Goal: Task Accomplishment & Management: Complete application form

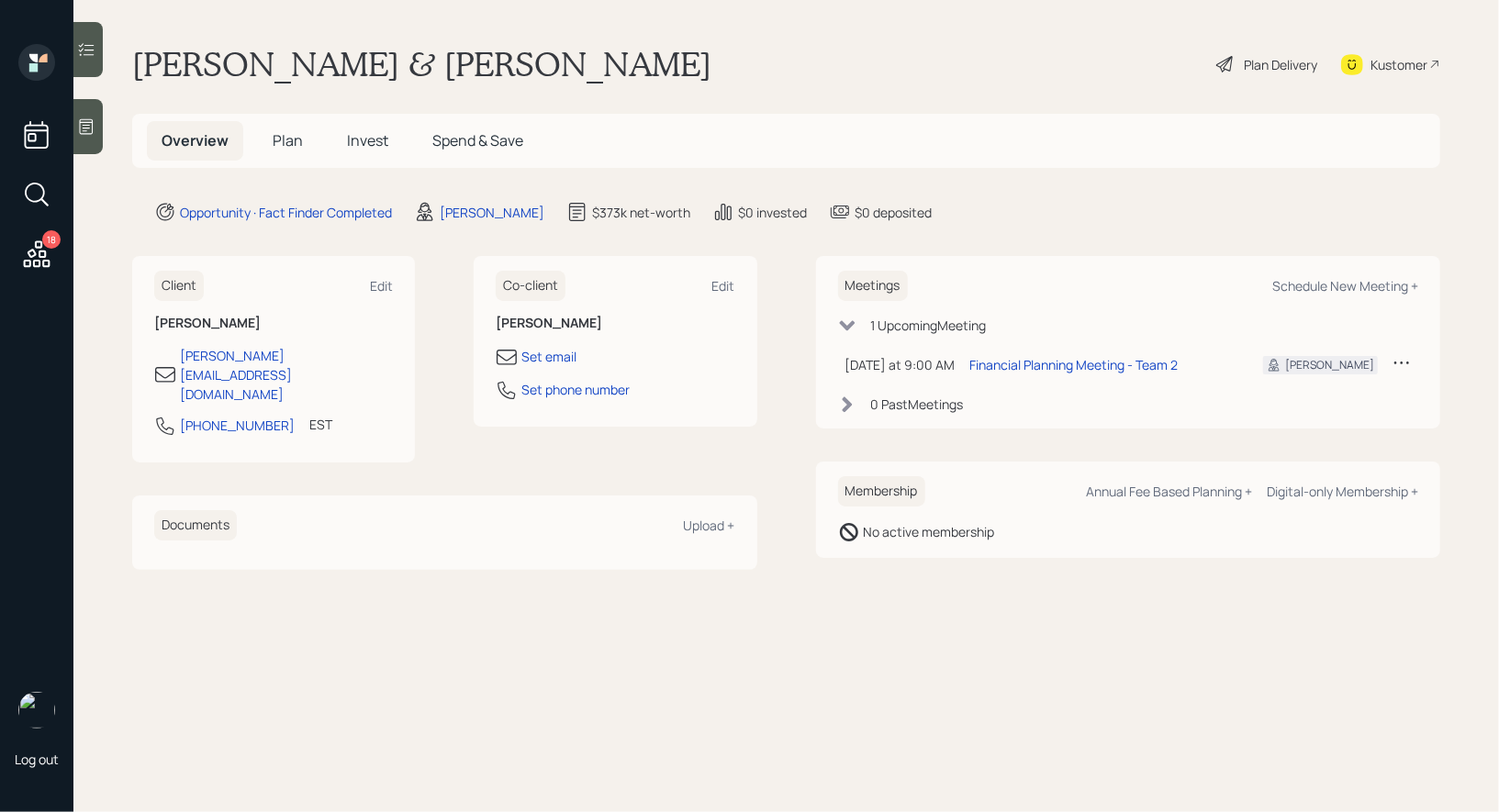
click at [1285, 61] on div "Plan Delivery" at bounding box center [1280, 64] width 74 height 20
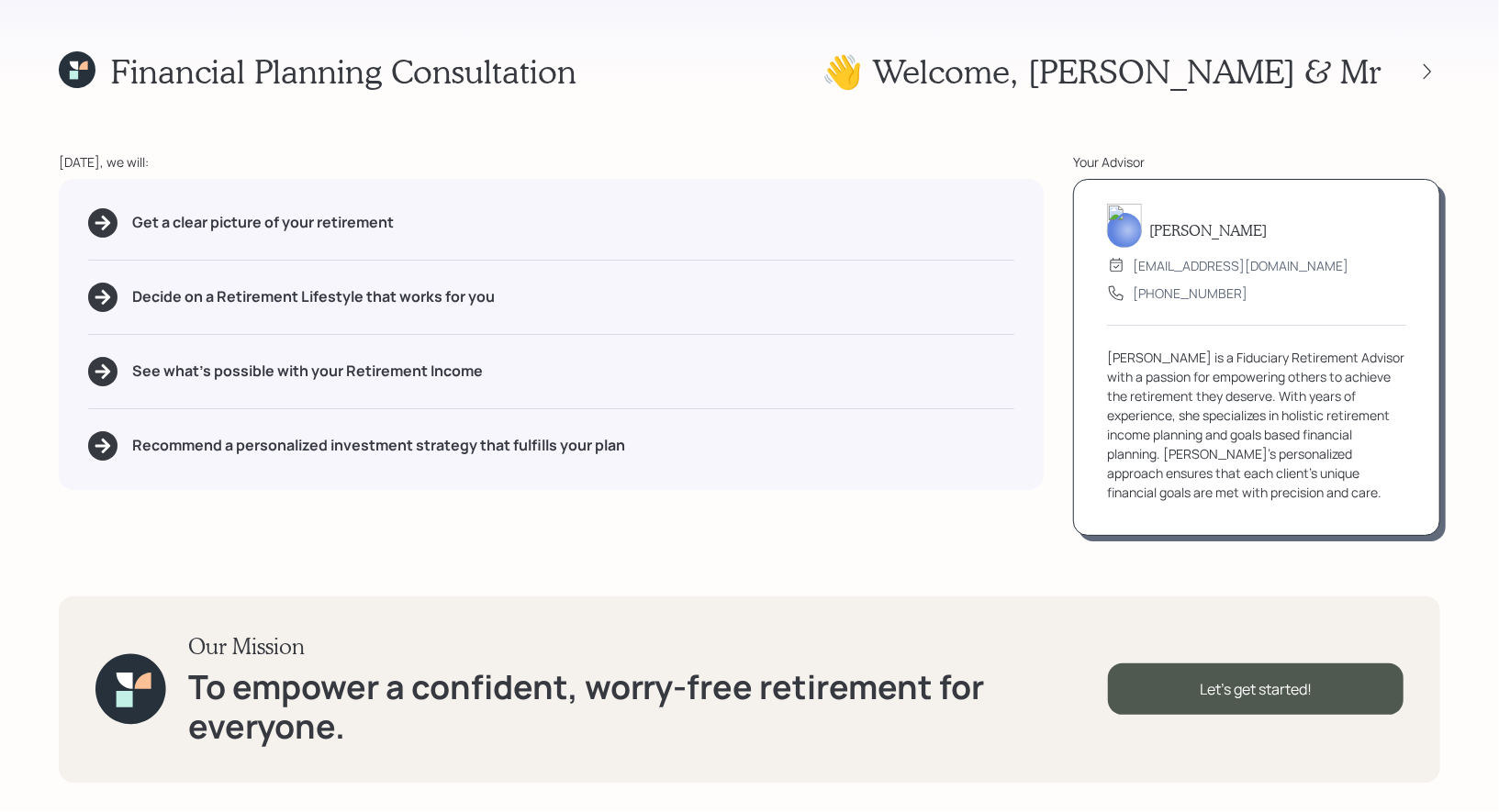
click at [1462, 108] on div "Financial Planning Consultation 👋 Welcome , Beth & Mr Today, we will: Get a cle…" at bounding box center [750, 406] width 1499 height 812
click at [1418, 66] on icon at bounding box center [1427, 72] width 19 height 19
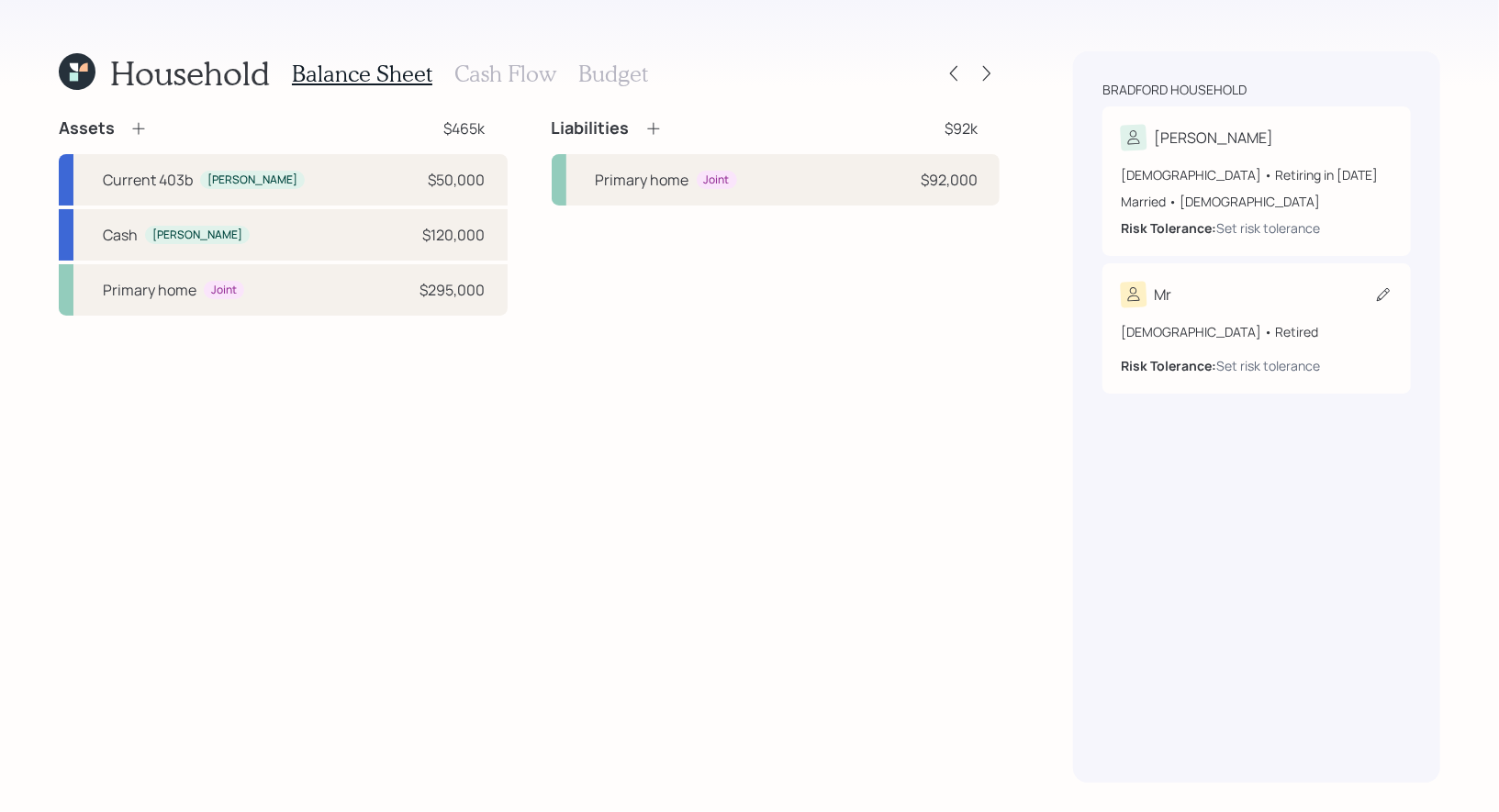
click at [1380, 292] on icon at bounding box center [1383, 295] width 19 height 19
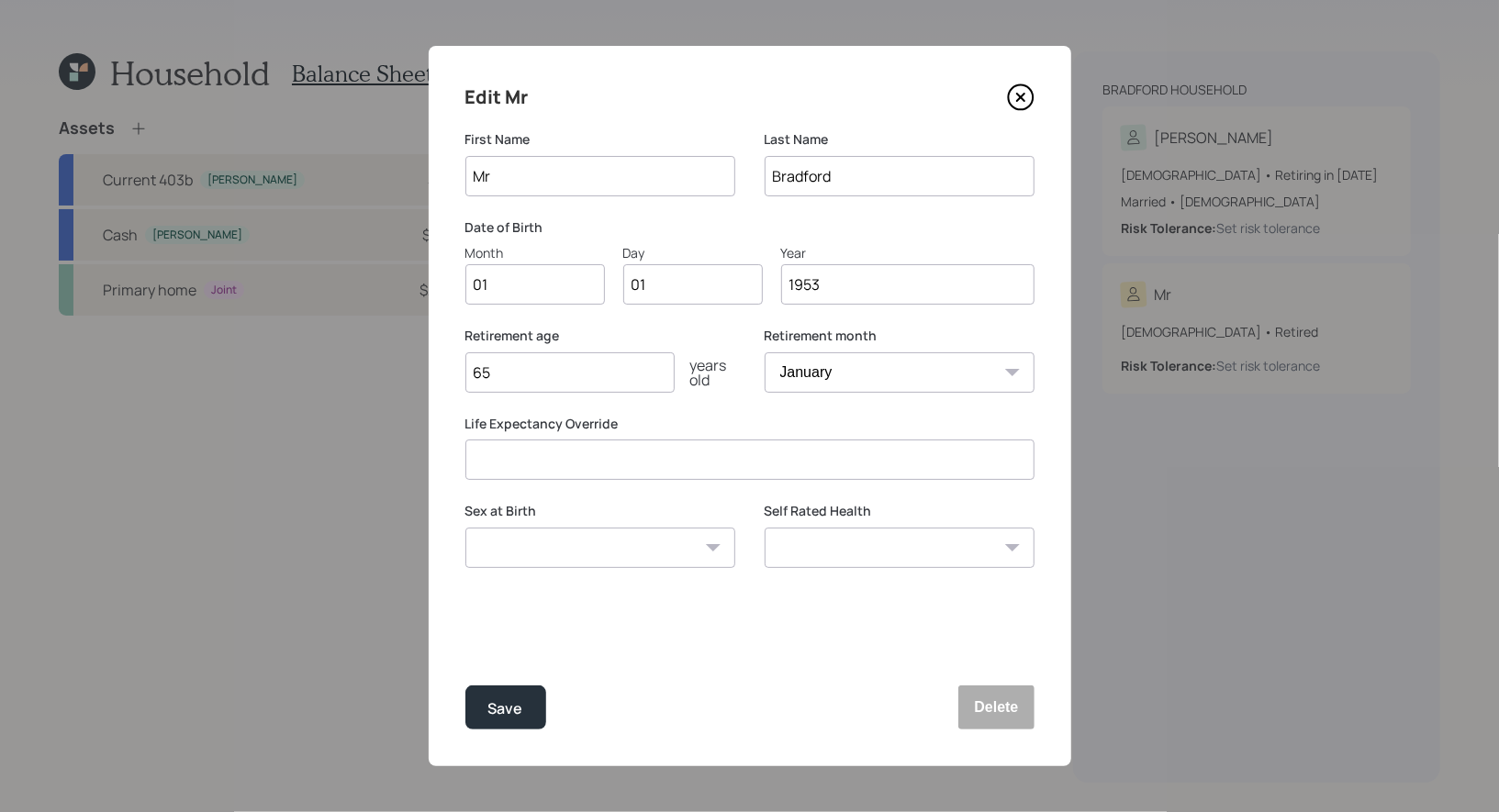
click at [577, 178] on input "Mr" at bounding box center [600, 175] width 270 height 40
type input "Bart"
click at [503, 293] on input "01" at bounding box center [535, 284] width 139 height 40
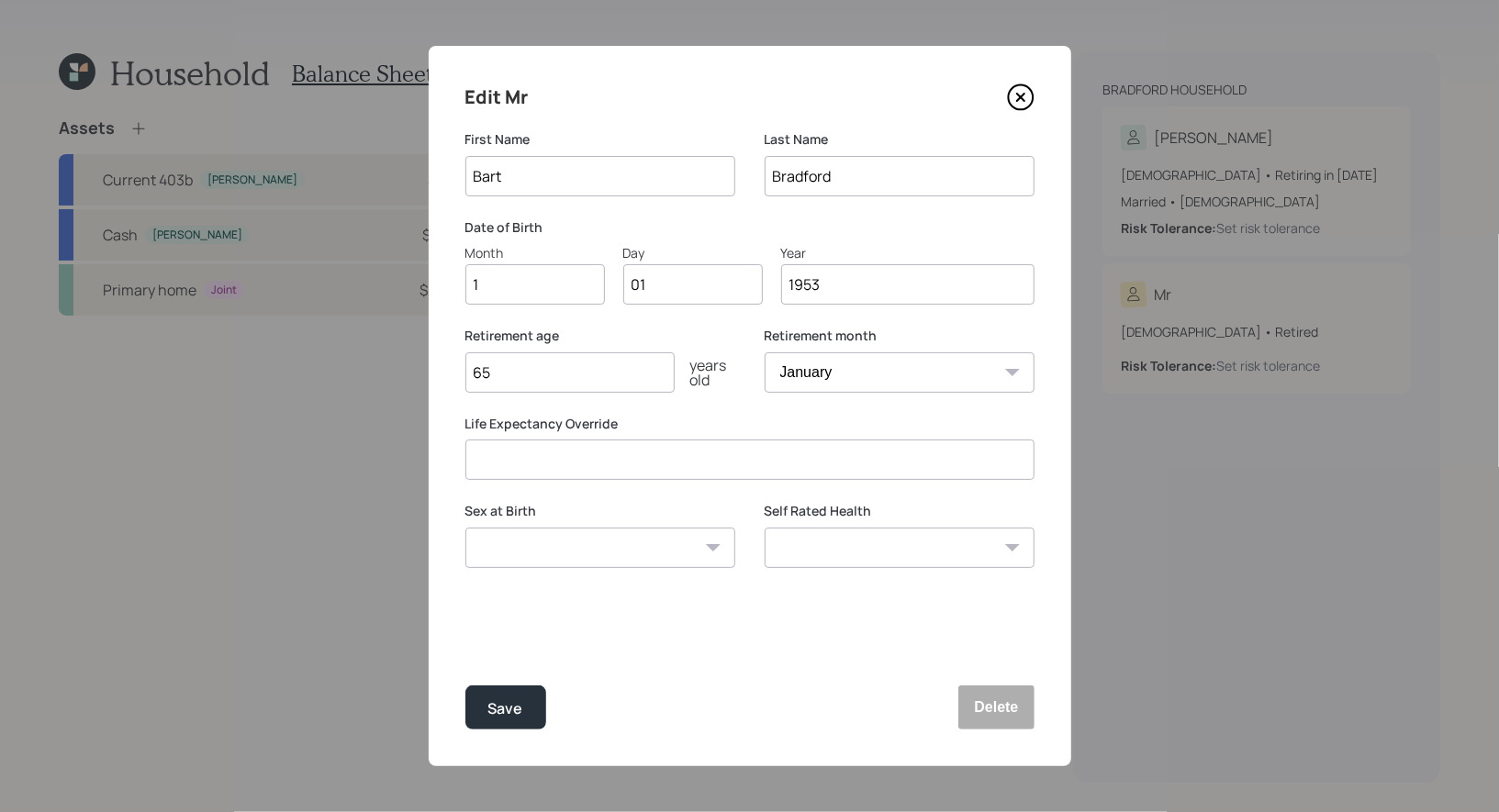
type input "12"
type input "07"
type input "1952"
click at [504, 555] on select "Male Female Other / Prefer not to say" at bounding box center [600, 547] width 270 height 40
select select "male"
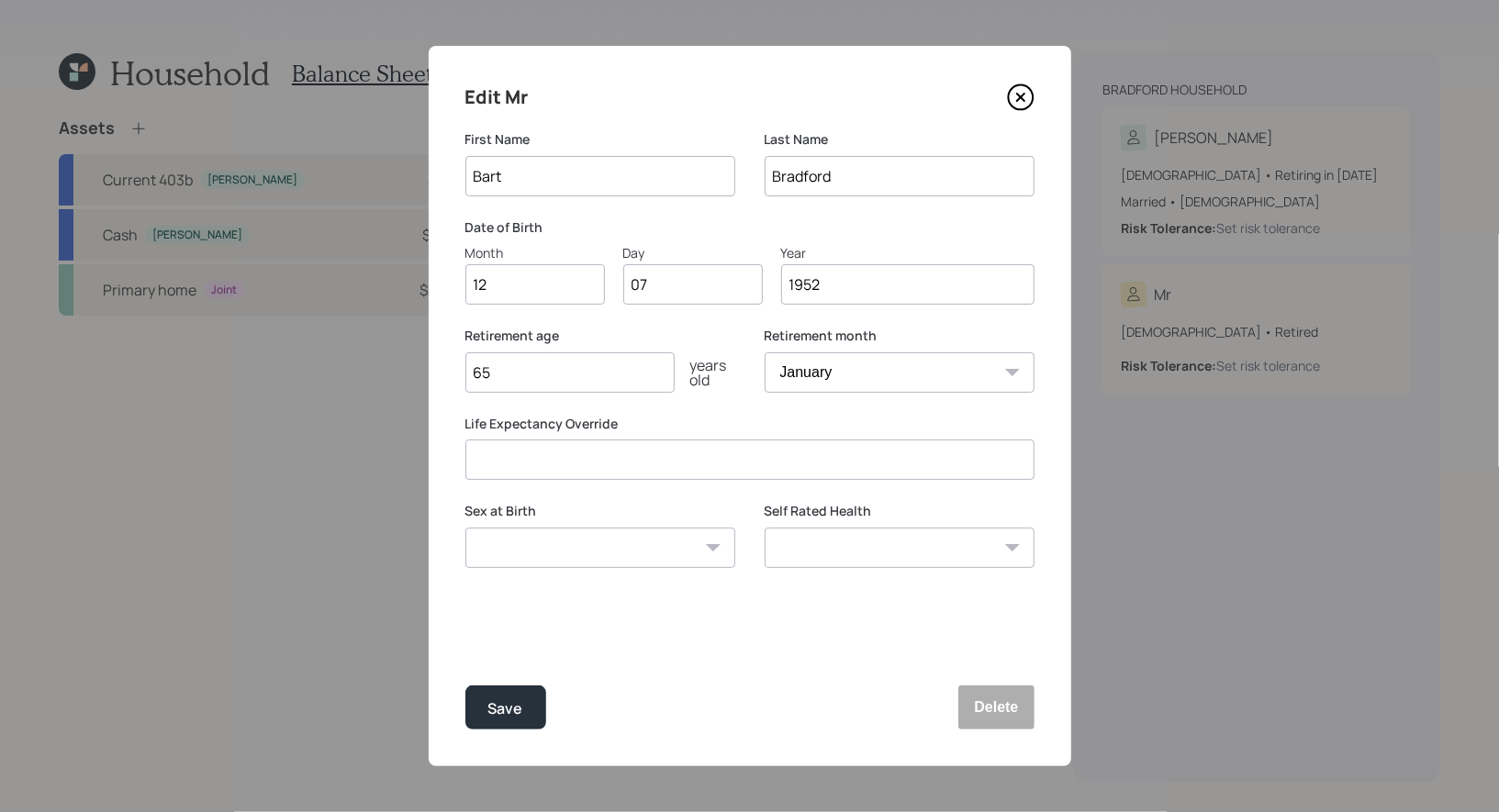
click at [466, 527] on select "Male Female Other / Prefer not to say" at bounding box center [600, 547] width 270 height 40
click at [506, 714] on div "Save" at bounding box center [505, 708] width 35 height 25
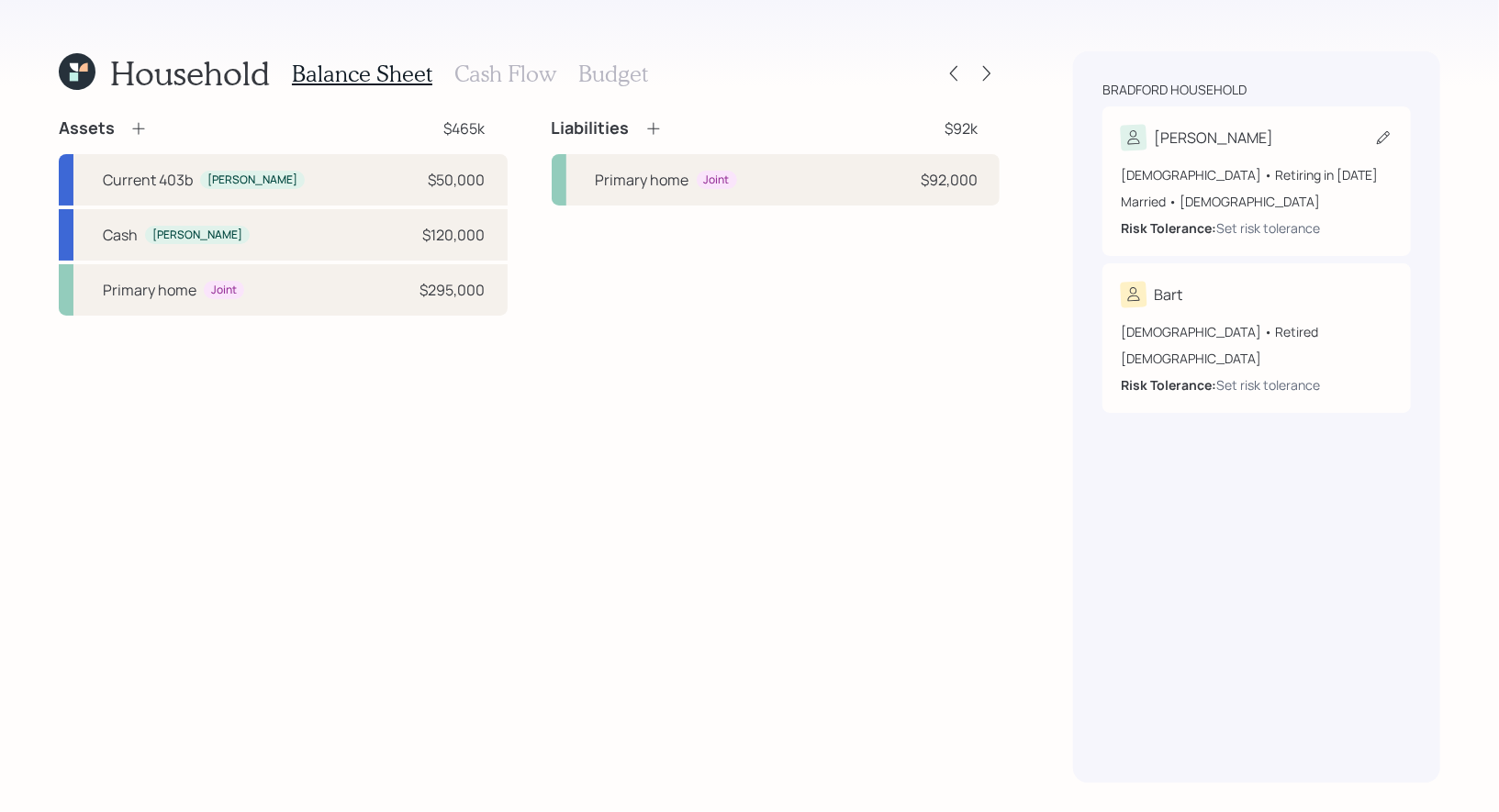
click at [1385, 138] on icon at bounding box center [1383, 138] width 13 height 13
select select "7"
select select "female"
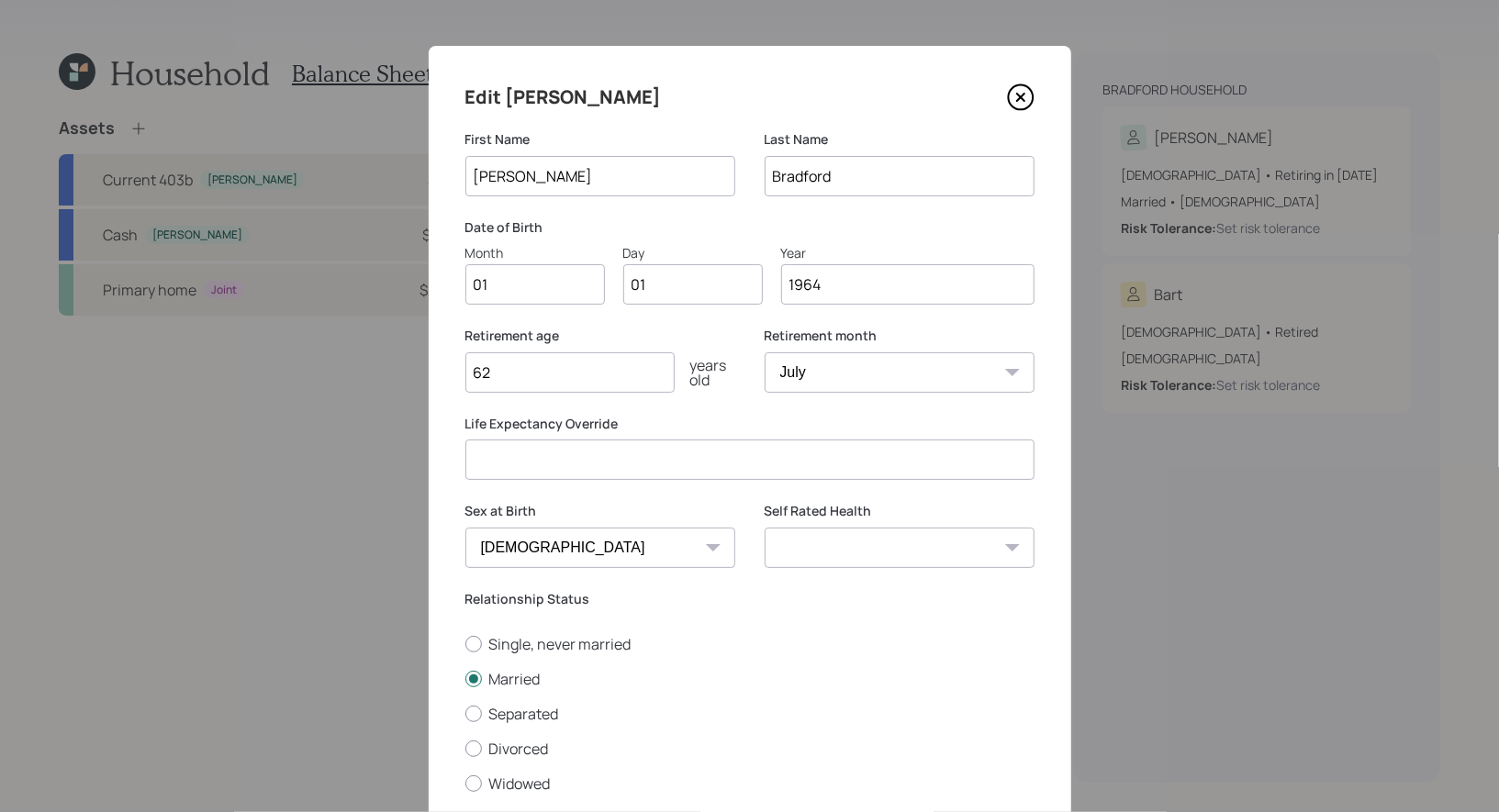
click at [521, 288] on input "01" at bounding box center [535, 284] width 139 height 40
type input "03"
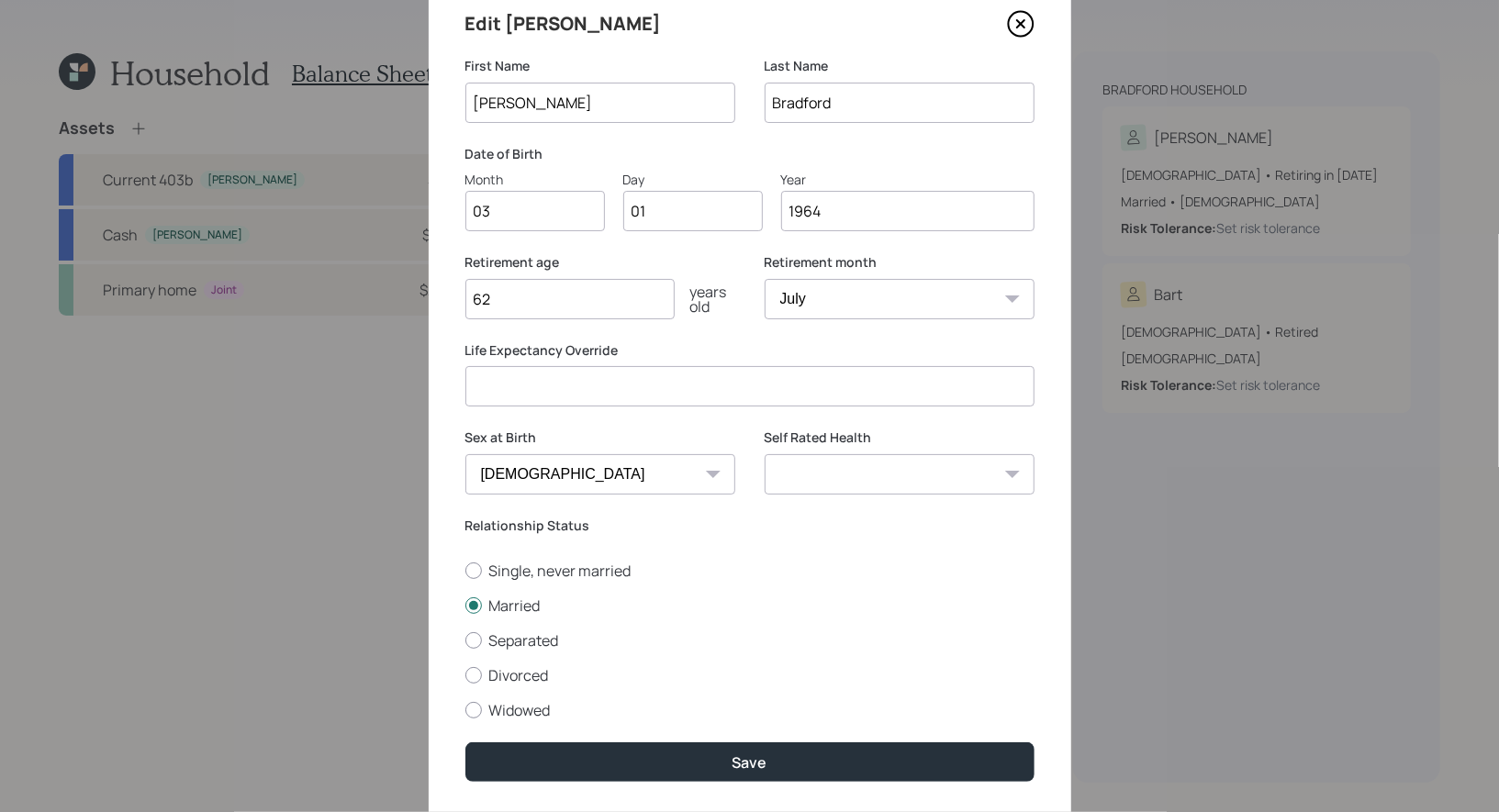
scroll to position [78, 0]
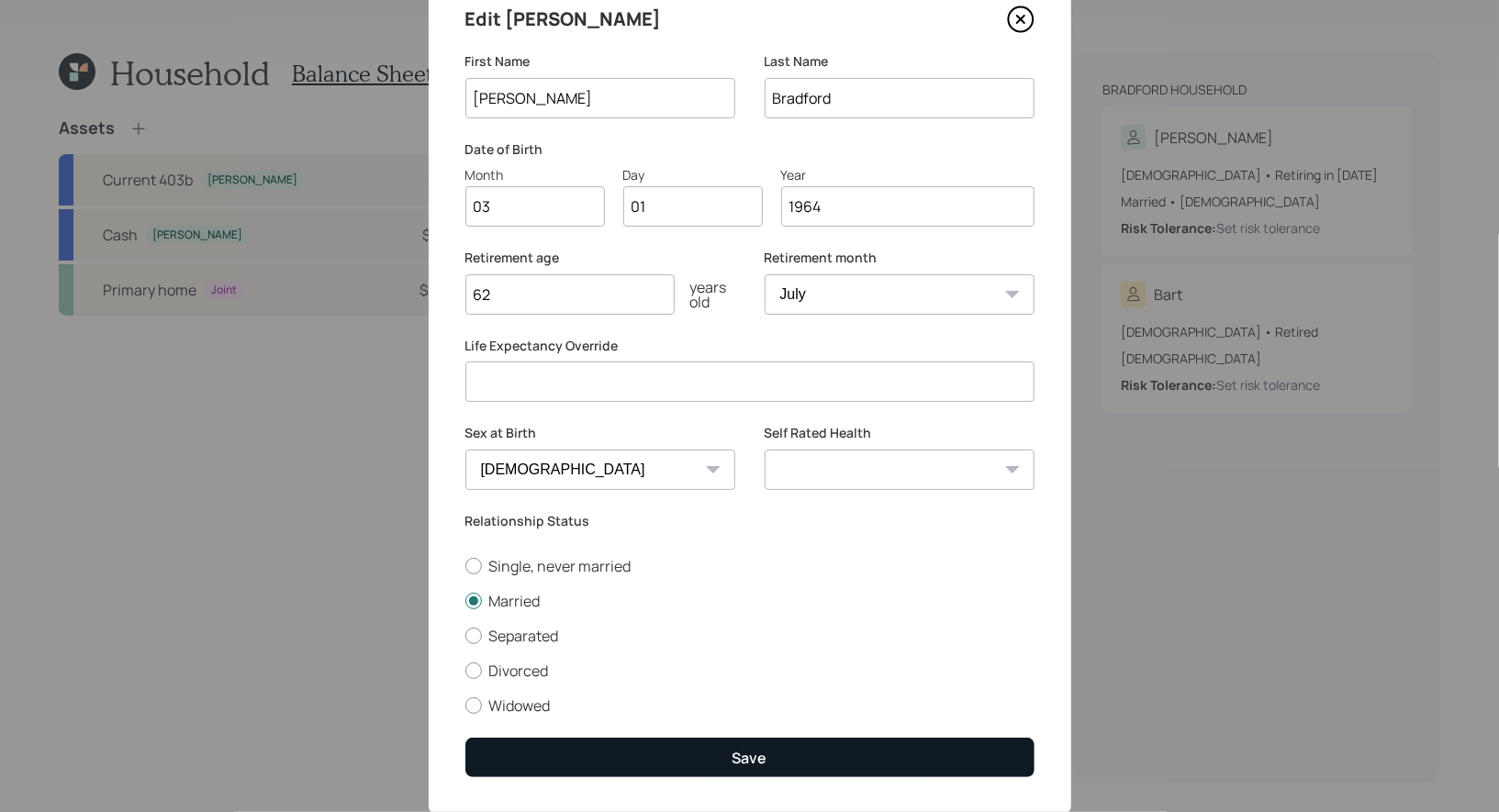
click at [713, 766] on button "Save" at bounding box center [750, 758] width 569 height 39
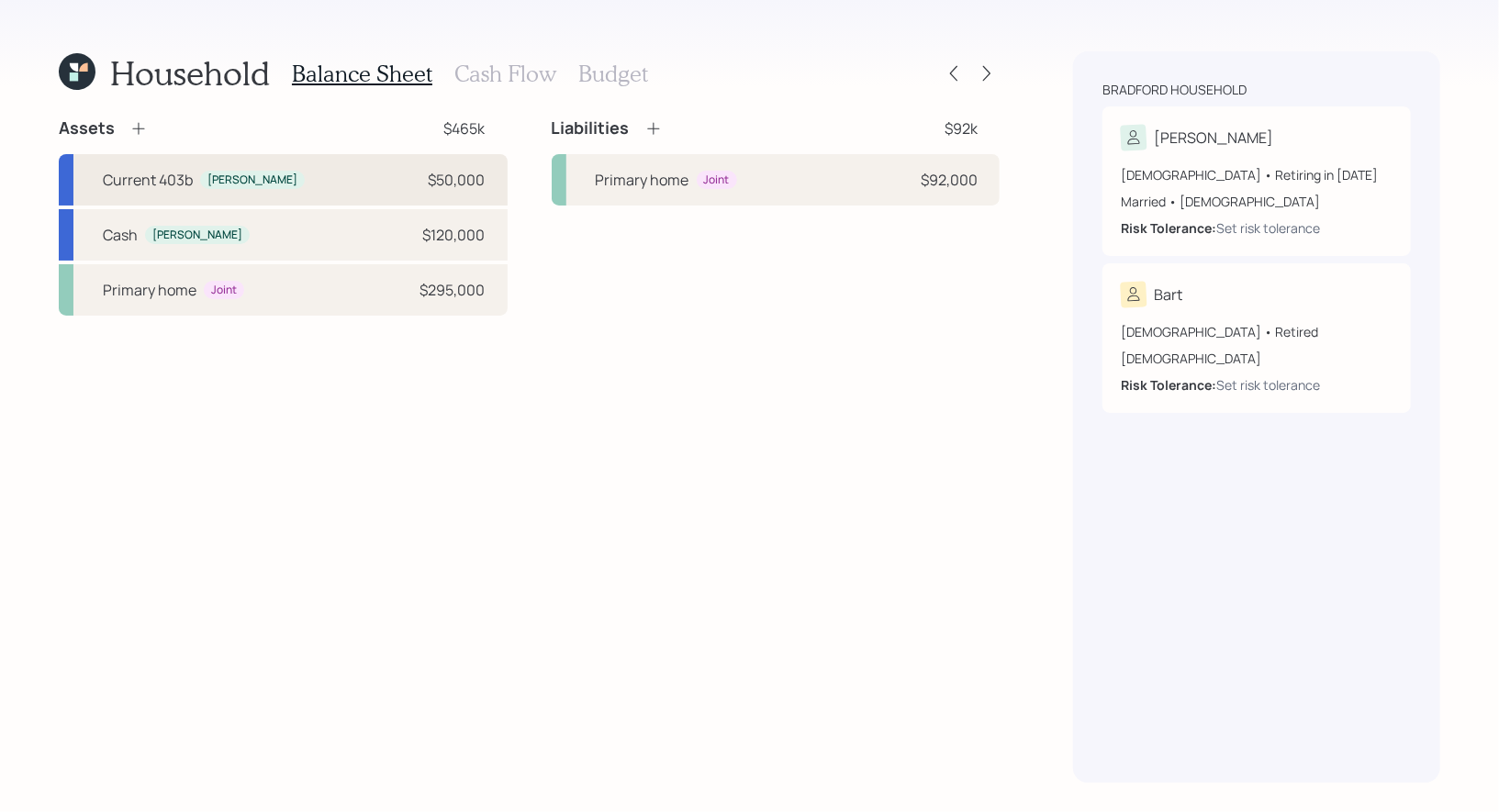
click at [419, 183] on div "Current 403b Beth $50,000" at bounding box center [283, 179] width 449 height 51
select select "company_sponsored"
select select "balanced"
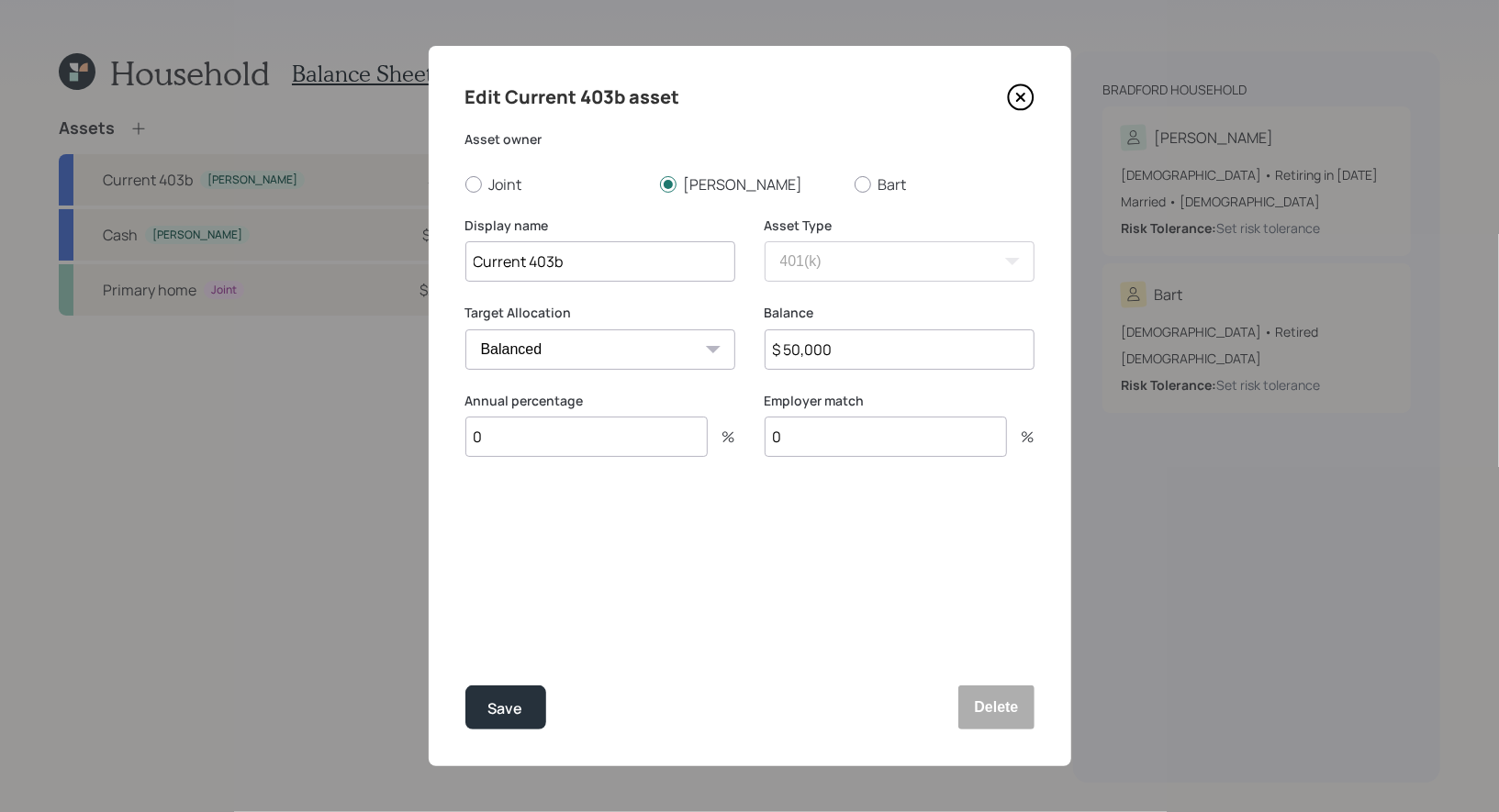
click at [855, 357] on input "$ 50,000" at bounding box center [899, 349] width 270 height 40
type input "$ 53,000"
click at [512, 435] on input "0" at bounding box center [587, 436] width 243 height 40
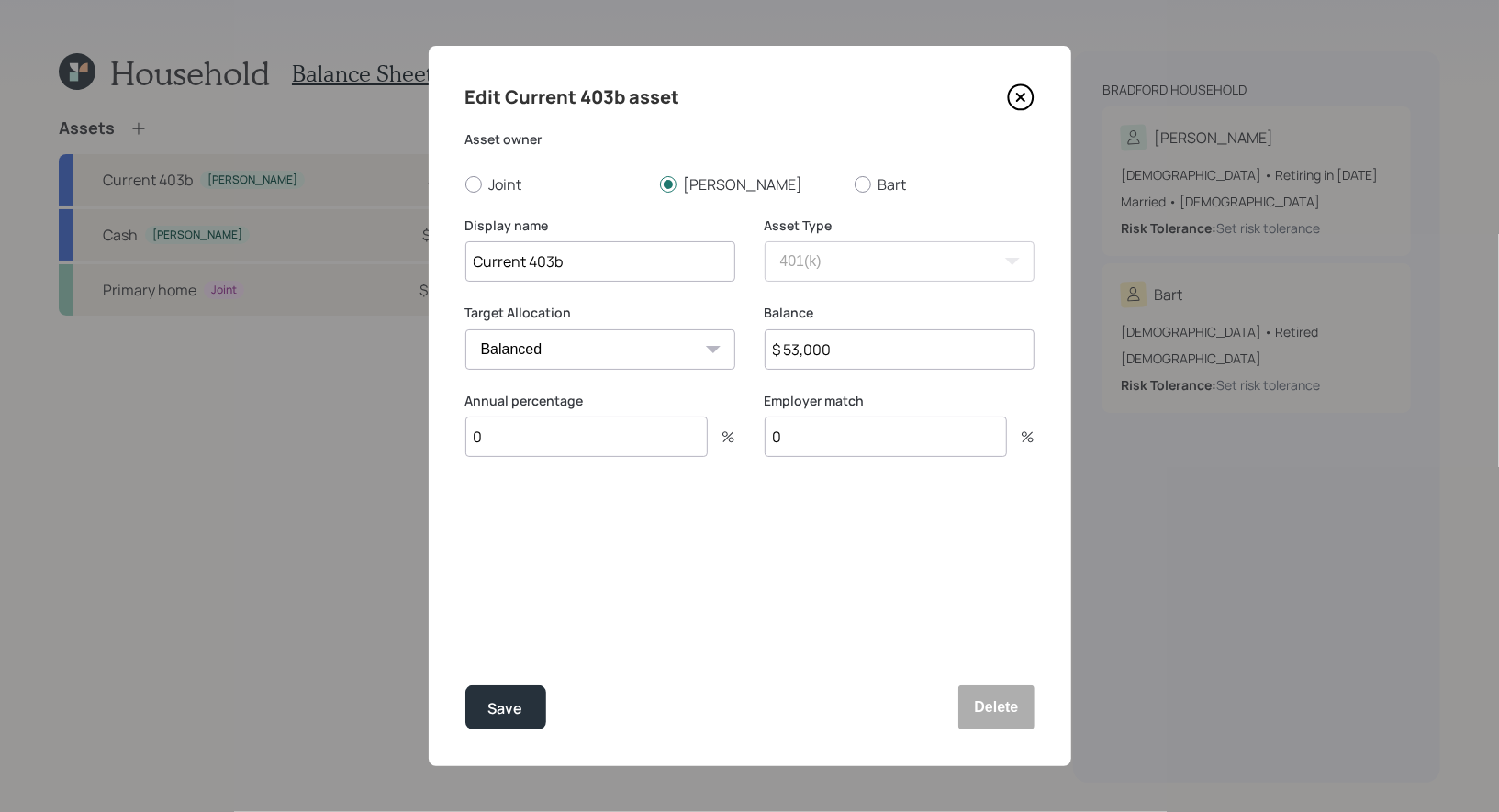
click at [512, 435] on input "0" at bounding box center [587, 436] width 243 height 40
type input "7.4"
click at [517, 534] on div "Select..." at bounding box center [502, 528] width 54 height 21
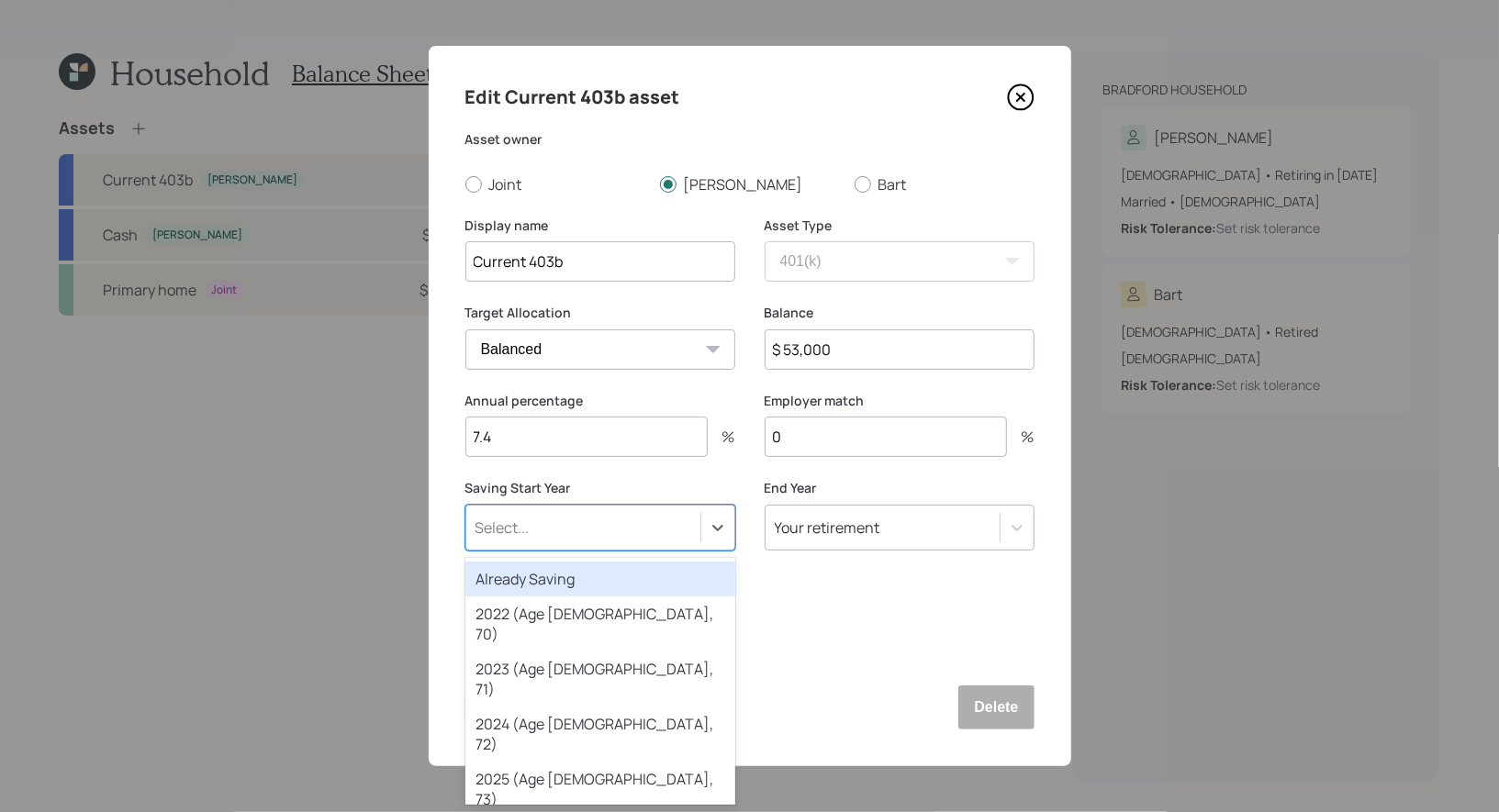
click at [515, 582] on div "Already Saving" at bounding box center [600, 579] width 270 height 35
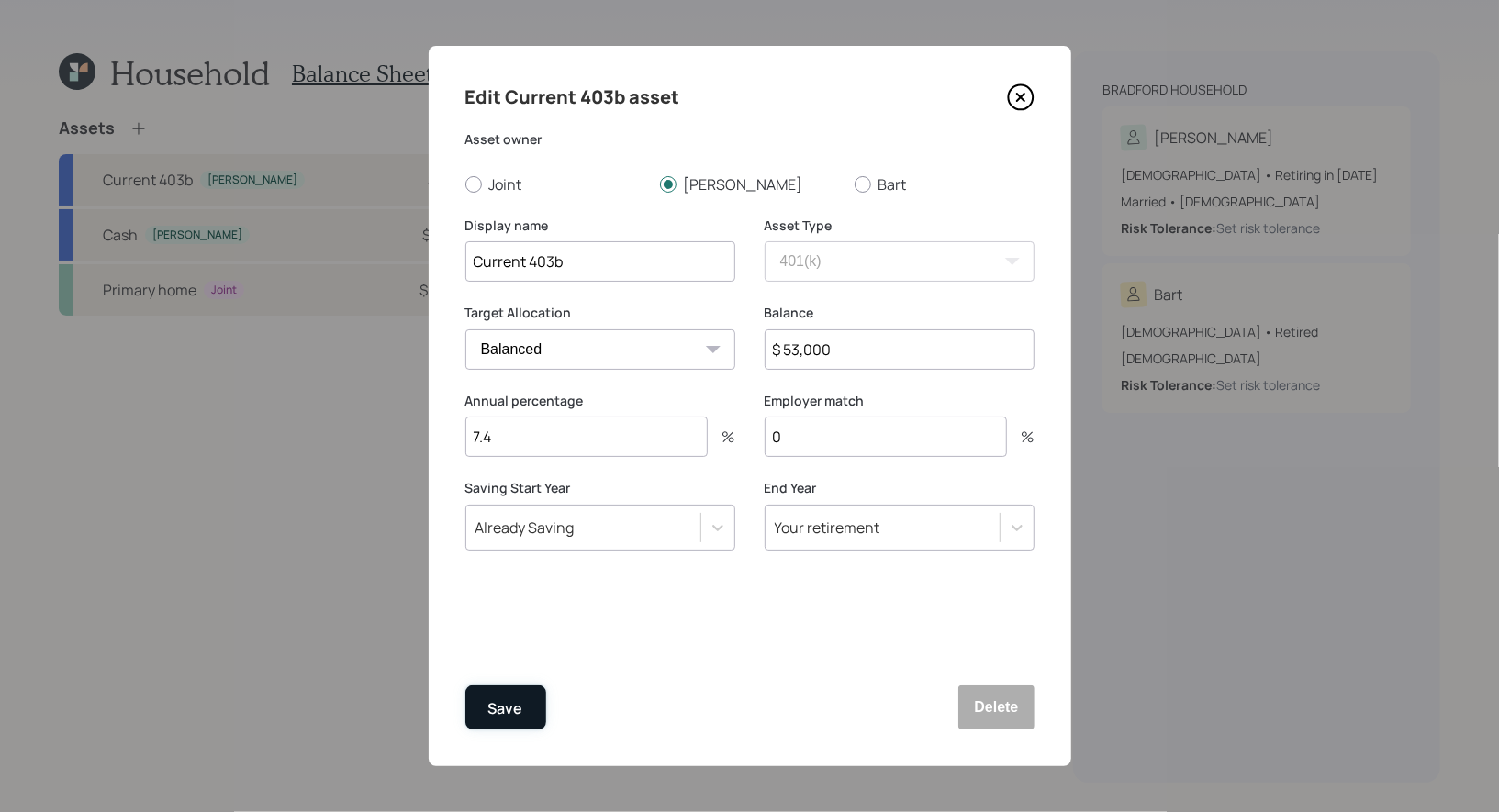
click at [502, 706] on div "Save" at bounding box center [505, 708] width 35 height 25
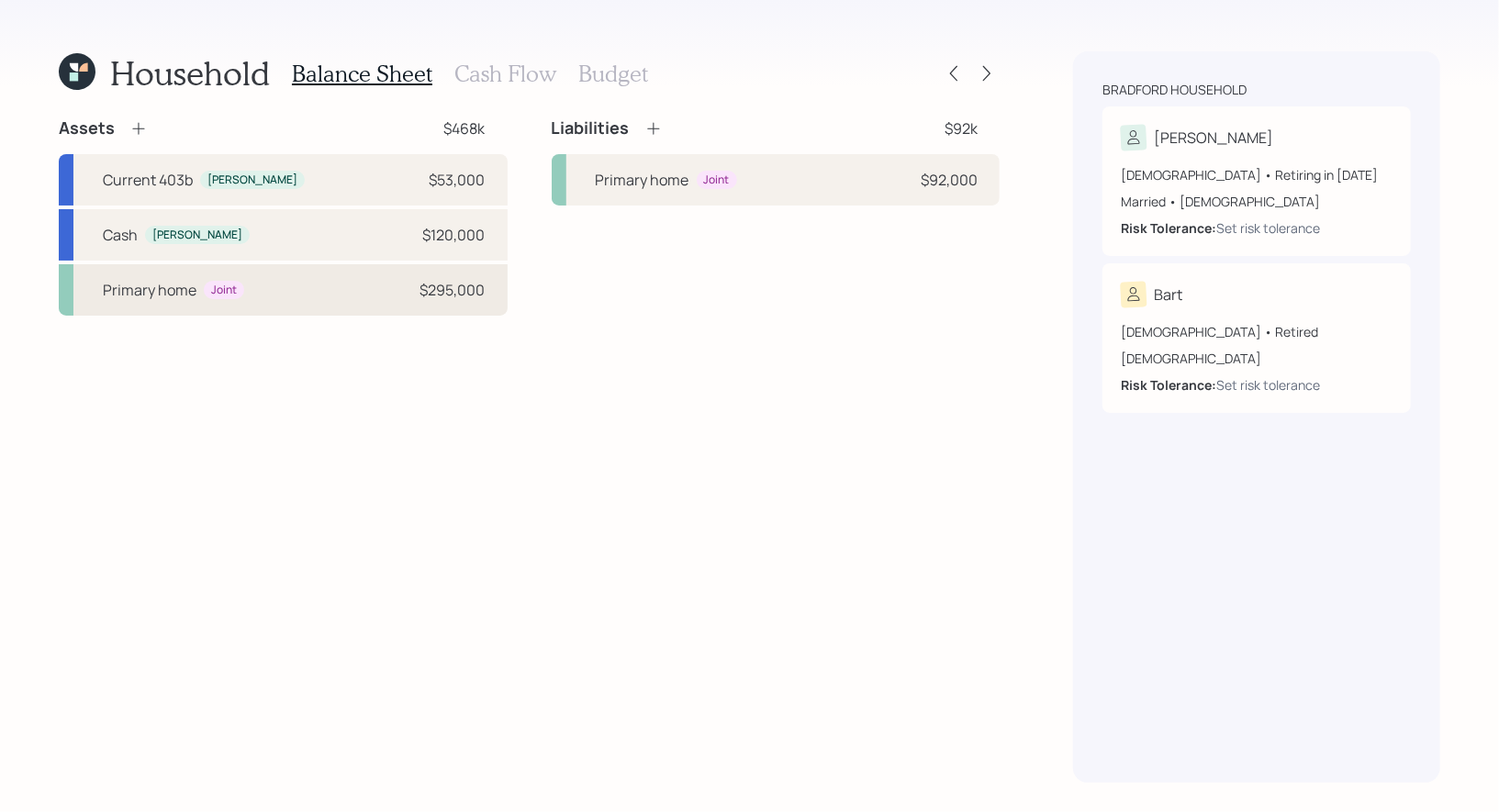
click at [325, 287] on div "Primary home Joint $295,000" at bounding box center [283, 289] width 449 height 51
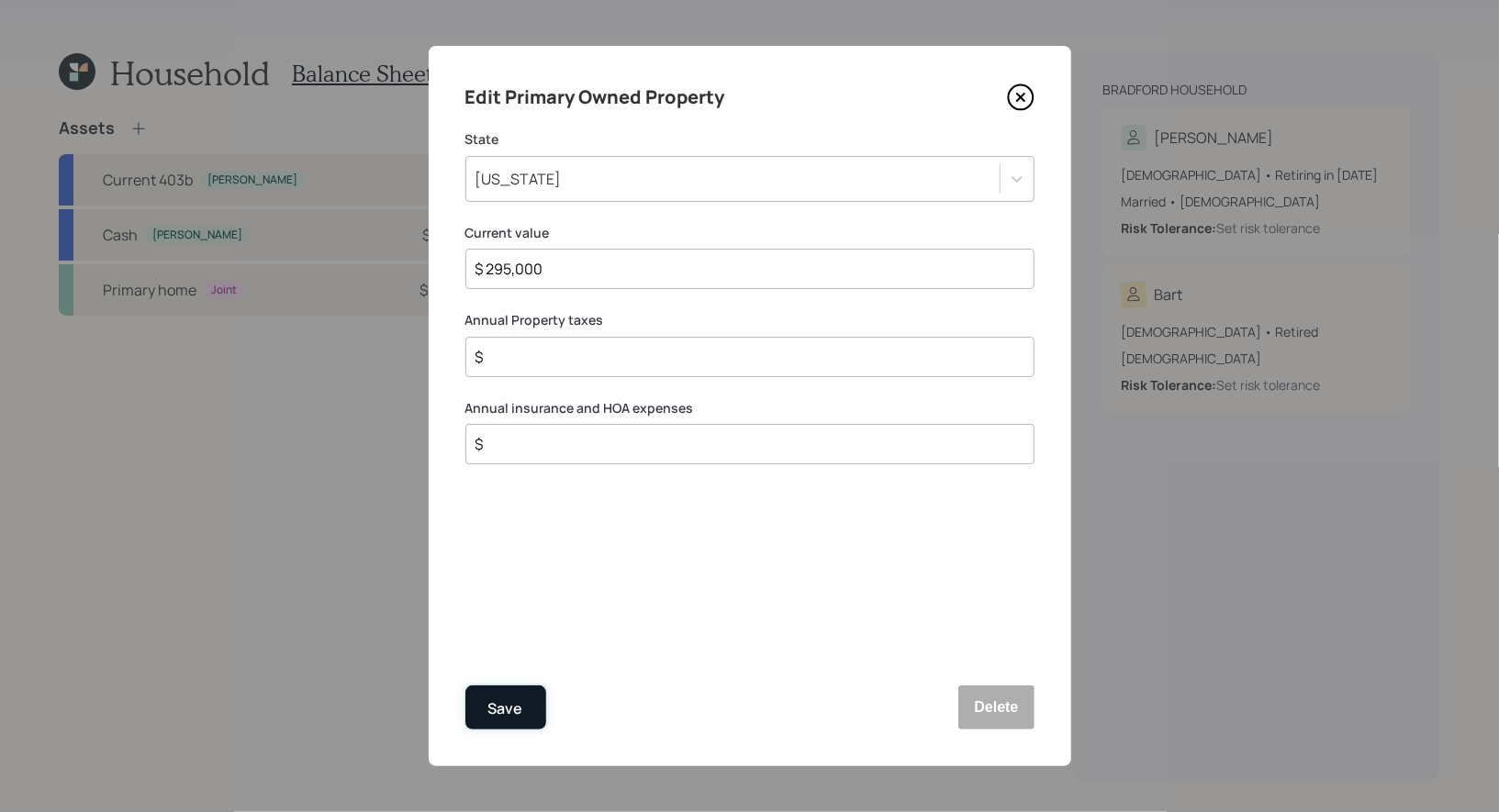
click at [522, 701] on button "Save" at bounding box center [506, 707] width 81 height 44
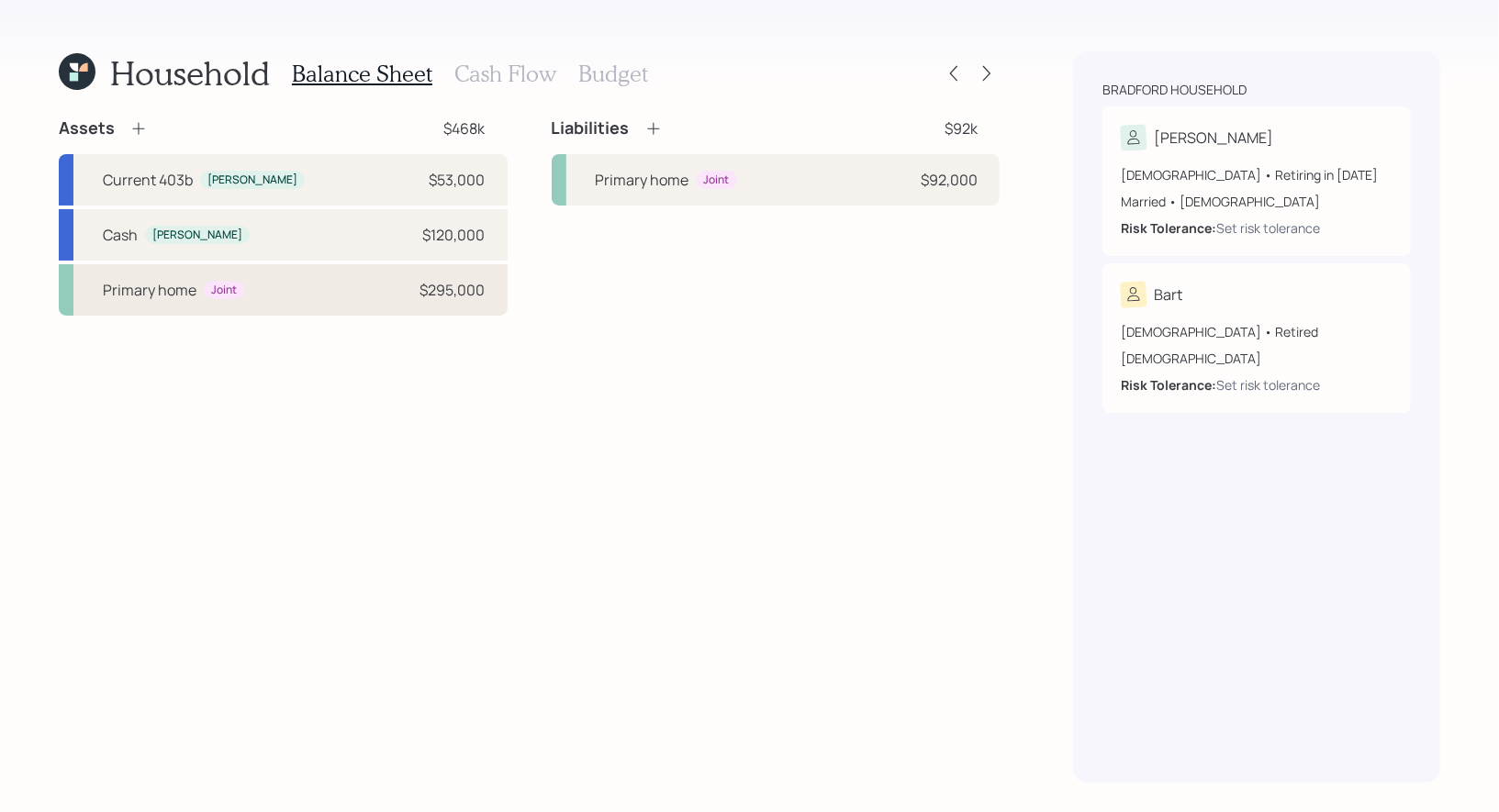
click at [432, 291] on div "$295,000" at bounding box center [453, 290] width 65 height 22
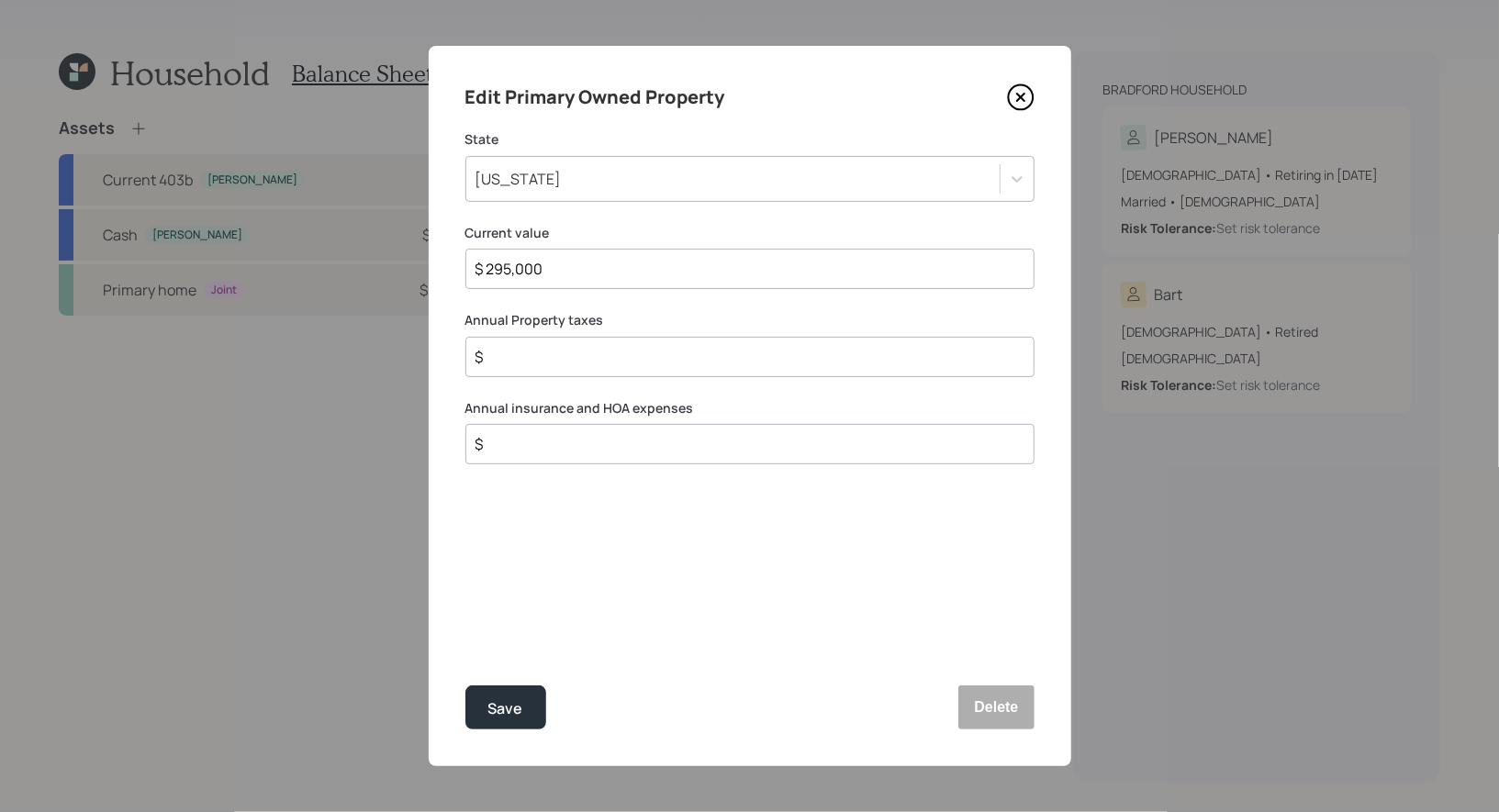
click at [592, 359] on input "$" at bounding box center [742, 357] width 538 height 22
type input "$ 4,800"
click at [580, 442] on input "$" at bounding box center [742, 444] width 538 height 22
click at [584, 448] on input "$ 480" at bounding box center [742, 444] width 538 height 22
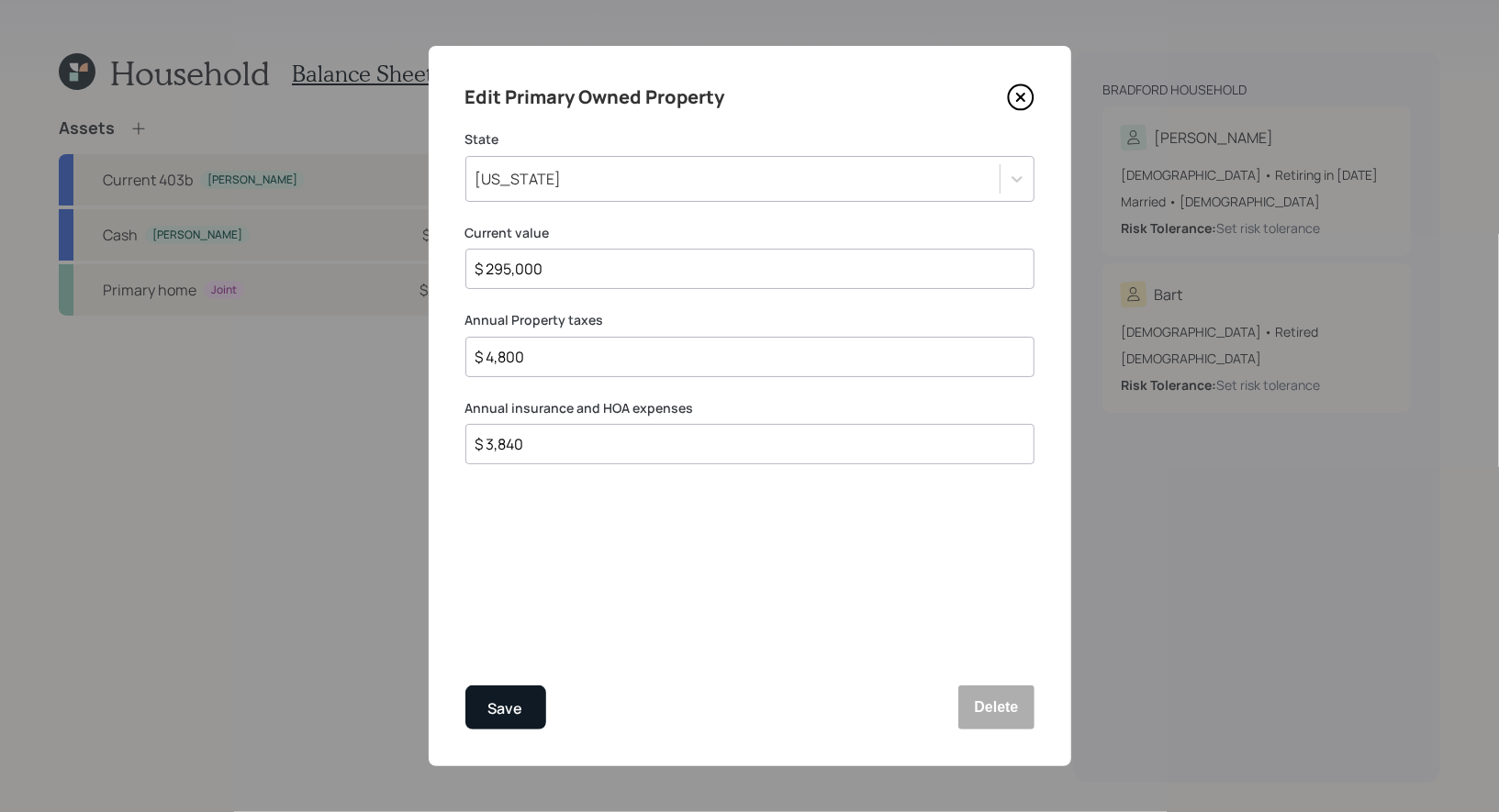
type input "$ 3,840"
click at [513, 700] on div "Save" at bounding box center [505, 708] width 35 height 25
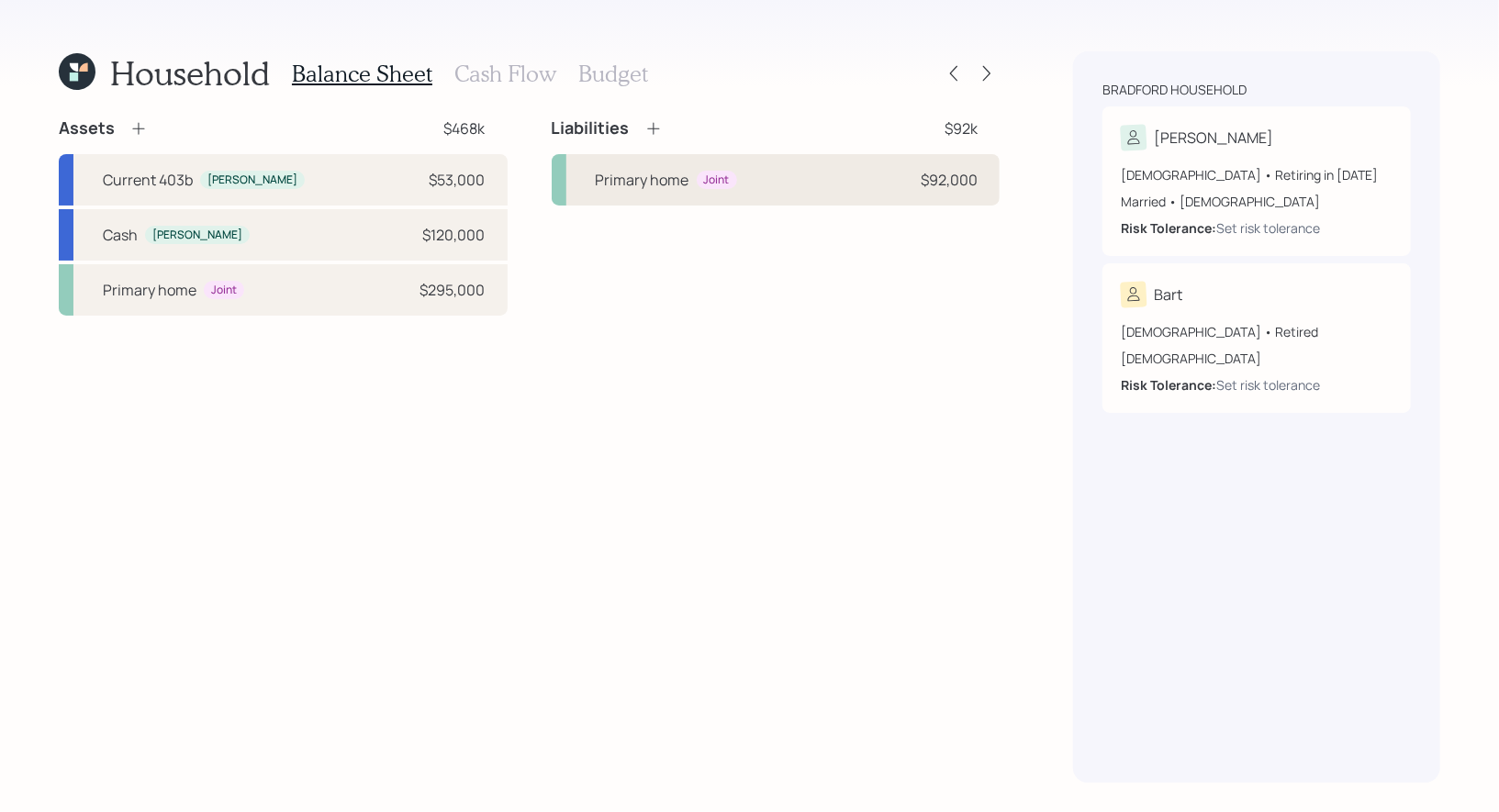
click at [707, 171] on div "Joint" at bounding box center [716, 180] width 40 height 20
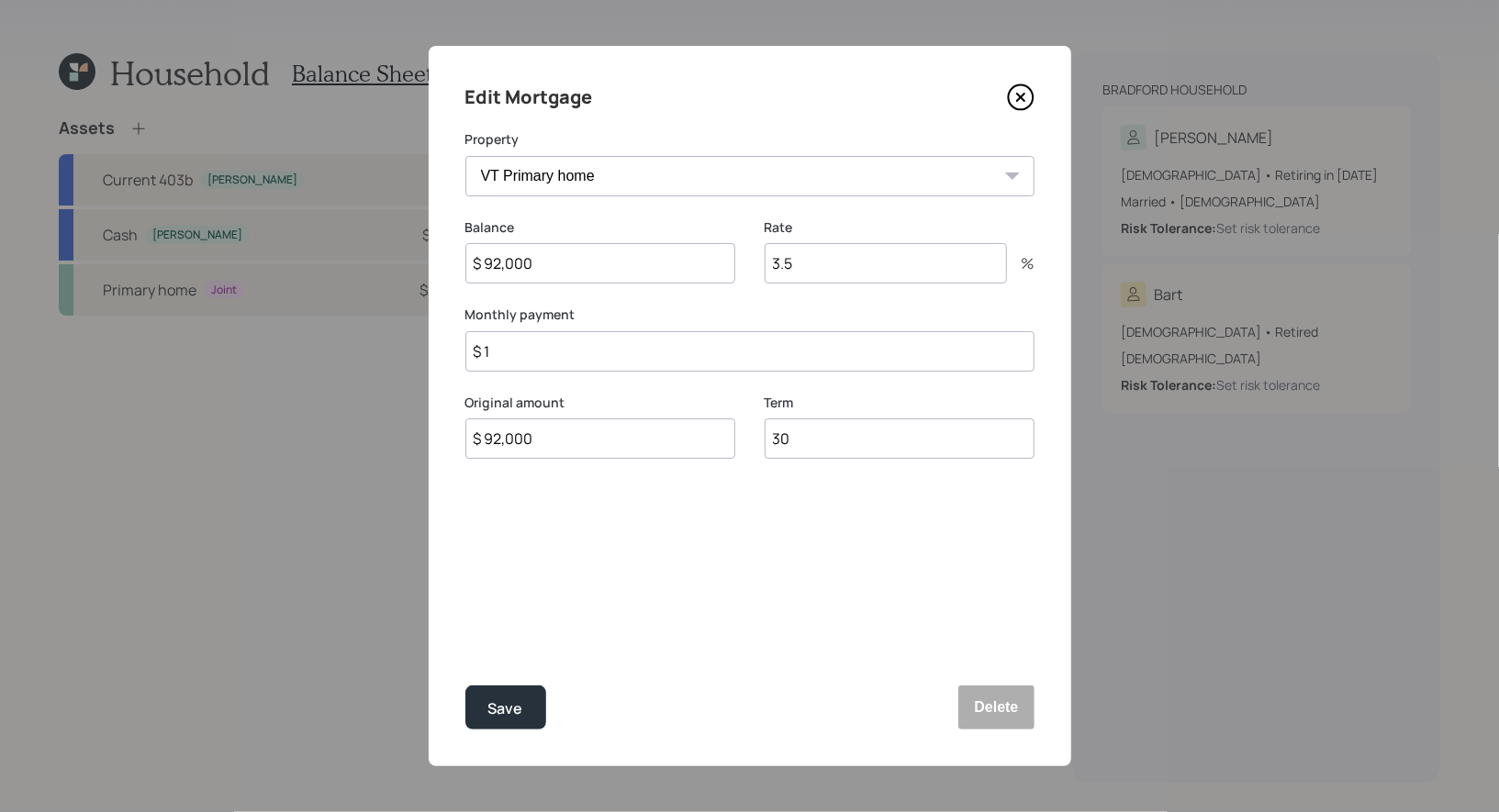
click at [841, 275] on input "3.5" at bounding box center [886, 263] width 243 height 40
click at [812, 298] on div "Rate 3.5 %" at bounding box center [899, 262] width 270 height 88
click at [517, 346] on input "$ 1" at bounding box center [750, 351] width 569 height 40
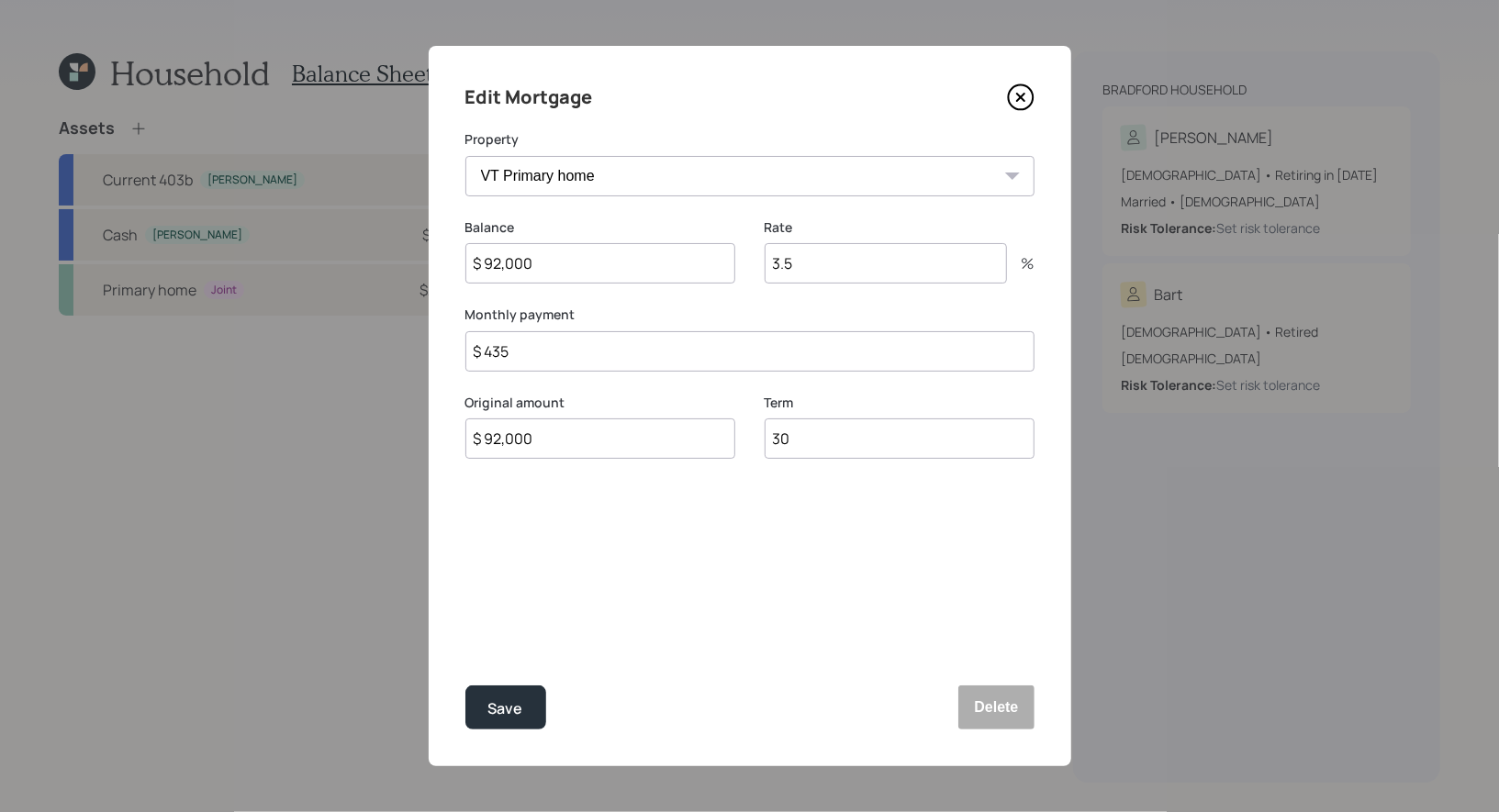
type input "$ 435"
click at [818, 271] on input "3.5" at bounding box center [886, 263] width 243 height 40
type input "3.25"
click at [497, 708] on div "Save" at bounding box center [505, 708] width 35 height 25
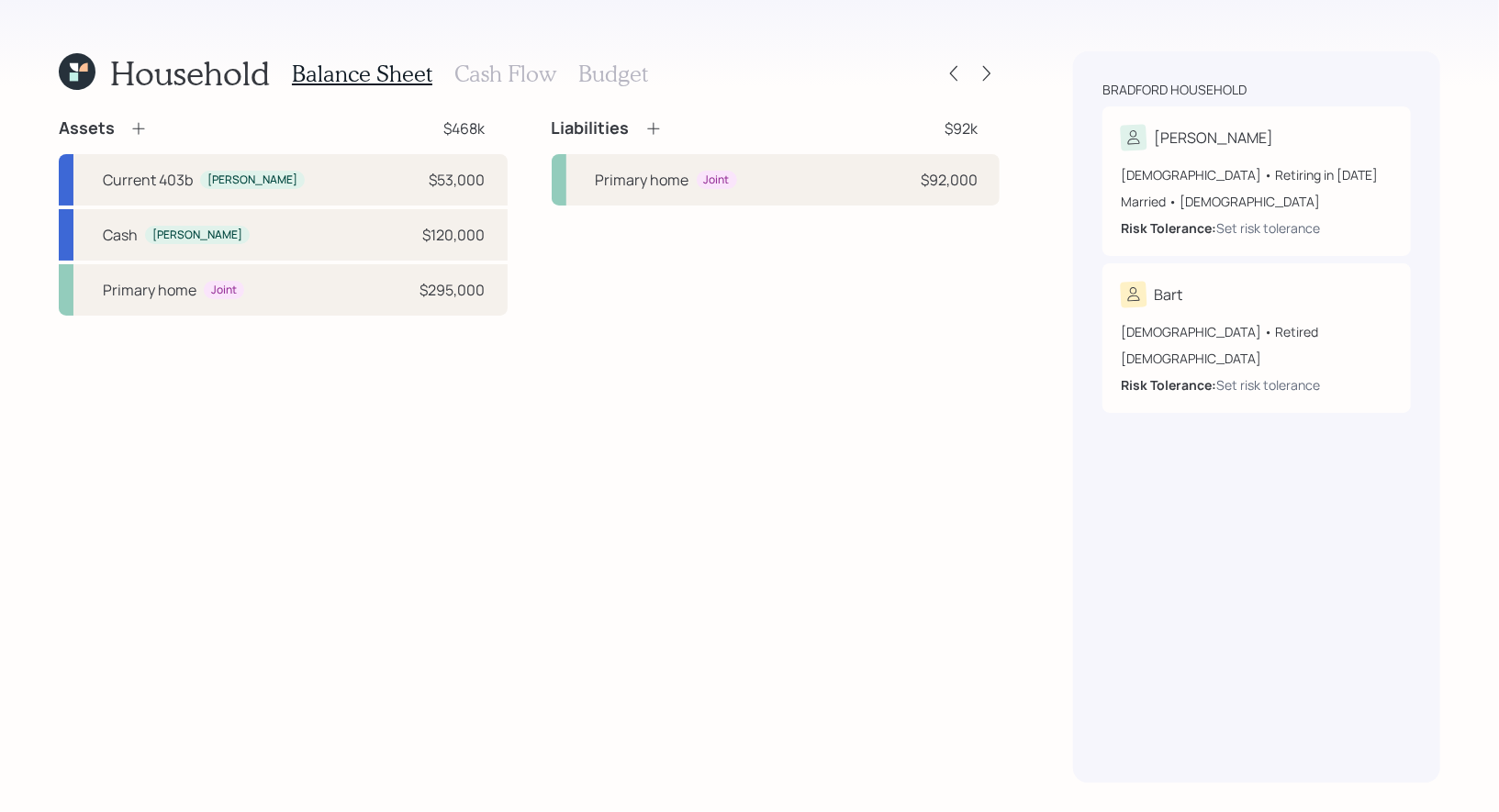
click at [135, 130] on icon at bounding box center [139, 129] width 19 height 19
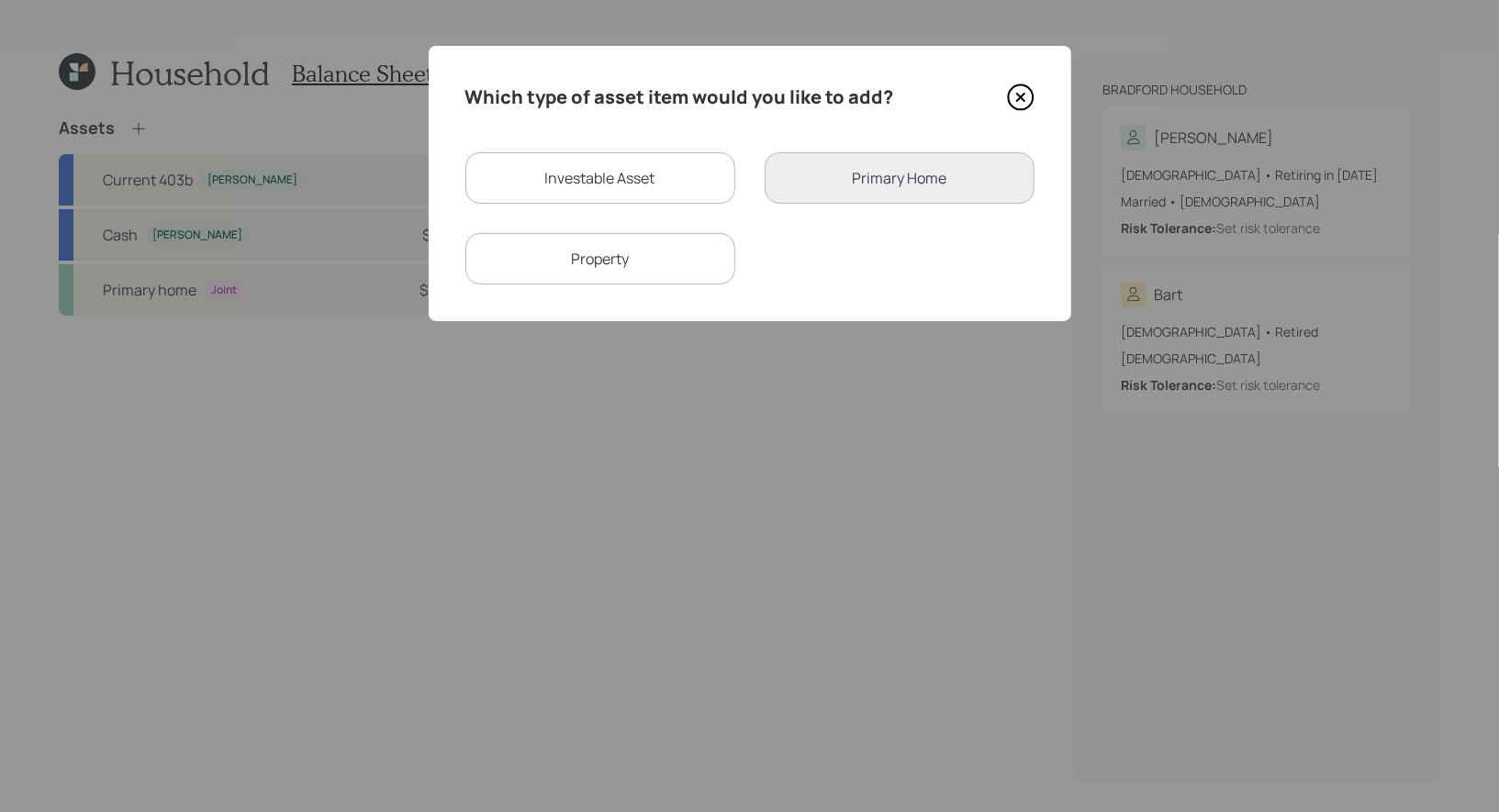
click at [623, 251] on div "Property" at bounding box center [600, 259] width 270 height 51
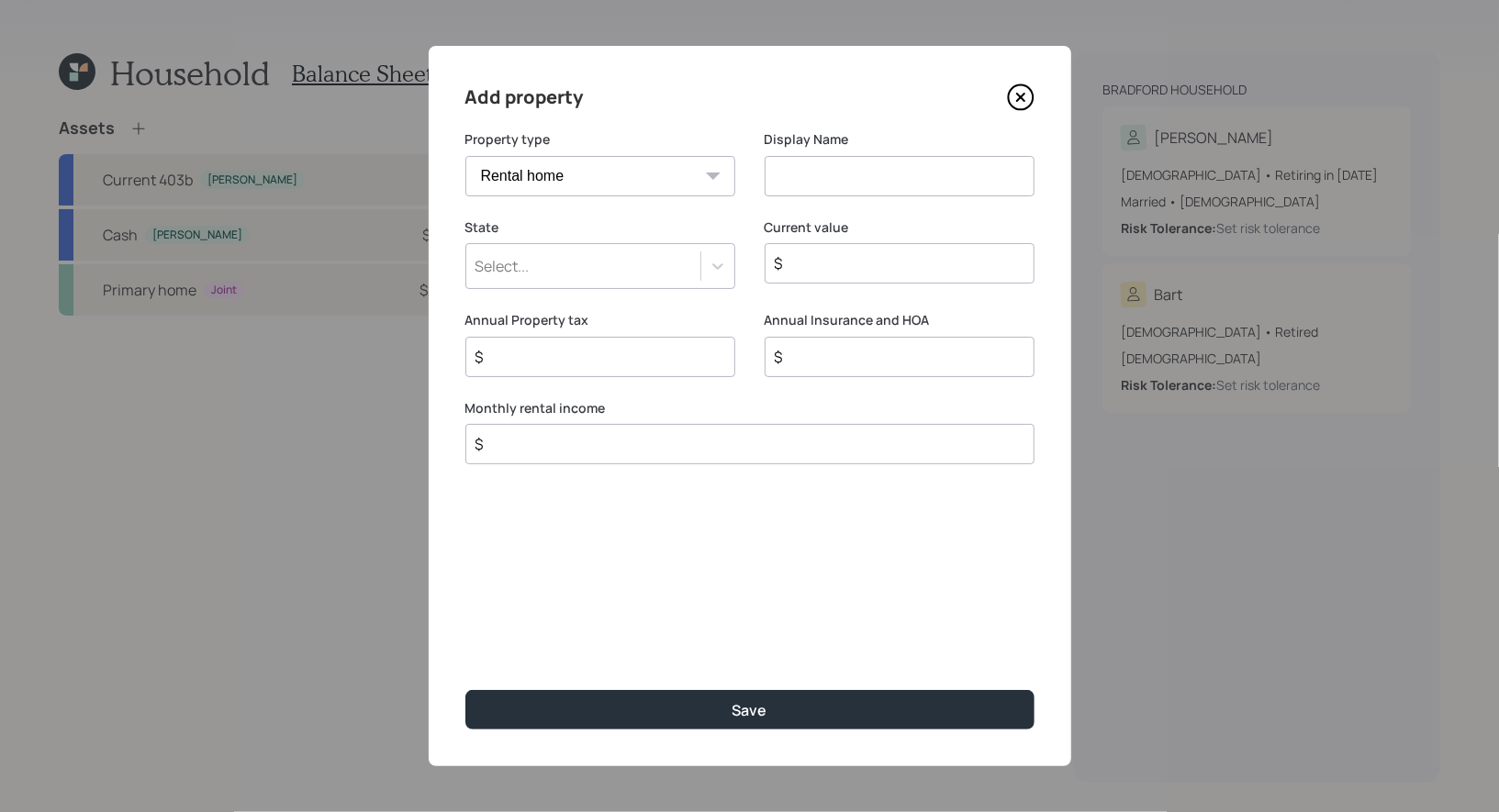
click at [595, 176] on select "Vacation home Rental home" at bounding box center [600, 175] width 270 height 40
select select "vacation_property"
click at [466, 156] on select "Vacation home Rental home" at bounding box center [600, 175] width 270 height 40
click at [841, 172] on input at bounding box center [899, 175] width 270 height 40
type input "2nd Home"
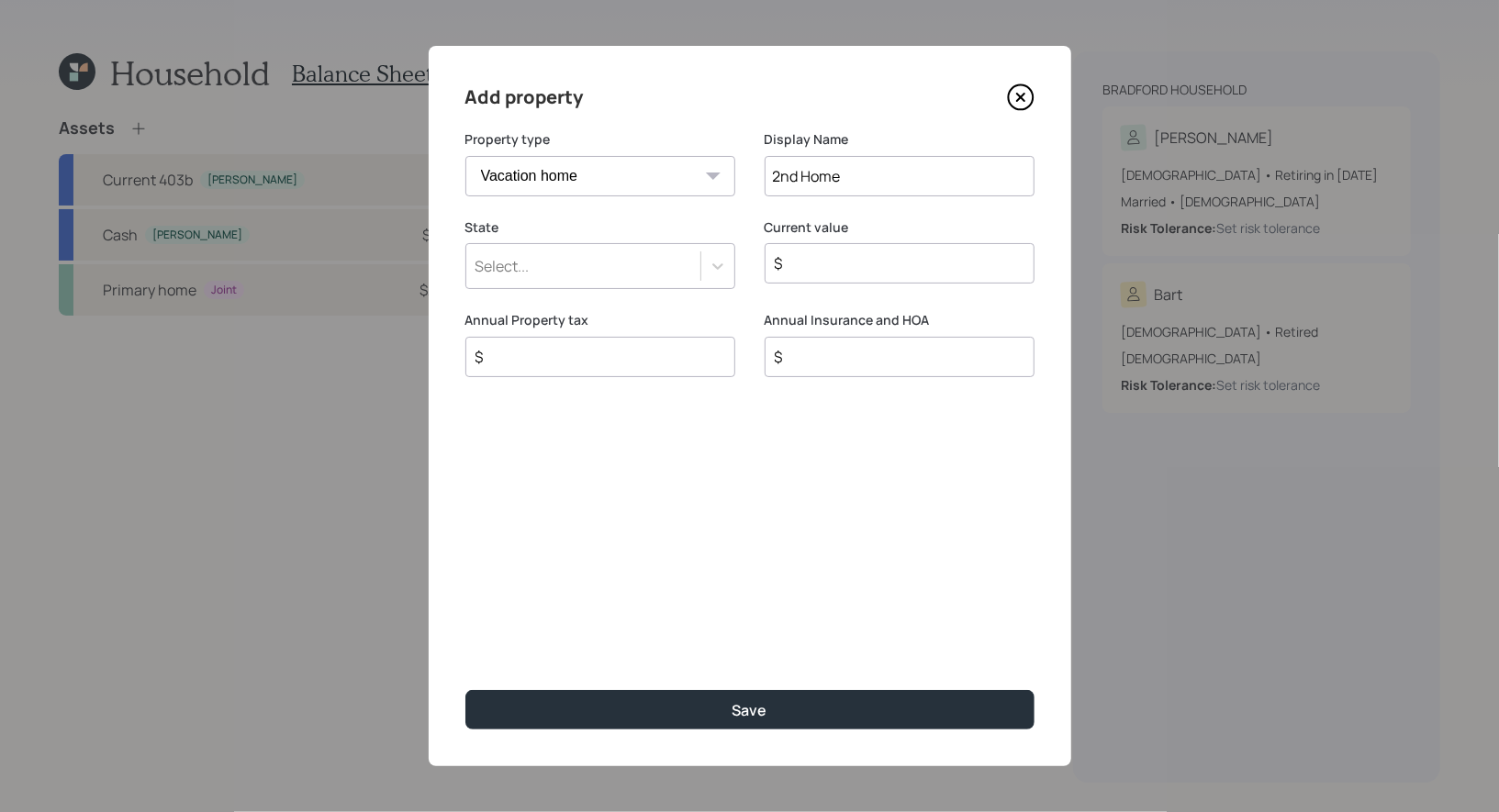
click at [607, 280] on div "Select..." at bounding box center [583, 265] width 234 height 31
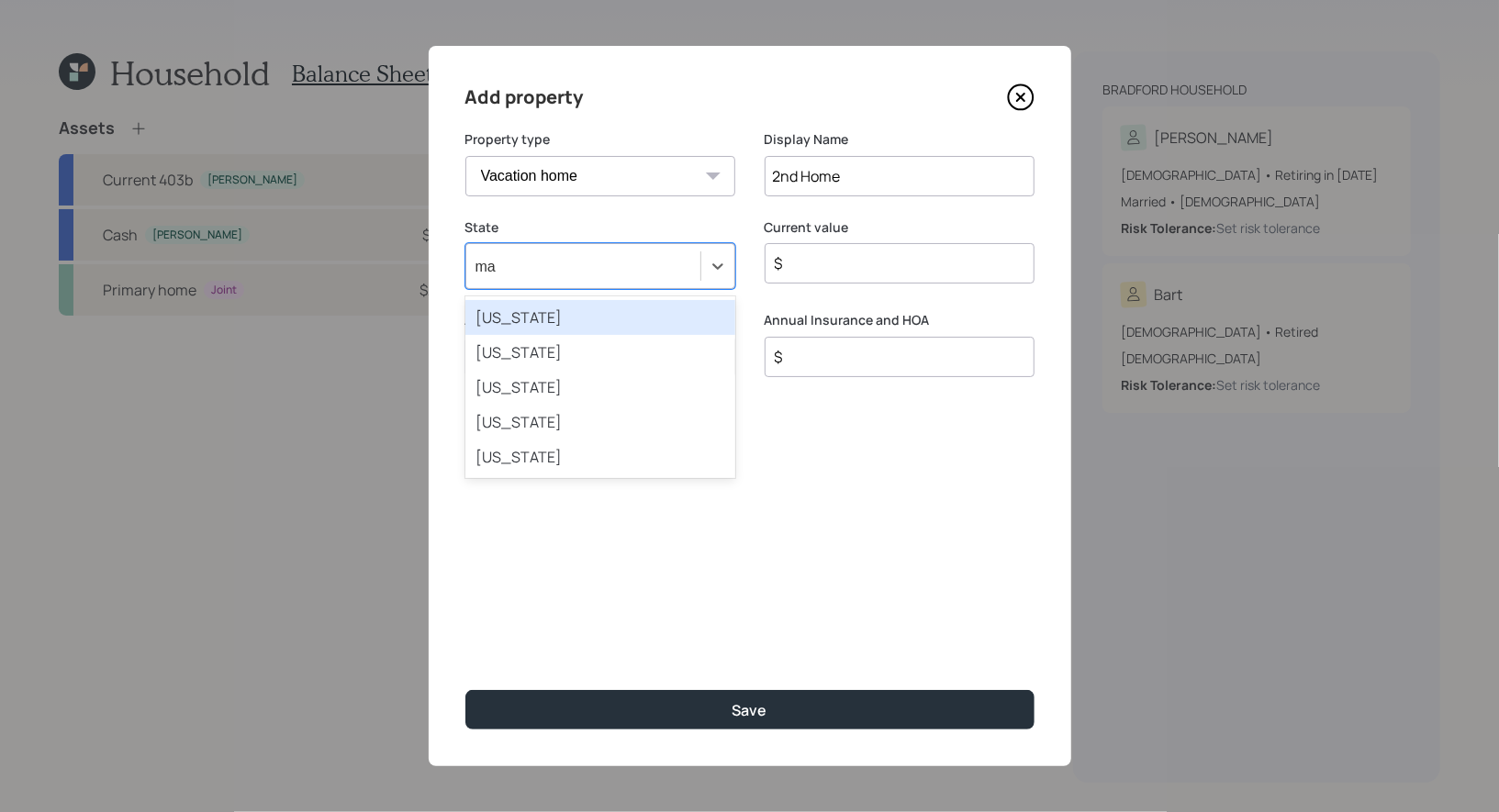
type input "mai"
click at [574, 323] on div "Maine" at bounding box center [600, 317] width 270 height 35
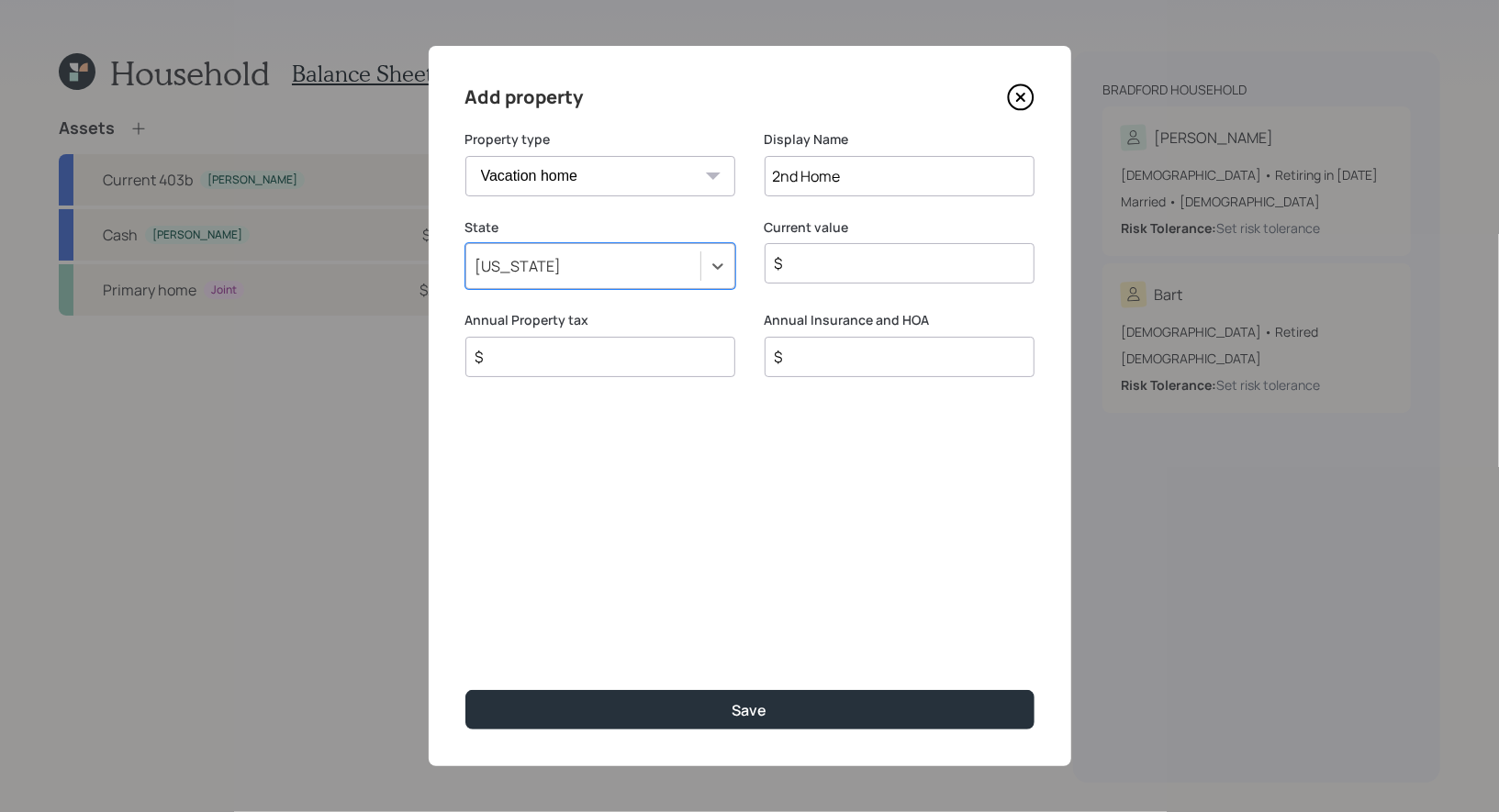
click at [912, 273] on input "$" at bounding box center [892, 263] width 239 height 22
type input "$ 250,000"
click at [564, 357] on input "$" at bounding box center [593, 357] width 239 height 22
type input "$ 1,200"
click at [863, 350] on input "$" at bounding box center [892, 357] width 239 height 22
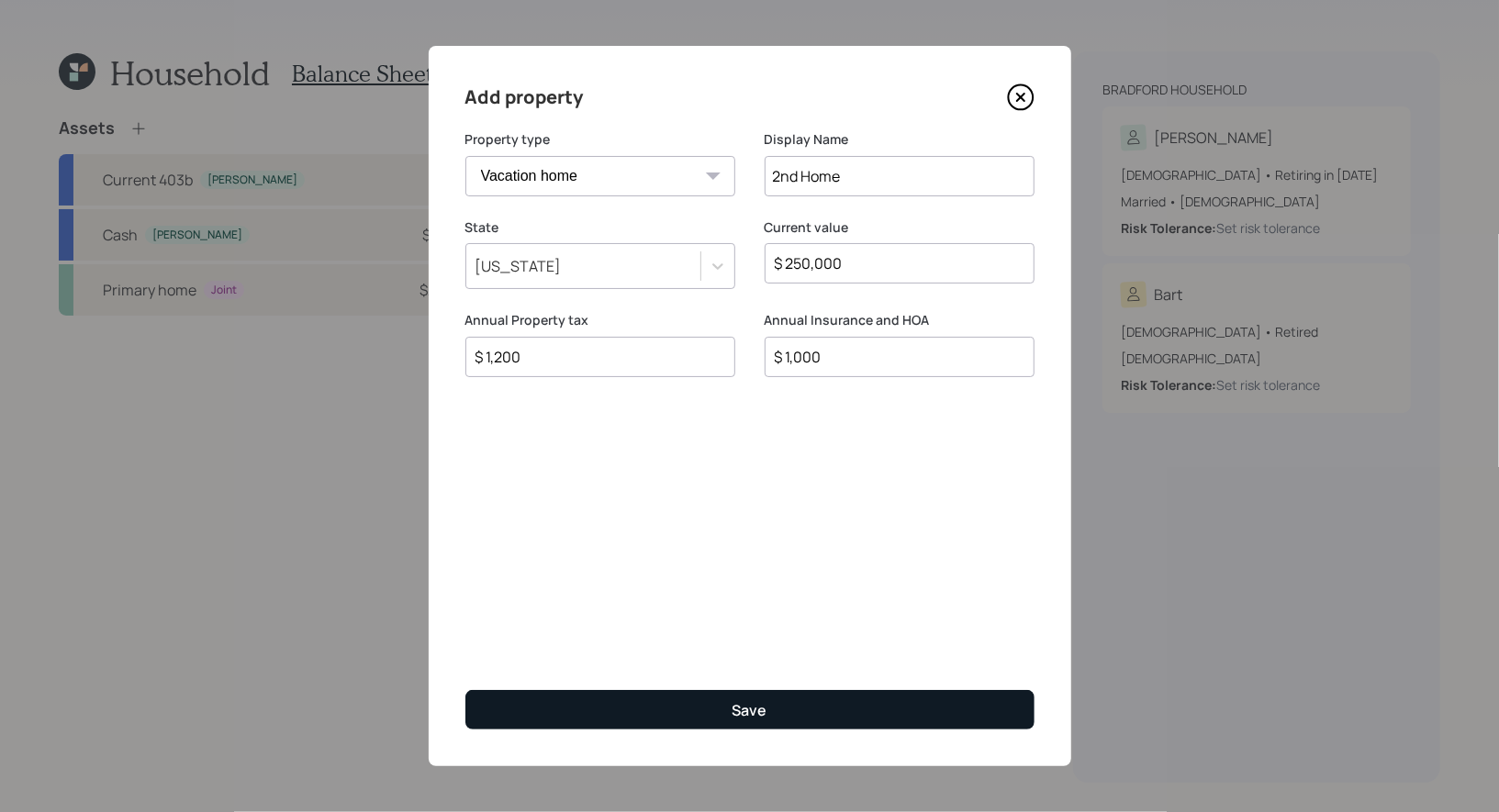
type input "$ 1,000"
click at [690, 707] on button "Save" at bounding box center [750, 709] width 569 height 39
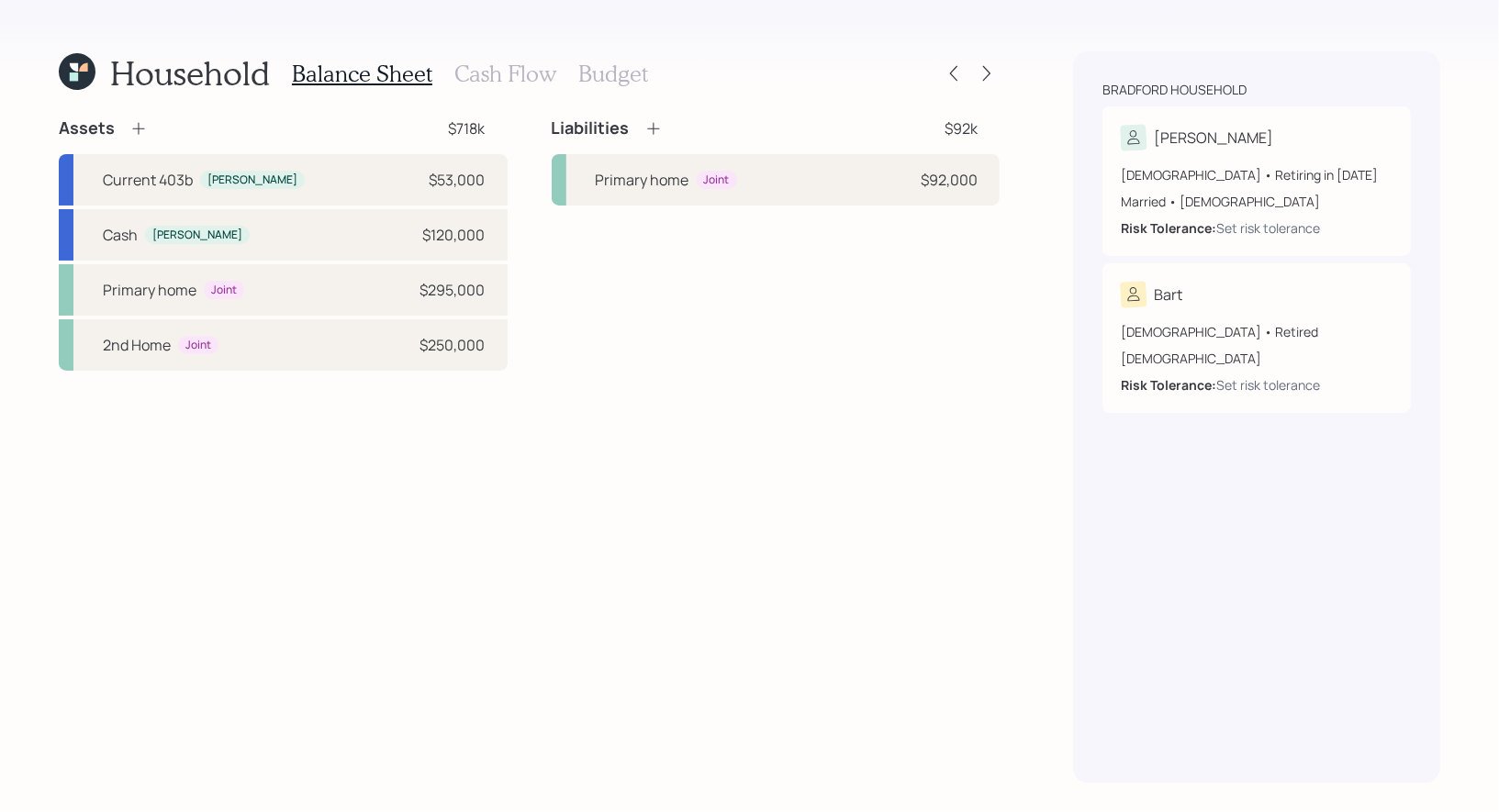
click at [488, 75] on h3 "Cash Flow" at bounding box center [505, 74] width 102 height 27
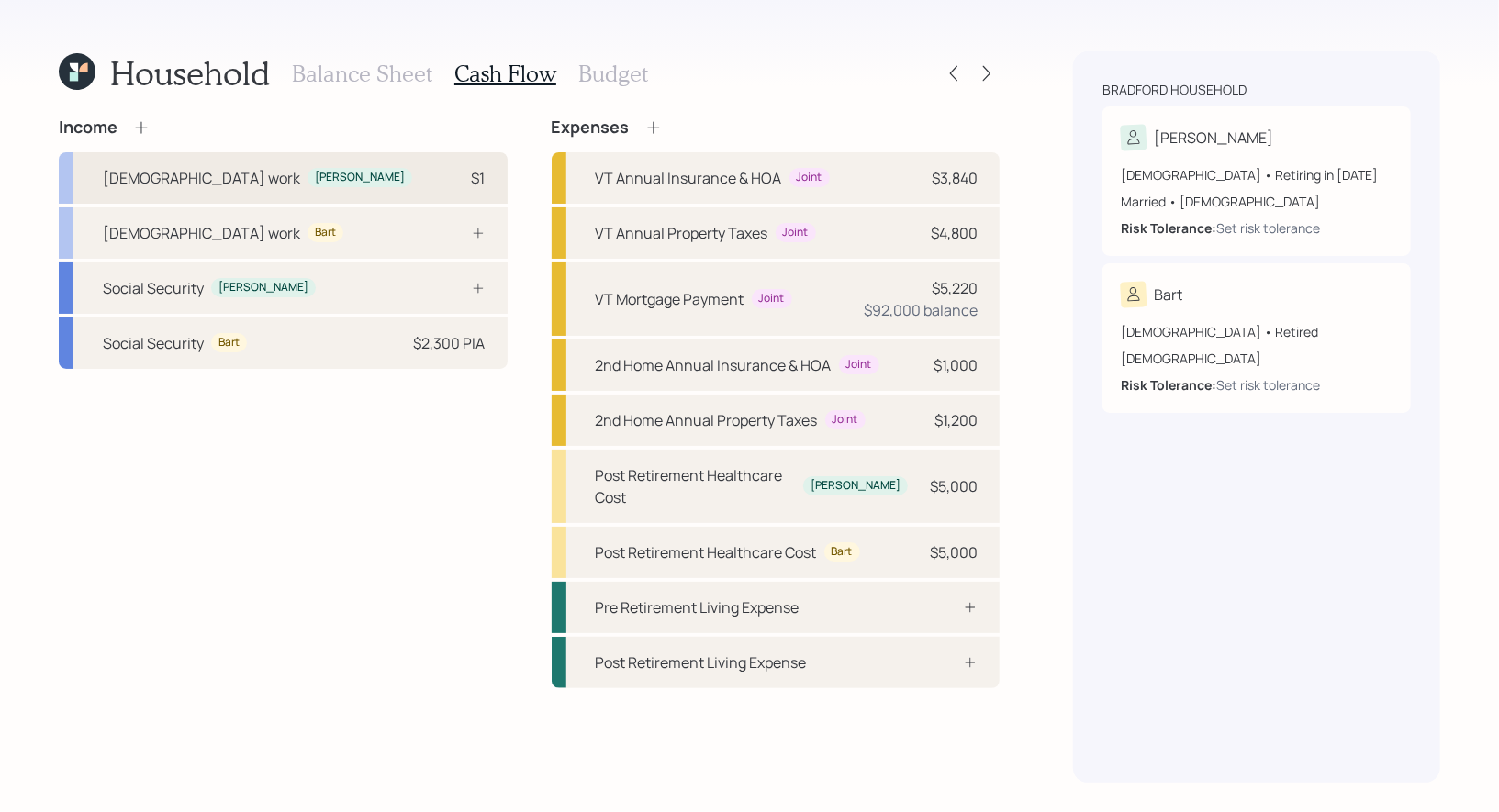
click at [359, 175] on div "Full-time work Beth $1" at bounding box center [283, 177] width 449 height 51
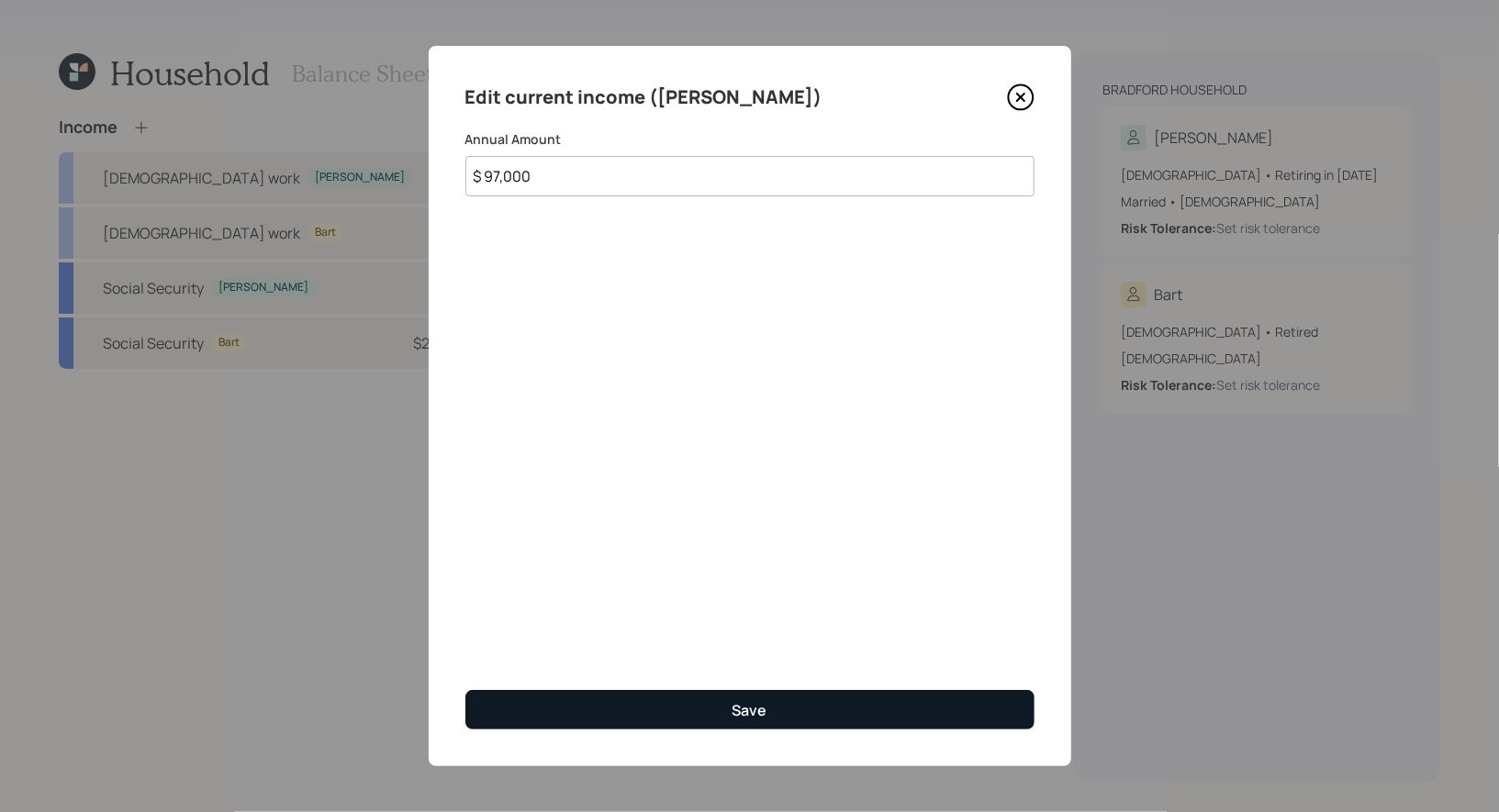
type input "$ 97,000"
click at [688, 699] on button "Save" at bounding box center [750, 709] width 569 height 39
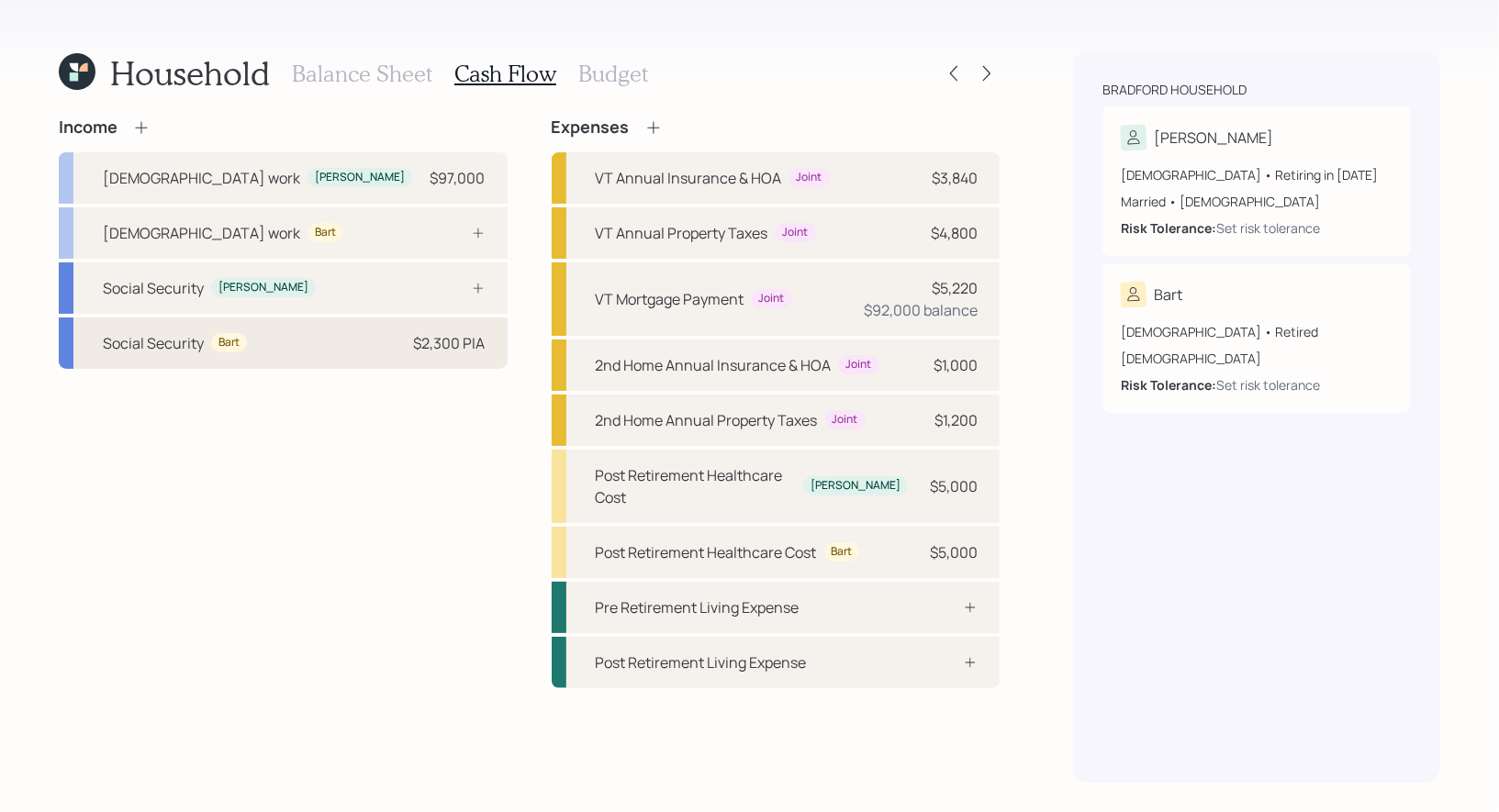
click at [383, 343] on div "Social Security Bart $2,300 PIA" at bounding box center [283, 343] width 449 height 51
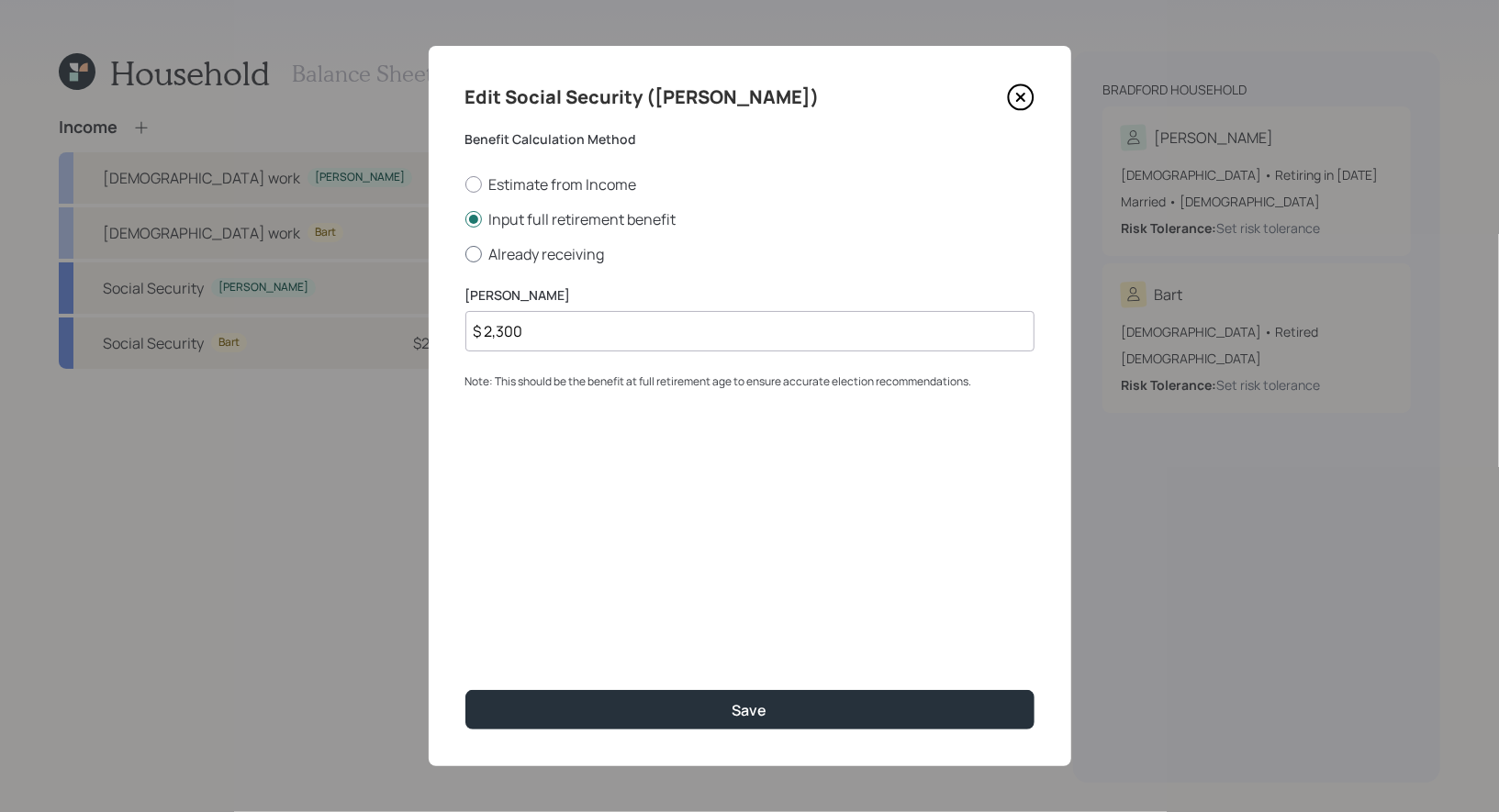
click at [471, 254] on div at bounding box center [474, 255] width 17 height 17
click at [466, 254] on input "Already receiving" at bounding box center [465, 253] width 1 height 1
radio input "true"
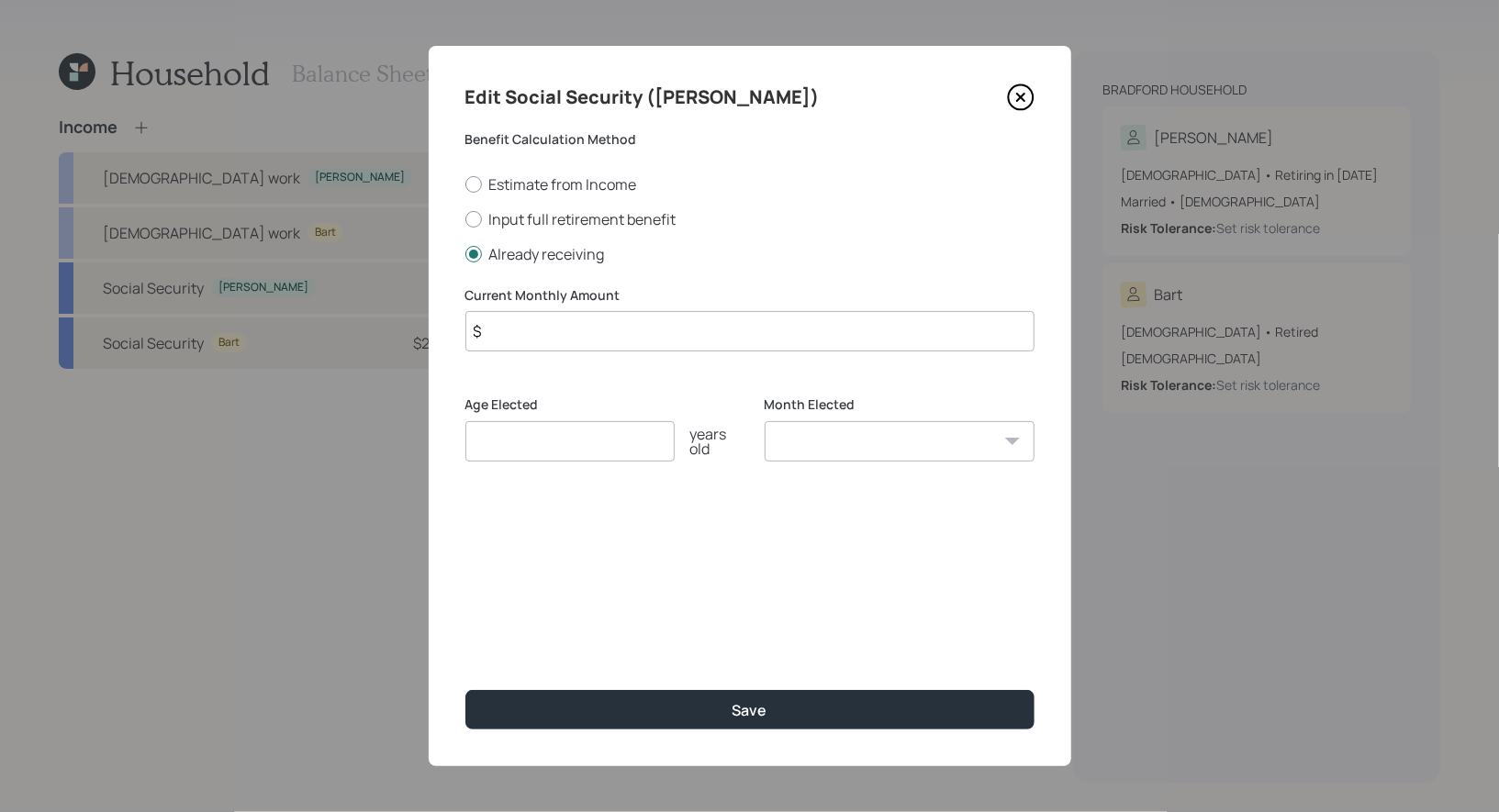
click at [494, 337] on input "$" at bounding box center [750, 330] width 569 height 40
type input "$ 2,300"
click at [541, 447] on input "number" at bounding box center [570, 441] width 209 height 40
type input "62"
click at [852, 426] on select "January February March April May June July August September October November De…" at bounding box center [899, 441] width 270 height 40
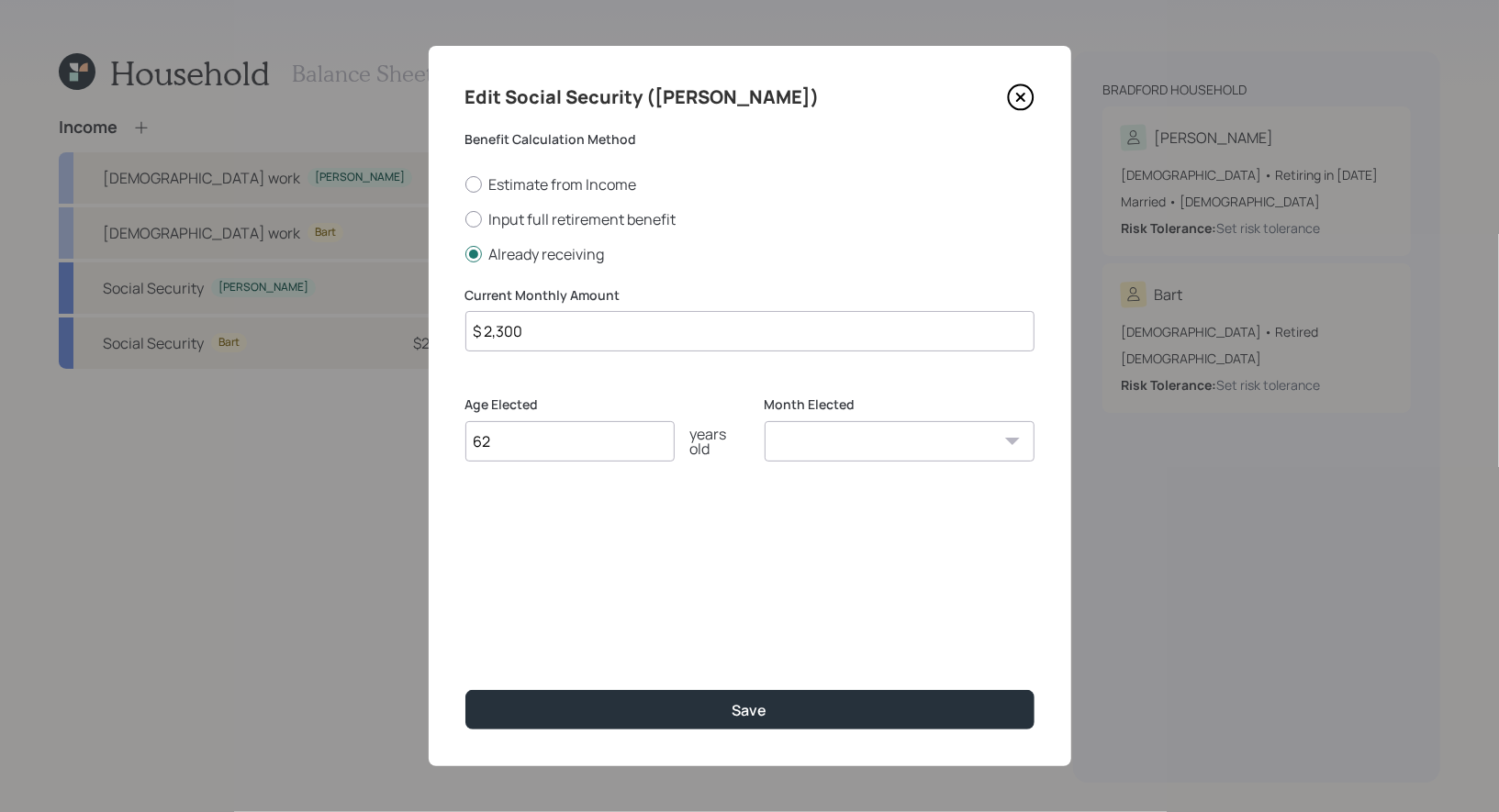
select select "1"
click at [764, 421] on select "January February March April May June July August September October November De…" at bounding box center [899, 441] width 270 height 40
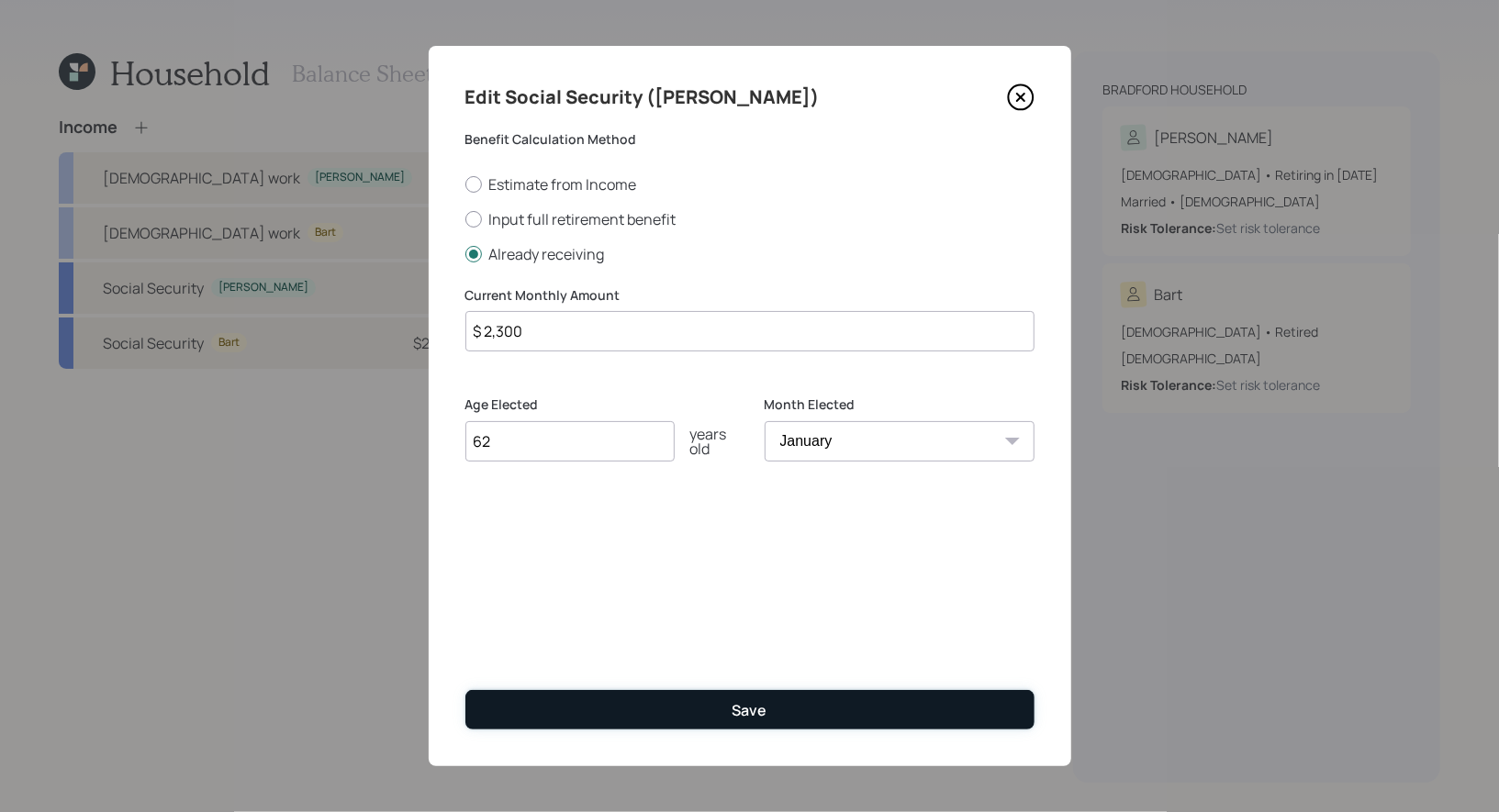
click at [731, 715] on button "Save" at bounding box center [750, 709] width 569 height 39
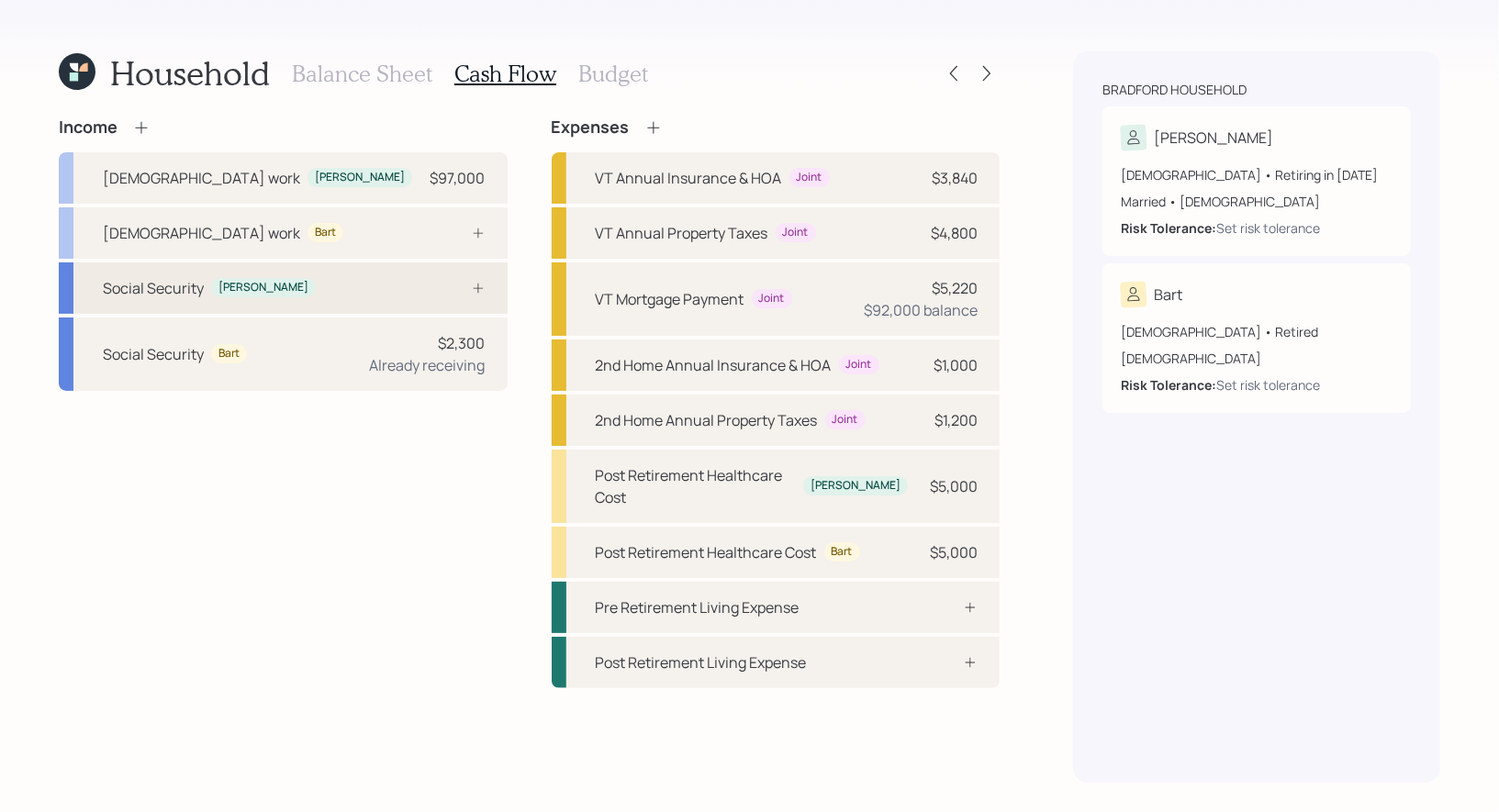
click at [346, 287] on div "Social Security Beth" at bounding box center [283, 287] width 449 height 51
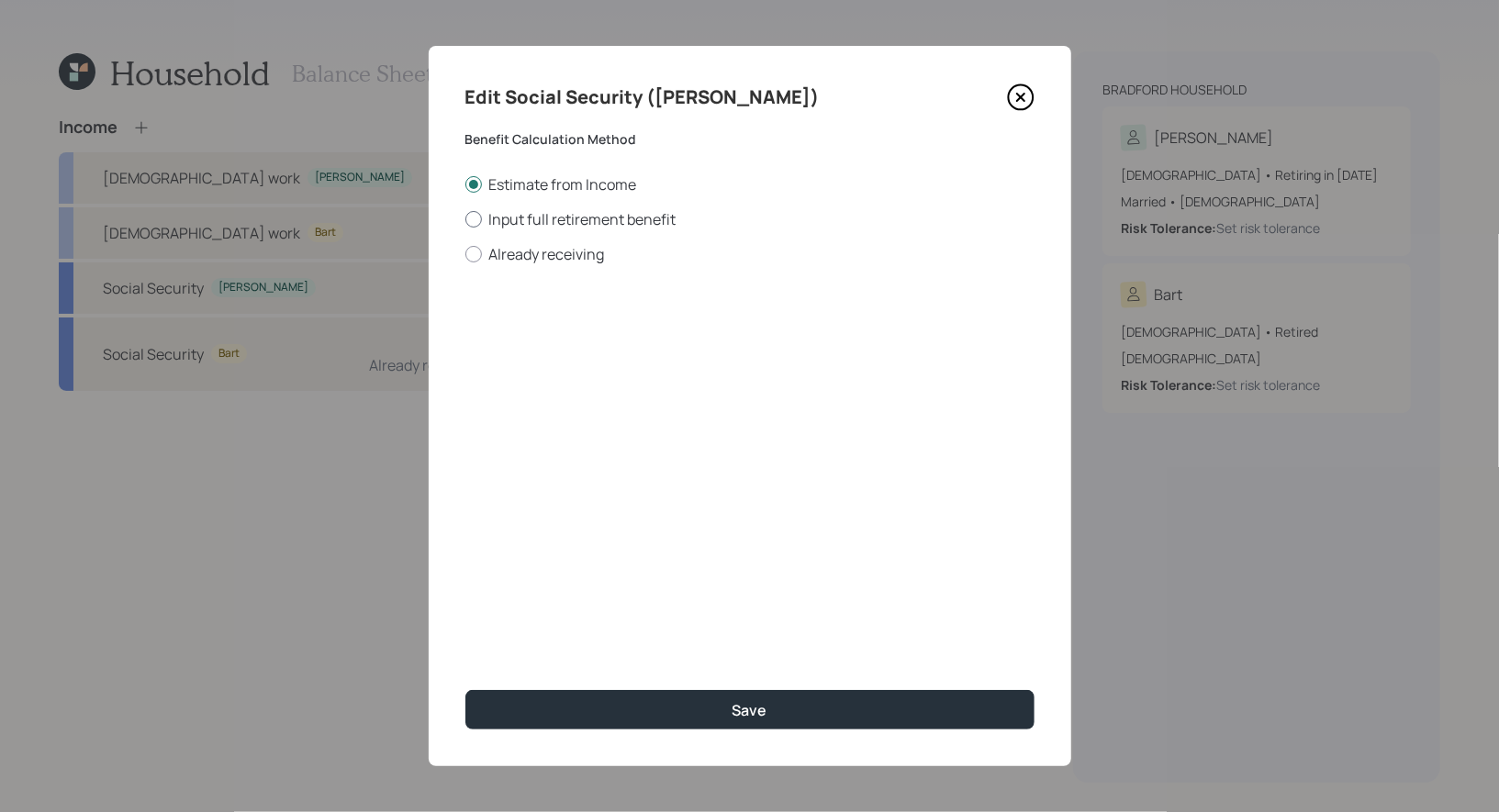
click at [472, 217] on div at bounding box center [474, 219] width 17 height 17
click at [466, 218] on input "Input full retirement benefit" at bounding box center [465, 218] width 1 height 1
radio input "true"
click at [547, 337] on input "$" at bounding box center [750, 330] width 569 height 40
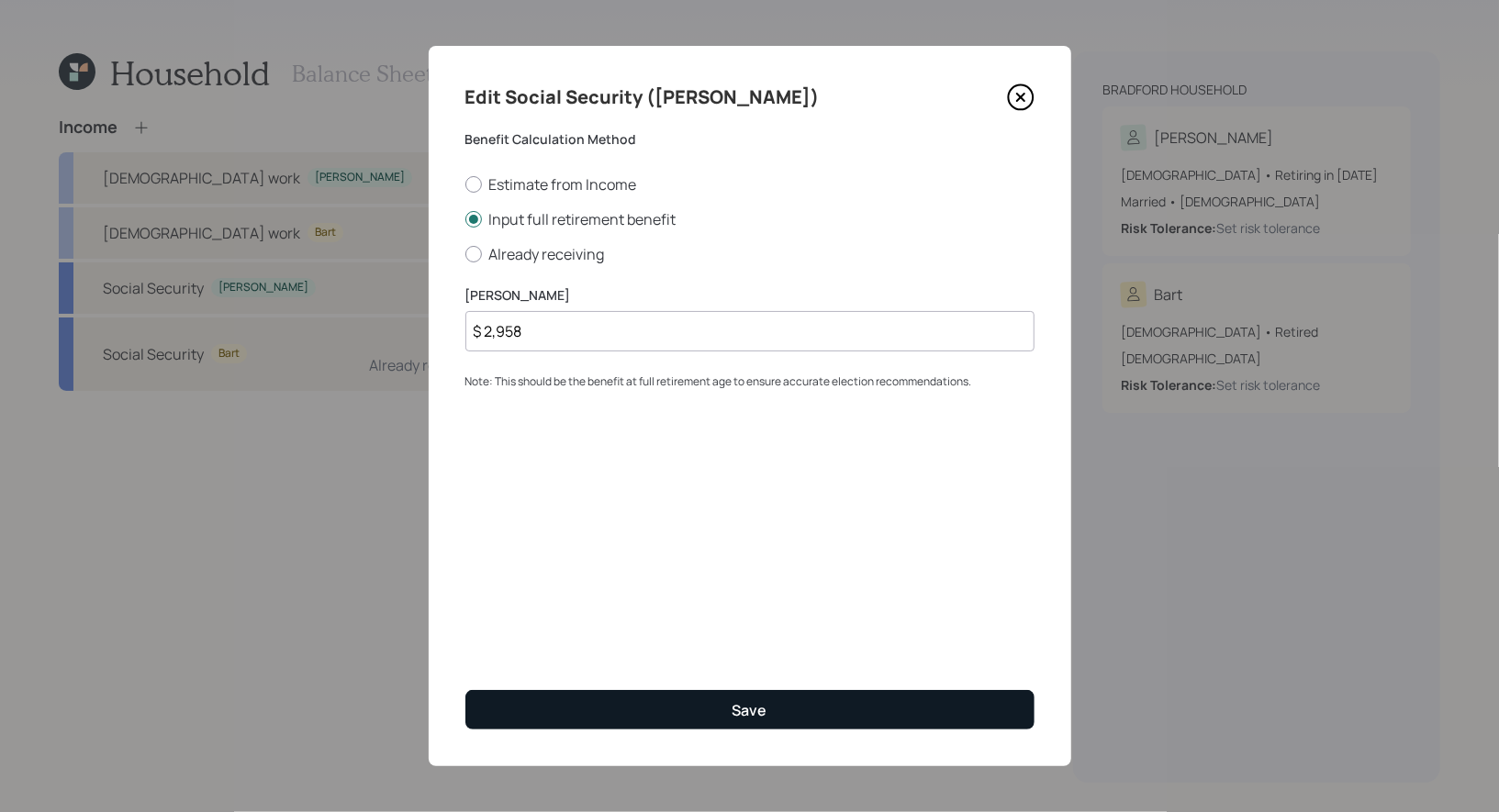
type input "$ 2,958"
click at [689, 709] on button "Save" at bounding box center [750, 709] width 569 height 39
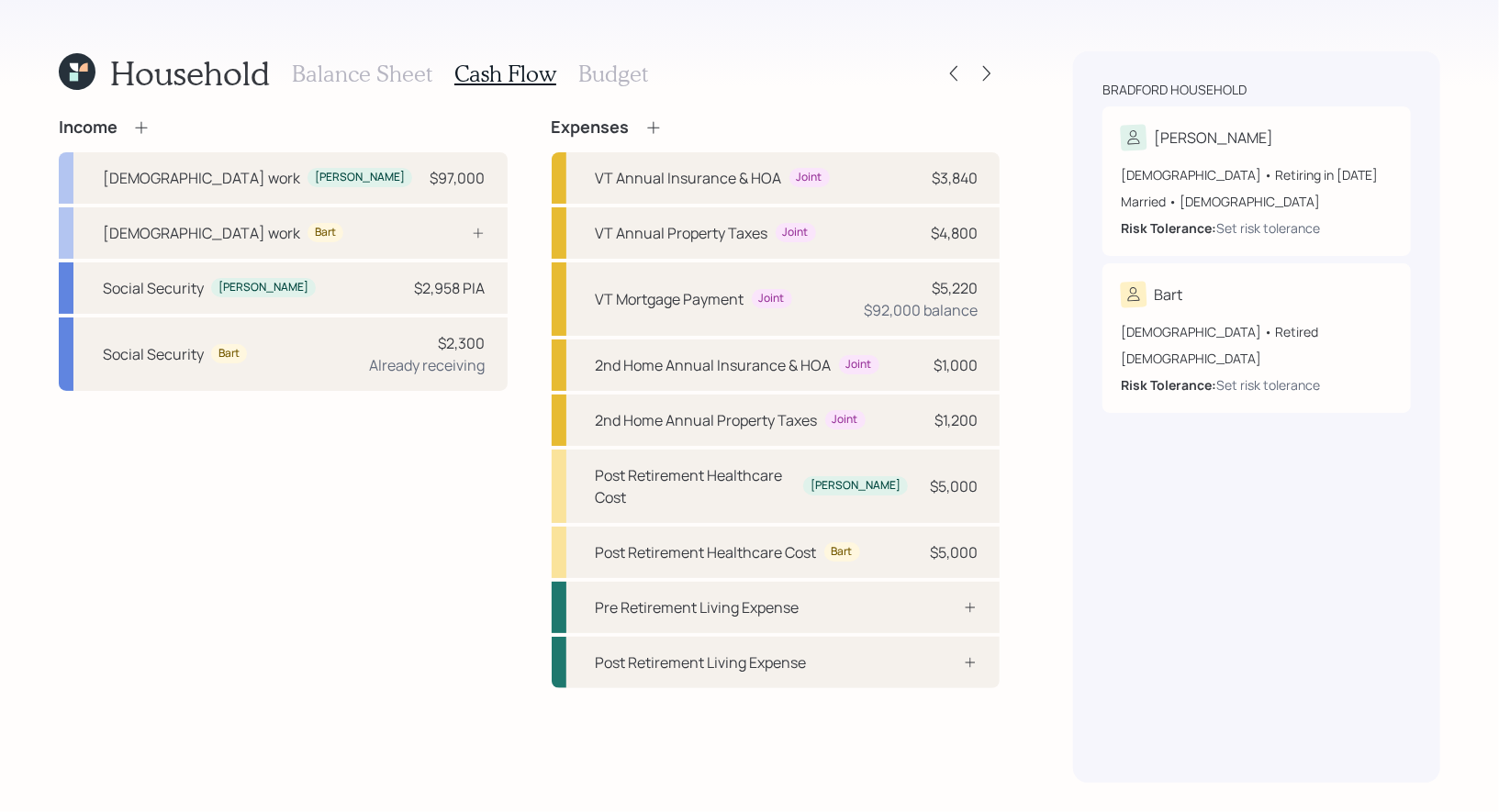
click at [145, 125] on icon at bounding box center [142, 128] width 19 height 19
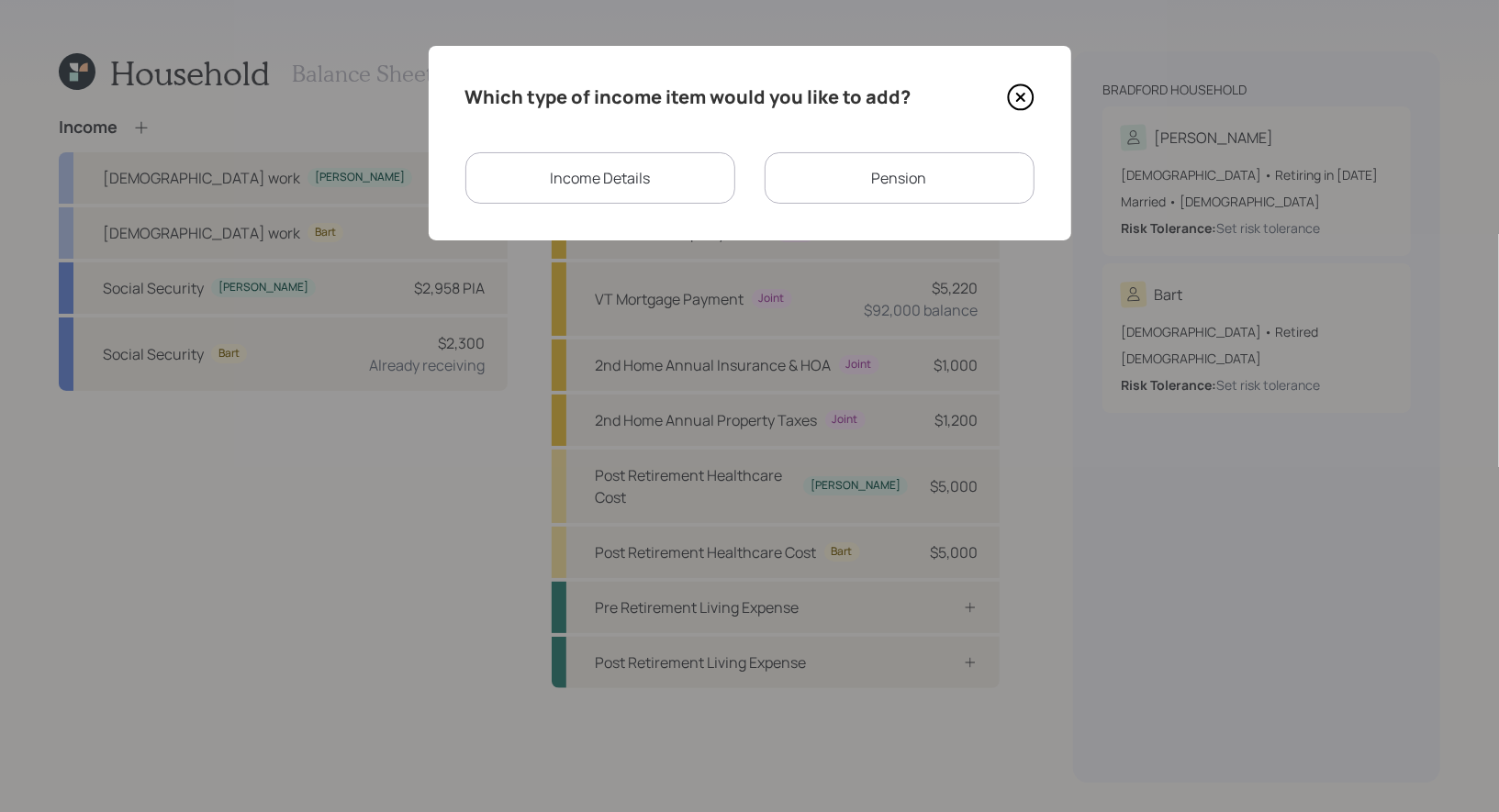
click at [856, 177] on div "Pension" at bounding box center [899, 177] width 270 height 51
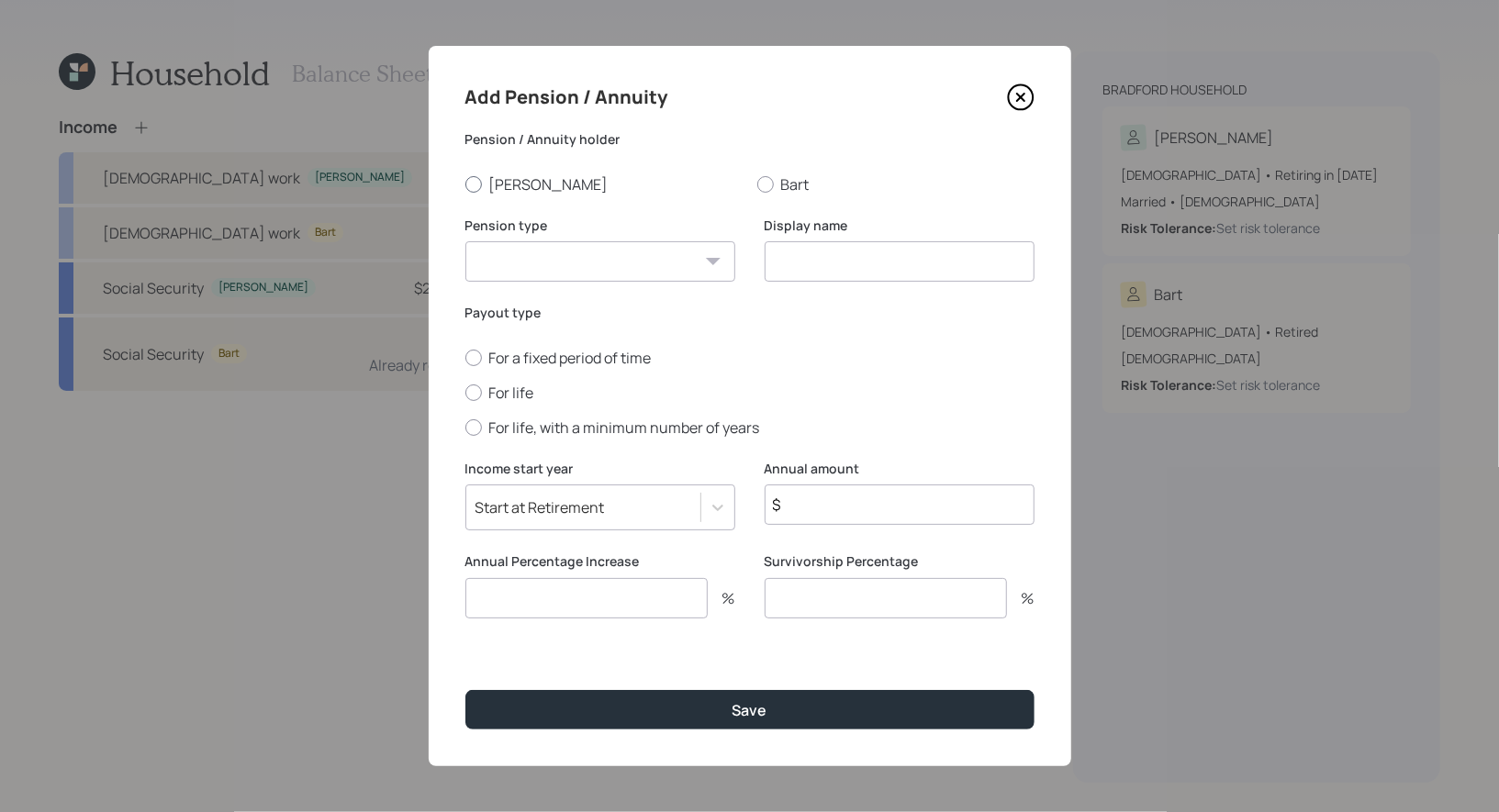
click at [471, 181] on div at bounding box center [474, 185] width 17 height 17
click at [466, 184] on input "[PERSON_NAME]" at bounding box center [465, 184] width 1 height 1
radio input "true"
click at [527, 265] on select "Pension Annuity" at bounding box center [600, 261] width 270 height 40
select select "pension"
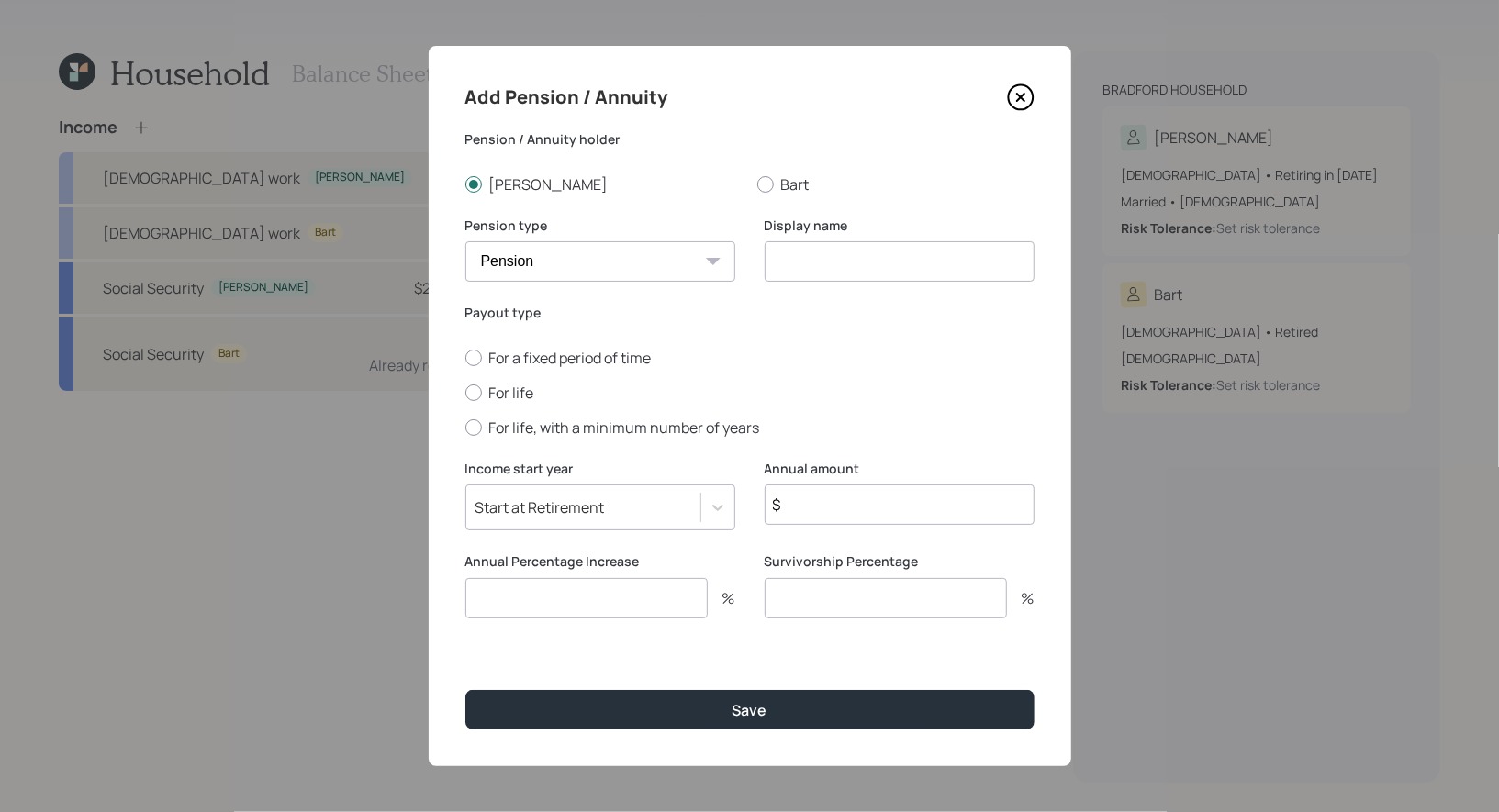
click at [466, 242] on select "Pension Annuity" at bounding box center [600, 261] width 270 height 40
click at [822, 257] on input at bounding box center [899, 261] width 270 height 40
type input "Pension"
click at [473, 396] on div at bounding box center [474, 393] width 17 height 17
click at [466, 393] on input "For life" at bounding box center [465, 392] width 1 height 1
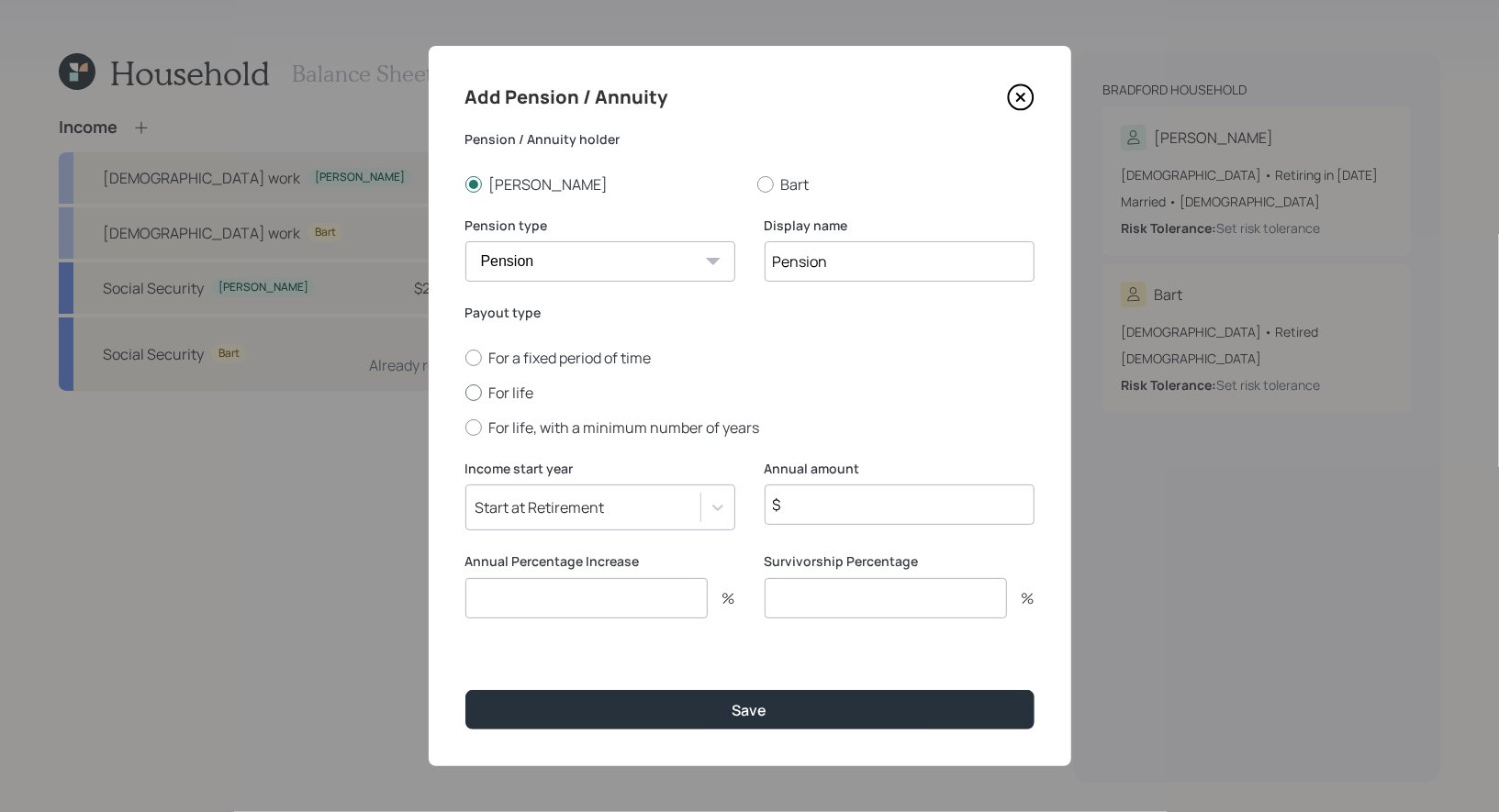
radio input "true"
click at [800, 512] on input "$" at bounding box center [899, 504] width 270 height 40
type input "$ 45,252"
click at [579, 599] on input "number" at bounding box center [587, 598] width 243 height 40
type input "2"
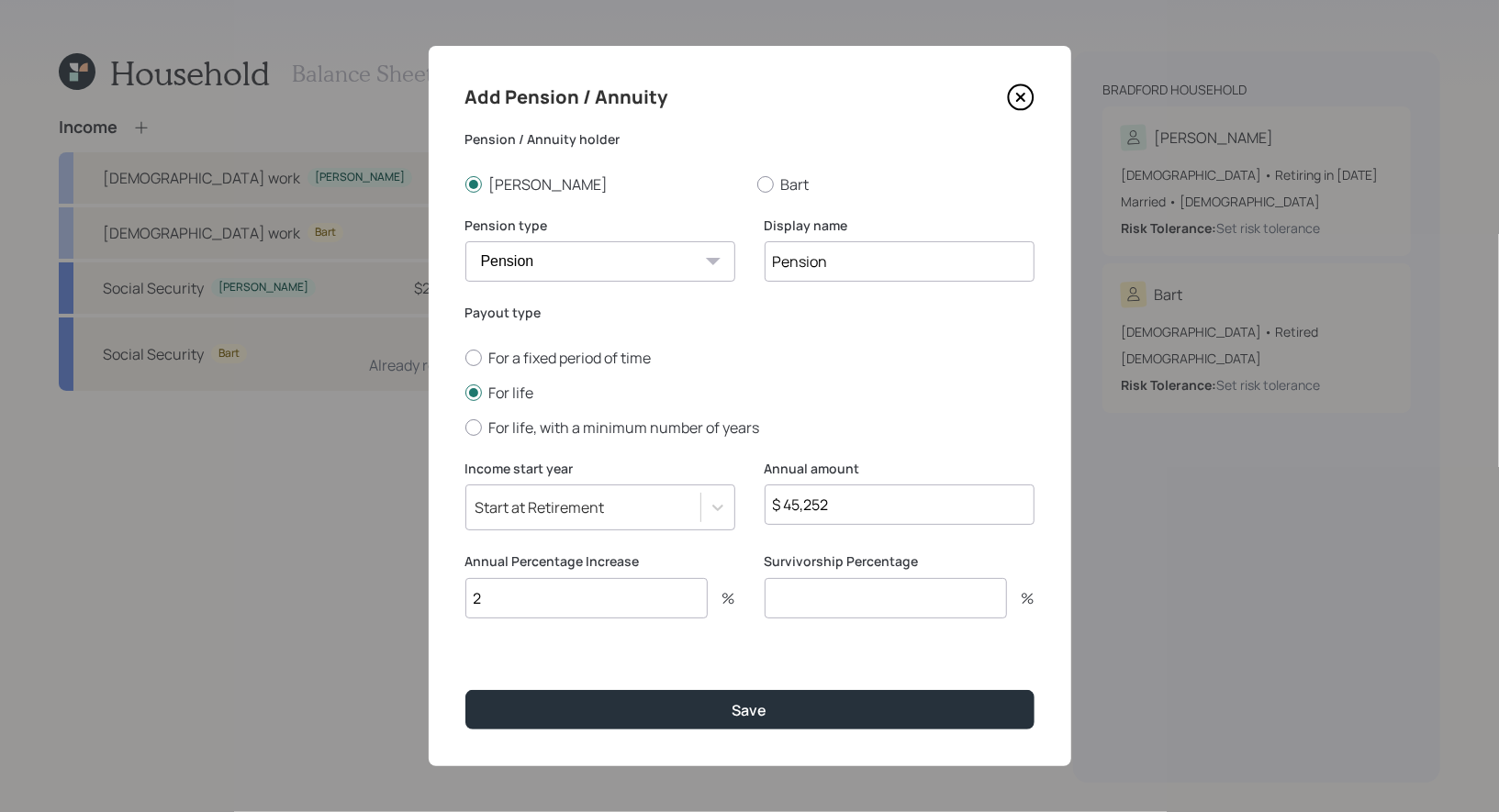
click at [816, 604] on input "number" at bounding box center [886, 598] width 243 height 40
type input "100"
click at [595, 509] on div "Start at Retirement" at bounding box center [539, 508] width 130 height 21
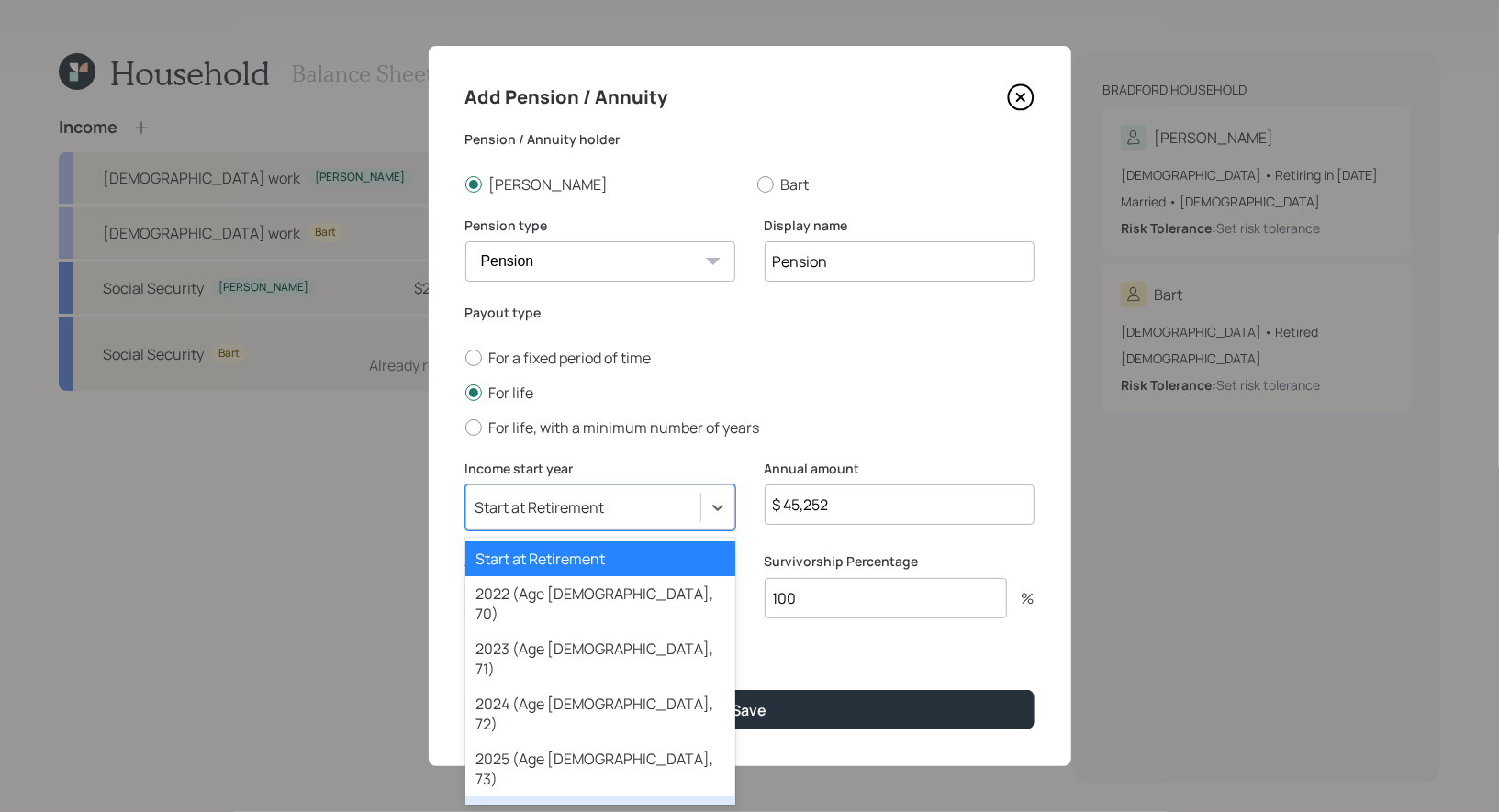
click at [565, 797] on div "2026 (Age 62, 74)" at bounding box center [600, 824] width 270 height 55
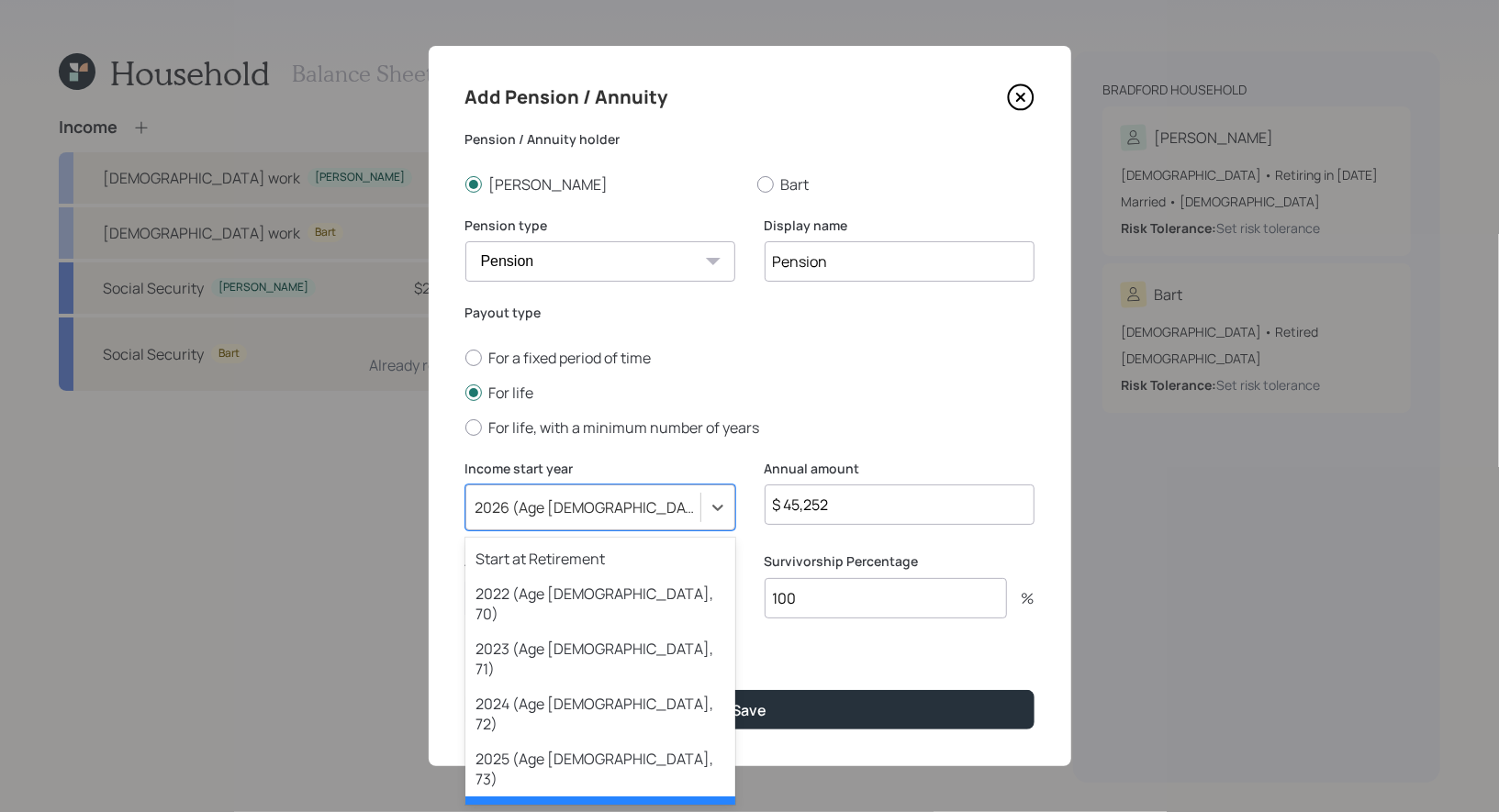
click at [580, 517] on div "2026 (Age 62, 74)" at bounding box center [588, 508] width 227 height 21
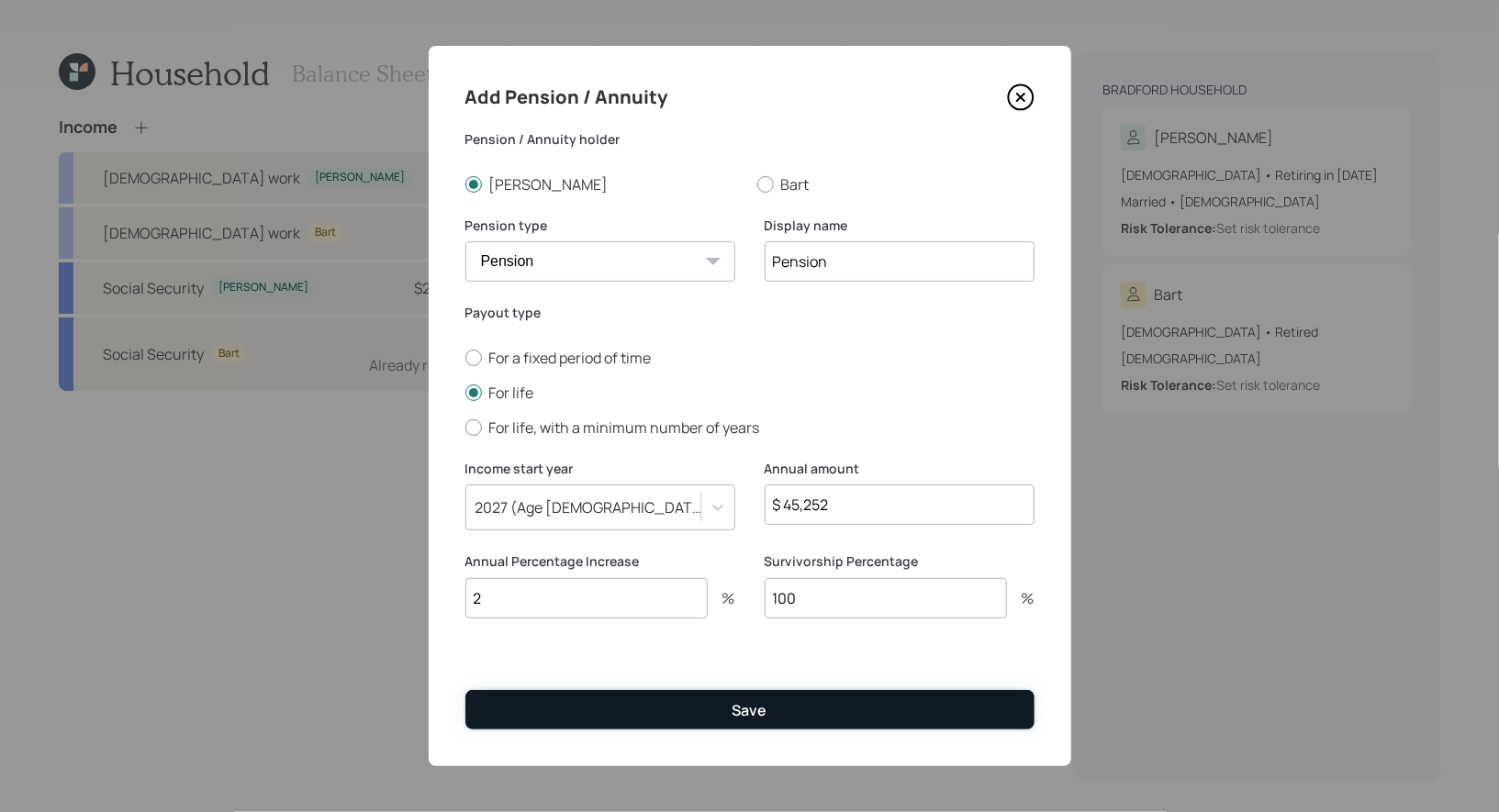
click at [649, 715] on button "Save" at bounding box center [750, 709] width 569 height 39
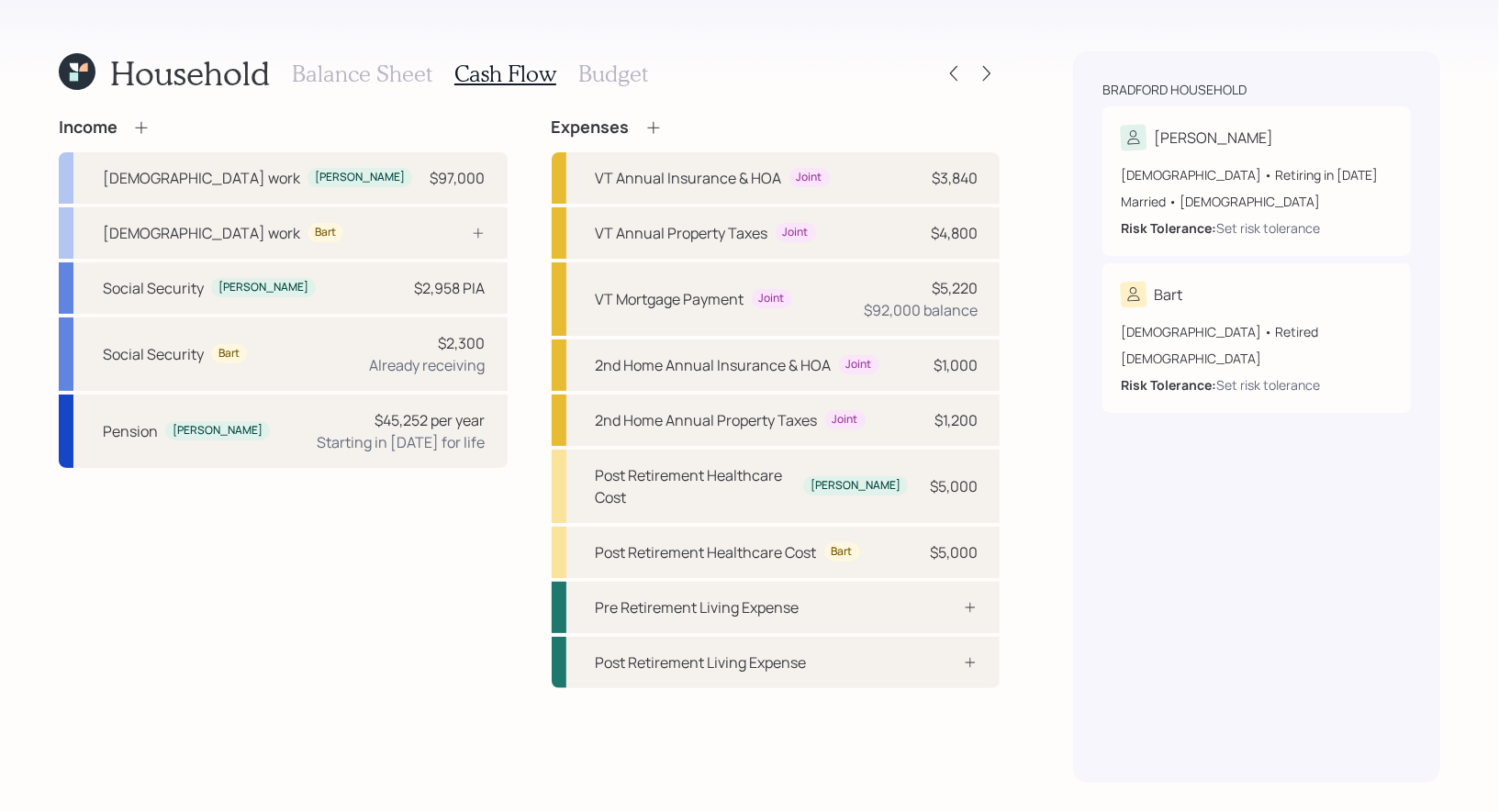
click at [143, 127] on icon at bounding box center [141, 127] width 12 height 12
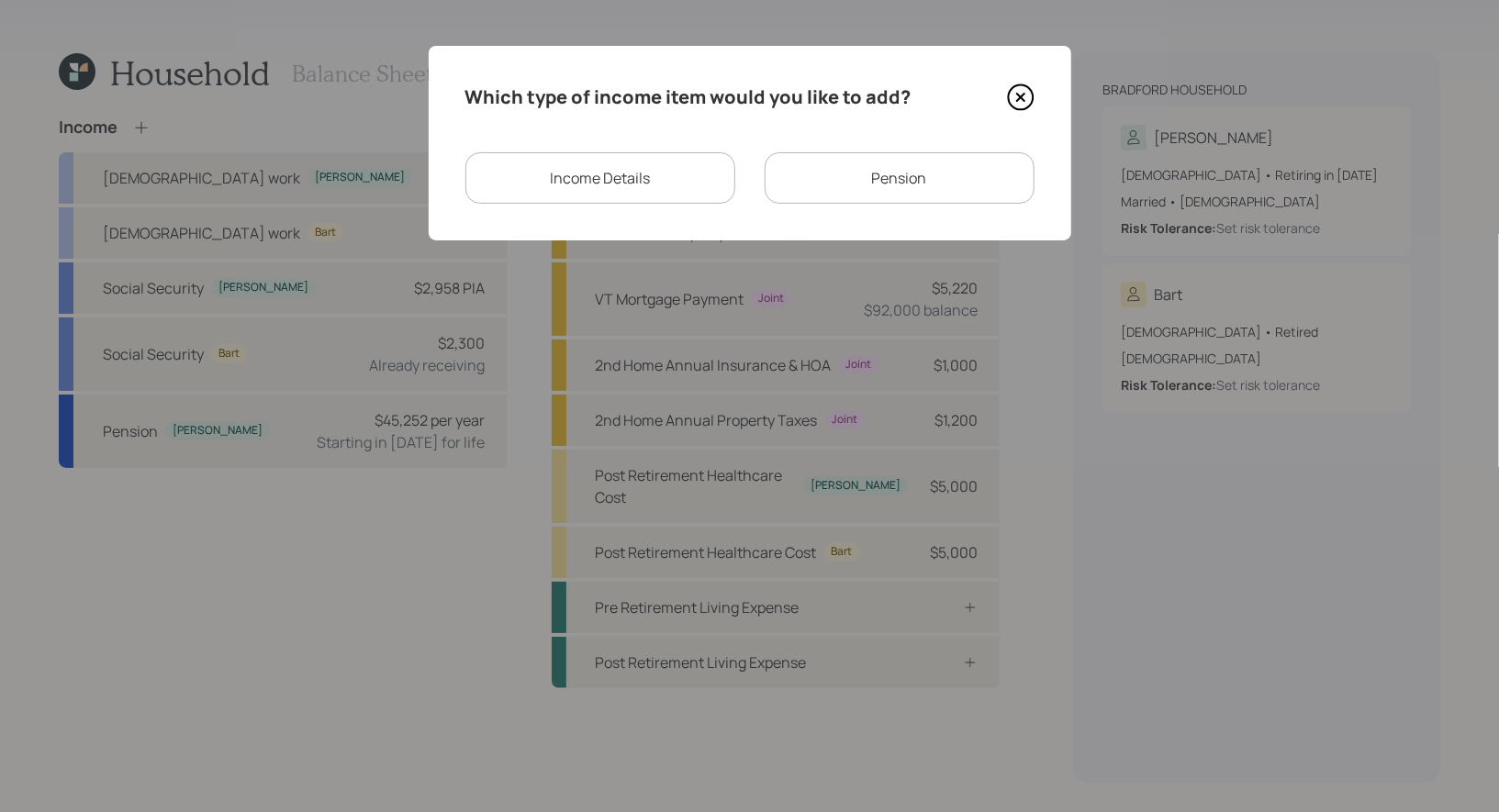
click at [911, 173] on div "Pension" at bounding box center [899, 177] width 270 height 51
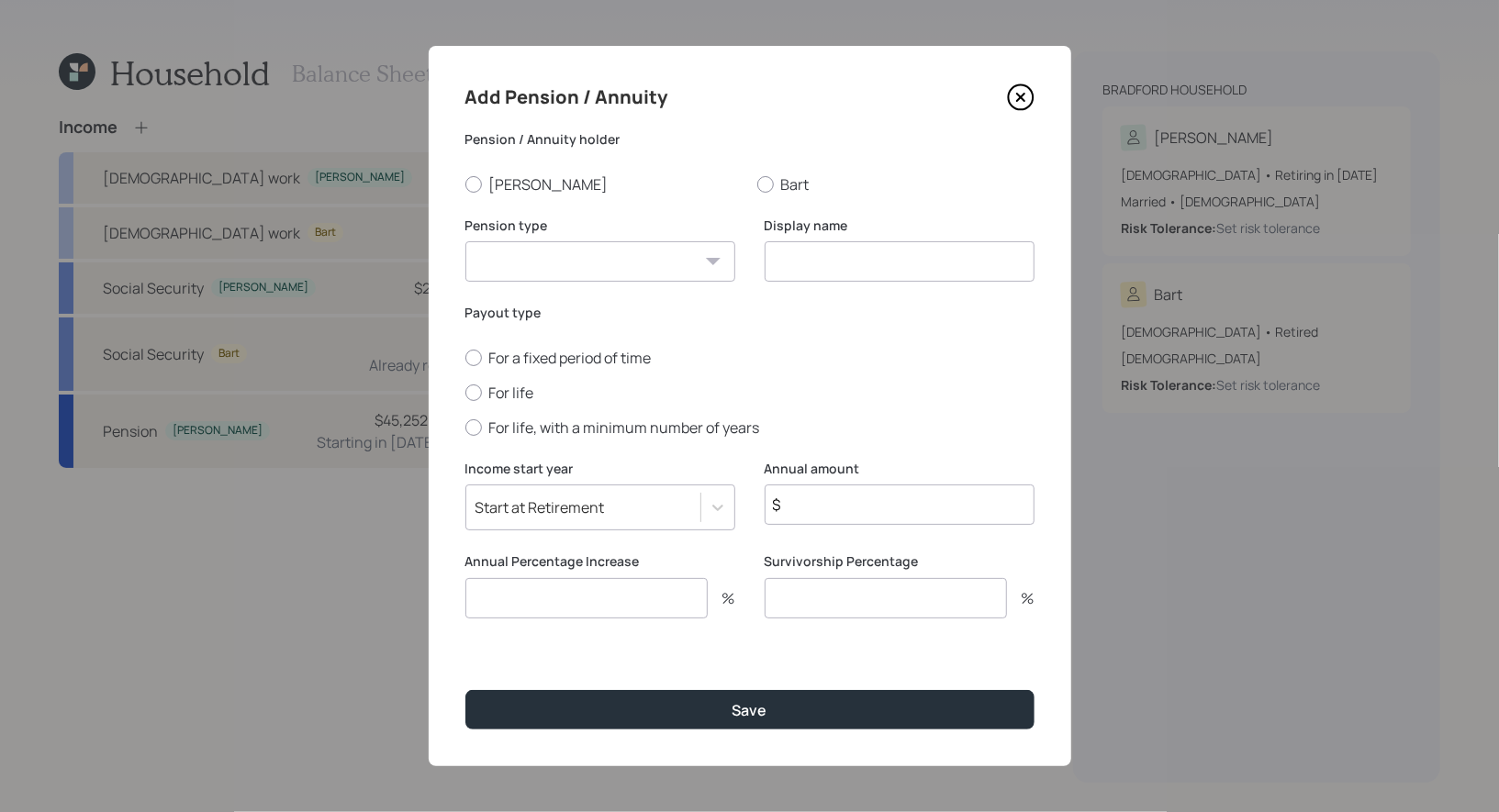
click at [529, 259] on select "Pension Annuity" at bounding box center [600, 261] width 270 height 40
select select "pension"
click at [466, 242] on select "Pension Annuity" at bounding box center [600, 261] width 270 height 40
click at [878, 269] on input at bounding box center [899, 261] width 270 height 40
type input "Pension Pro Rate 2026"
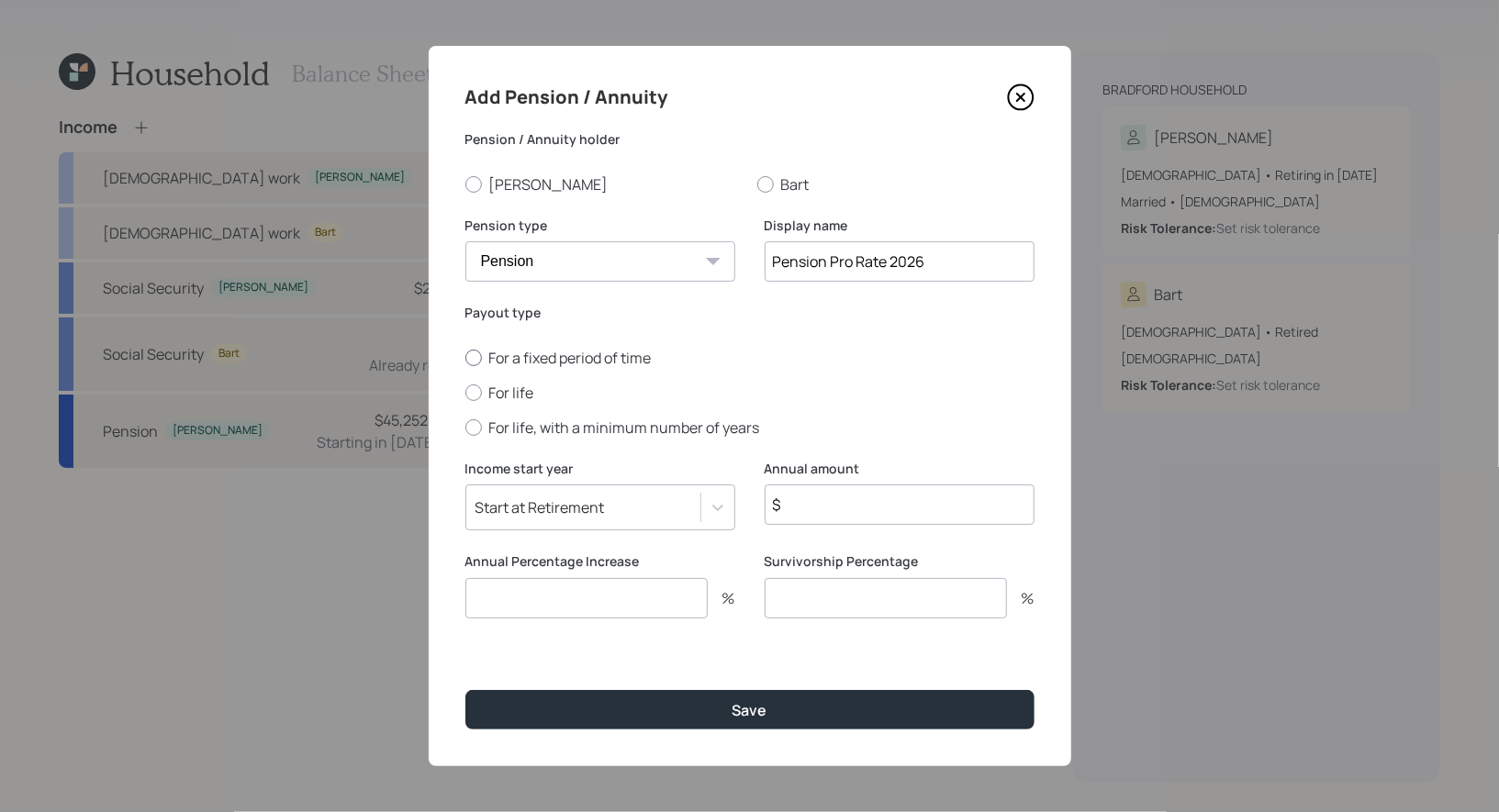
click at [476, 355] on div at bounding box center [474, 358] width 17 height 17
click at [466, 357] on input "For a fixed period of time" at bounding box center [465, 357] width 1 height 1
radio input "true"
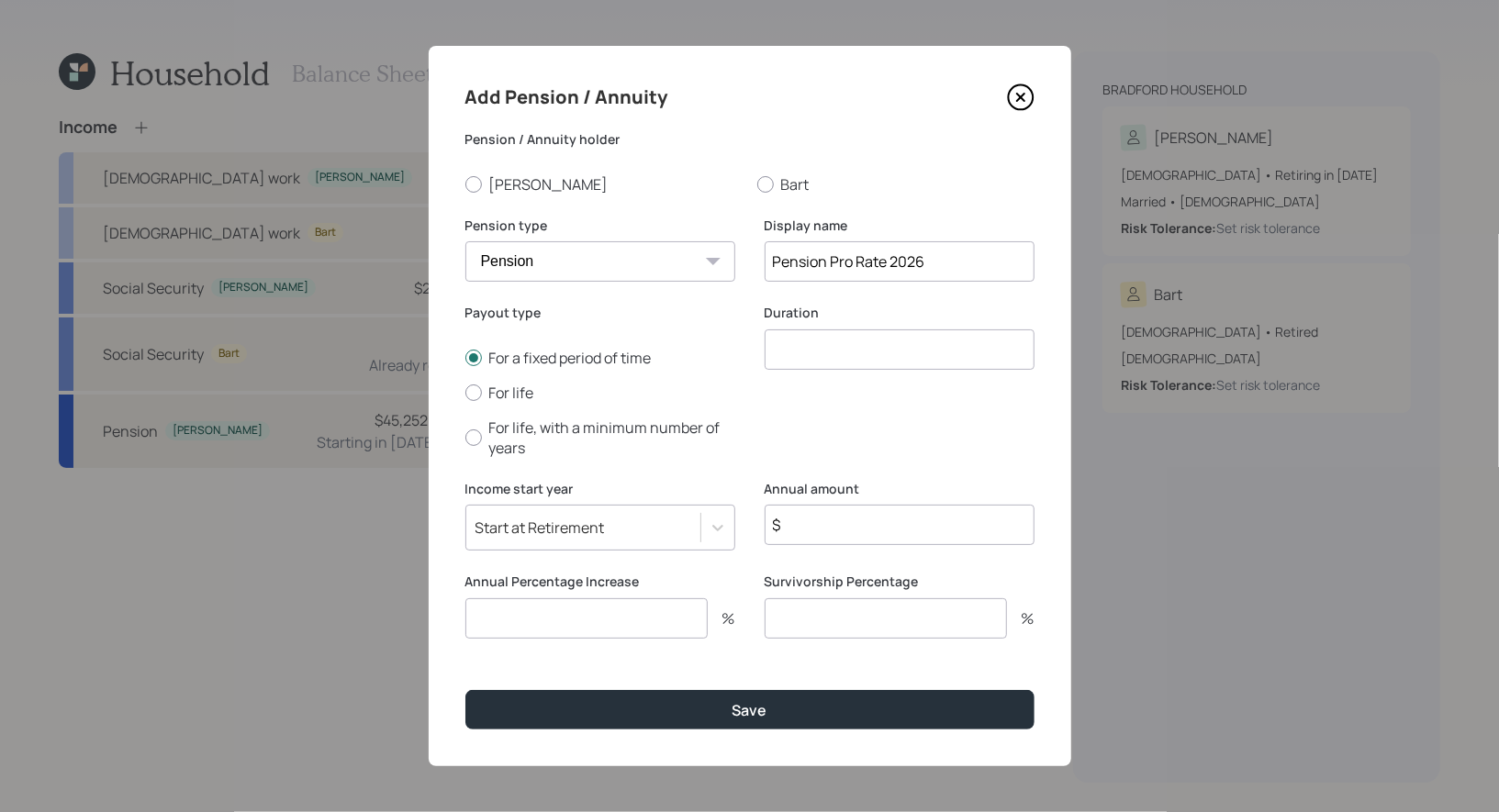
click at [874, 357] on input "number" at bounding box center [899, 349] width 270 height 40
type input "1"
click at [633, 530] on div "Start at Retirement" at bounding box center [583, 527] width 234 height 31
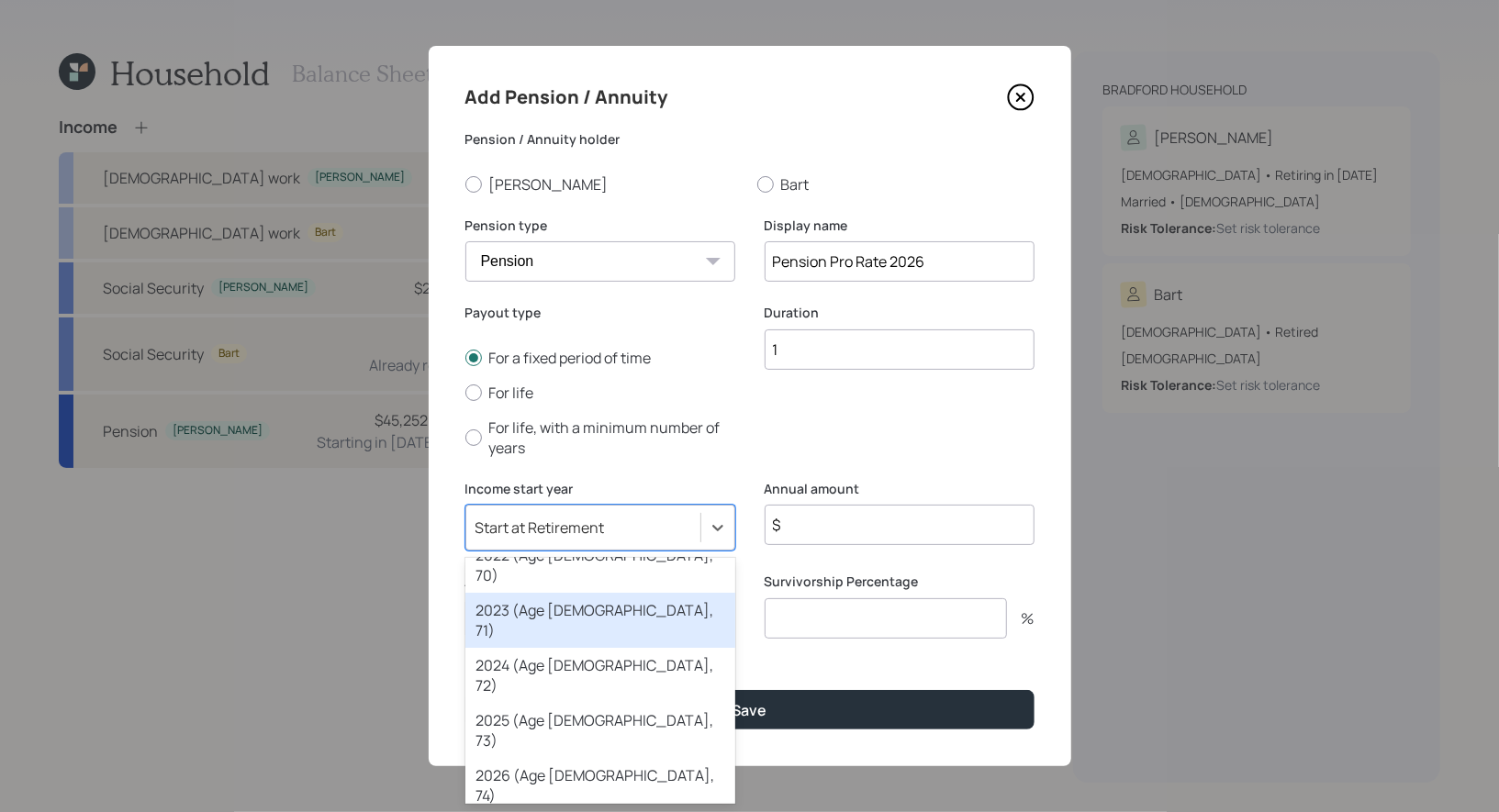
scroll to position [72, 0]
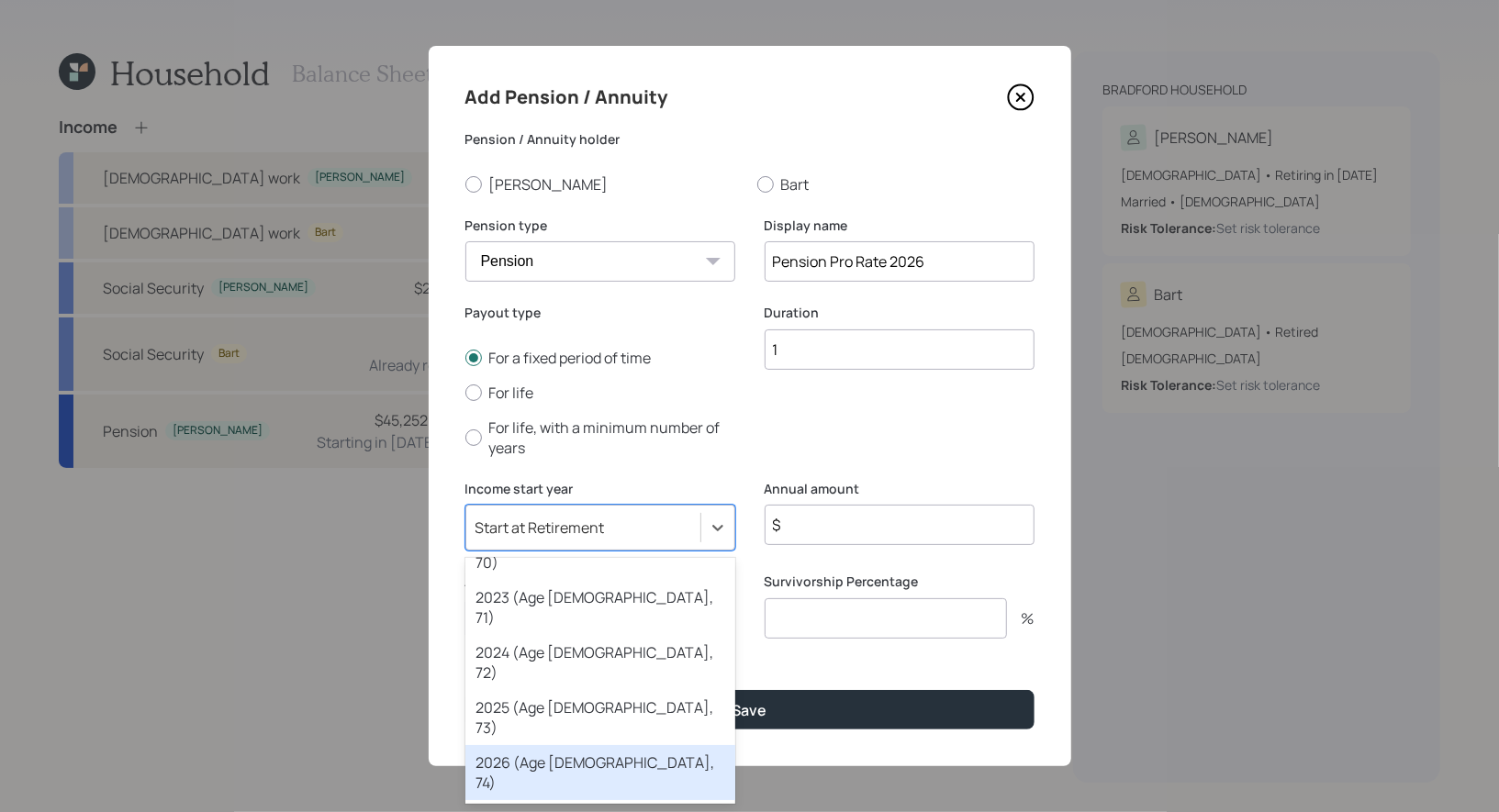
click at [599, 745] on div "2026 (Age 62, 74)" at bounding box center [600, 772] width 270 height 55
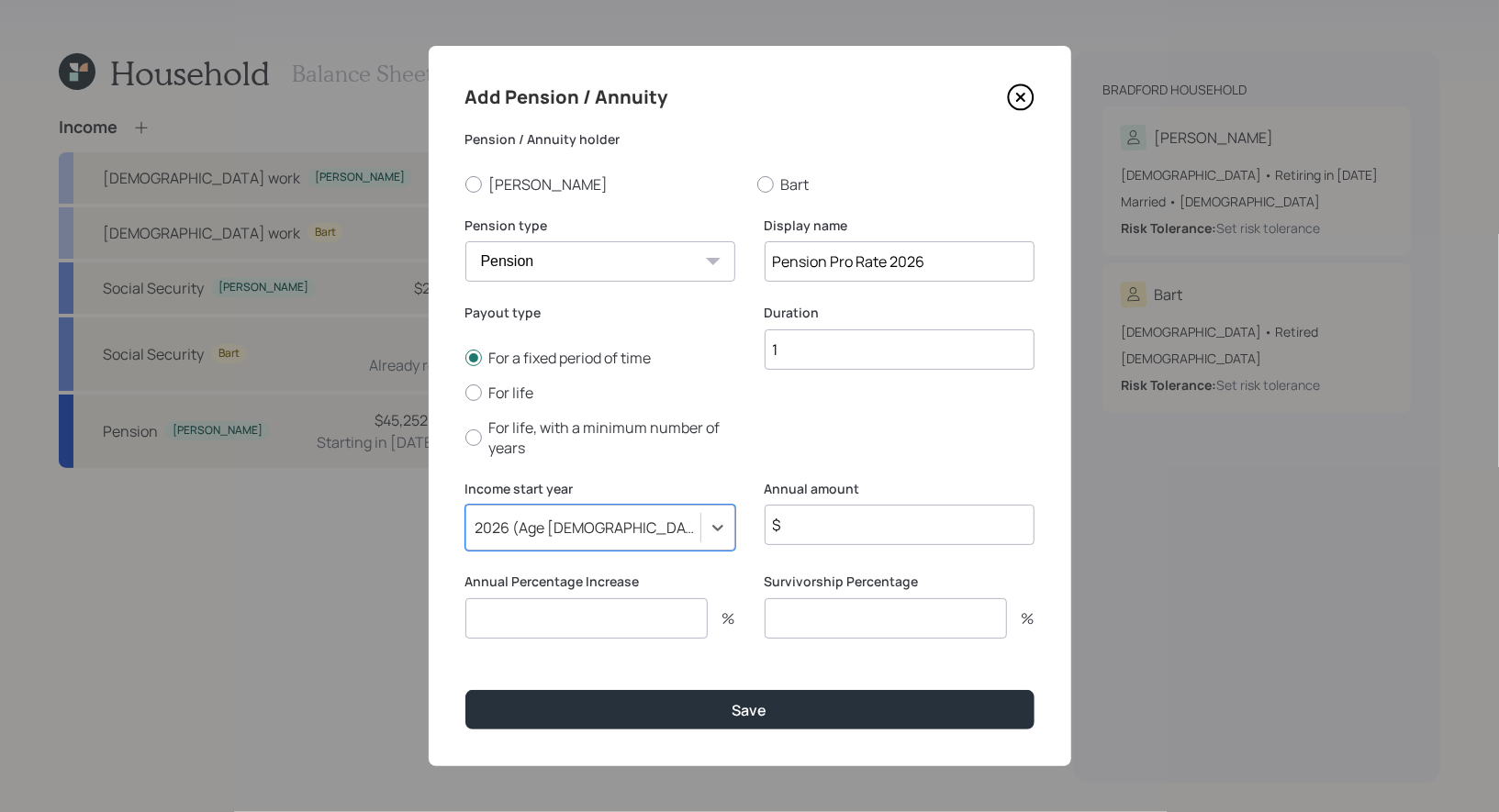
click at [820, 525] on input "$" at bounding box center [899, 525] width 270 height 40
type input "$ 22,262"
click at [603, 623] on input "number" at bounding box center [587, 618] width 243 height 40
type input "0"
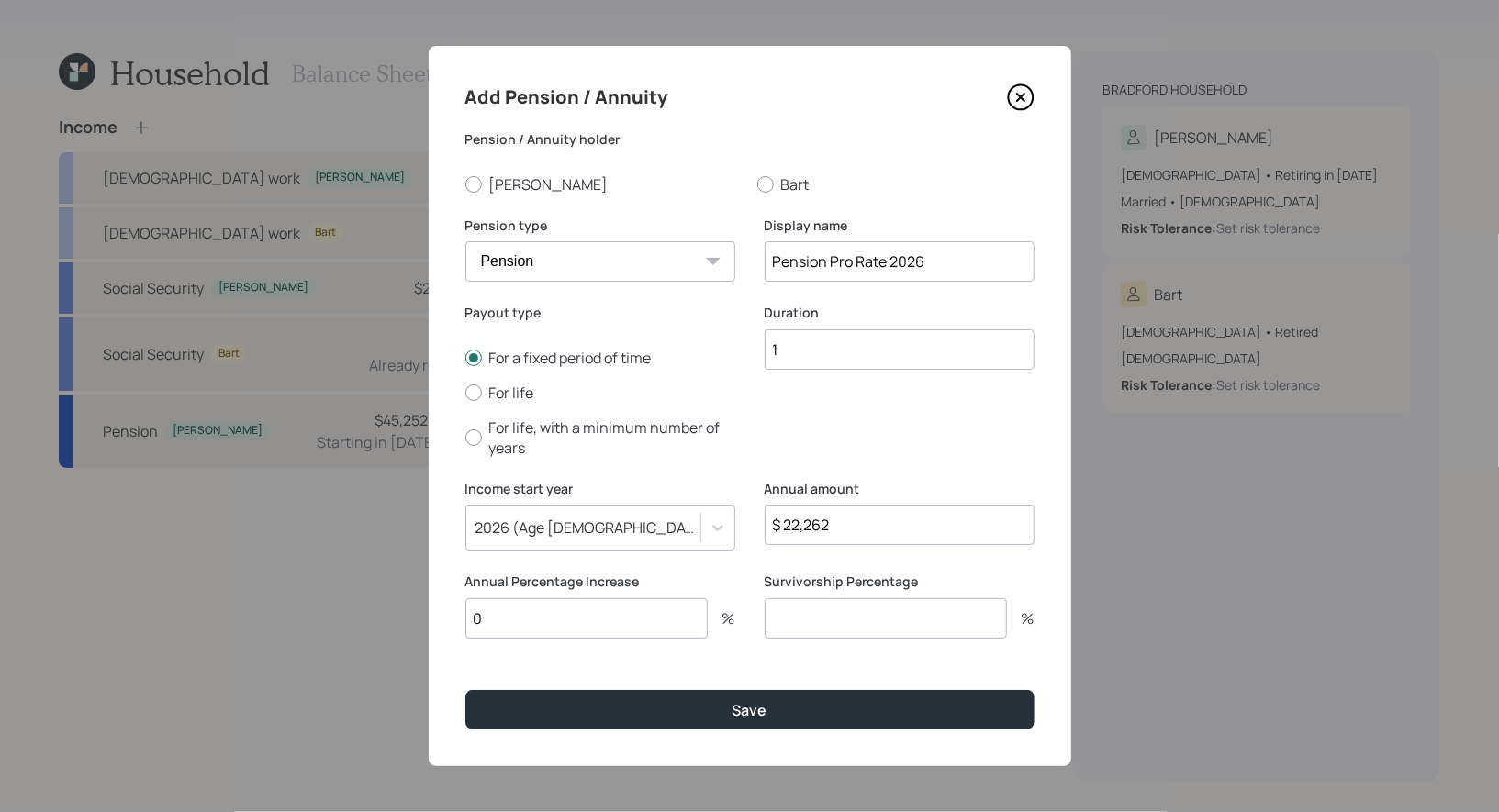
click at [893, 625] on input "number" at bounding box center [886, 618] width 243 height 40
type input "0"
click at [471, 181] on div at bounding box center [474, 185] width 17 height 17
click at [466, 184] on input "[PERSON_NAME]" at bounding box center [465, 184] width 1 height 1
radio input "true"
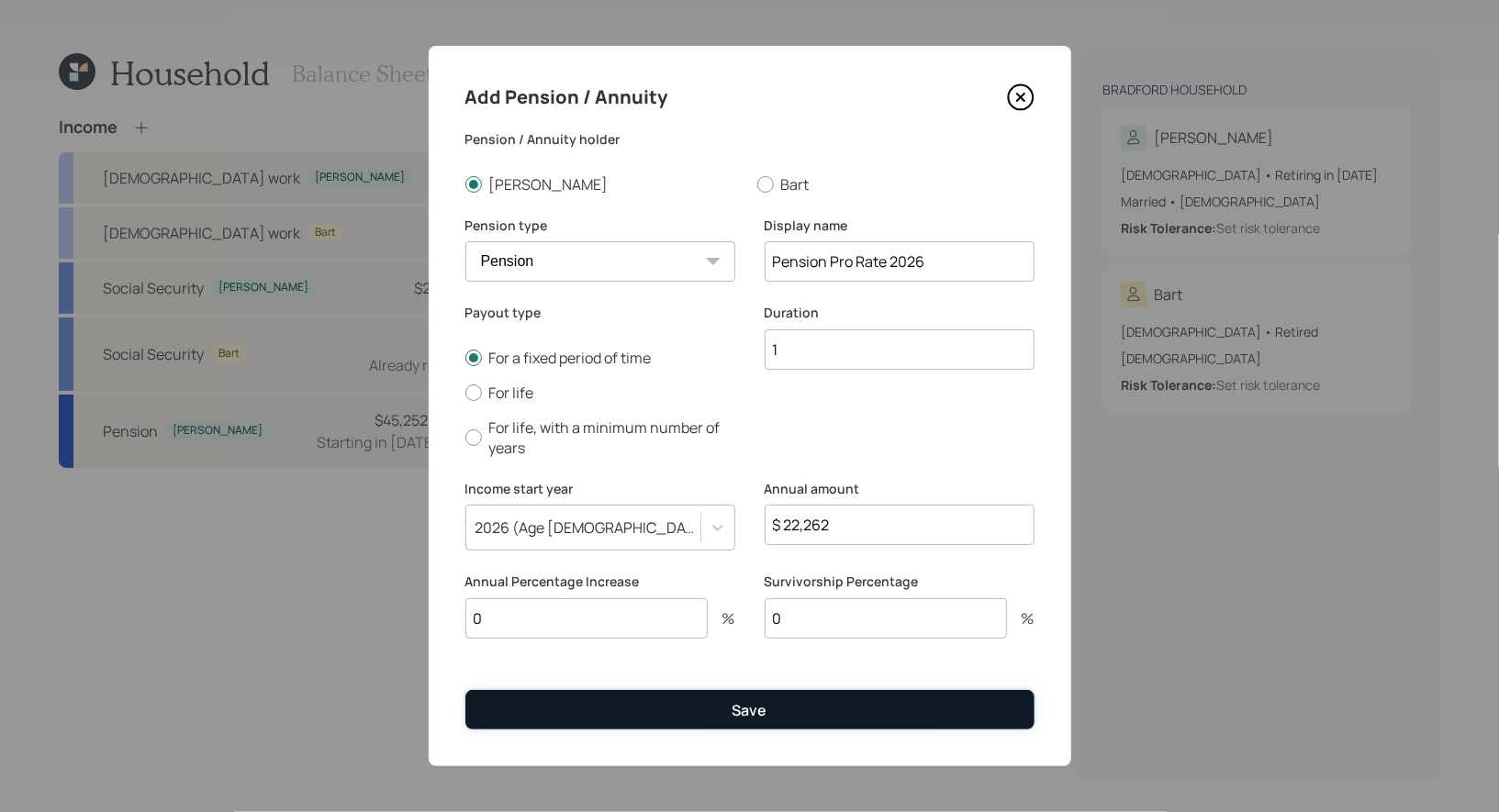
click at [641, 707] on button "Save" at bounding box center [750, 709] width 569 height 39
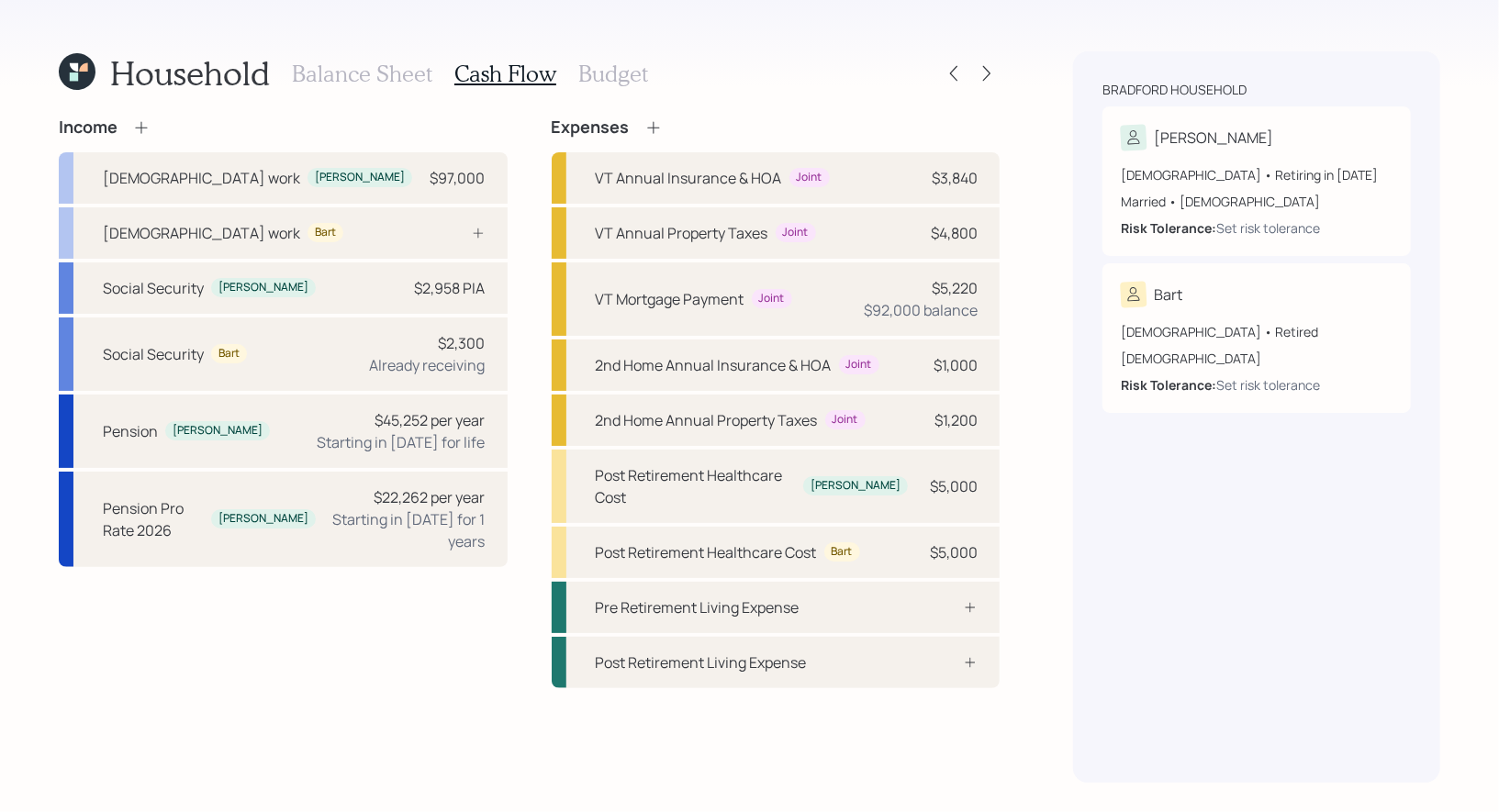
click at [144, 119] on icon at bounding box center [142, 128] width 19 height 19
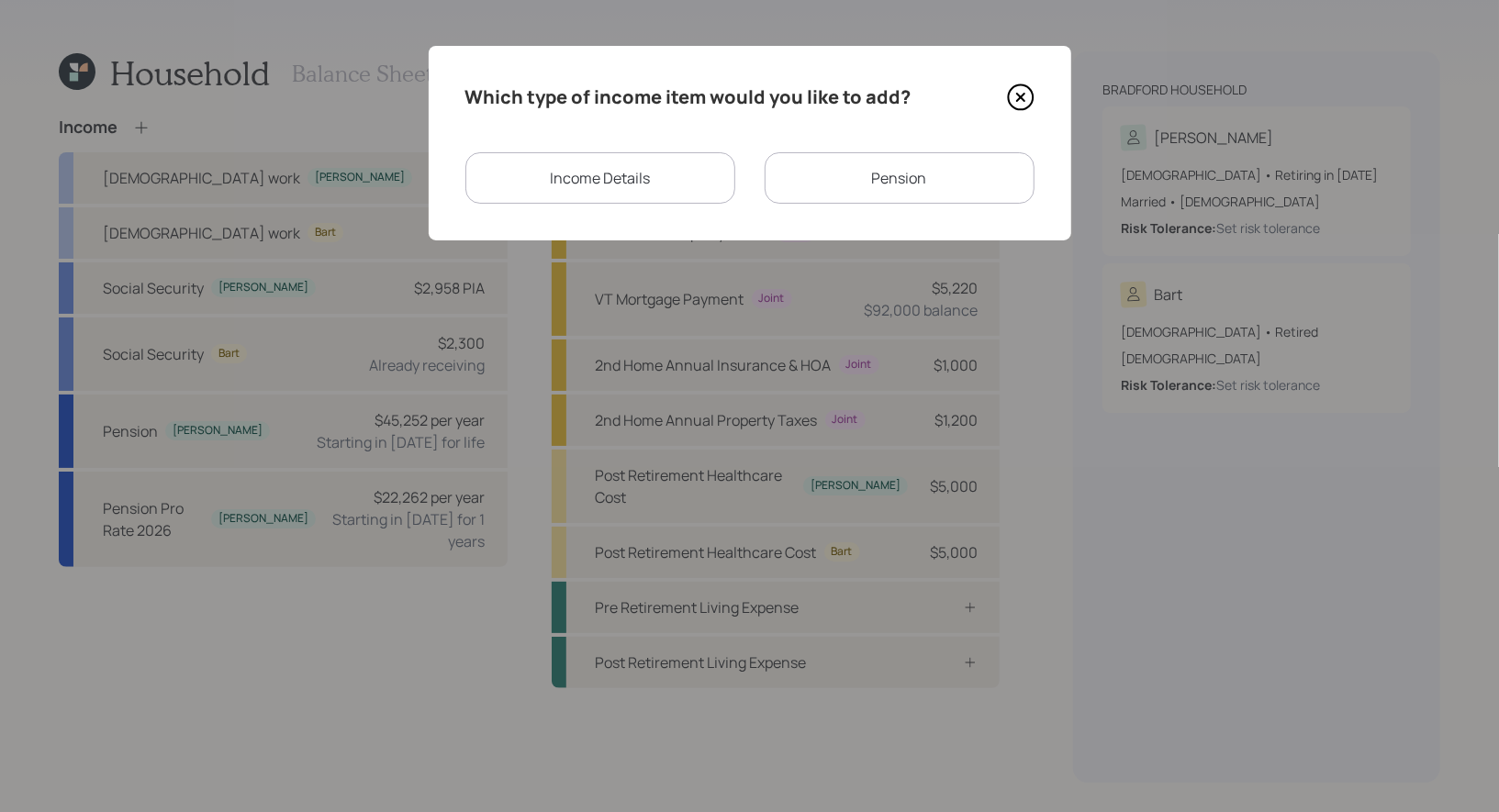
click at [1023, 101] on icon at bounding box center [1021, 97] width 28 height 28
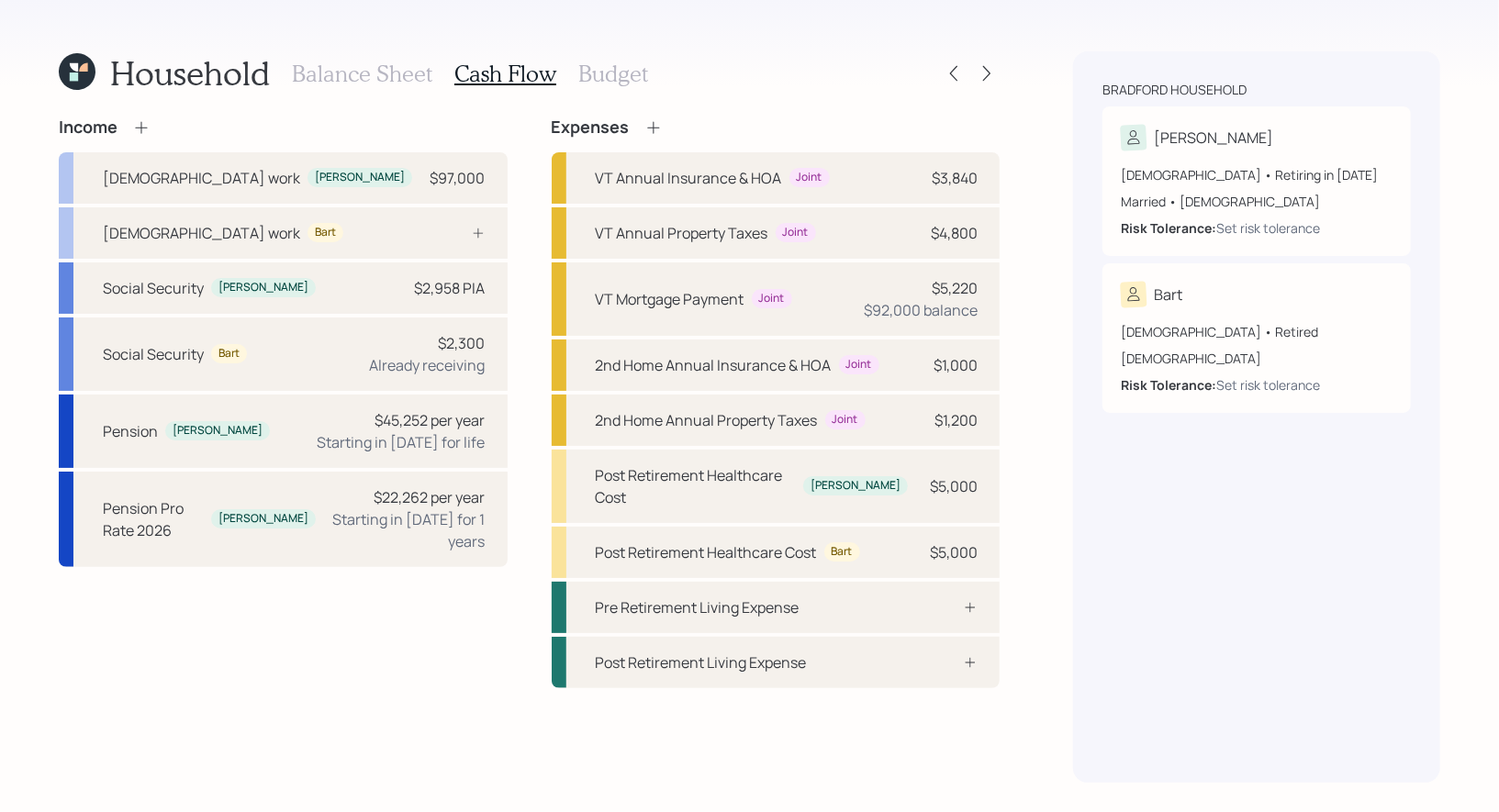
click at [593, 74] on h3 "Budget" at bounding box center [613, 74] width 70 height 27
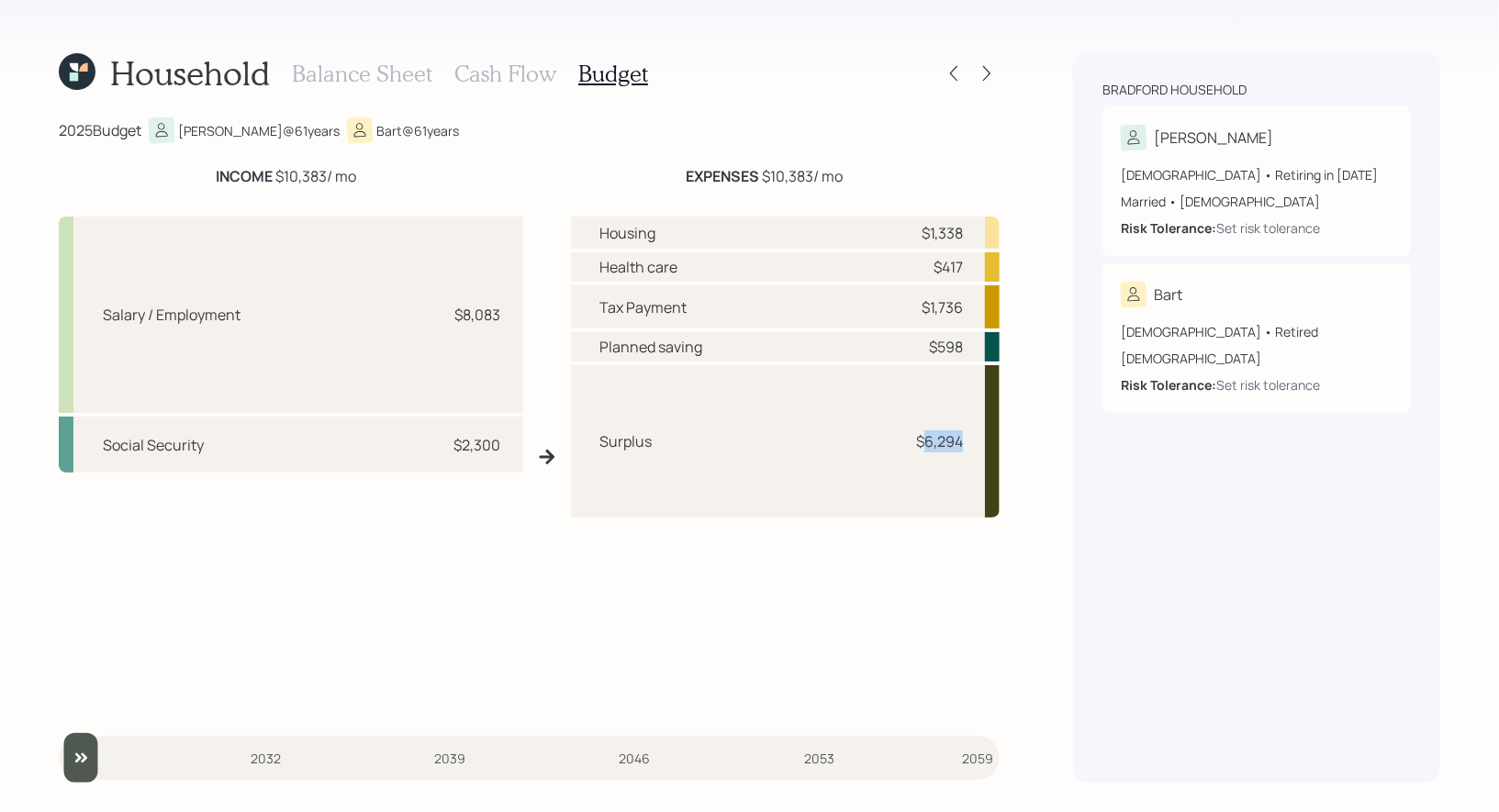
drag, startPoint x: 970, startPoint y: 444, endPoint x: 922, endPoint y: 444, distance: 48.0
click at [922, 444] on div "Surplus $6,294" at bounding box center [786, 441] width 429 height 153
click at [955, 606] on div "Housing $1,338 Health care $417 Tax Payment $1,736 Planned saving $598 Surplus …" at bounding box center [786, 464] width 429 height 495
drag, startPoint x: 966, startPoint y: 446, endPoint x: 924, endPoint y: 448, distance: 42.0
click at [924, 448] on div "Surplus $6,294" at bounding box center [786, 441] width 429 height 153
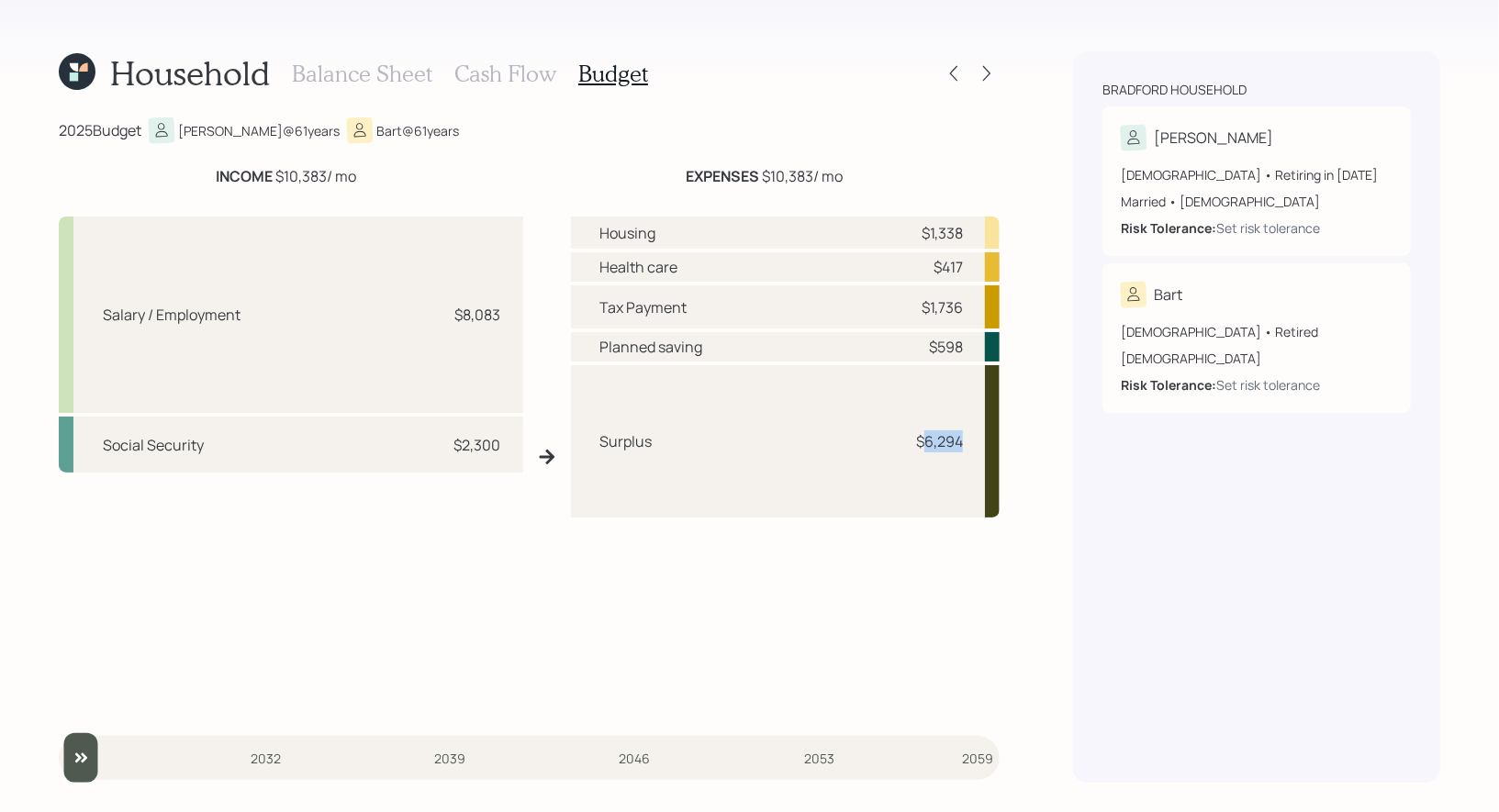
click at [956, 469] on div "Surplus $6,294" at bounding box center [786, 441] width 429 height 153
click at [502, 63] on h3 "Cash Flow" at bounding box center [505, 74] width 102 height 27
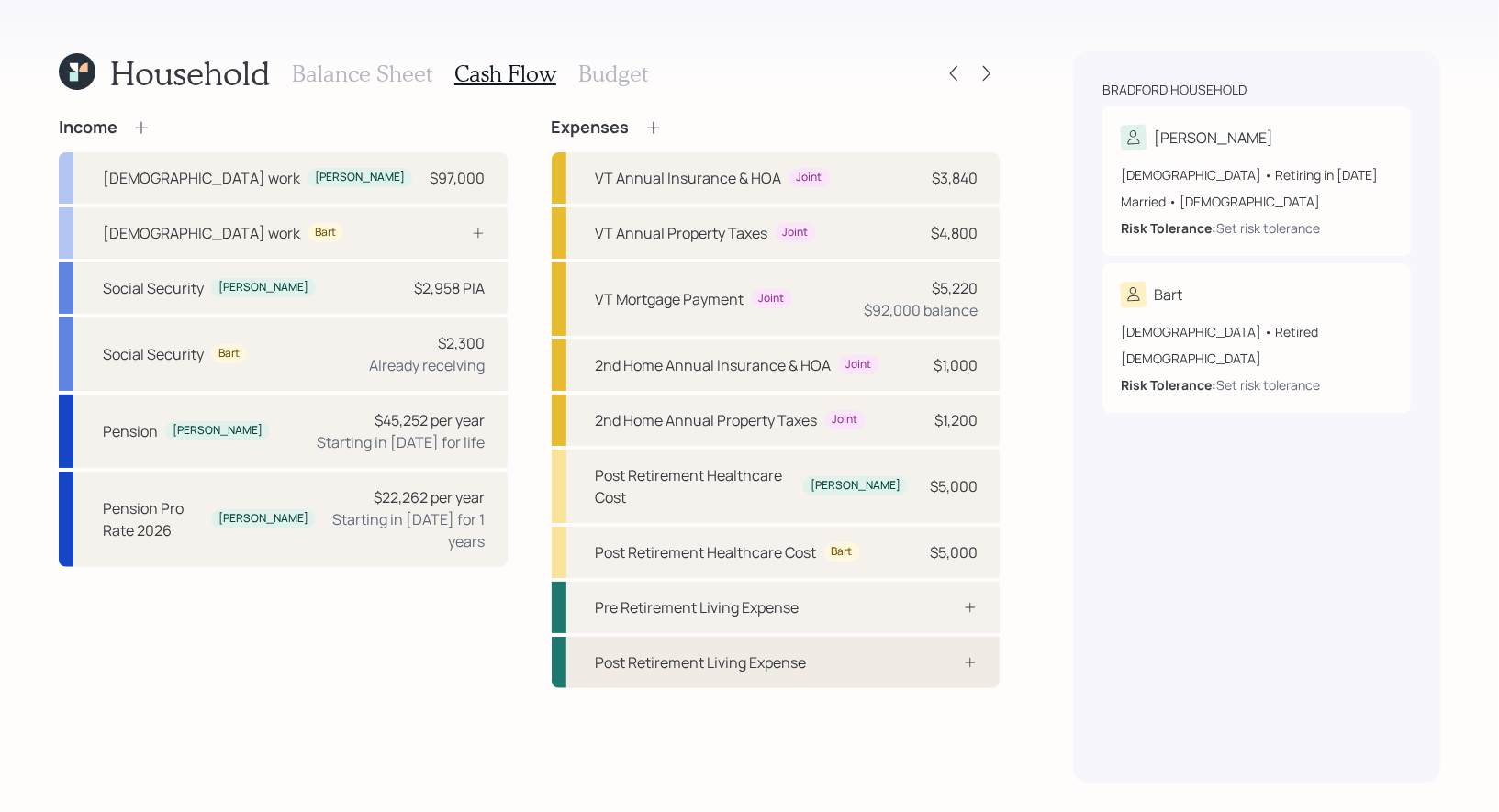
click at [733, 651] on div "Post Retirement Living Expense" at bounding box center [701, 663] width 211 height 22
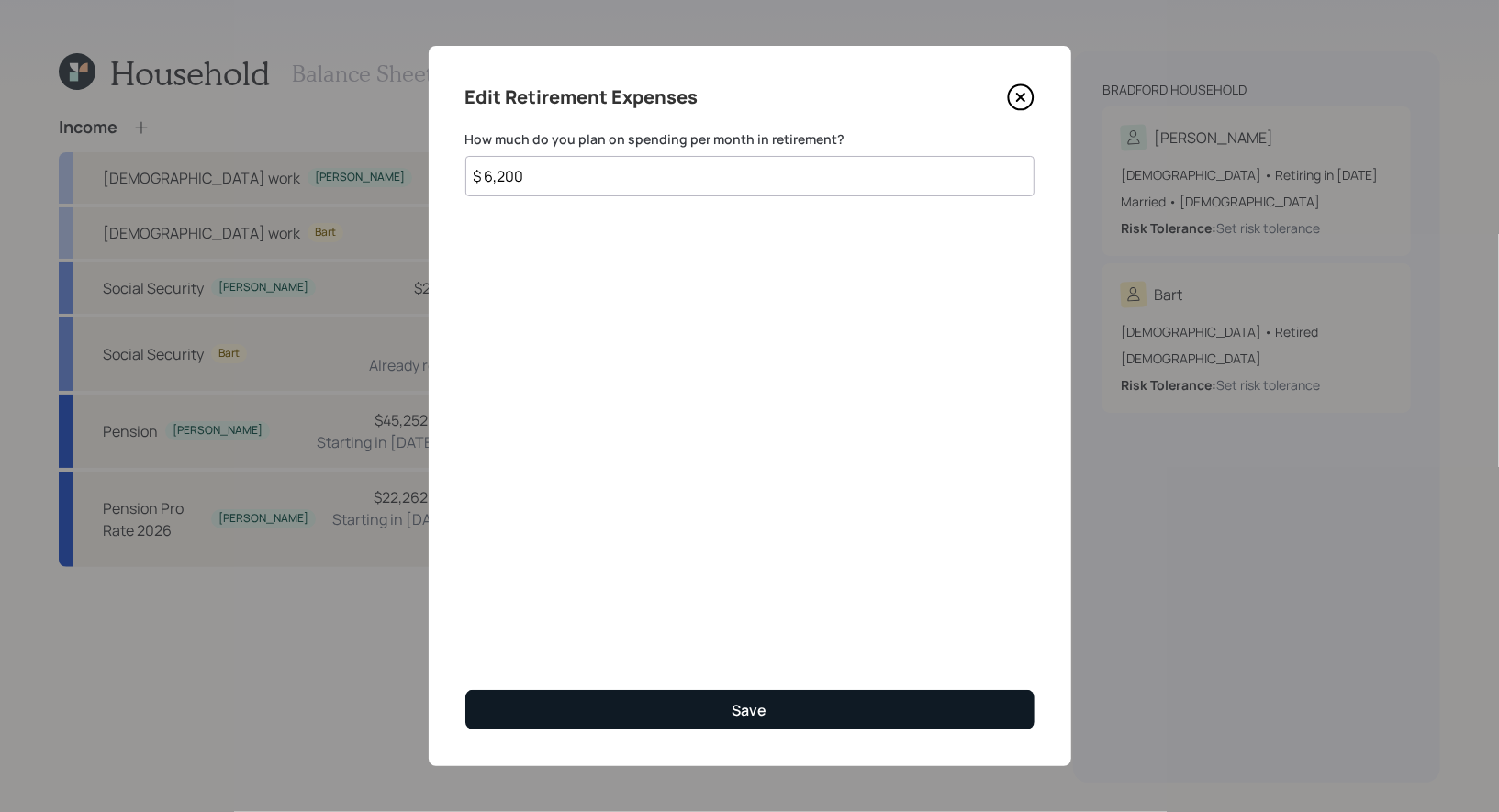
type input "$ 6,200"
click at [653, 705] on button "Save" at bounding box center [750, 709] width 569 height 39
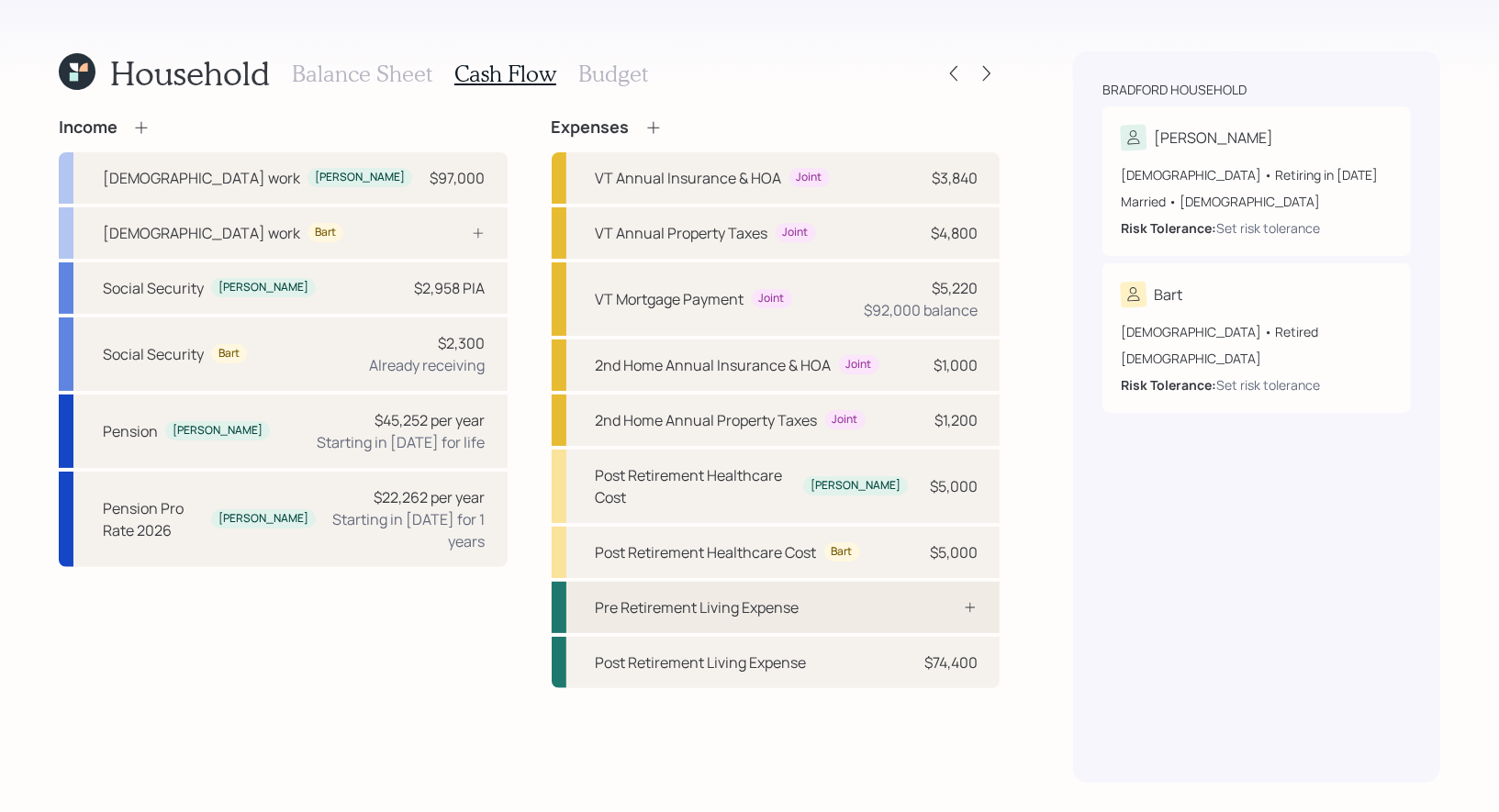
click at [774, 596] on div "Pre Retirement Living Expense" at bounding box center [697, 608] width 203 height 22
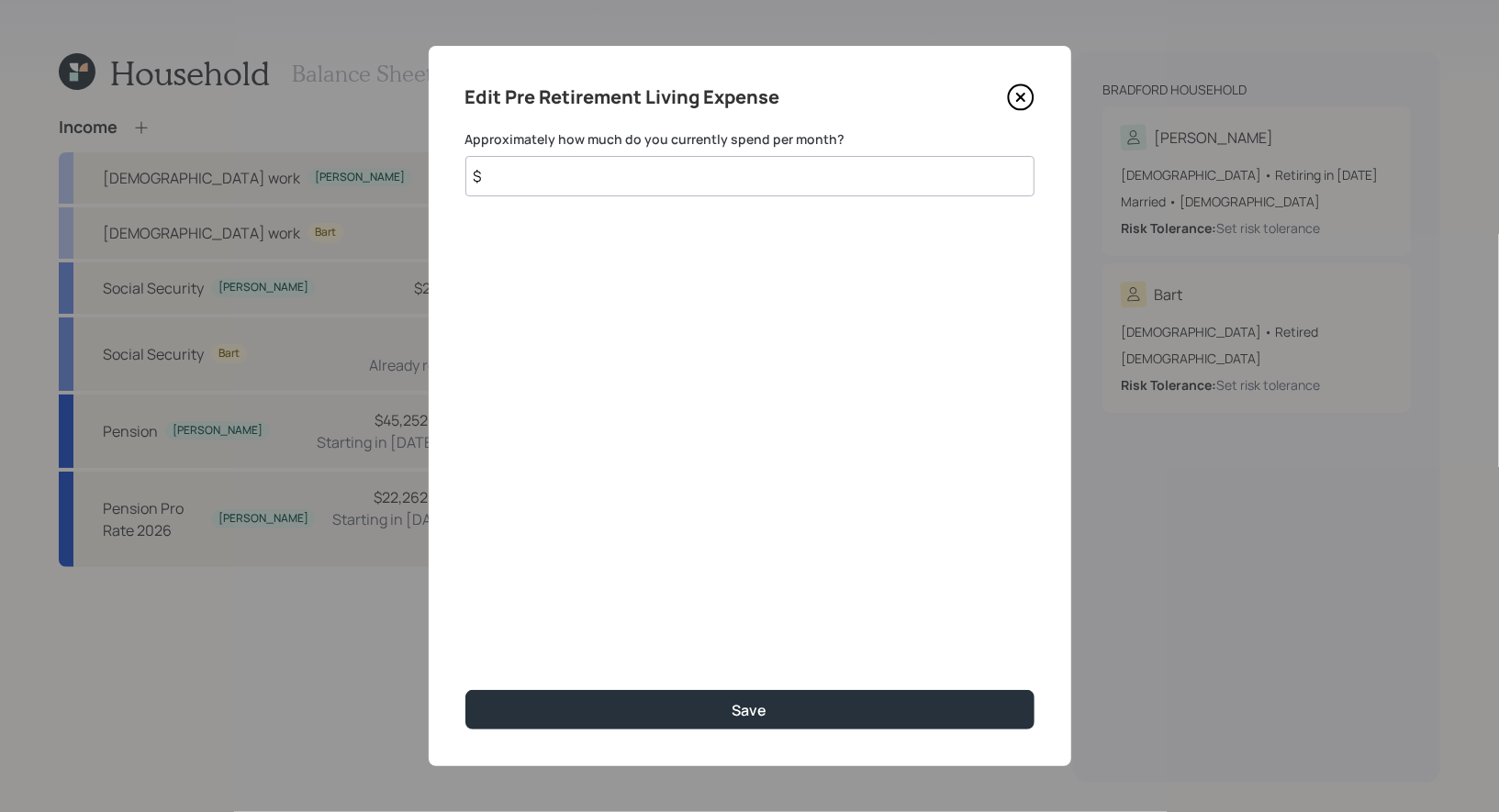
click at [530, 174] on input "$" at bounding box center [750, 175] width 569 height 40
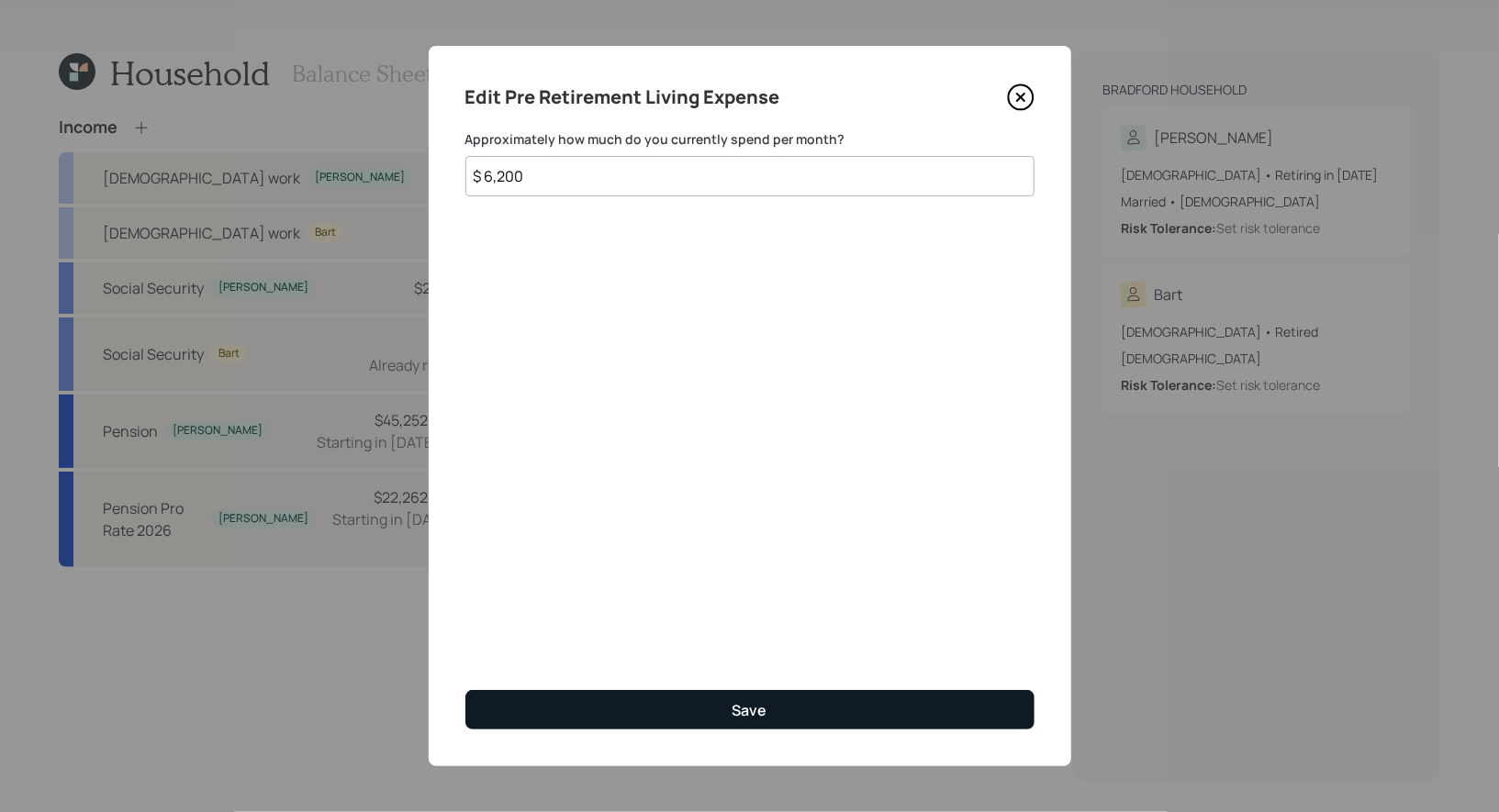
type input "$ 6,200"
click at [588, 709] on button "Save" at bounding box center [750, 709] width 569 height 39
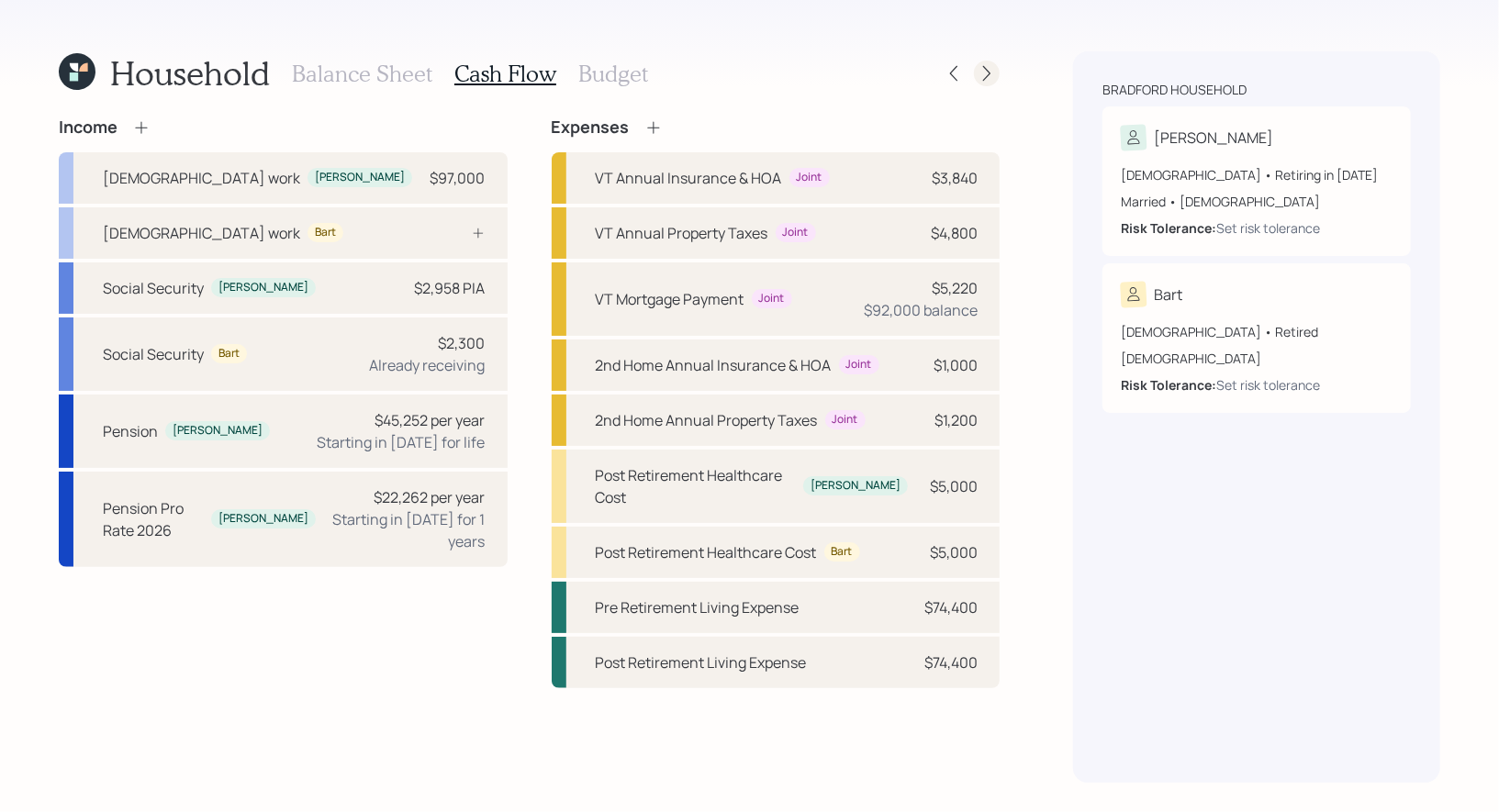
click at [983, 75] on icon at bounding box center [987, 74] width 19 height 19
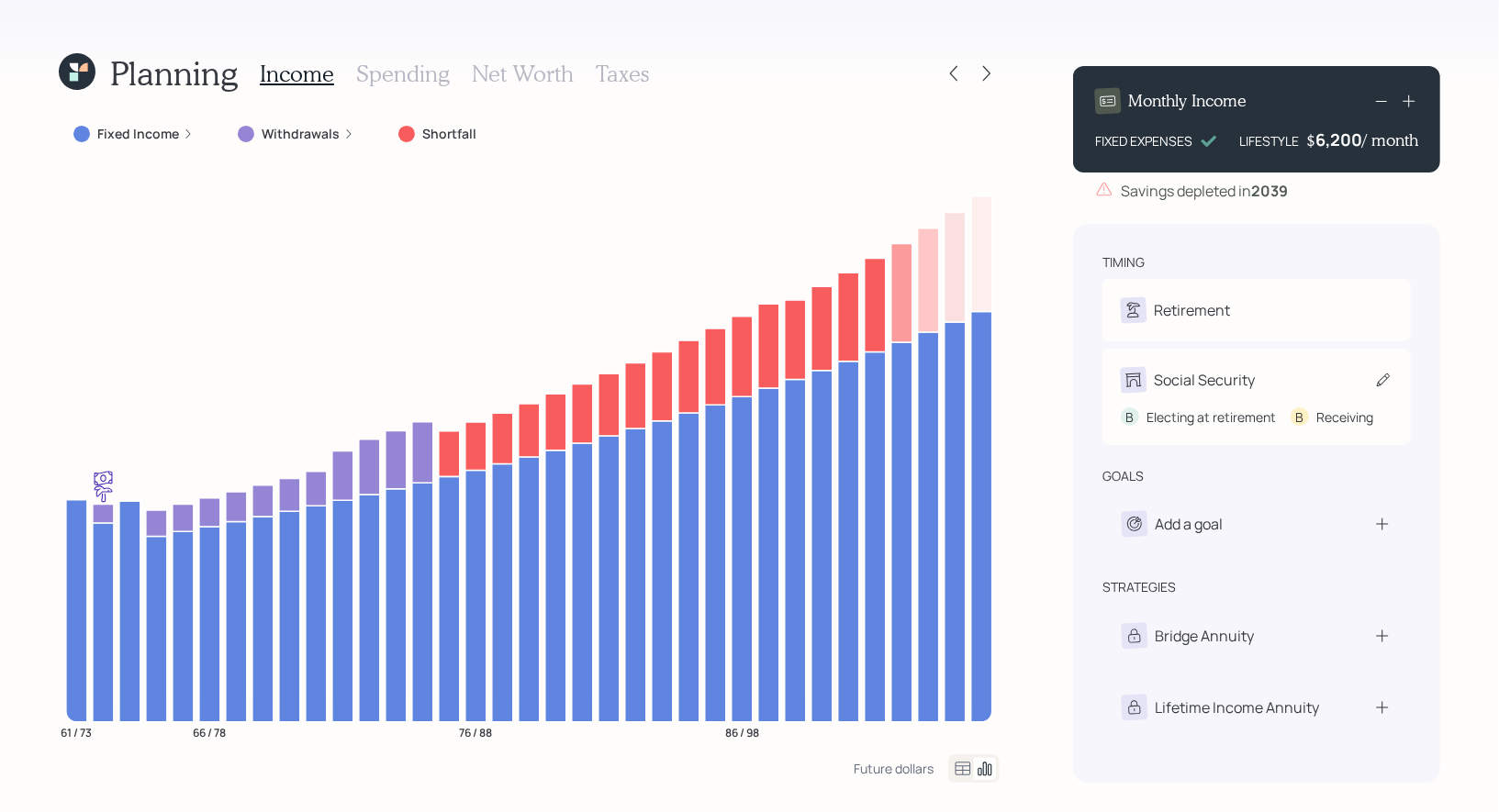
click at [1387, 380] on icon at bounding box center [1383, 380] width 19 height 19
select select "7"
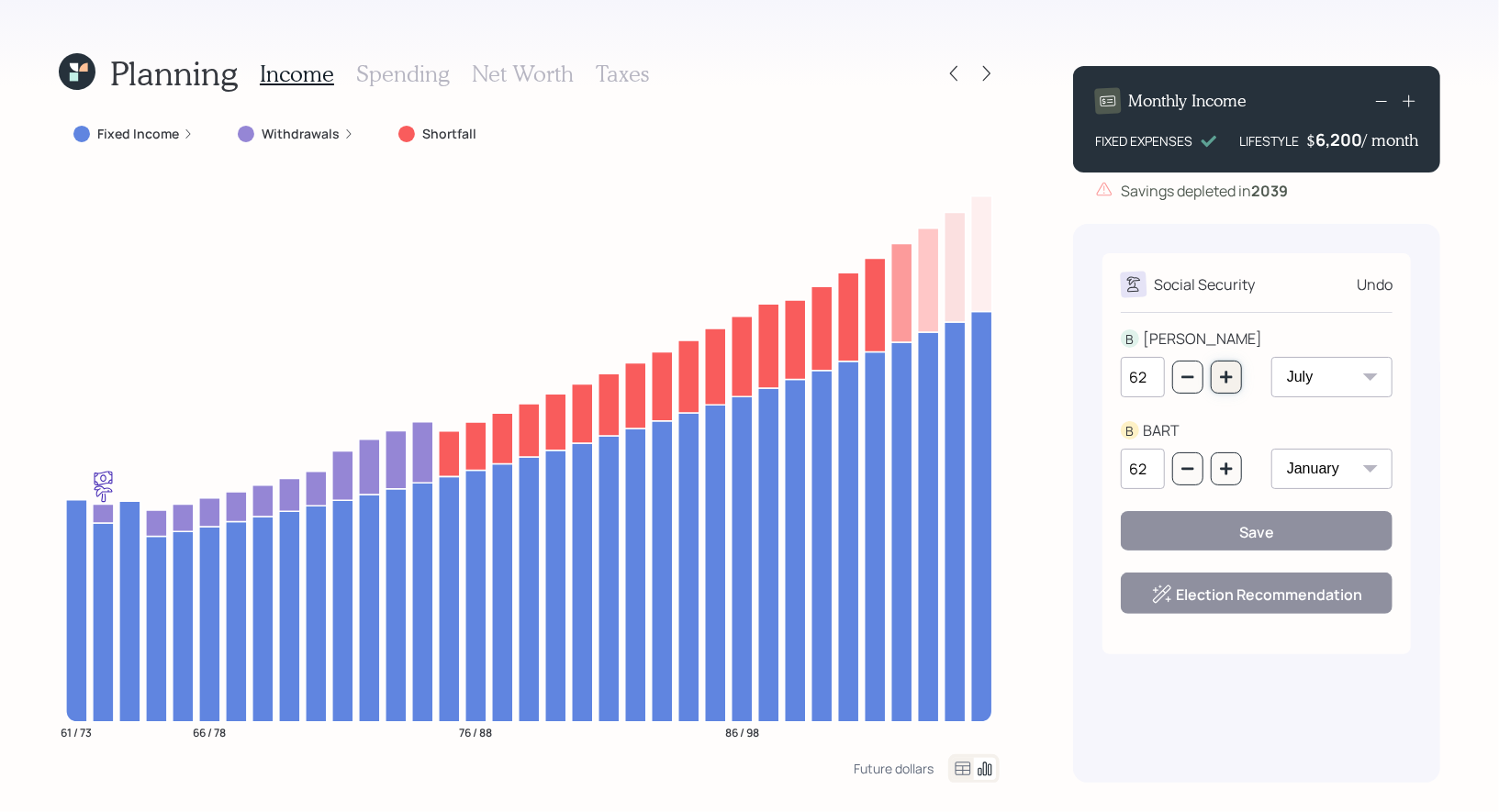
click at [1222, 381] on icon "button" at bounding box center [1226, 377] width 15 height 15
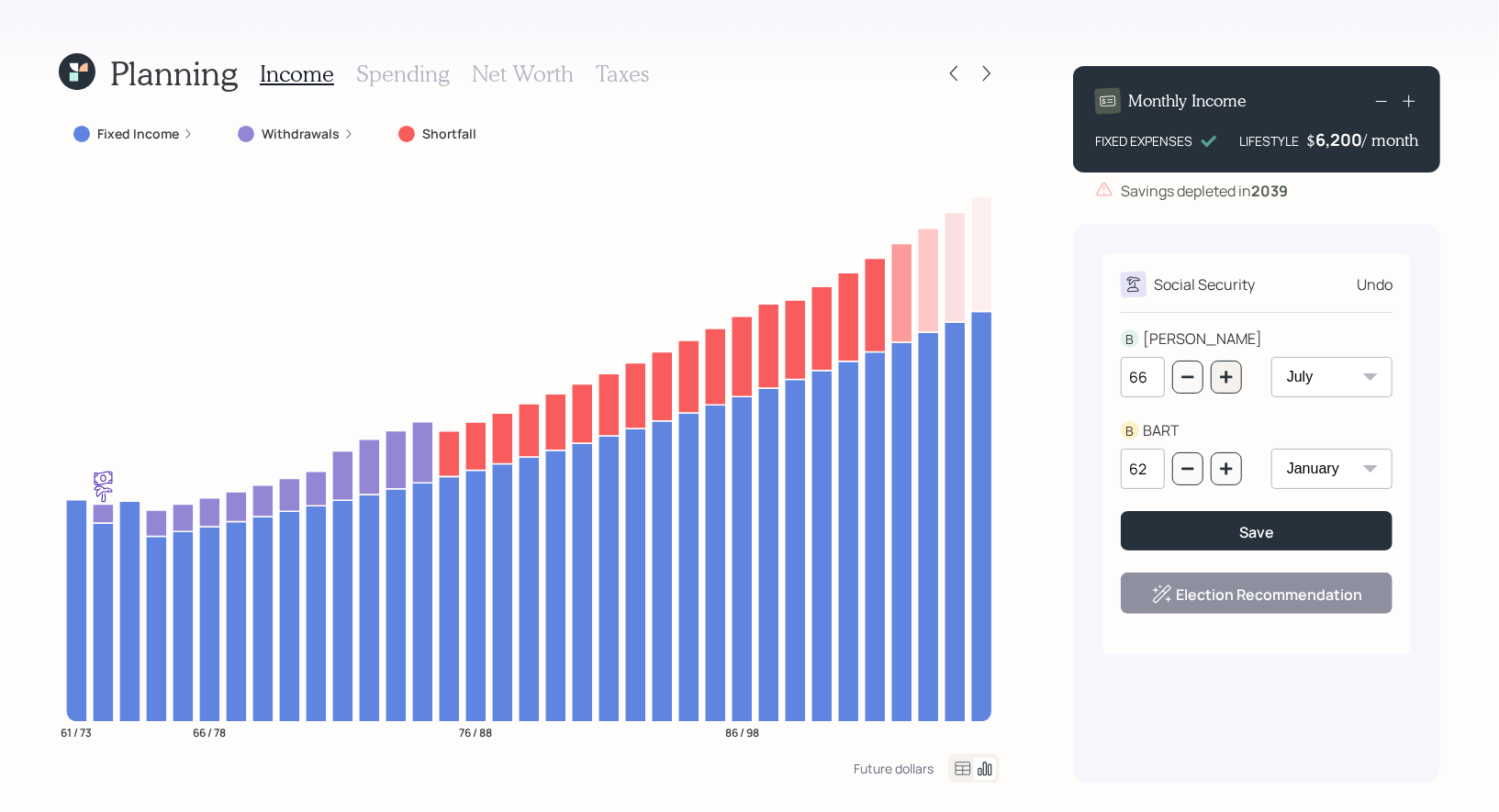
type input "67"
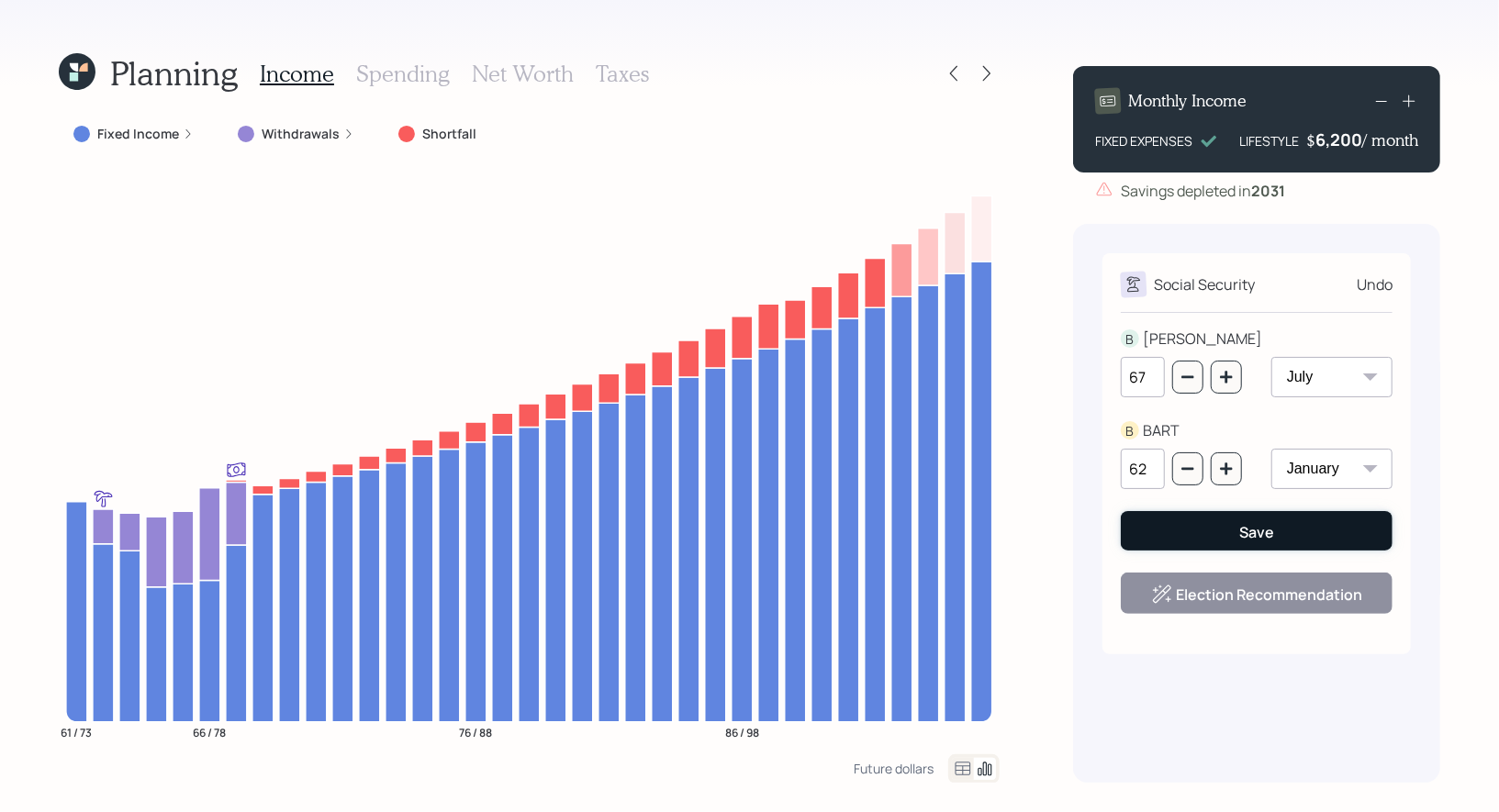
click at [1233, 536] on button "Save" at bounding box center [1256, 531] width 272 height 39
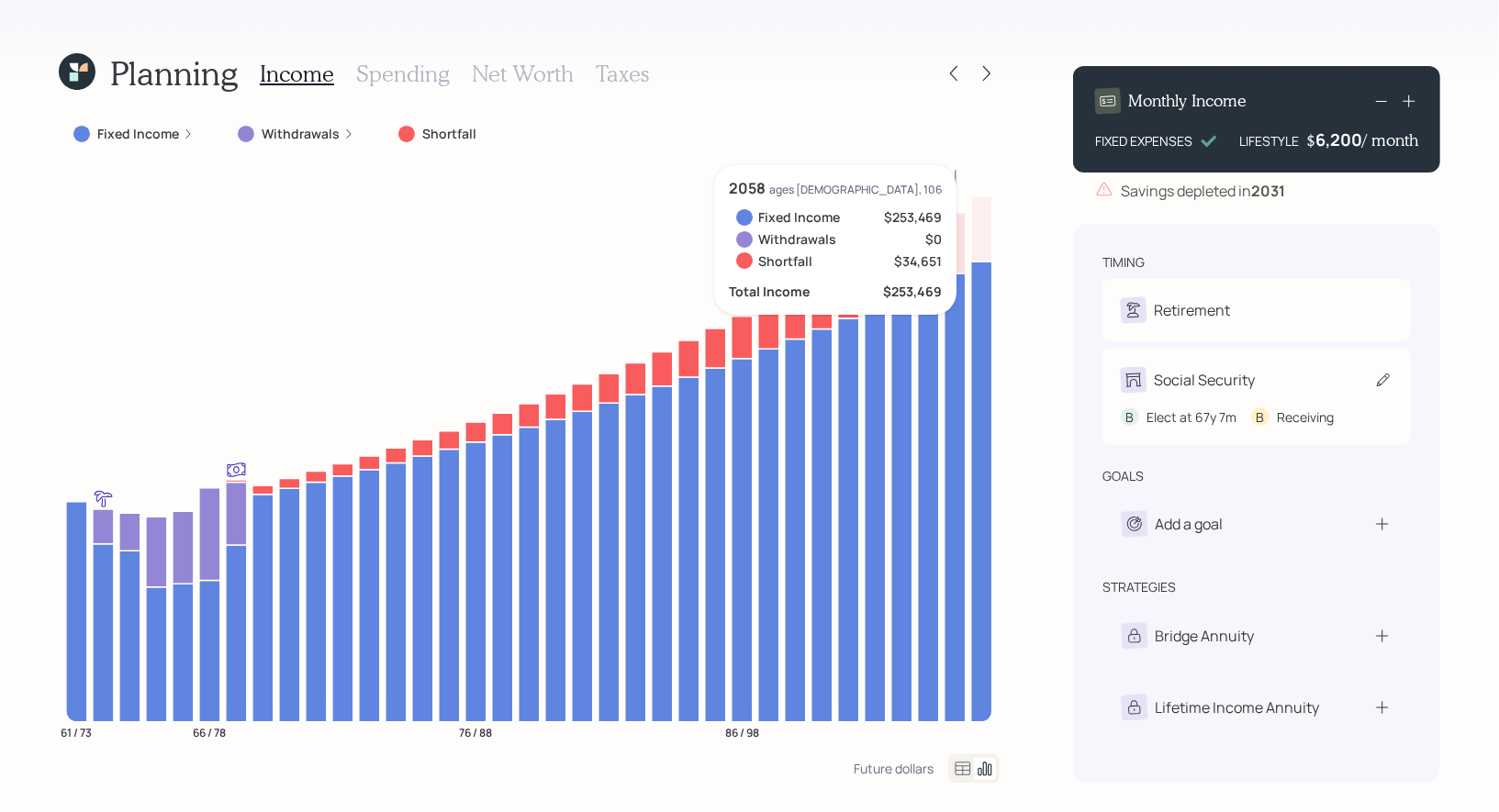
click at [1382, 374] on icon at bounding box center [1383, 380] width 19 height 19
select select "7"
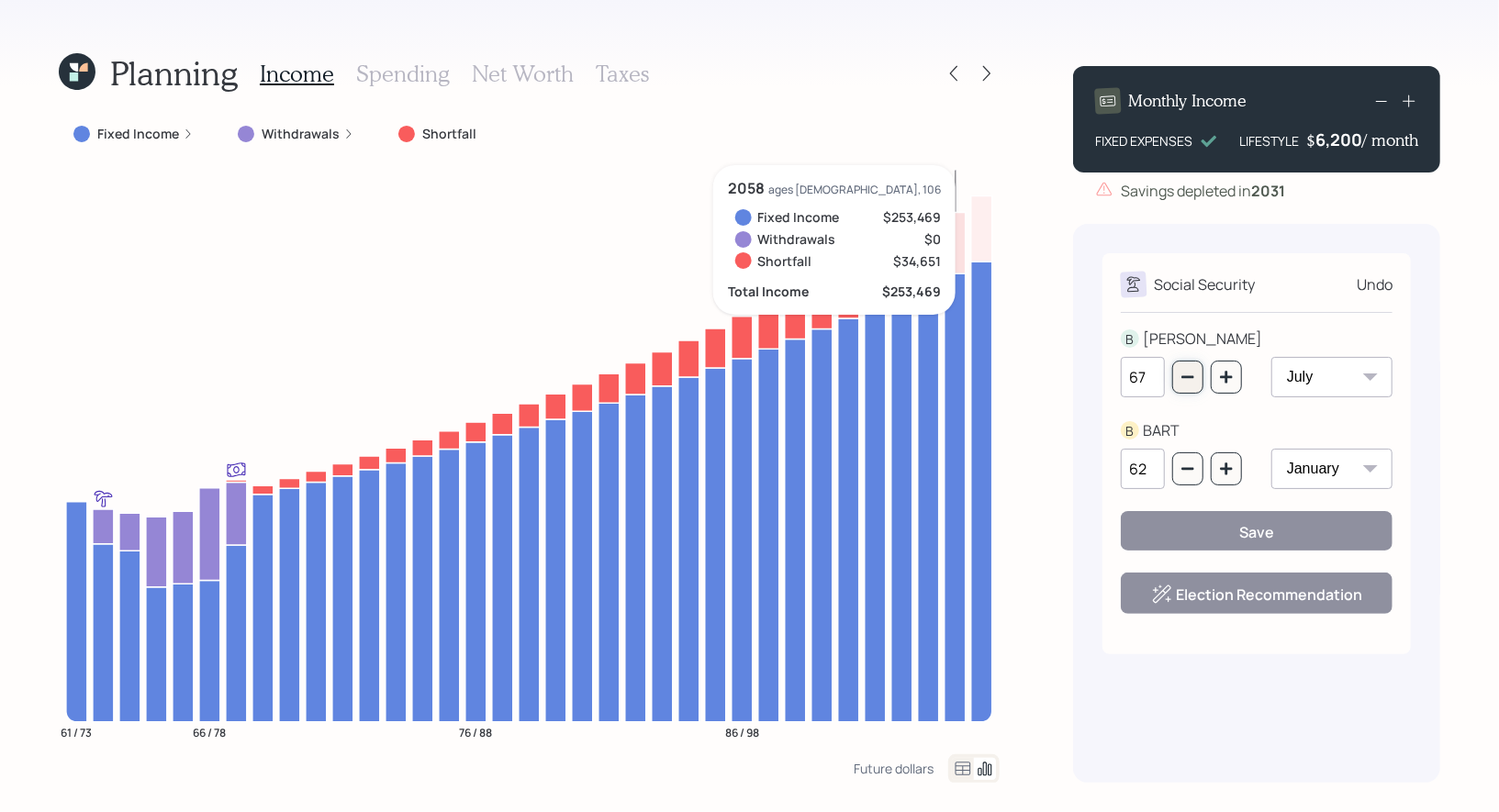
click at [1192, 386] on button "button" at bounding box center [1187, 376] width 31 height 33
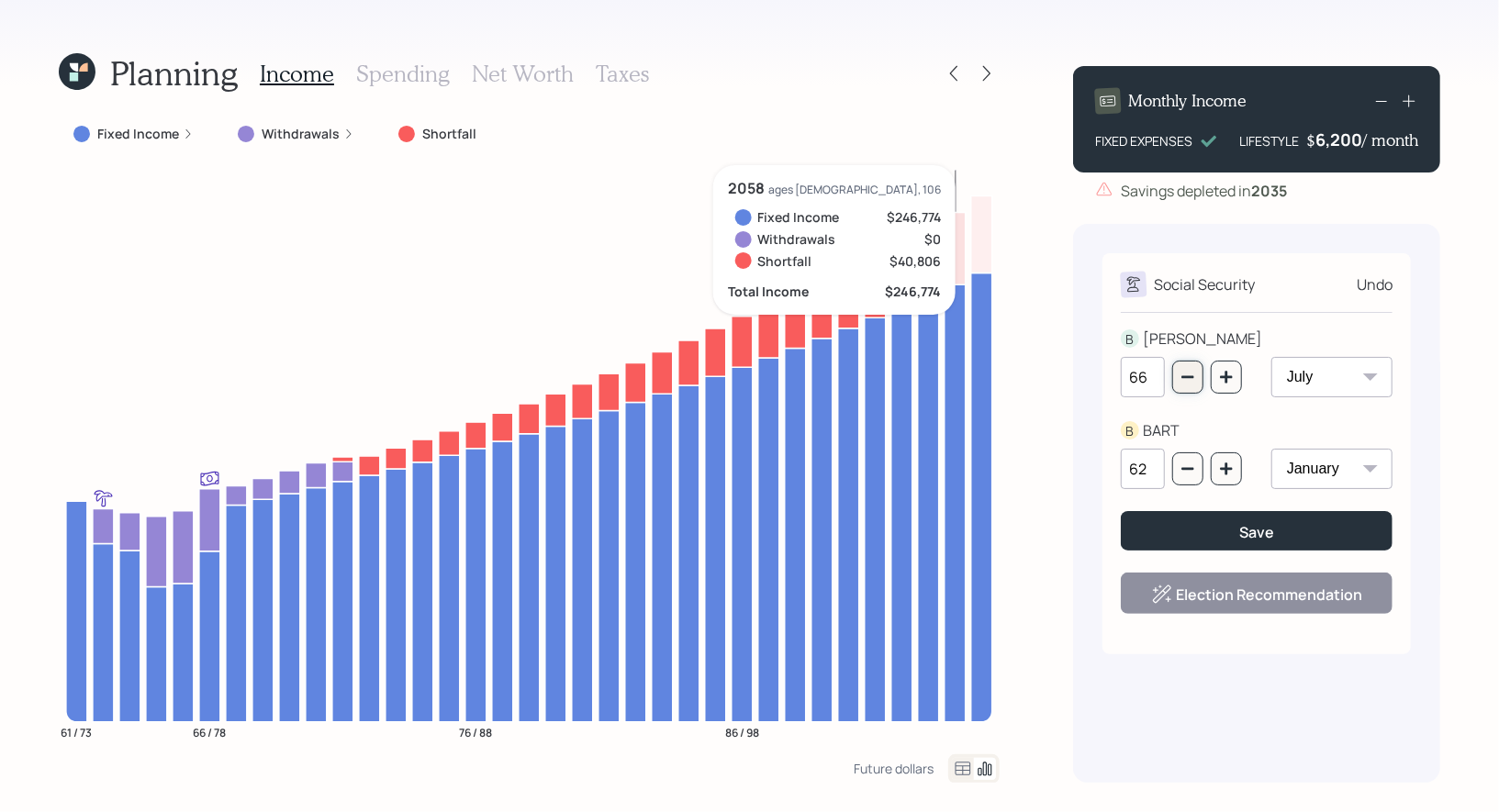
click at [1192, 386] on button "button" at bounding box center [1187, 376] width 31 height 33
type input "65"
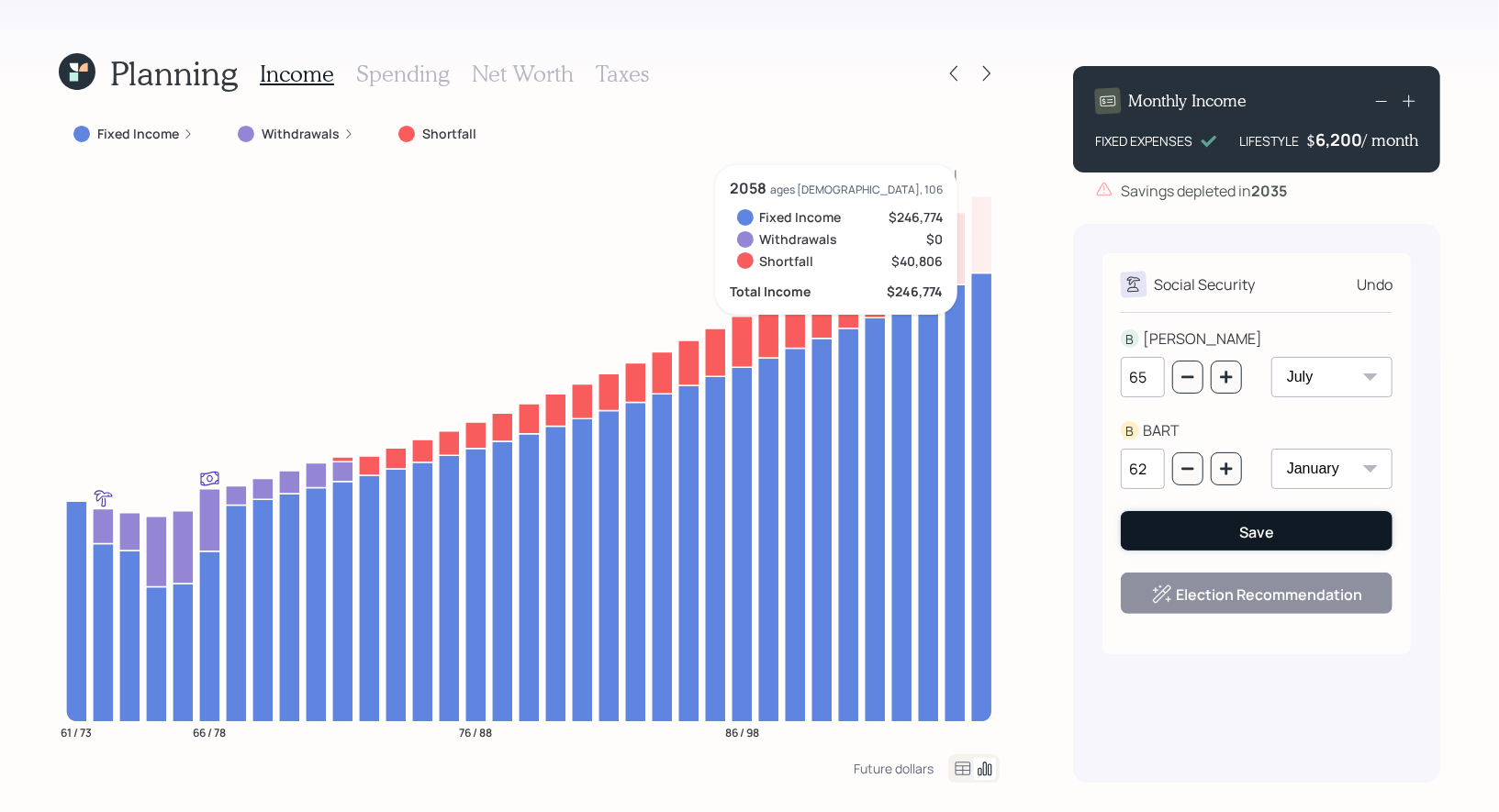
click at [1226, 528] on button "Save" at bounding box center [1256, 531] width 272 height 39
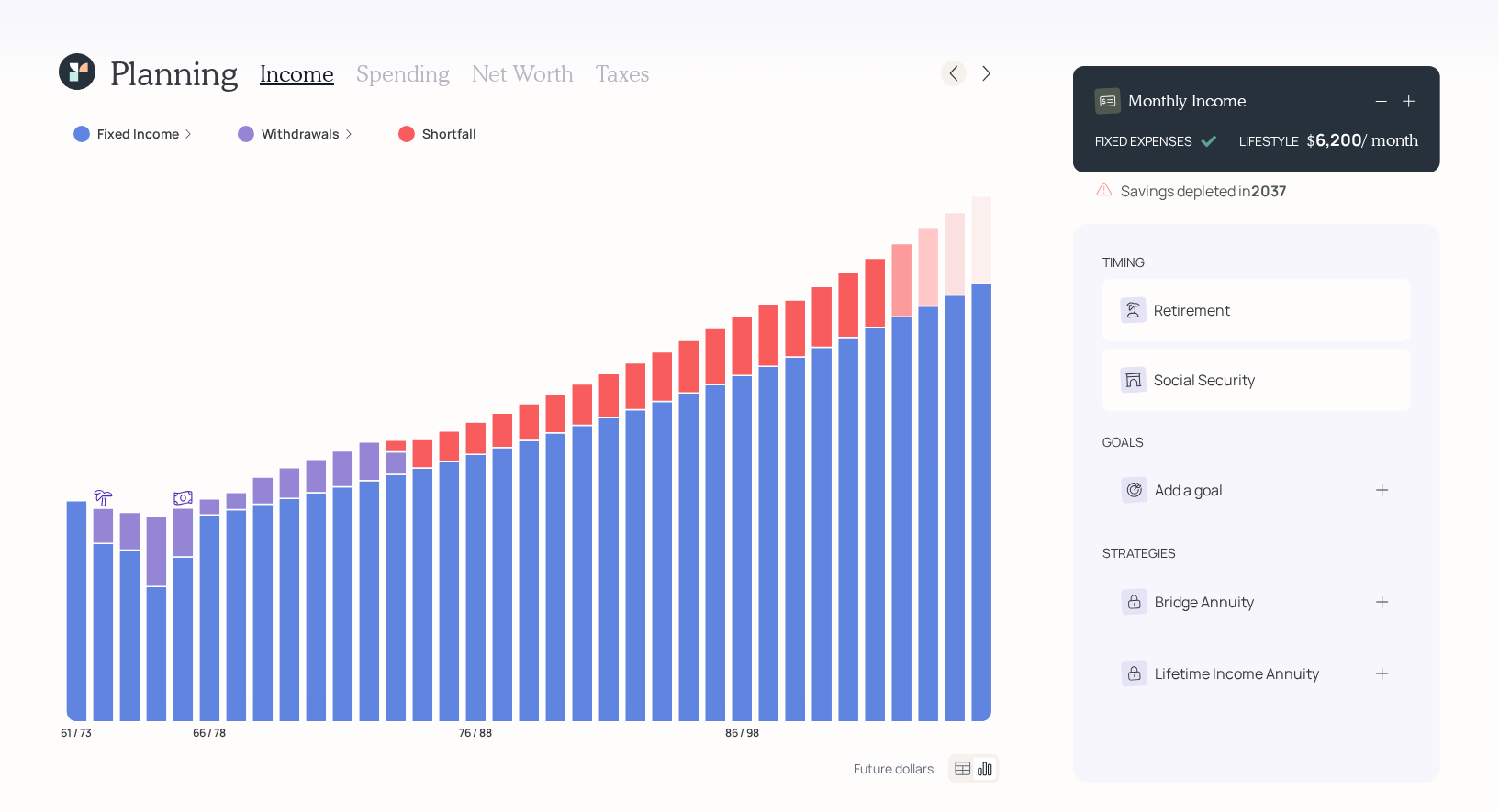
click at [959, 71] on icon at bounding box center [954, 74] width 19 height 19
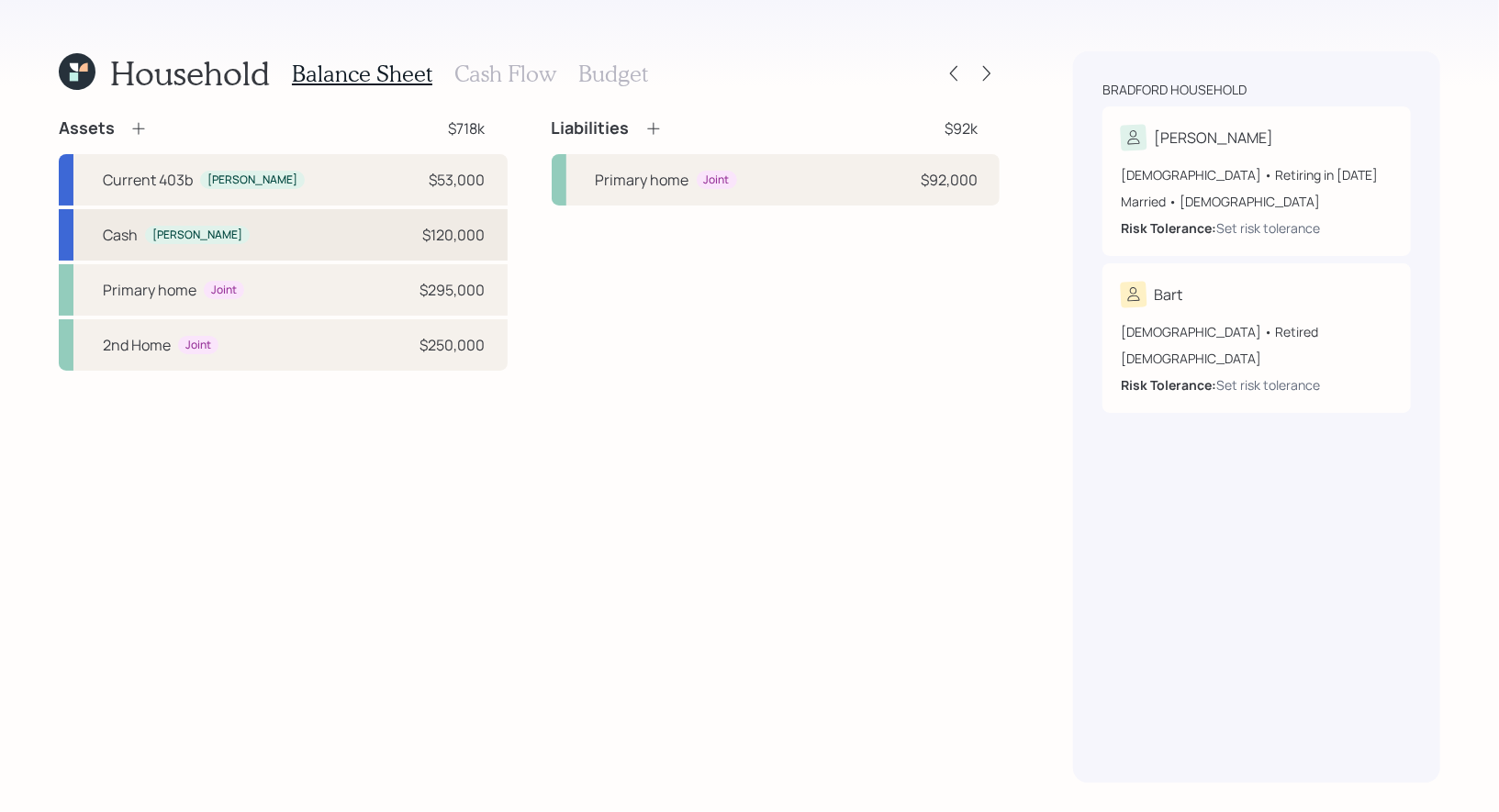
click at [348, 226] on div "Cash Beth $120,000" at bounding box center [283, 234] width 449 height 51
select select "taxable"
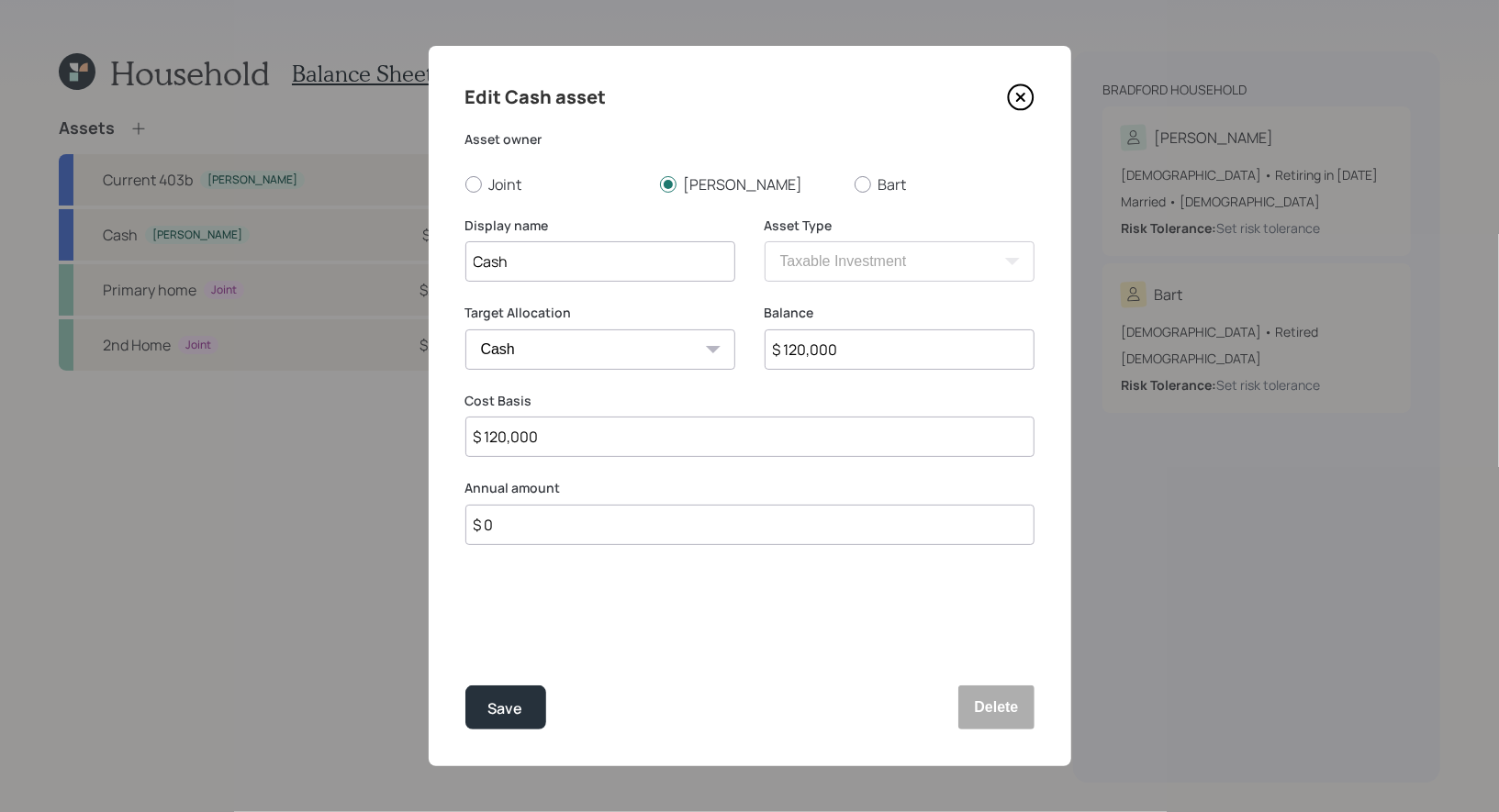
click at [850, 354] on input "$ 120,000" at bounding box center [899, 349] width 270 height 40
type input "$ 6"
type input "$ 60"
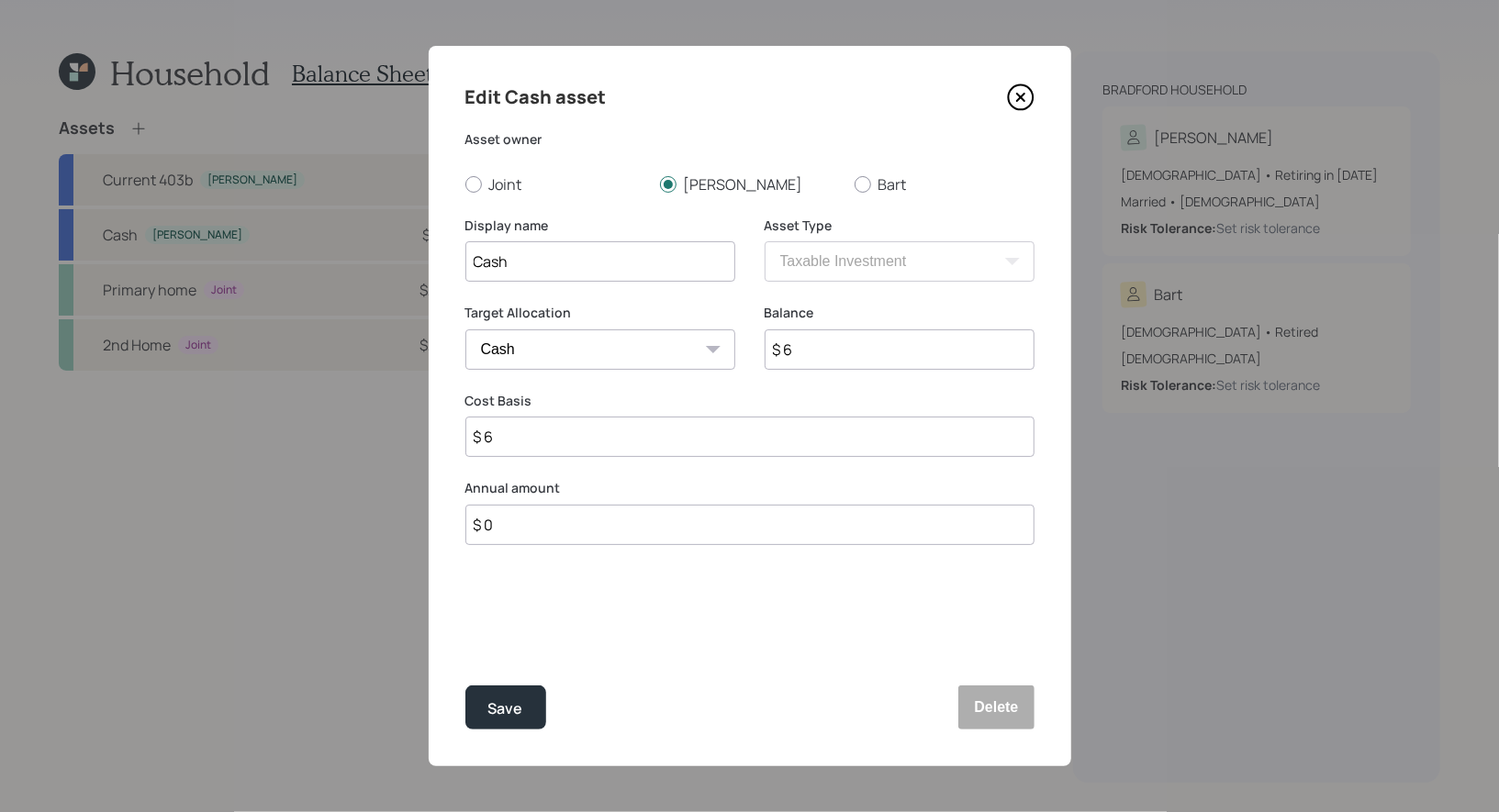
type input "$ 60"
type input "$ 600"
type input "$ 6,000"
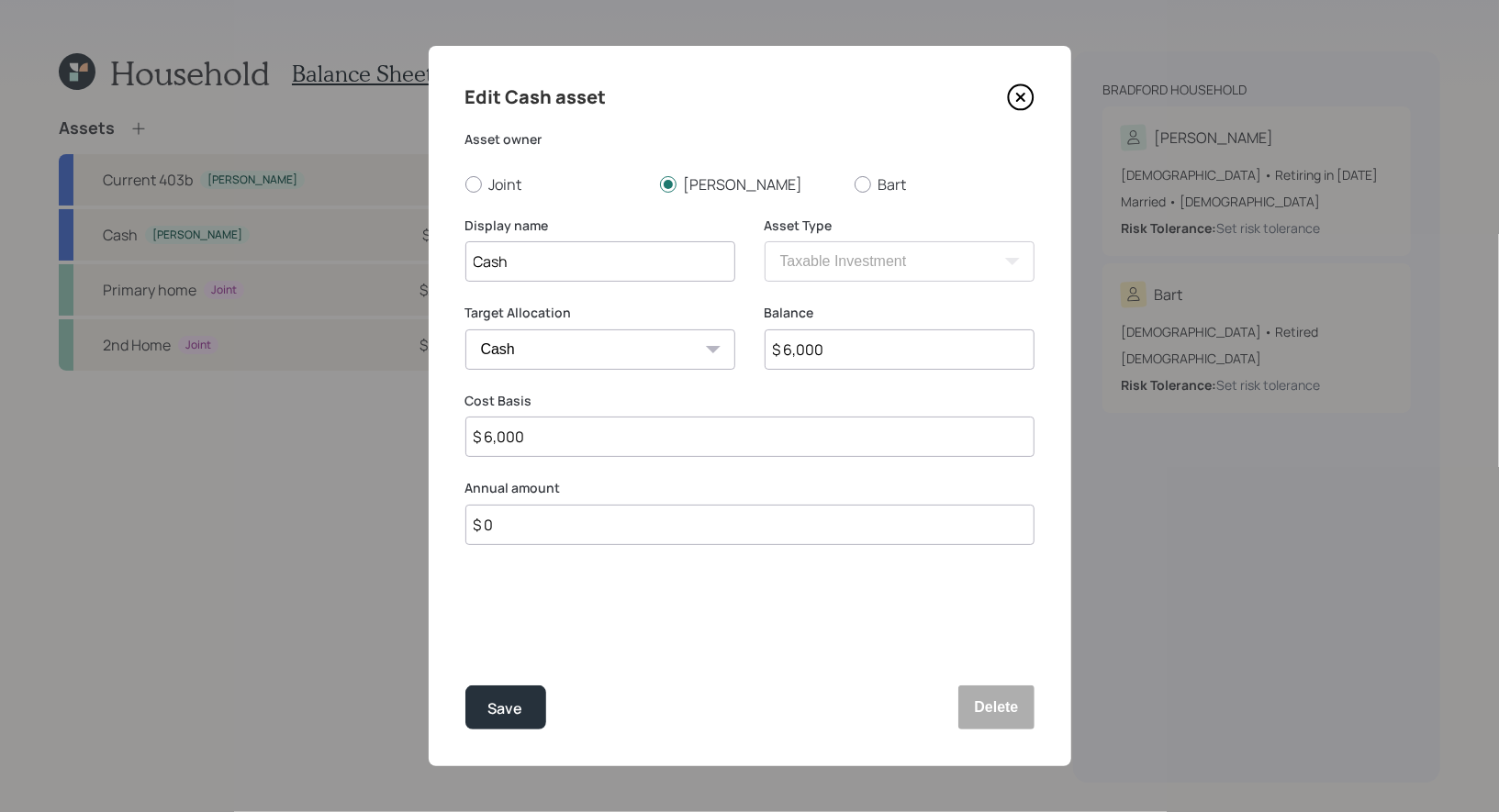
type input "$ 60,000"
click at [516, 708] on div "Save" at bounding box center [505, 708] width 35 height 25
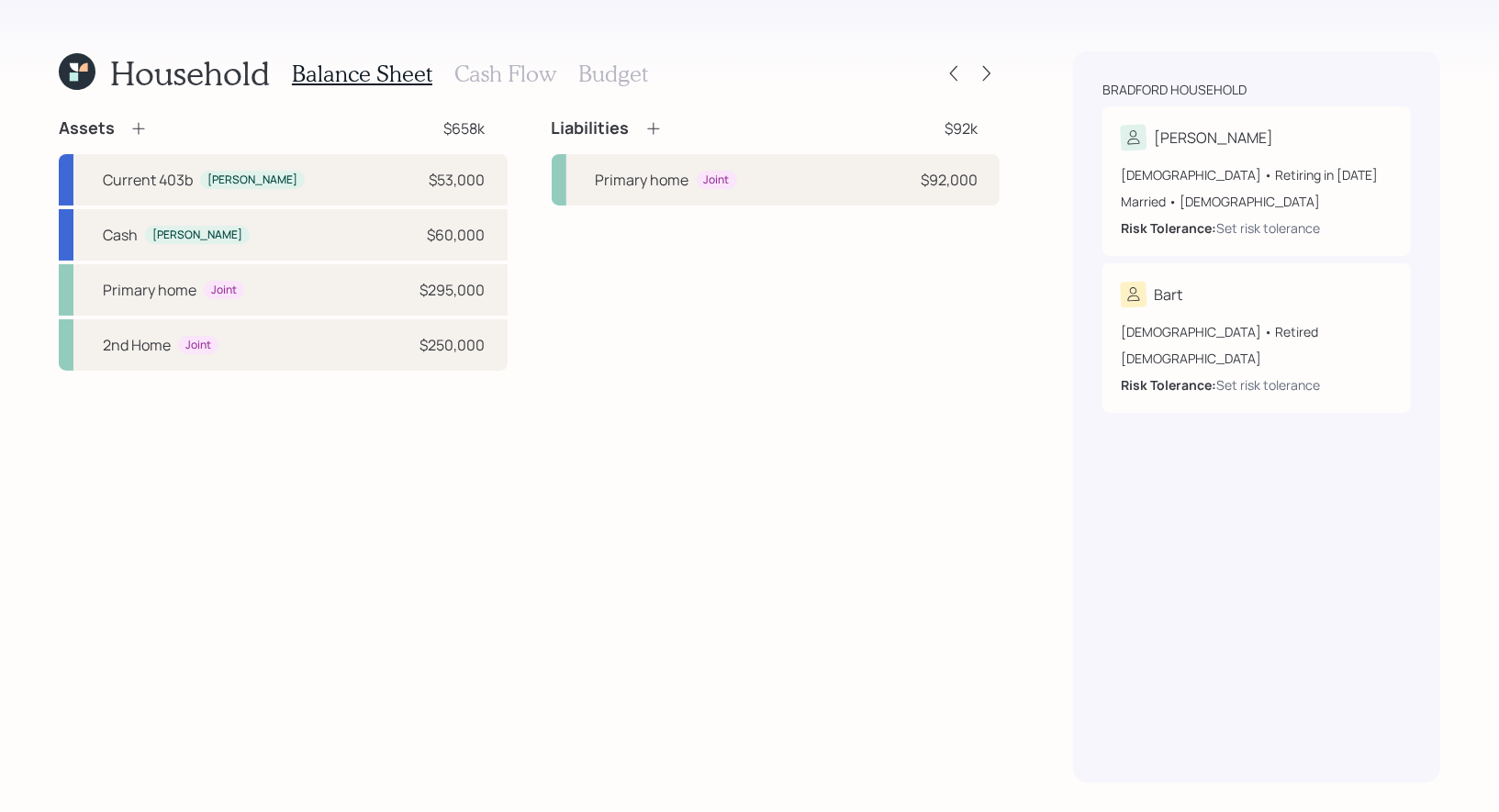
click at [140, 126] on icon at bounding box center [139, 129] width 19 height 19
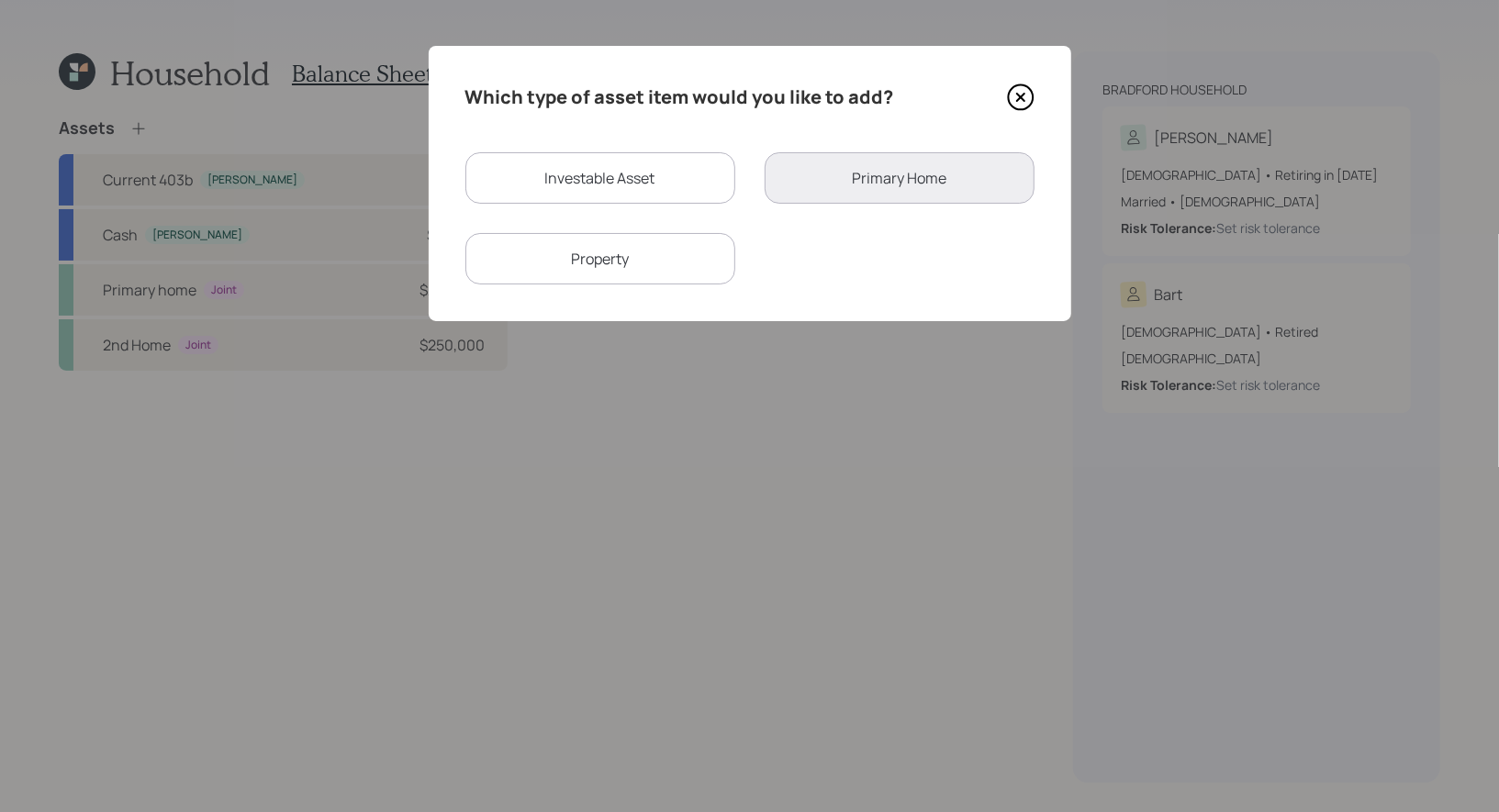
click at [605, 178] on div "Investable Asset" at bounding box center [600, 177] width 270 height 51
select select "taxable"
select select "balanced"
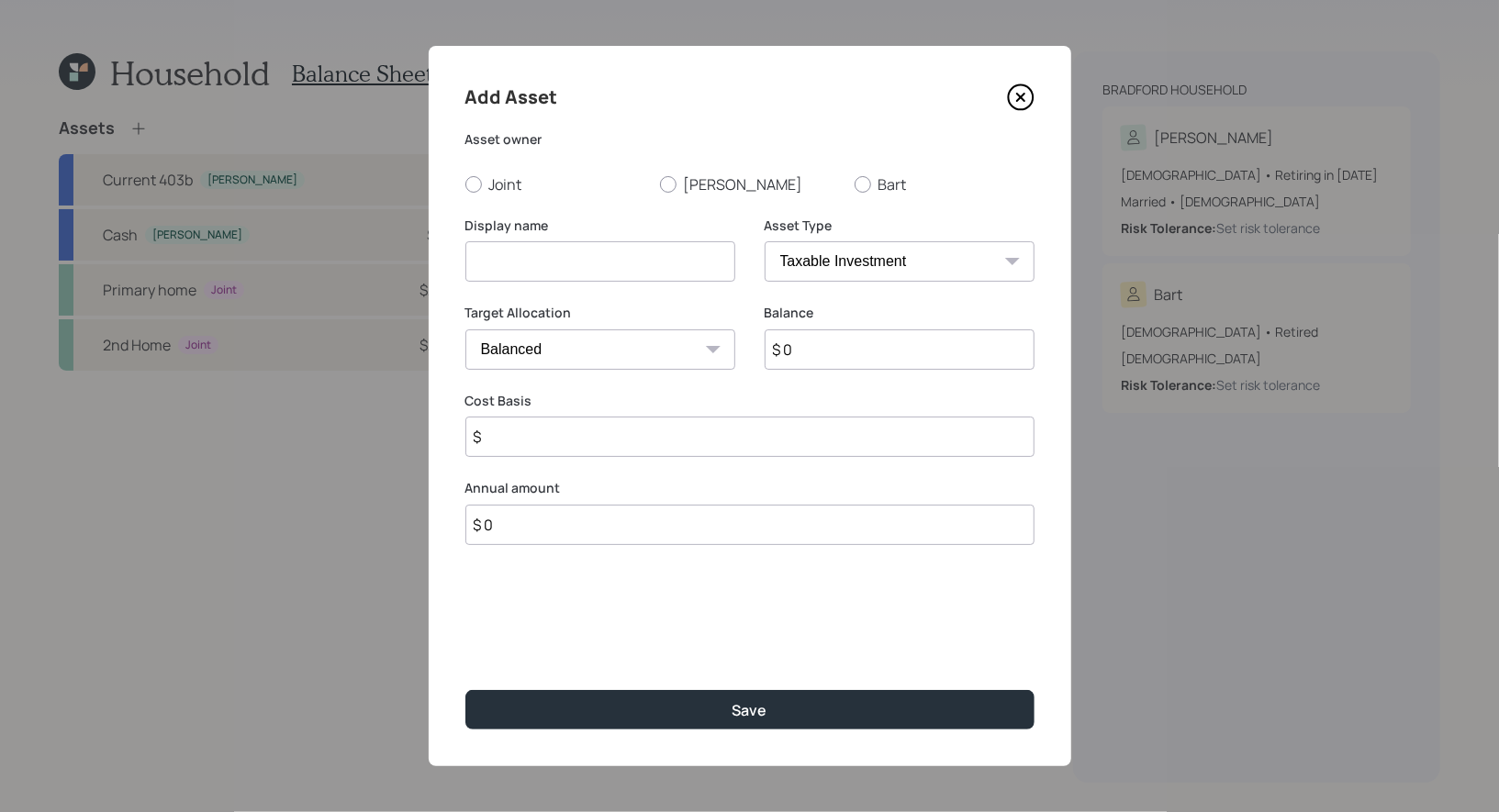
click at [567, 259] on input at bounding box center [600, 261] width 270 height 40
type input "Brokerage"
click at [851, 360] on input "$ 0" at bounding box center [899, 349] width 270 height 40
type input "$ 60,000"
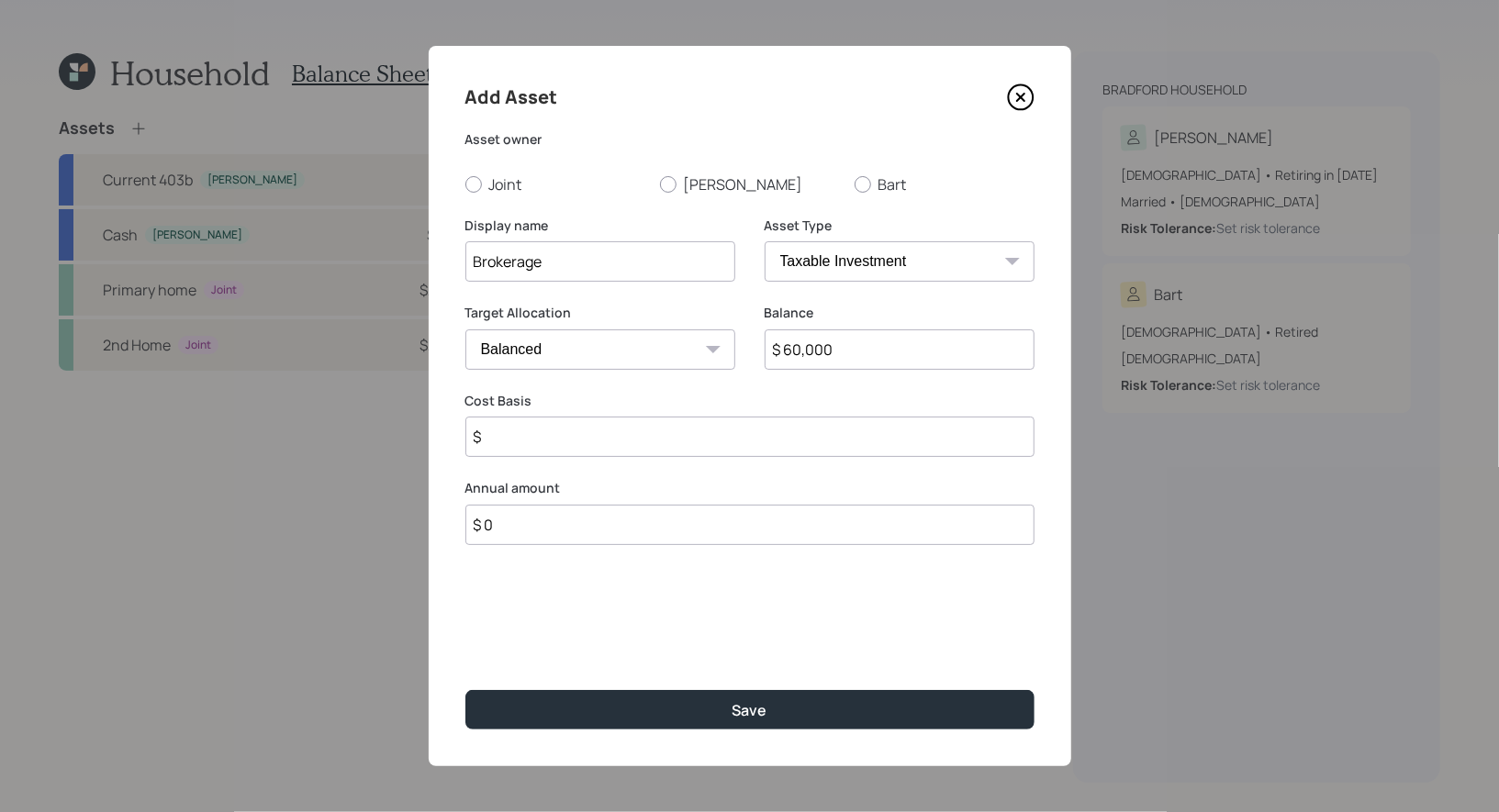
click at [575, 441] on input "$" at bounding box center [750, 436] width 569 height 40
type input "$ 60,000"
click at [471, 182] on div at bounding box center [474, 185] width 17 height 17
click at [466, 184] on input "Joint" at bounding box center [465, 184] width 1 height 1
radio input "true"
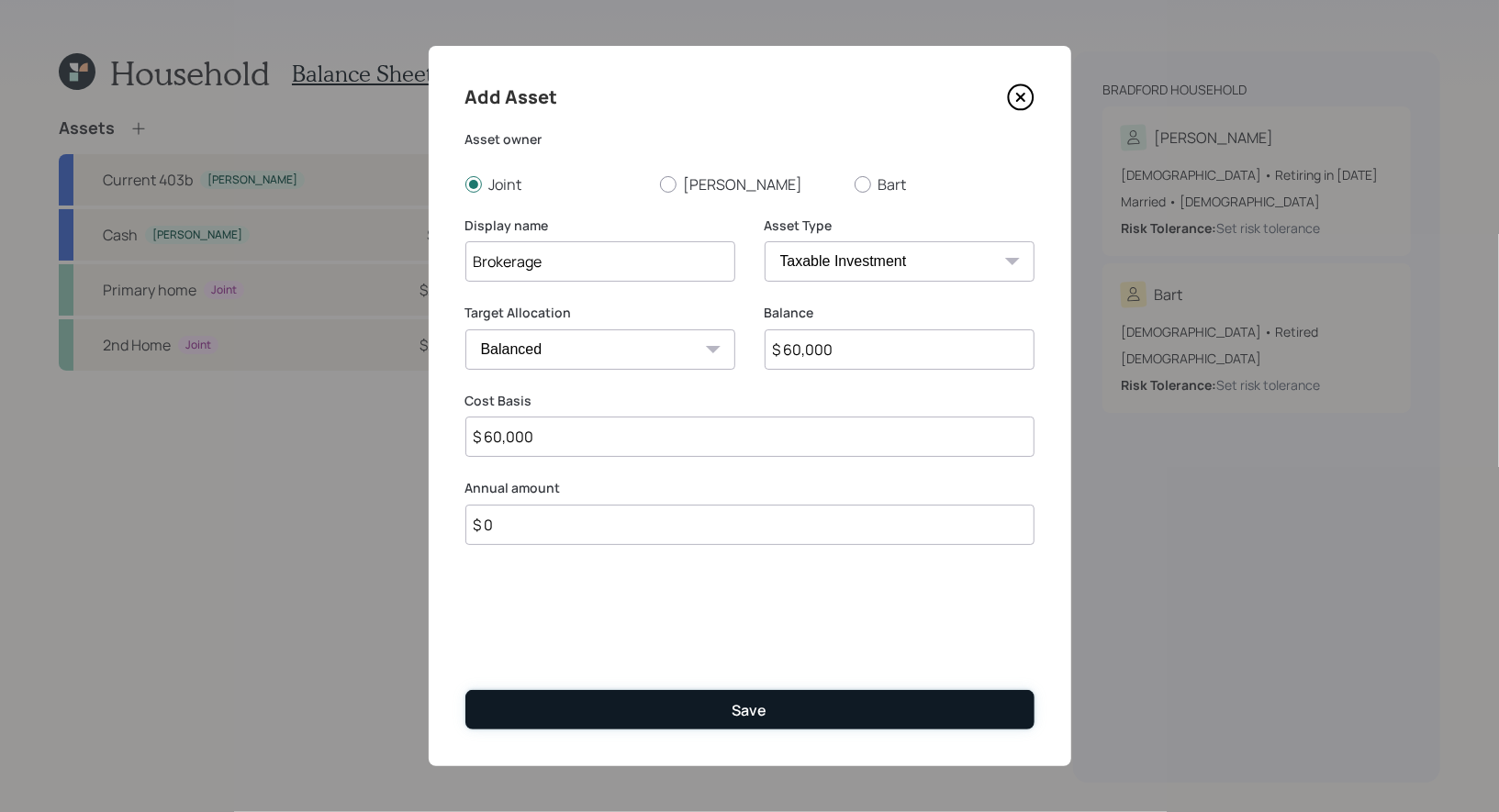
click at [651, 700] on button "Save" at bounding box center [750, 709] width 569 height 39
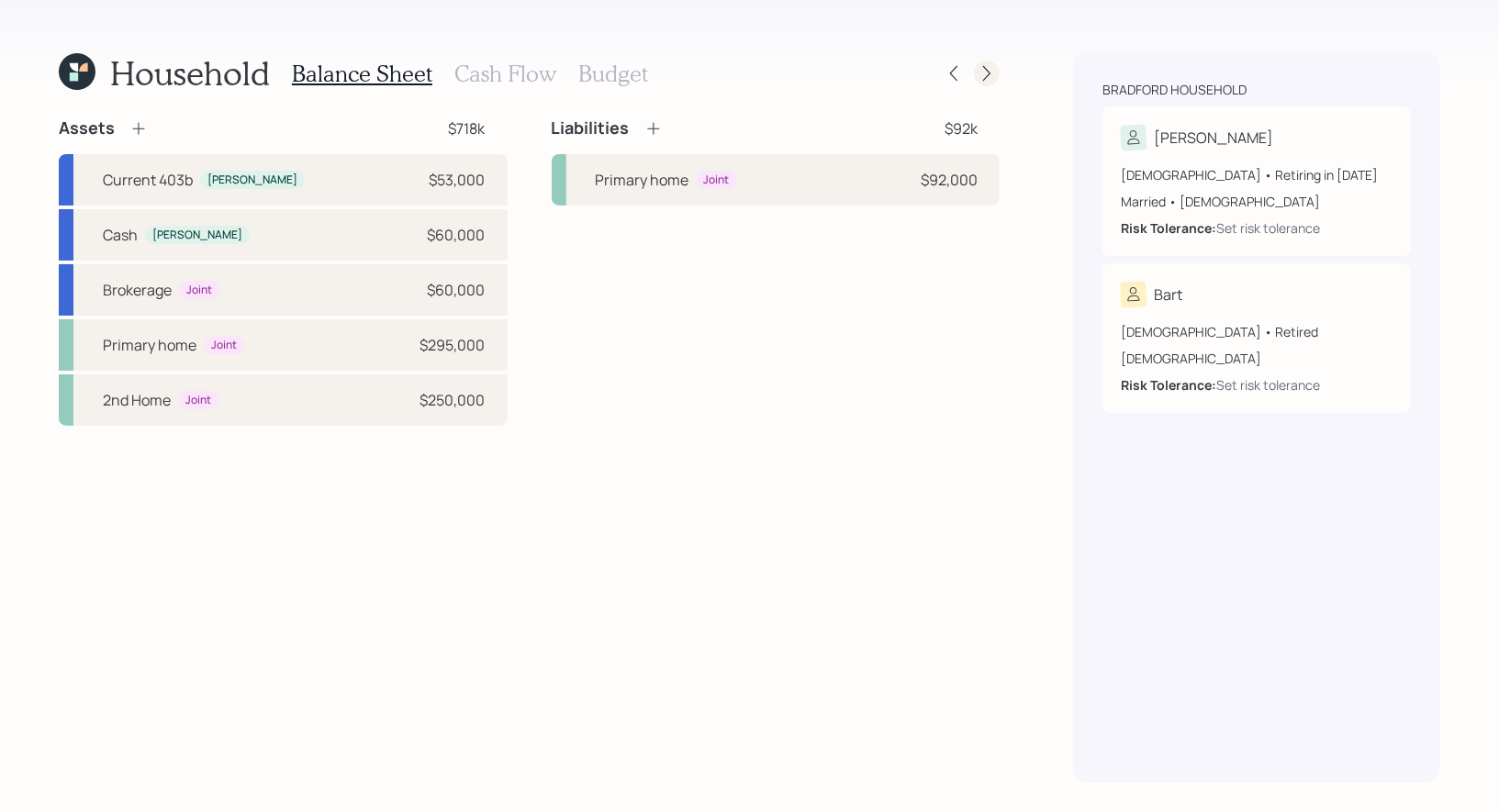
click at [983, 80] on icon at bounding box center [987, 74] width 7 height 16
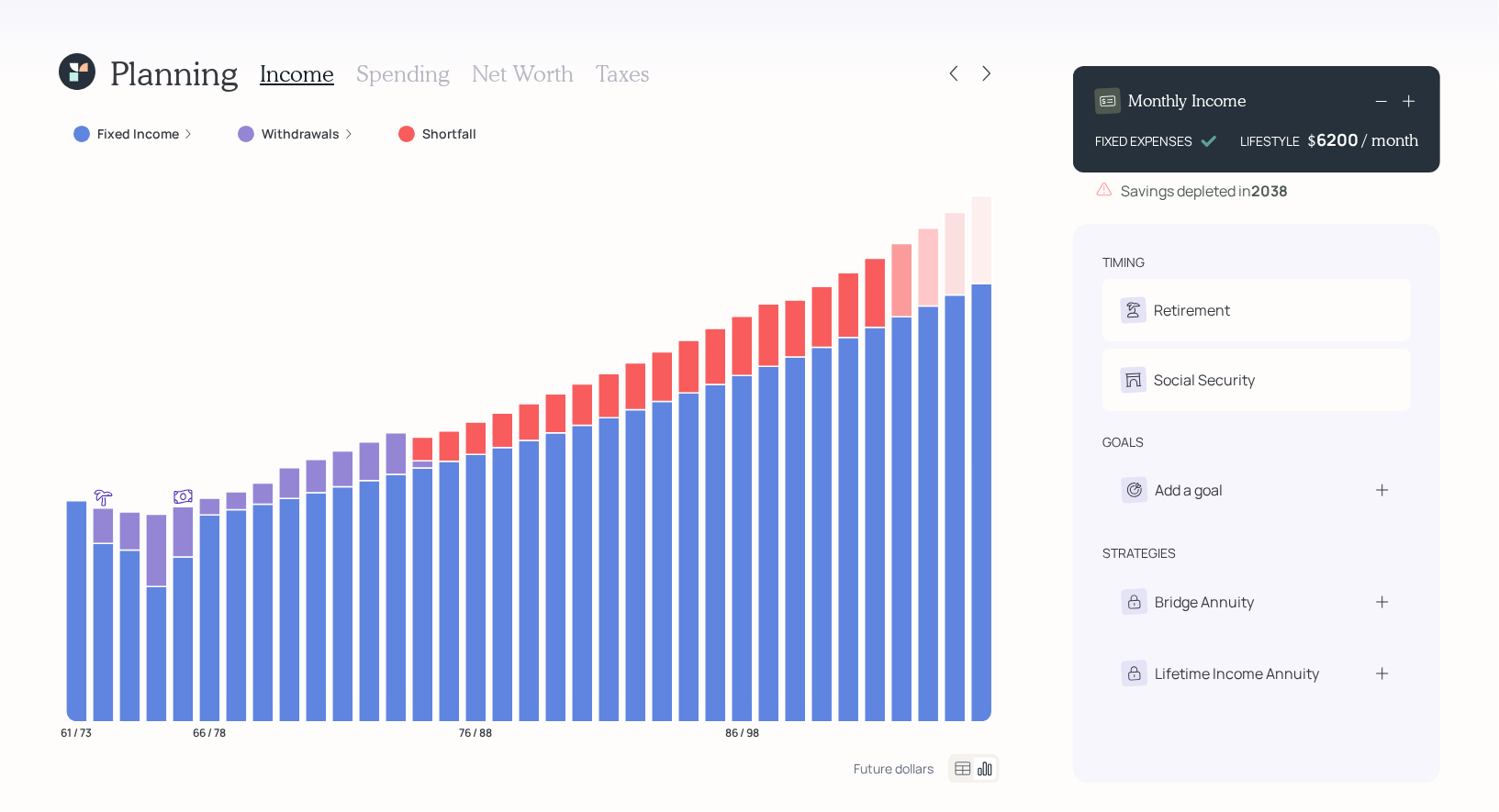
drag, startPoint x: 1427, startPoint y: 148, endPoint x: 1234, endPoint y: 145, distance: 193.0
click at [1234, 145] on div "Monthly Income FIXED EXPENSES LIFESTYLE $ 6200 / month" at bounding box center [1256, 119] width 367 height 106
click at [1455, 163] on div "Planning Income Spending Net Worth Taxes Fixed Income Withdrawals Shortfall 61 …" at bounding box center [750, 406] width 1499 height 812
click at [955, 74] on icon at bounding box center [954, 74] width 19 height 19
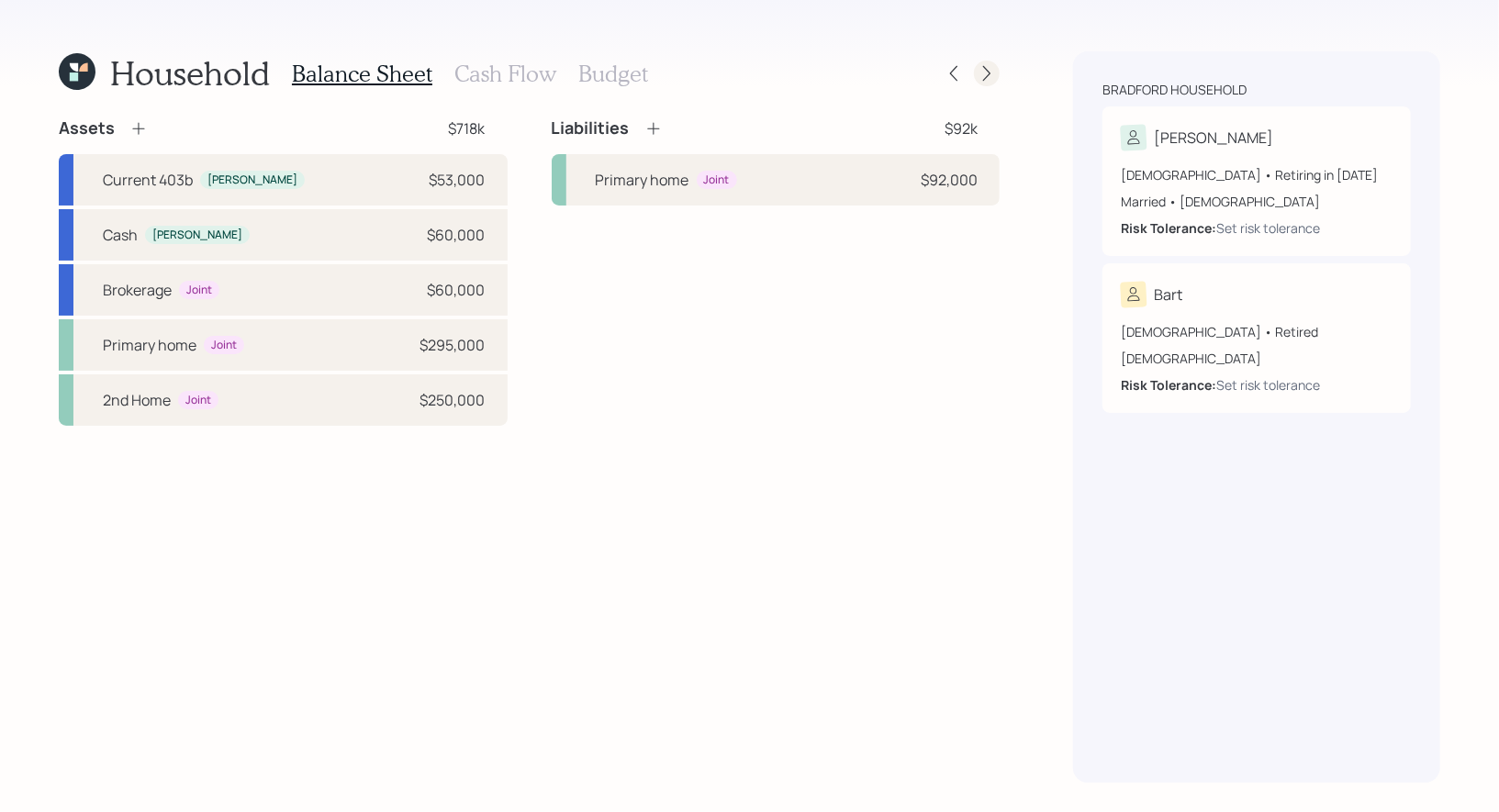
click at [991, 80] on icon at bounding box center [987, 74] width 19 height 19
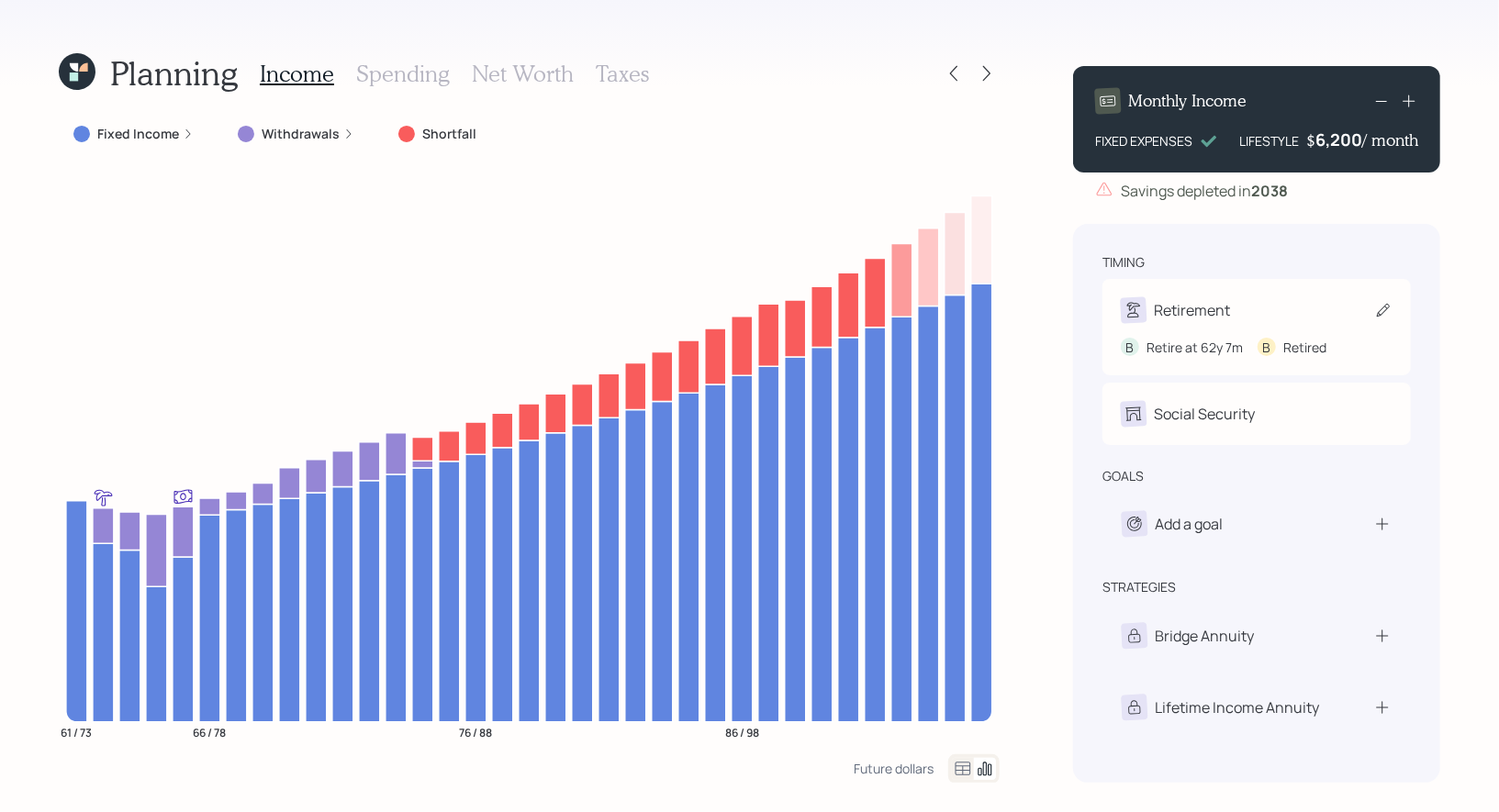
click at [1384, 310] on icon at bounding box center [1383, 311] width 19 height 19
select select "7"
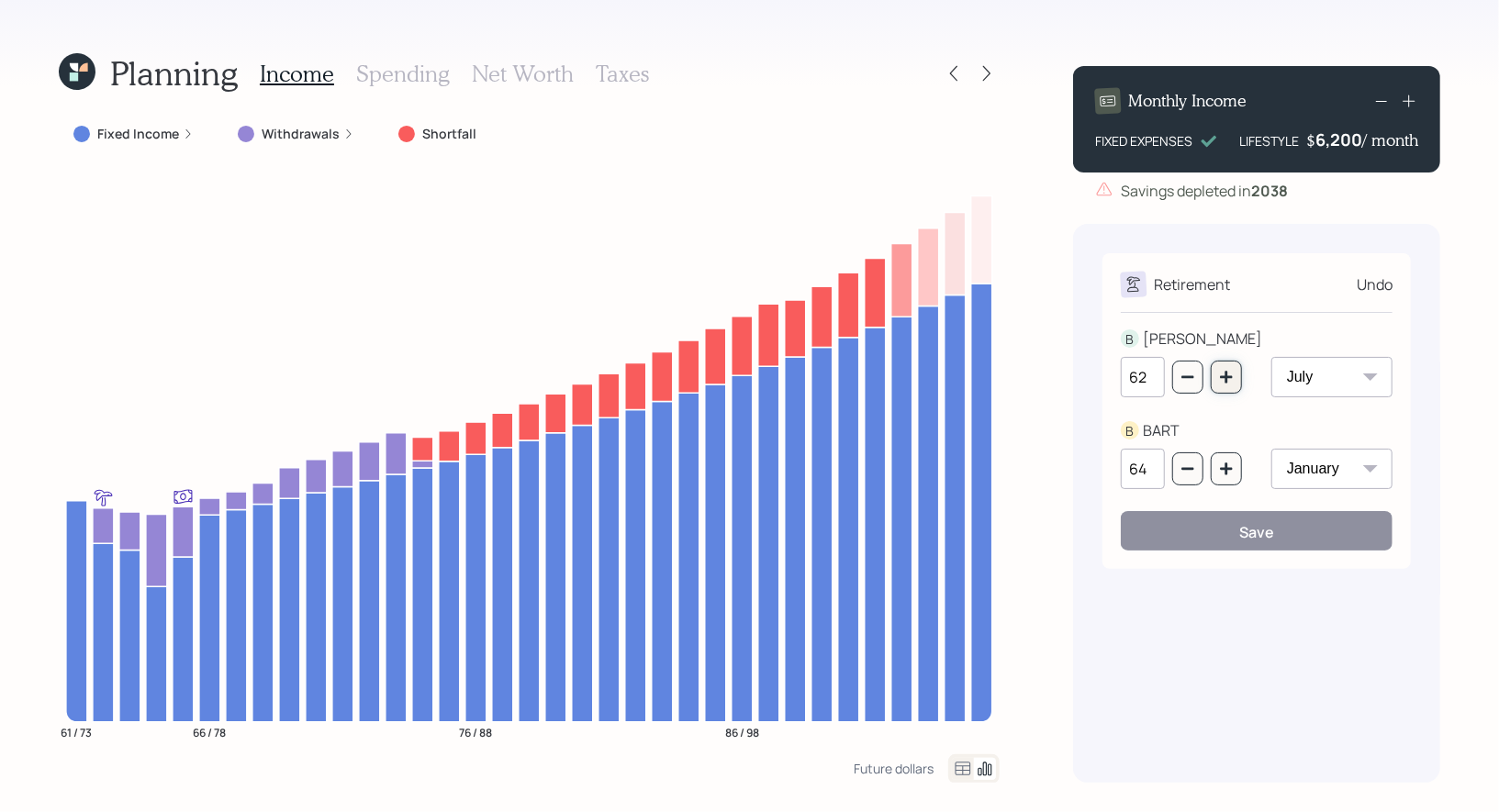
click at [1223, 383] on icon "button" at bounding box center [1226, 377] width 15 height 15
type input "63"
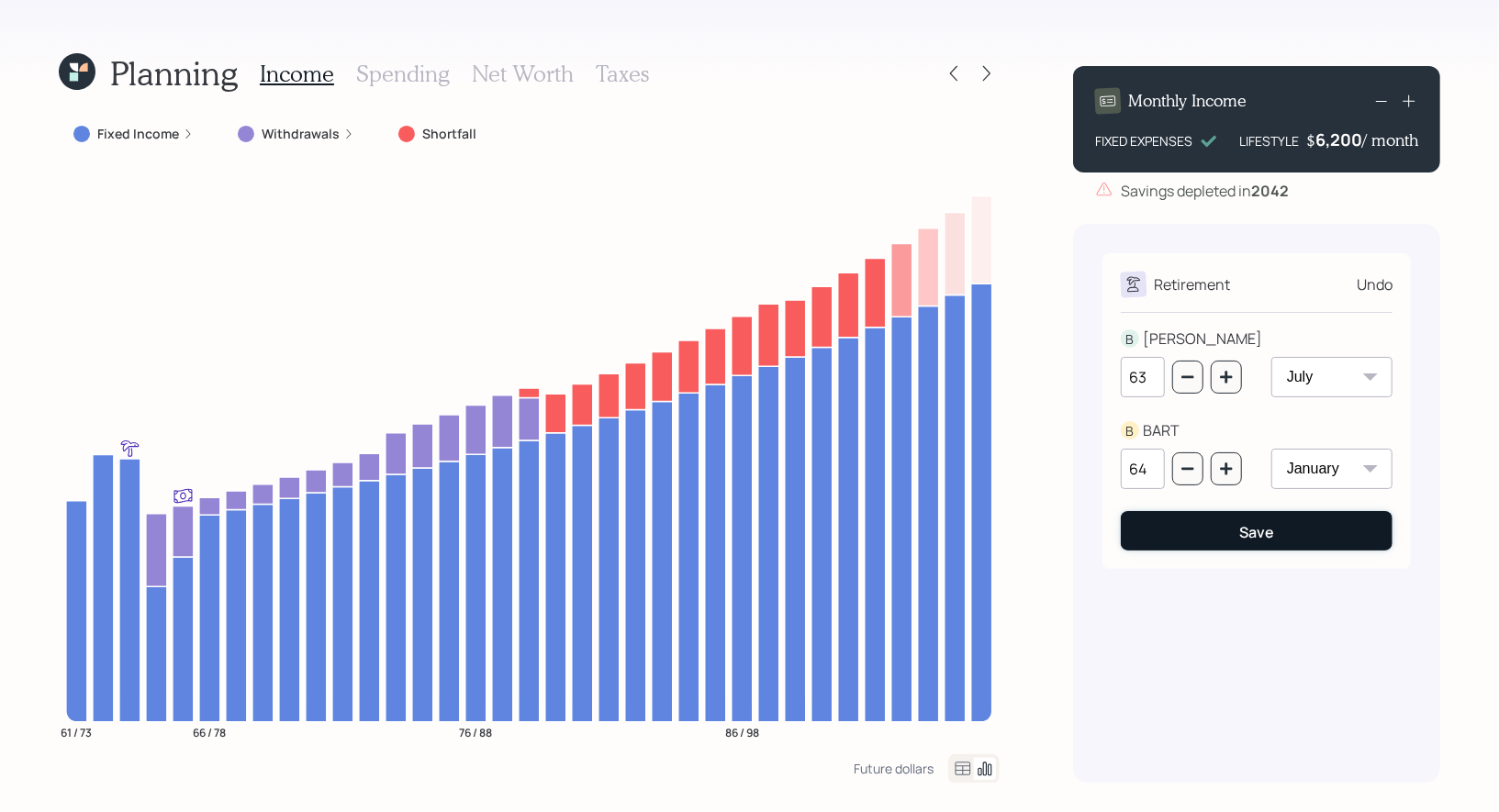
click at [1236, 530] on button "Save" at bounding box center [1256, 531] width 272 height 39
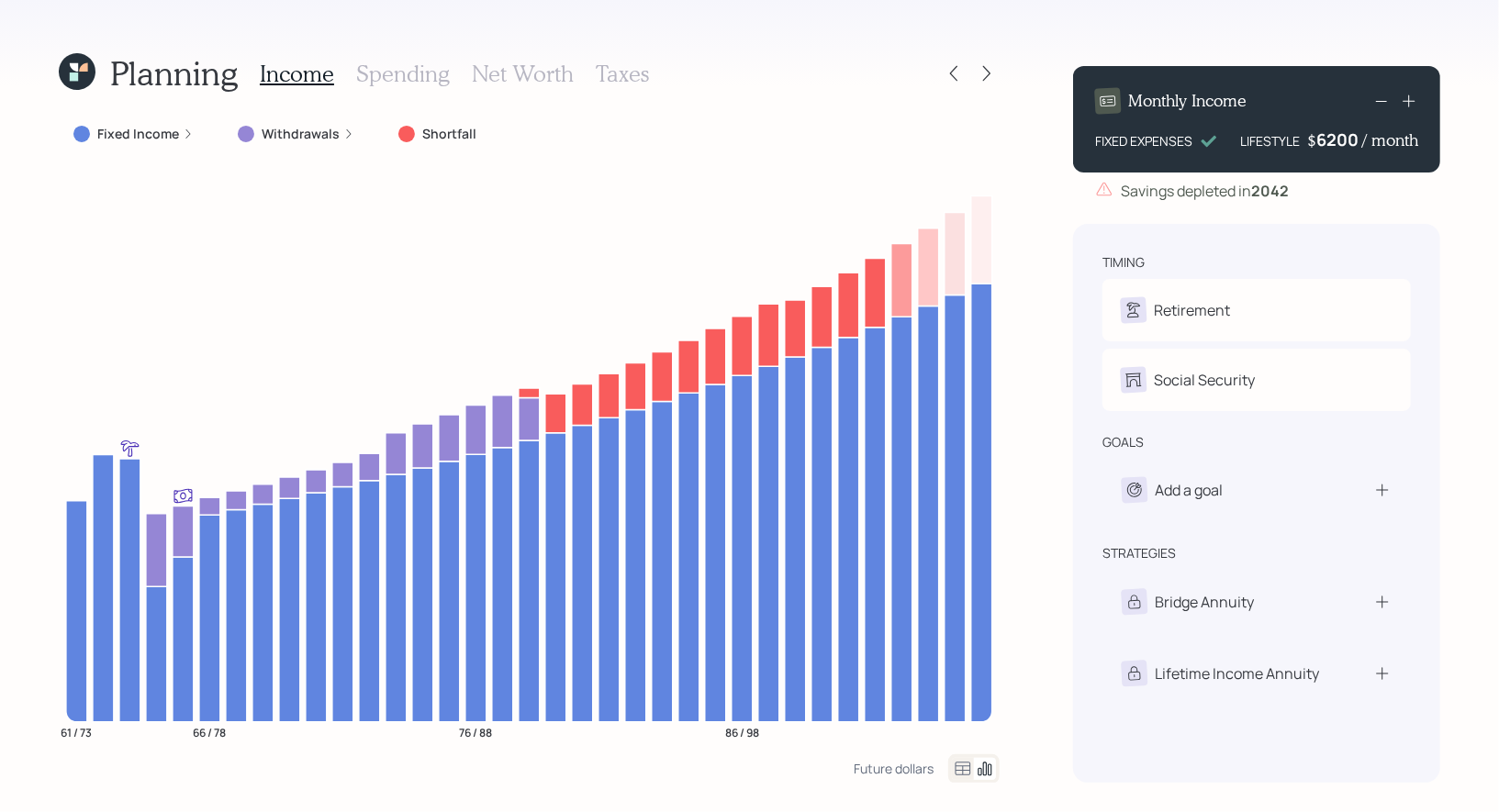
click at [1346, 145] on div "6200" at bounding box center [1338, 140] width 46 height 22
click at [1362, 138] on h4 "/ month" at bounding box center [1390, 141] width 56 height 21
click at [1338, 143] on div "6200" at bounding box center [1338, 140] width 46 height 22
click at [1354, 142] on div "6200" at bounding box center [1338, 140] width 46 height 22
click at [1460, 218] on div "Planning Income Spending Net Worth Taxes Fixed Income Withdrawals Shortfall 61 …" at bounding box center [750, 406] width 1499 height 812
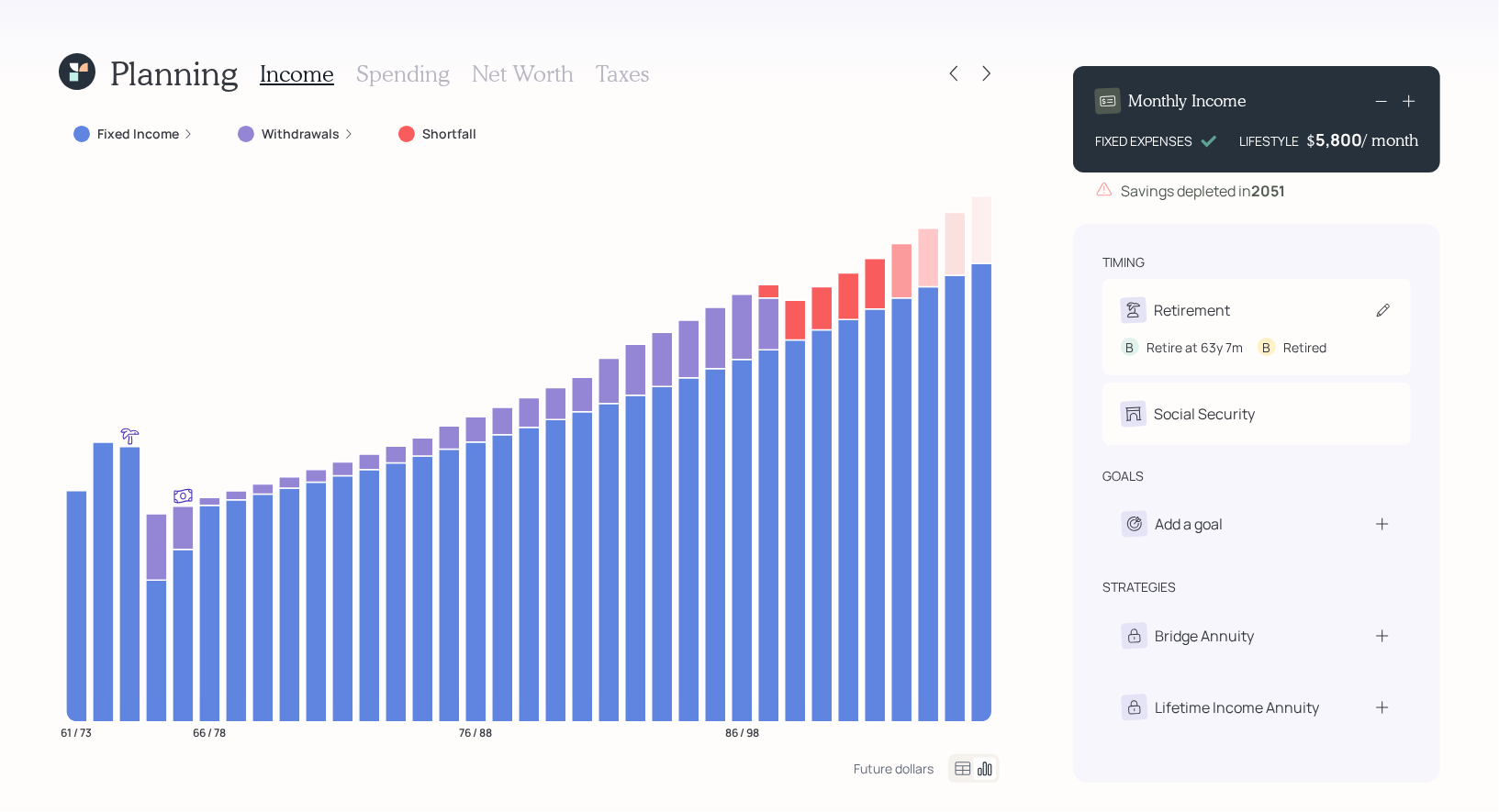
click at [1384, 307] on icon at bounding box center [1383, 311] width 19 height 19
select select "7"
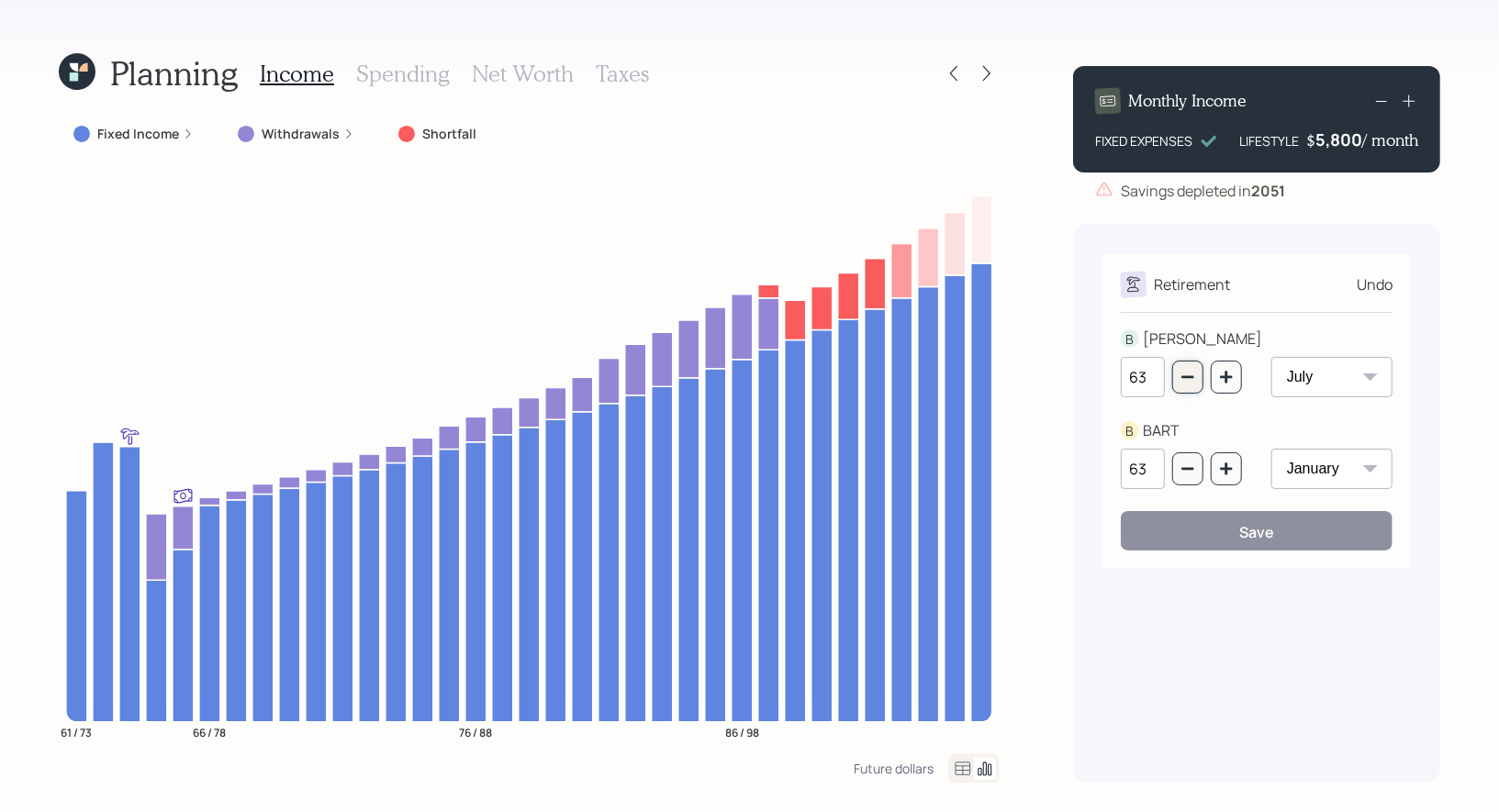
click at [1186, 374] on icon "button" at bounding box center [1188, 377] width 15 height 15
type input "62"
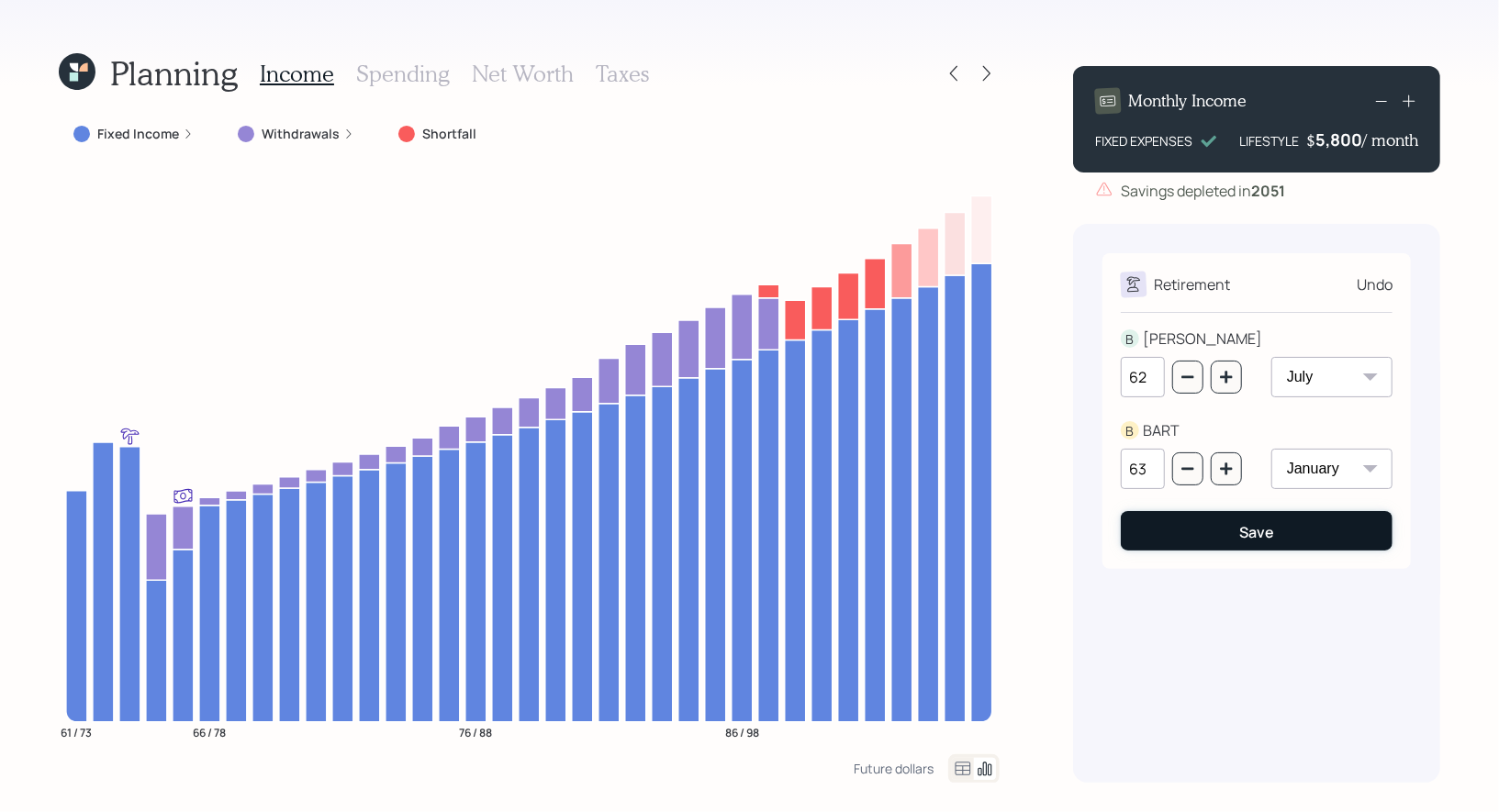
click at [1216, 538] on button "Save" at bounding box center [1256, 531] width 272 height 39
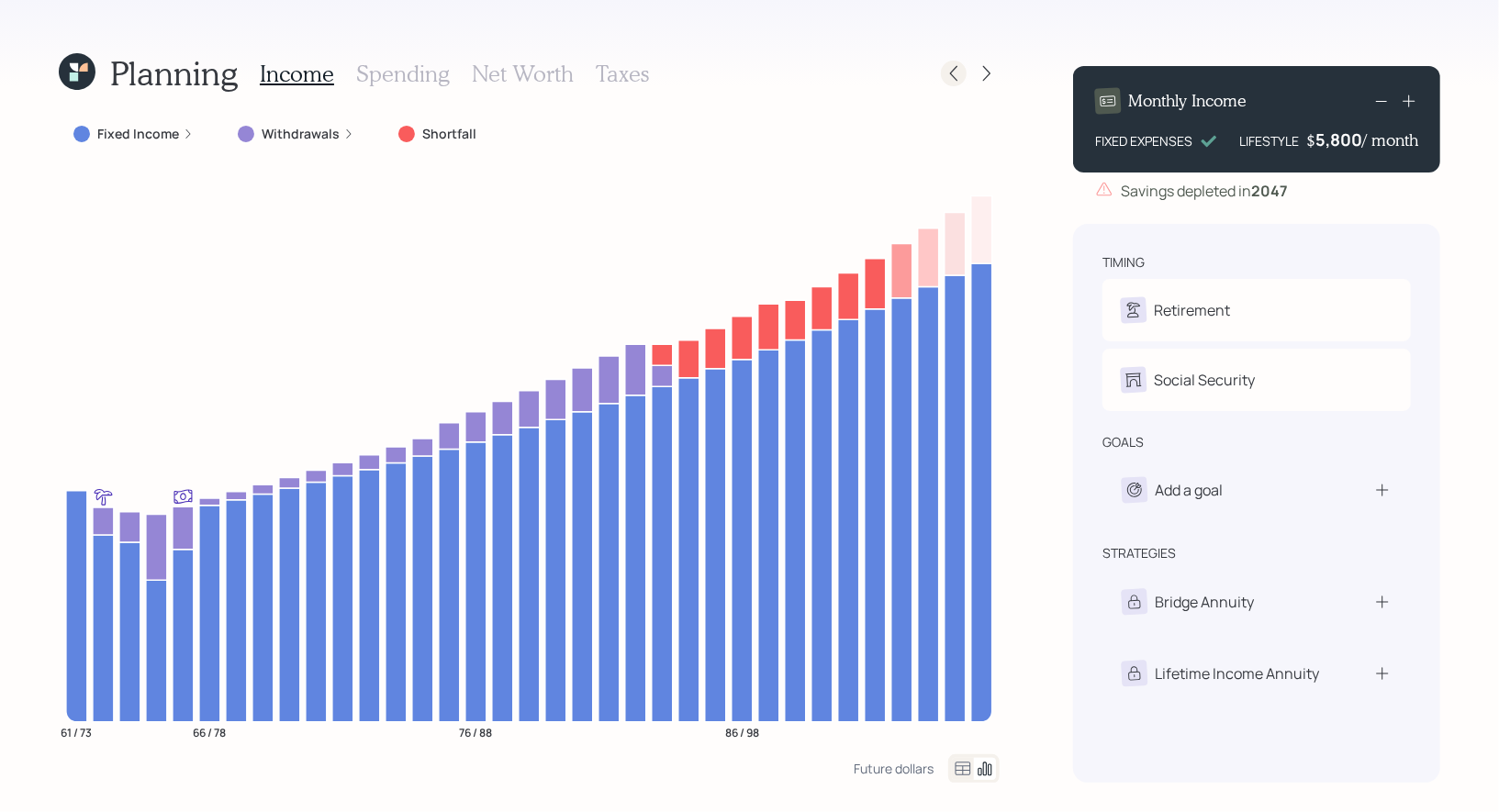
click at [957, 78] on icon at bounding box center [954, 74] width 19 height 19
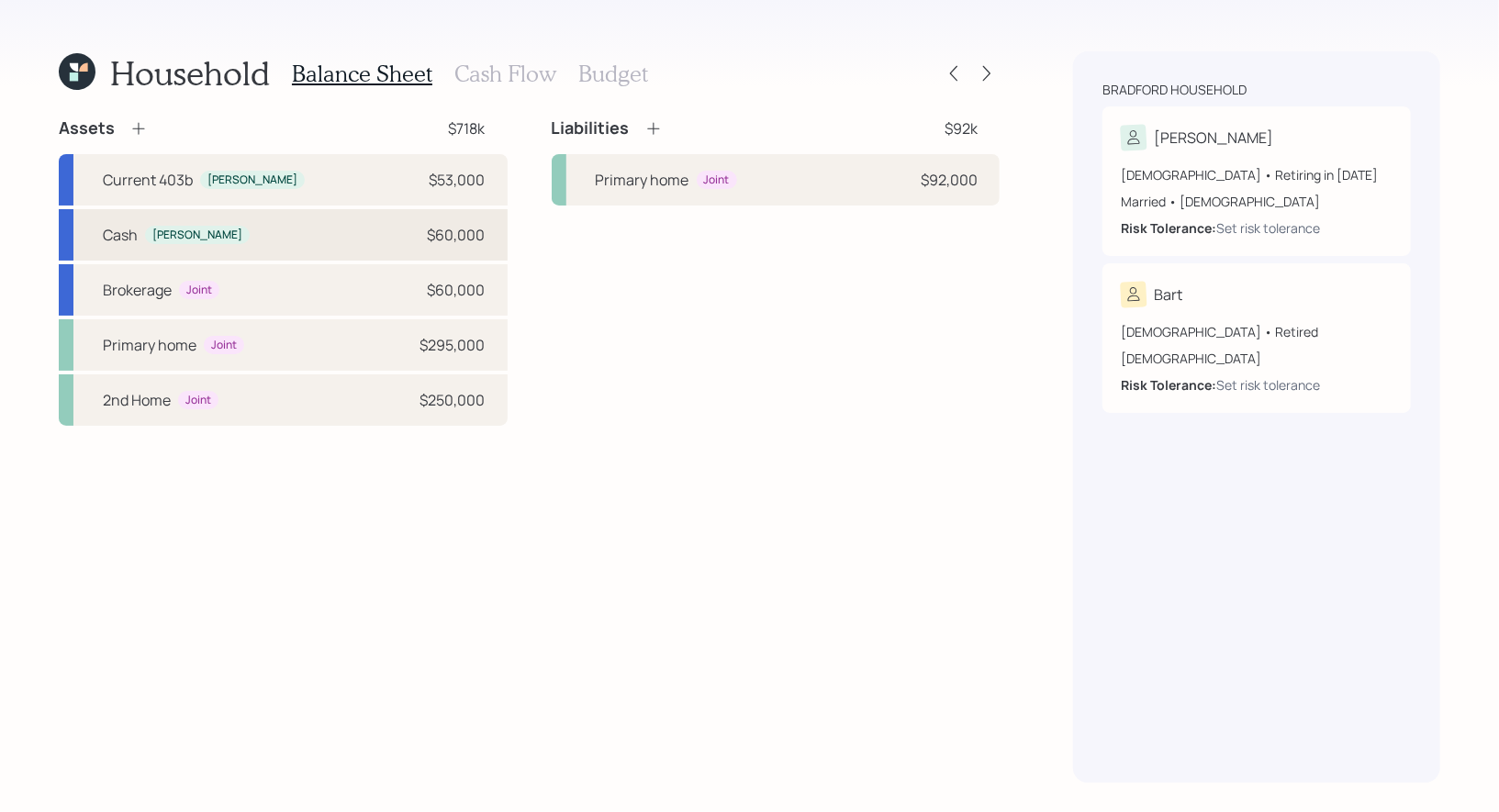
click at [392, 233] on div "Cash Beth $60,000" at bounding box center [283, 234] width 449 height 51
select select "taxable"
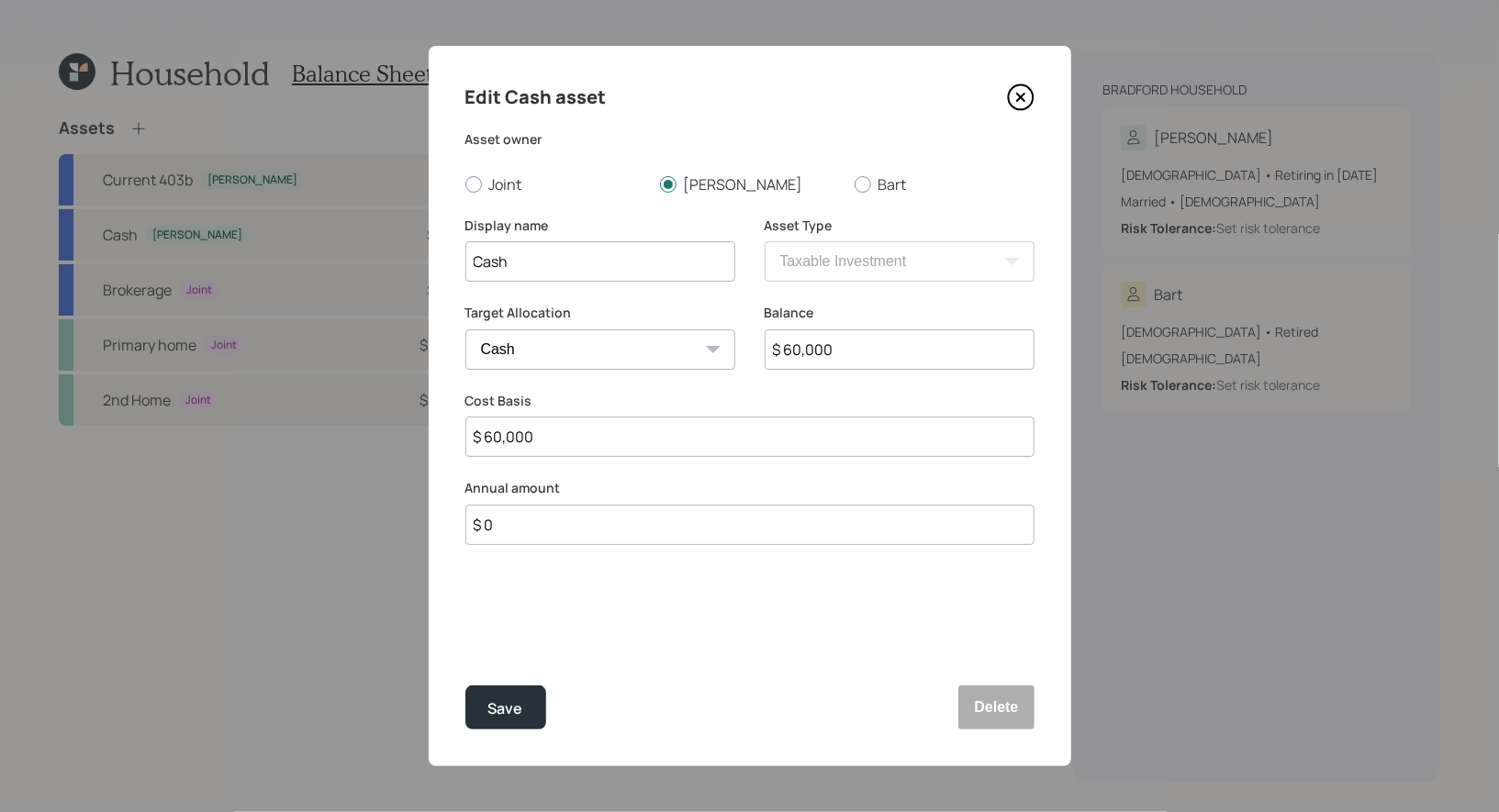
click at [851, 356] on input "$ 60,000" at bounding box center [899, 349] width 270 height 40
type input "$ 1"
type input "$ 12"
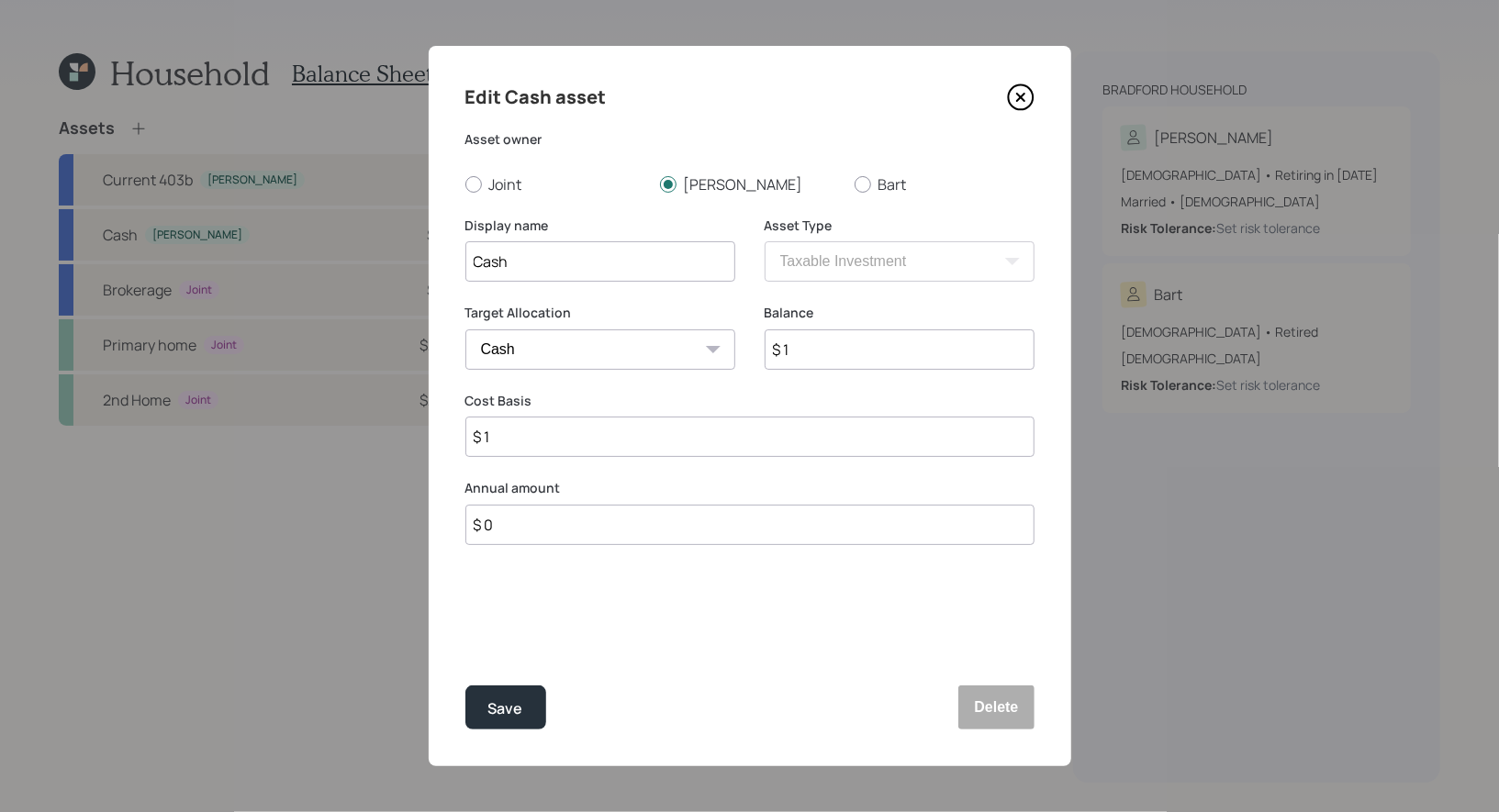
type input "$ 12"
type input "$ 120"
type input "$ 1,200"
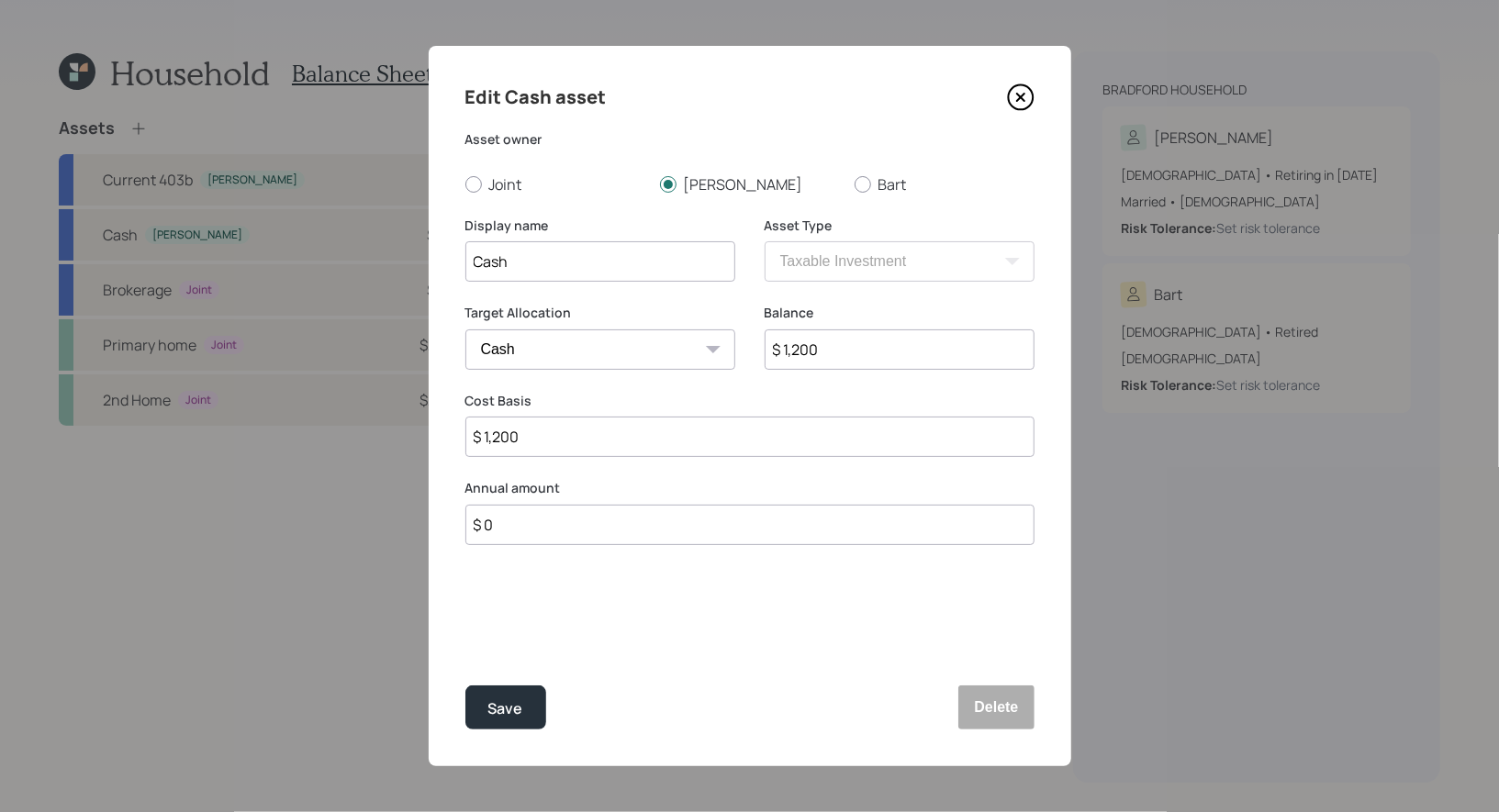
type input "$ 12,000"
type input "$ 120,000"
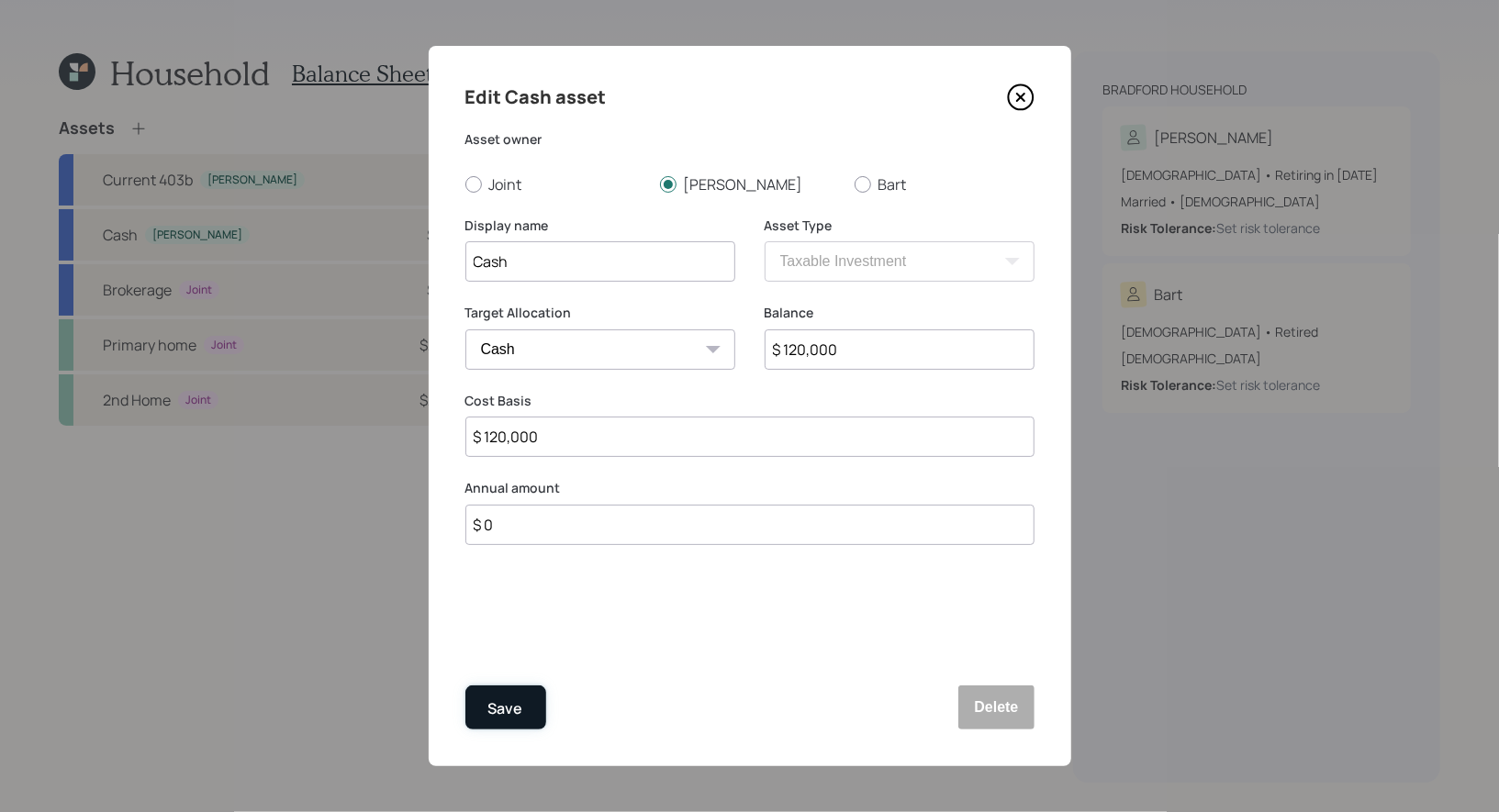
click at [511, 707] on div "Save" at bounding box center [505, 708] width 35 height 25
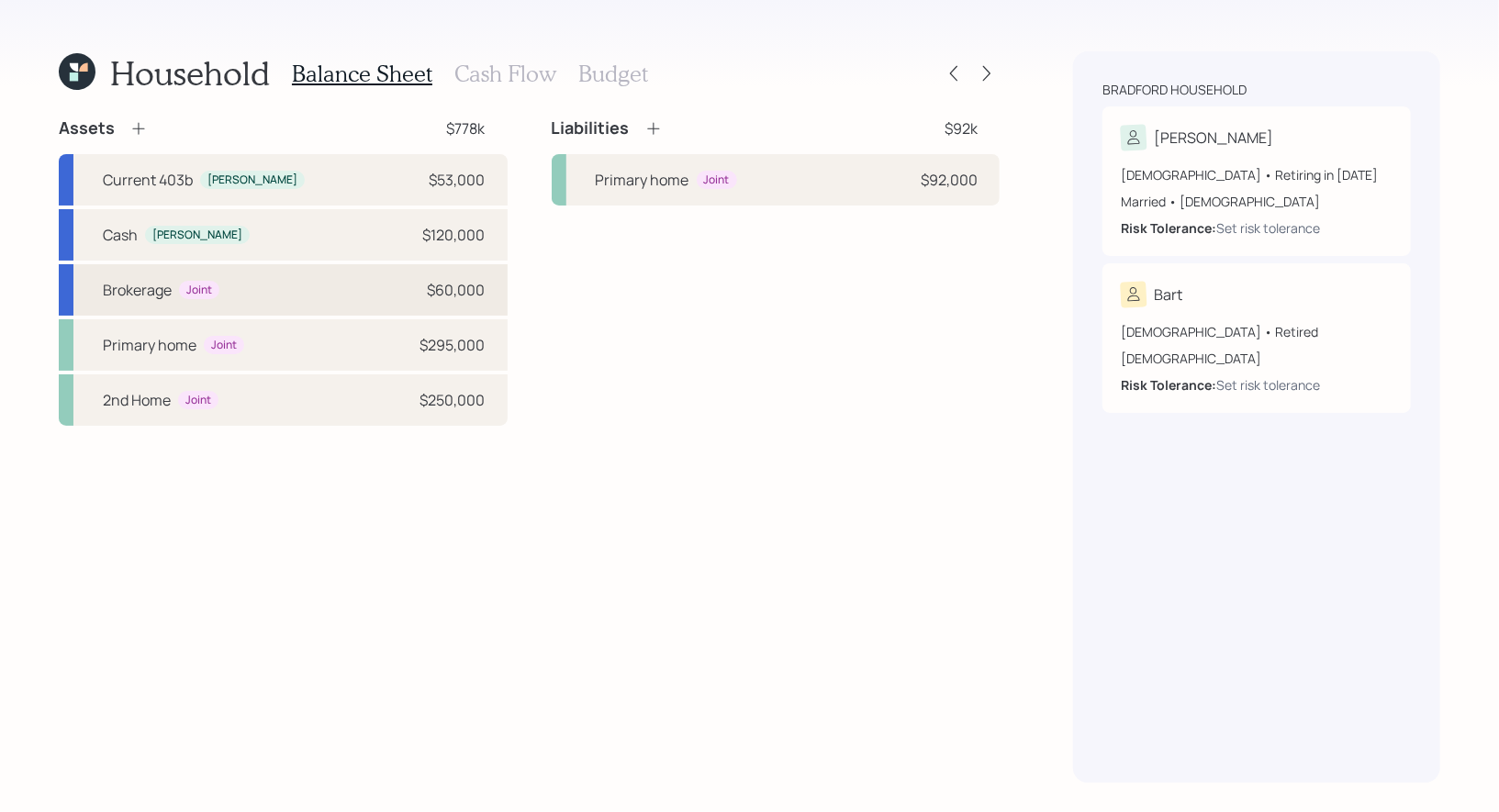
click at [314, 287] on div "Brokerage Joint $60,000" at bounding box center [283, 289] width 449 height 51
select select "taxable"
select select "balanced"
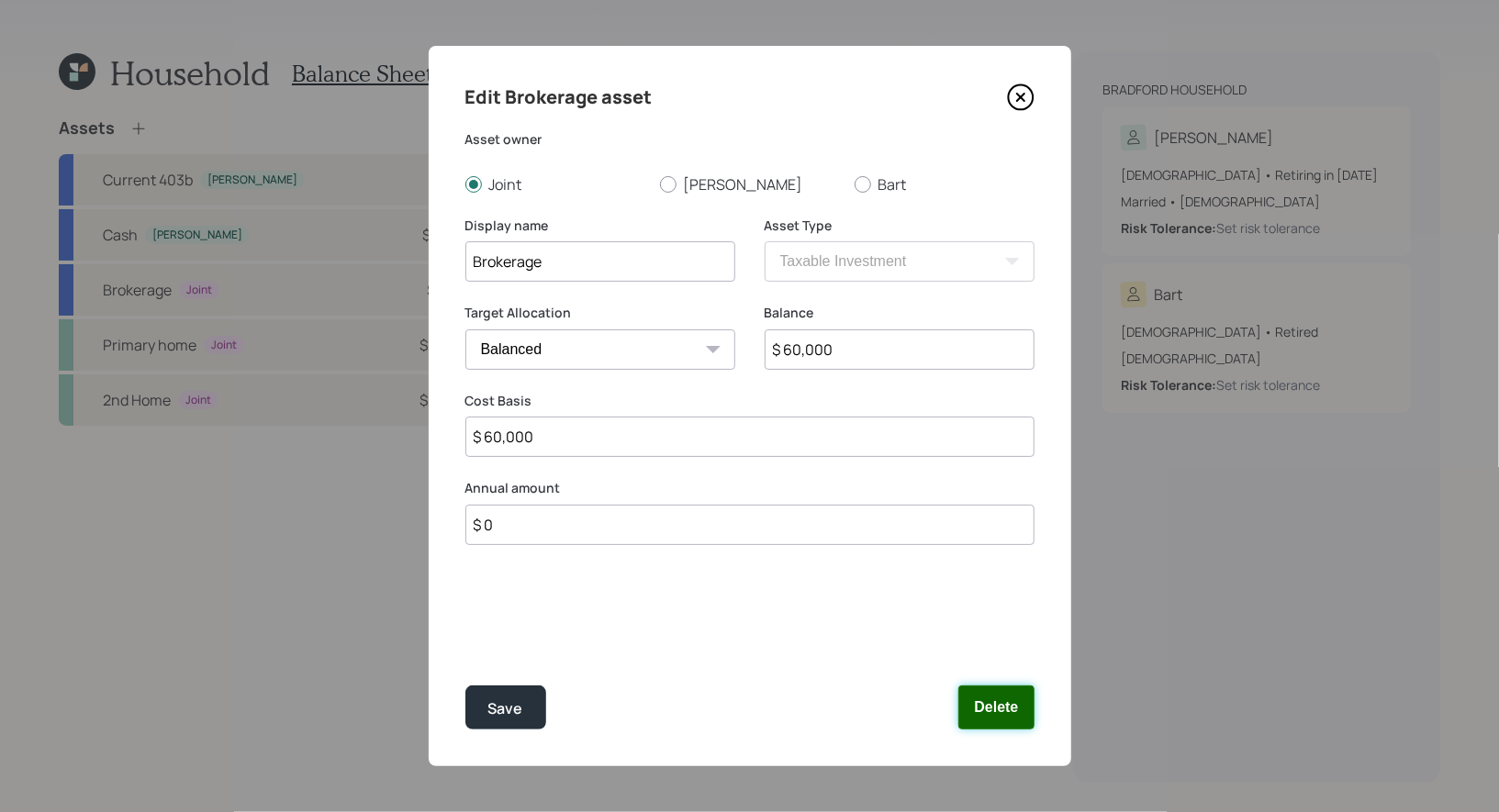
click at [1013, 700] on button "Delete" at bounding box center [996, 707] width 76 height 44
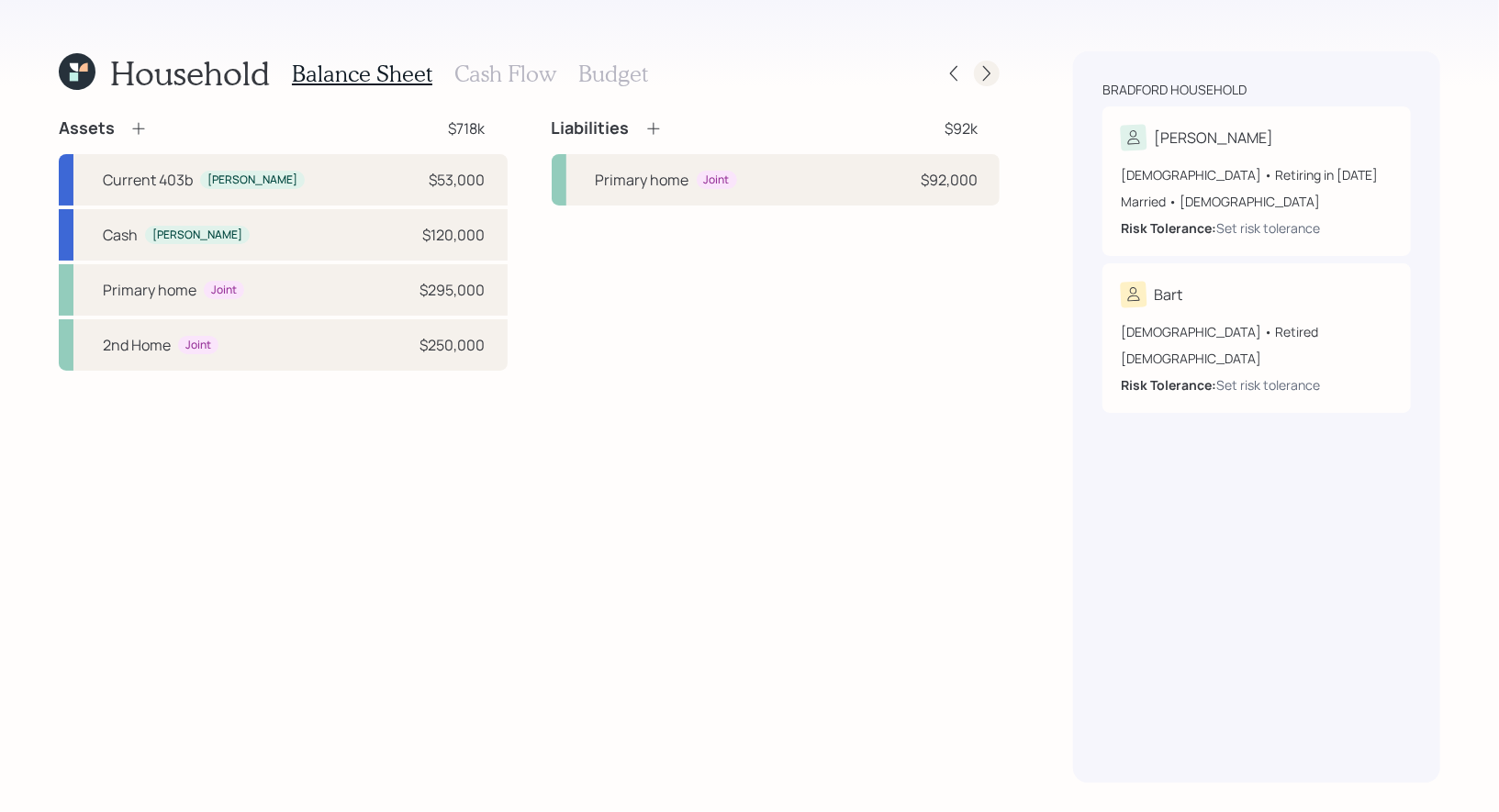
click at [982, 77] on icon at bounding box center [987, 74] width 19 height 19
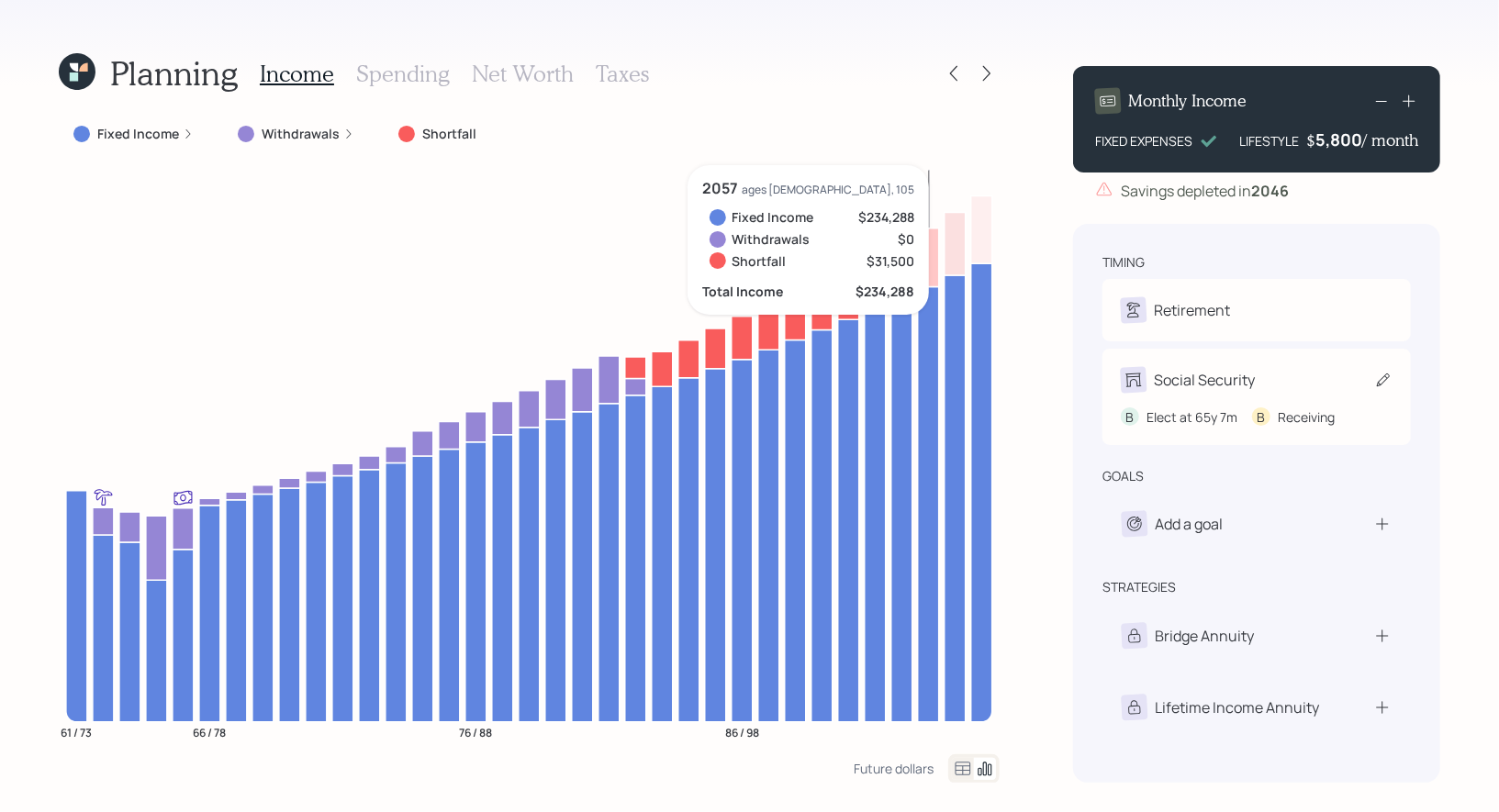
click at [1383, 379] on icon at bounding box center [1383, 380] width 19 height 19
select select "7"
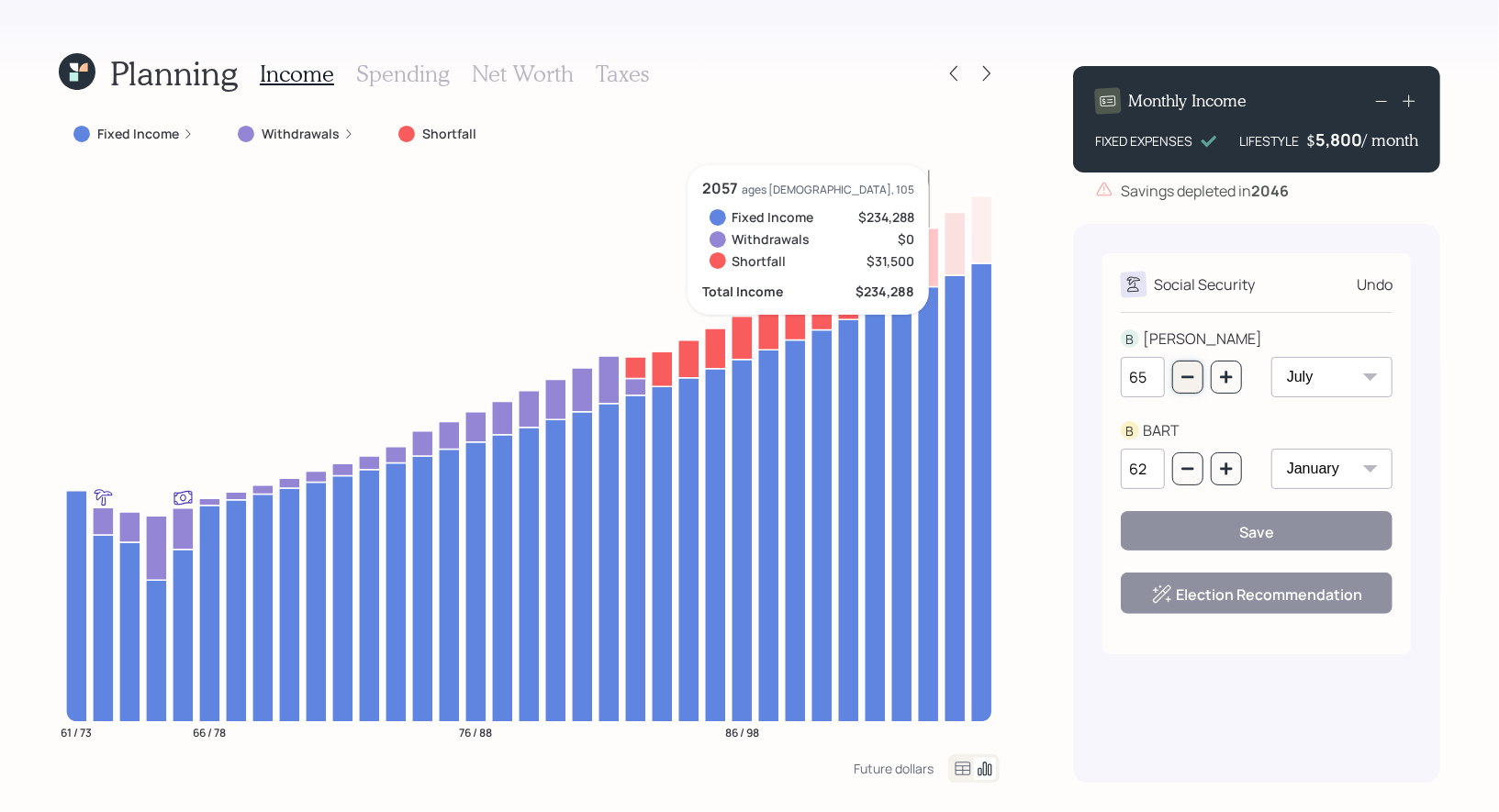
click at [1187, 384] on icon "button" at bounding box center [1188, 377] width 15 height 15
type input "62"
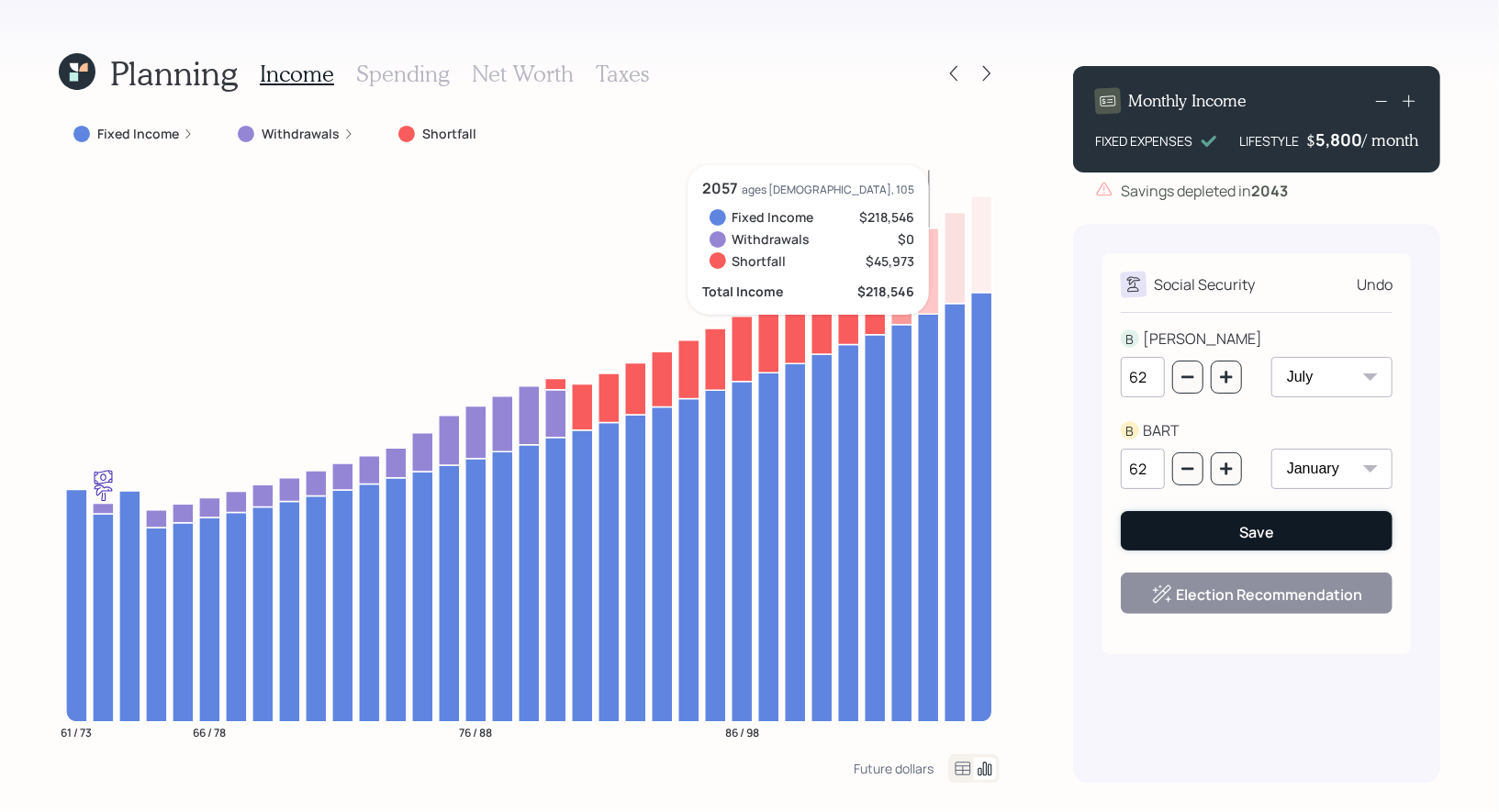
click at [1209, 533] on button "Save" at bounding box center [1256, 531] width 272 height 39
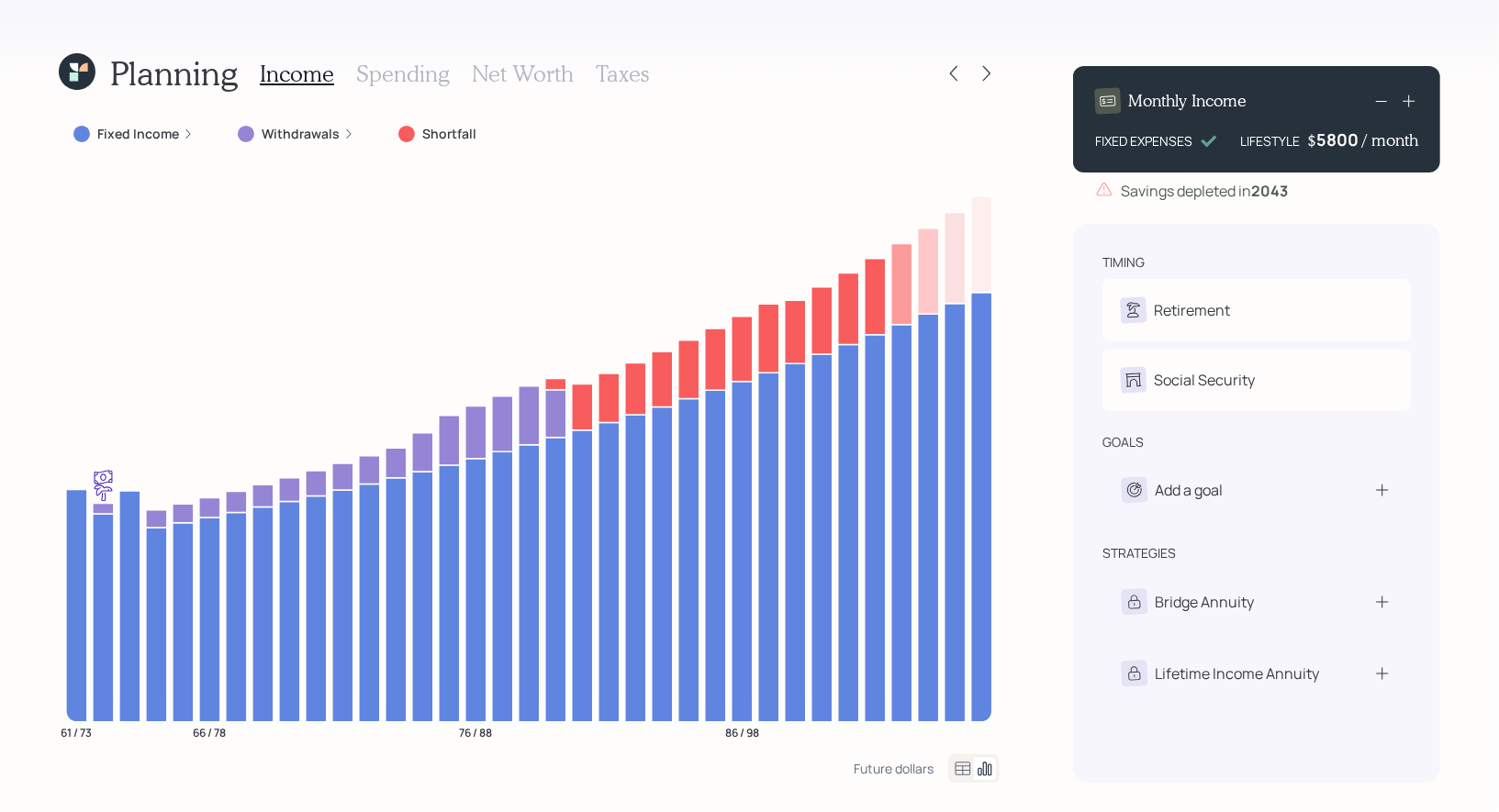
click at [1340, 144] on div "5800" at bounding box center [1338, 140] width 46 height 22
click at [1454, 208] on div "Planning Income Spending Net Worth Taxes Fixed Income Withdrawals Shortfall 61 …" at bounding box center [750, 406] width 1499 height 812
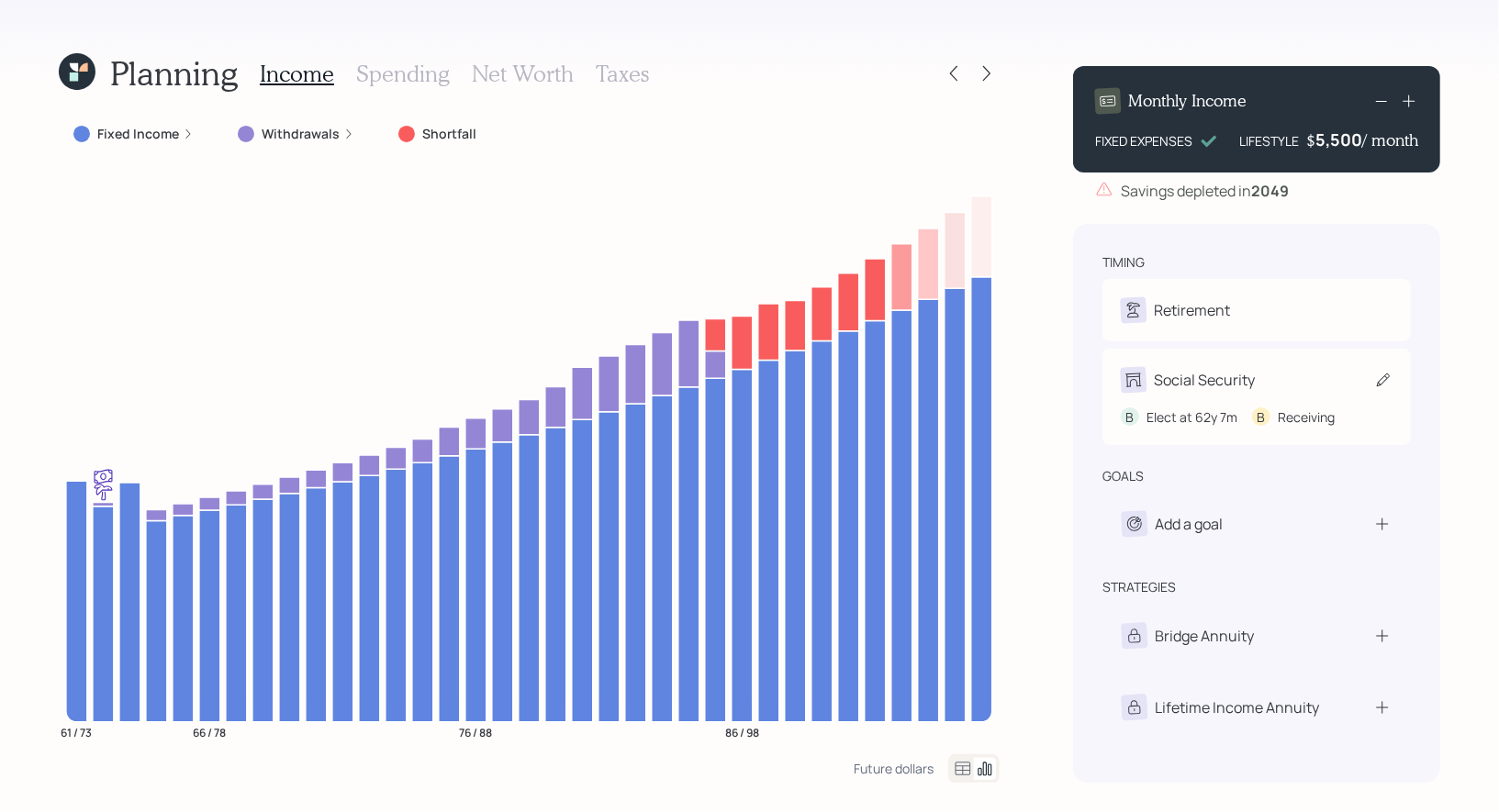
click at [1383, 382] on icon at bounding box center [1383, 380] width 19 height 19
select select "7"
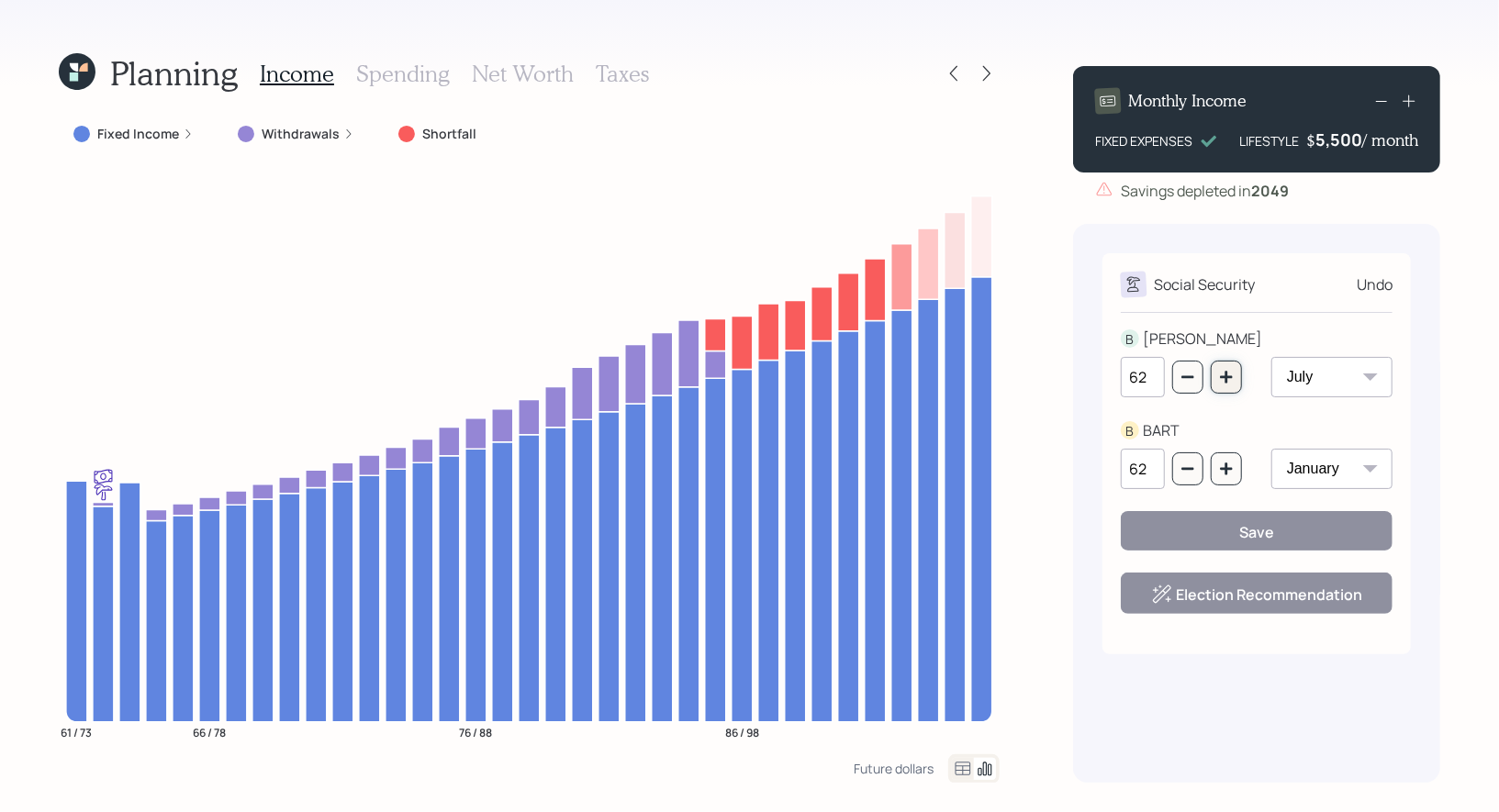
click at [1236, 378] on button "button" at bounding box center [1226, 376] width 31 height 33
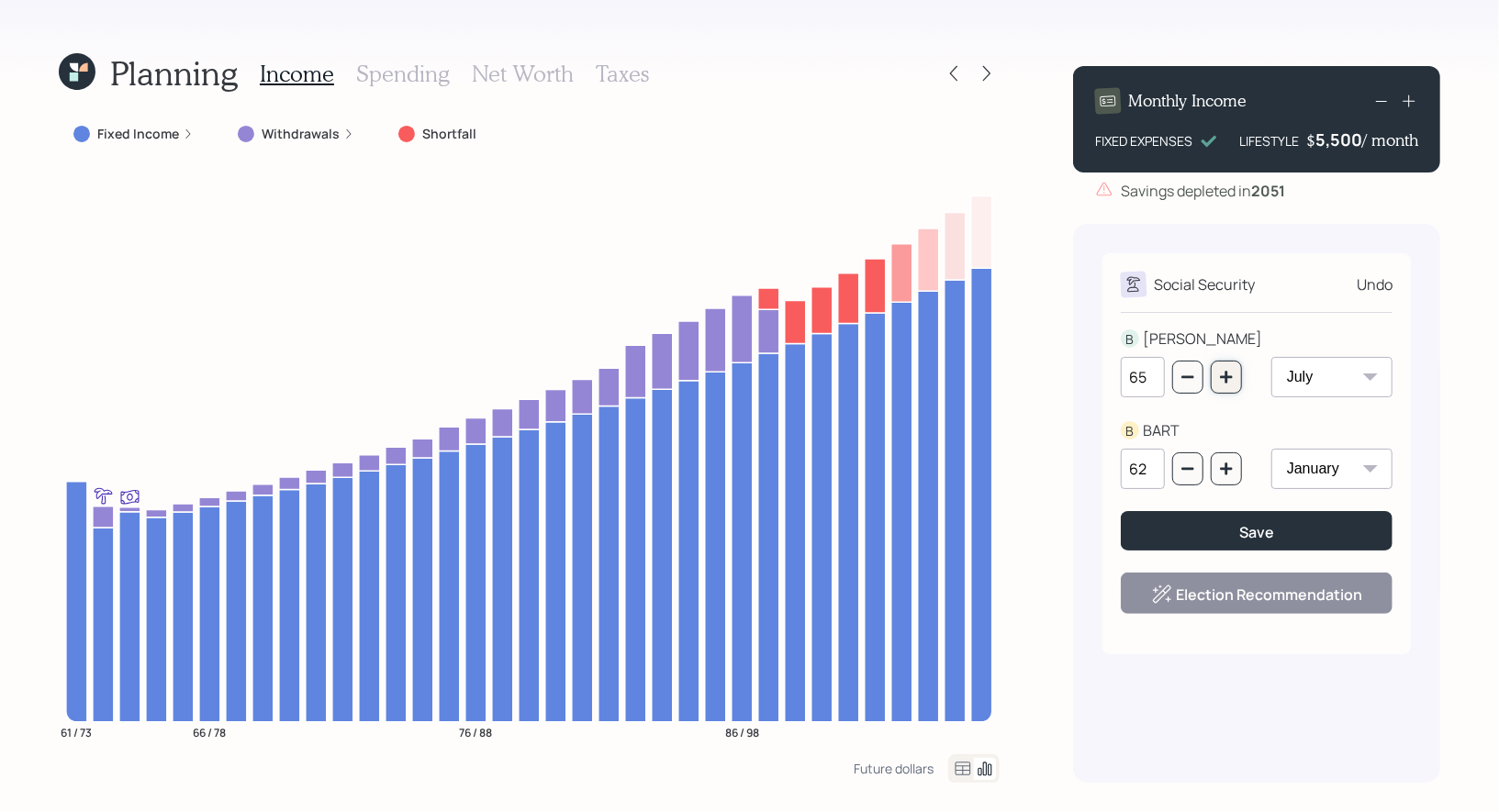
click at [1231, 378] on icon "button" at bounding box center [1226, 376] width 12 height 12
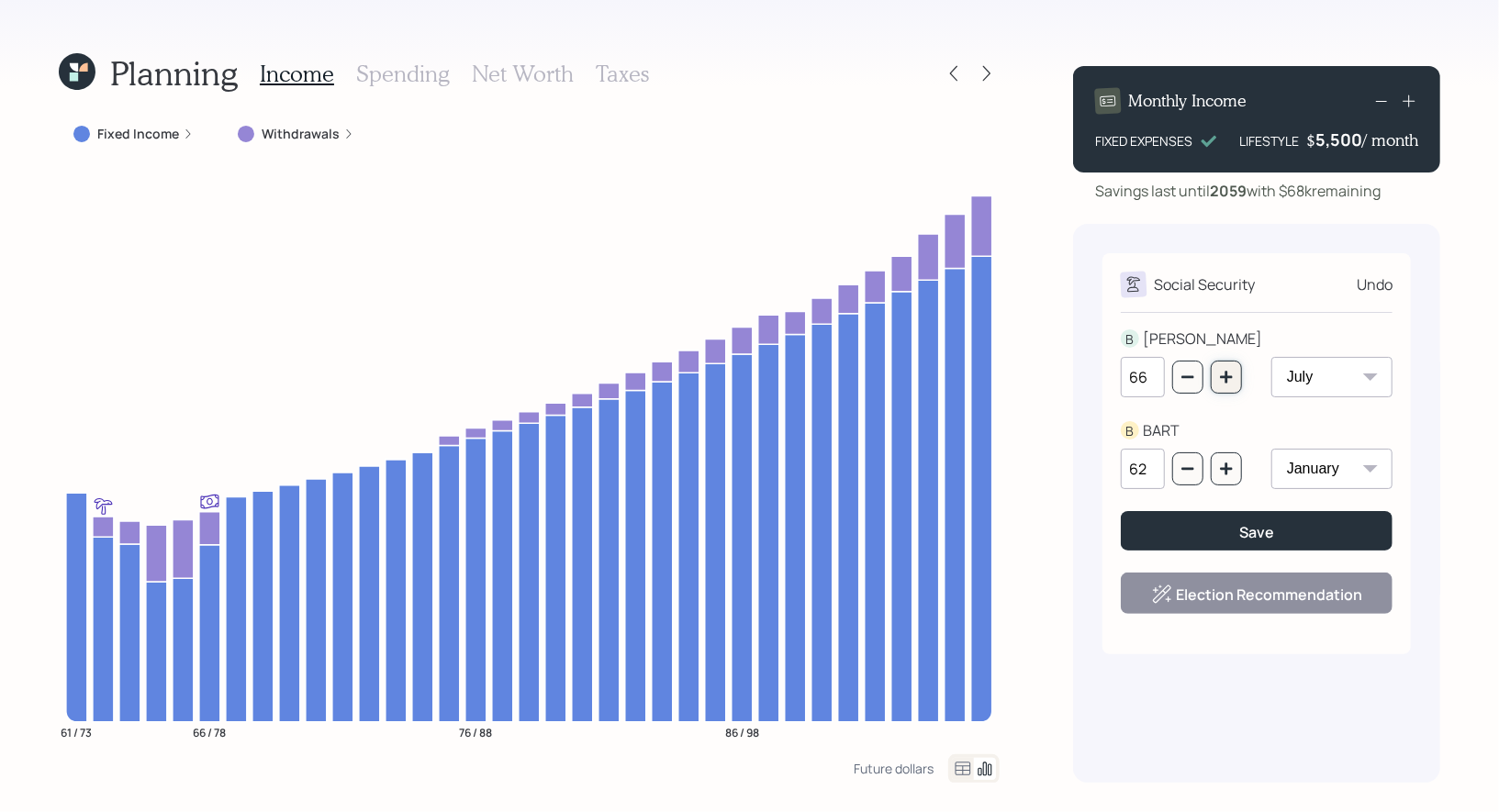
click at [1227, 381] on icon "button" at bounding box center [1226, 376] width 12 height 12
type input "67"
click at [1222, 533] on button "Save" at bounding box center [1256, 531] width 272 height 39
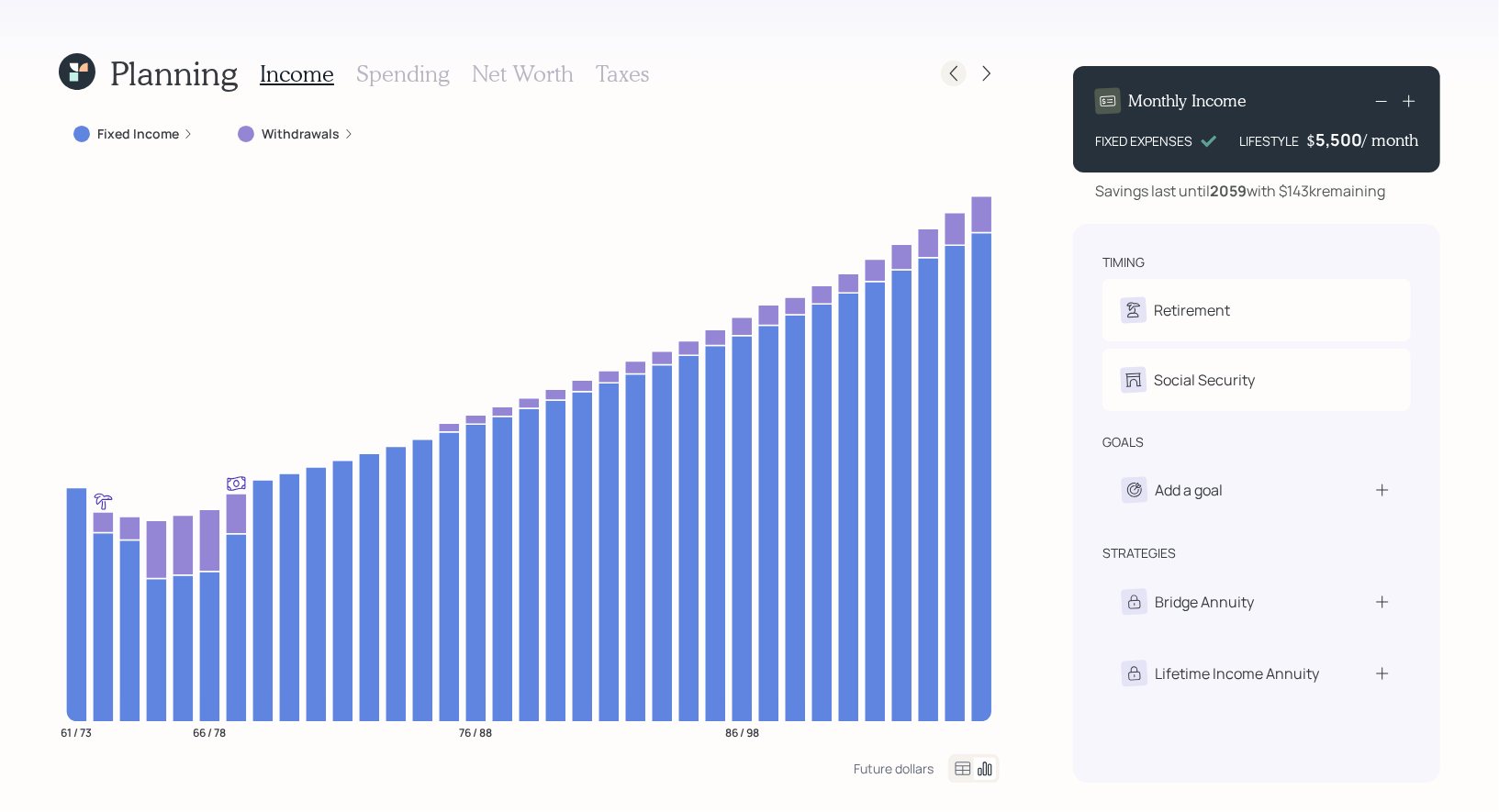
click at [962, 76] on icon at bounding box center [954, 74] width 19 height 19
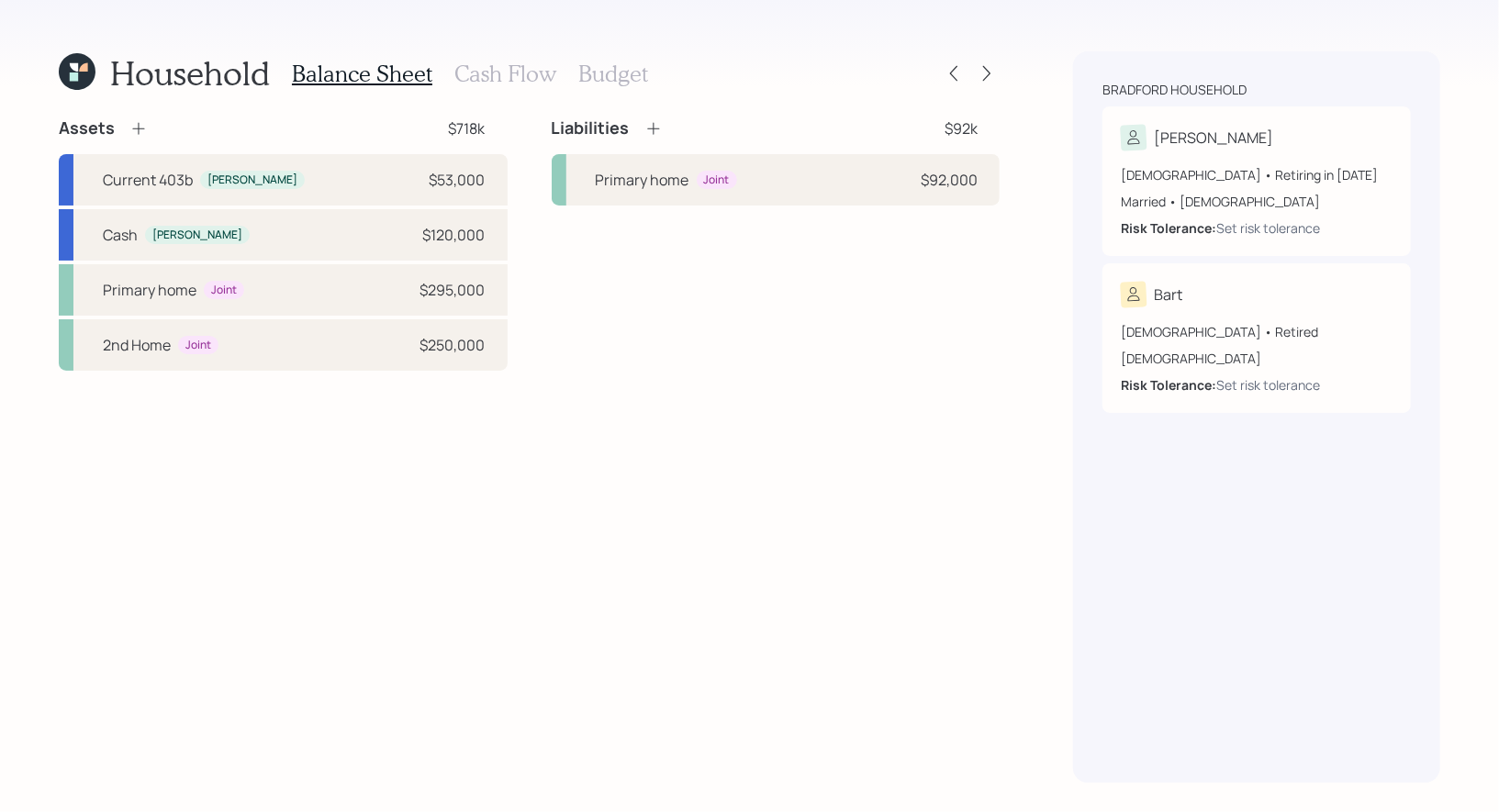
click at [608, 71] on h3 "Budget" at bounding box center [613, 74] width 70 height 27
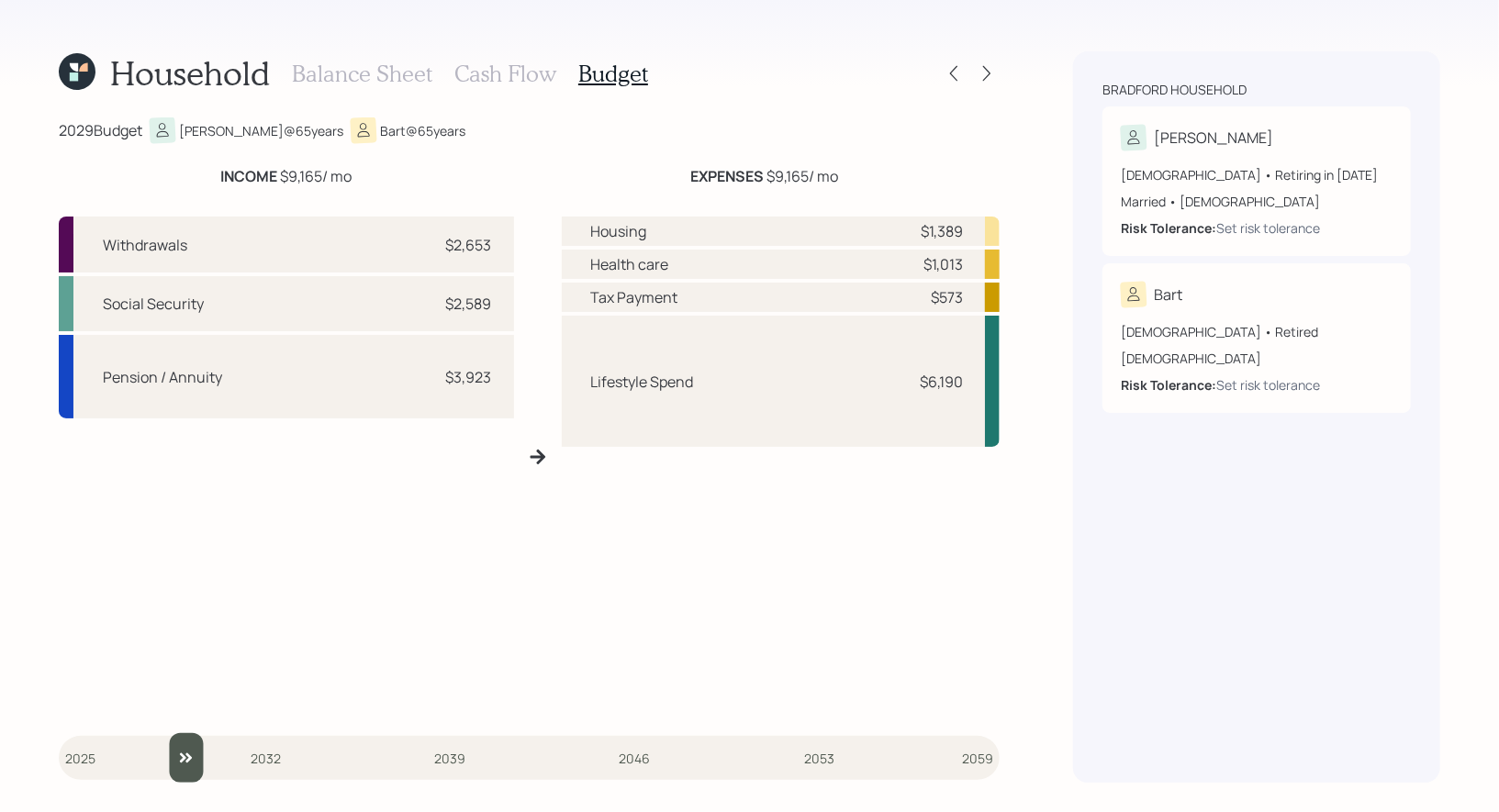
drag, startPoint x: 83, startPoint y: 753, endPoint x: 171, endPoint y: 749, distance: 88.1
click at [171, 749] on input "slider" at bounding box center [529, 758] width 941 height 49
drag, startPoint x: 181, startPoint y: 750, endPoint x: 190, endPoint y: 751, distance: 9.1
type input "2030"
click at [190, 751] on input "slider" at bounding box center [529, 758] width 941 height 49
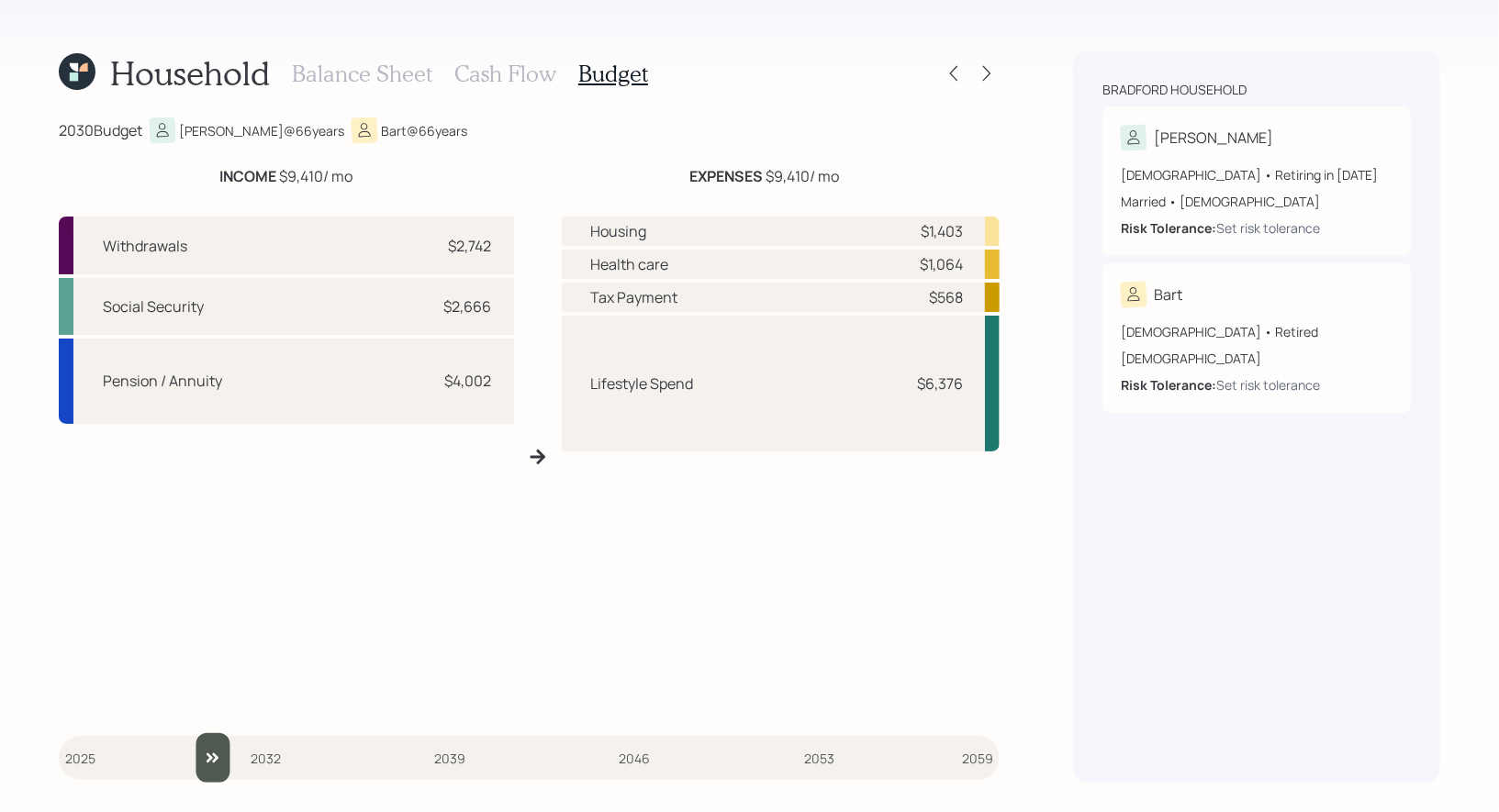
drag, startPoint x: 855, startPoint y: 183, endPoint x: 685, endPoint y: 187, distance: 170.0
click at [685, 187] on div "EXPENSES $9,410 / mo" at bounding box center [764, 176] width 471 height 22
click at [986, 81] on icon at bounding box center [987, 74] width 19 height 19
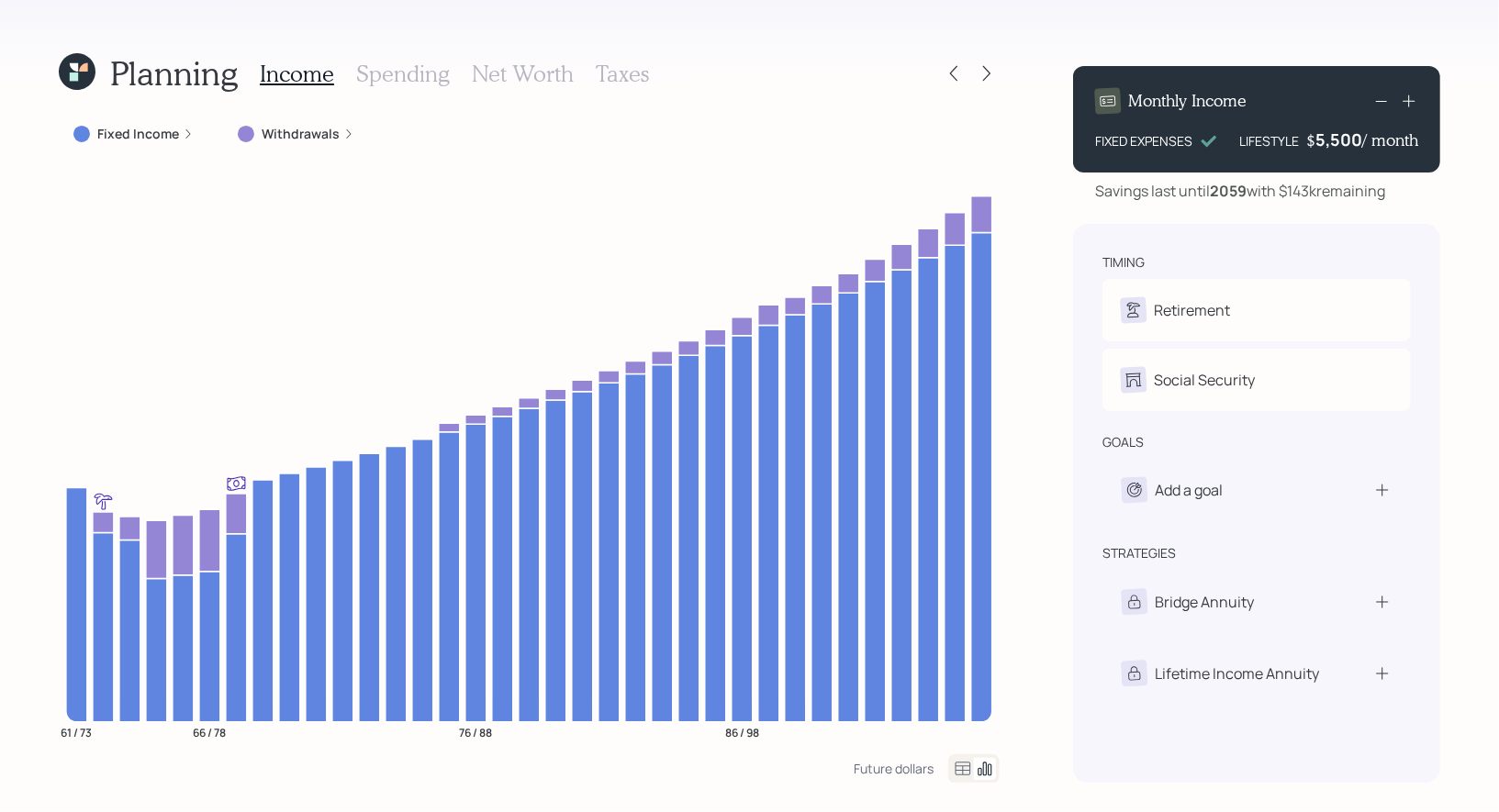
click at [617, 77] on h3 "Taxes" at bounding box center [622, 74] width 53 height 27
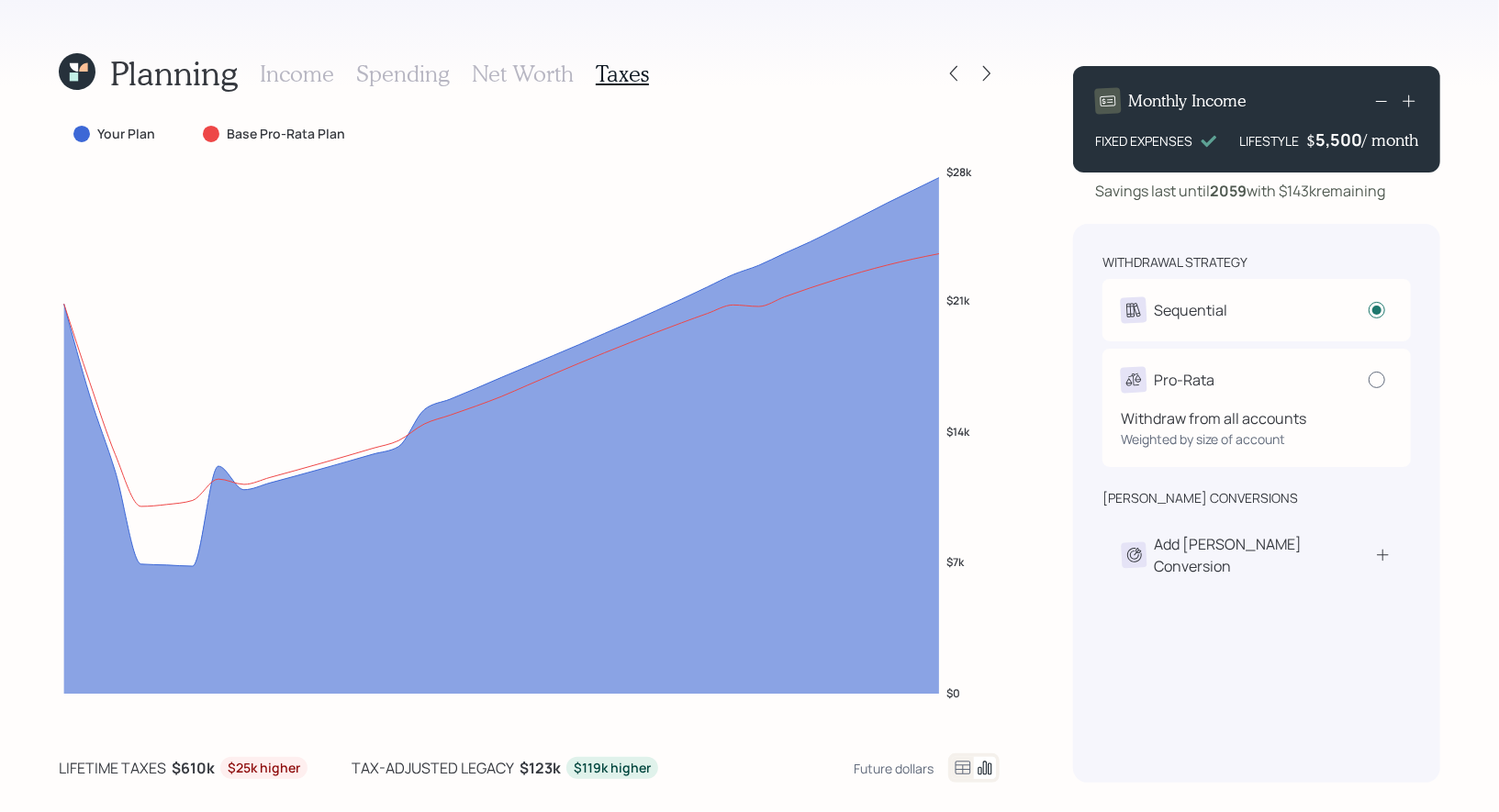
click at [1373, 377] on div at bounding box center [1377, 380] width 17 height 17
click at [1368, 379] on input "radio" at bounding box center [1367, 379] width 1 height 1
radio input "false"
radio input "true"
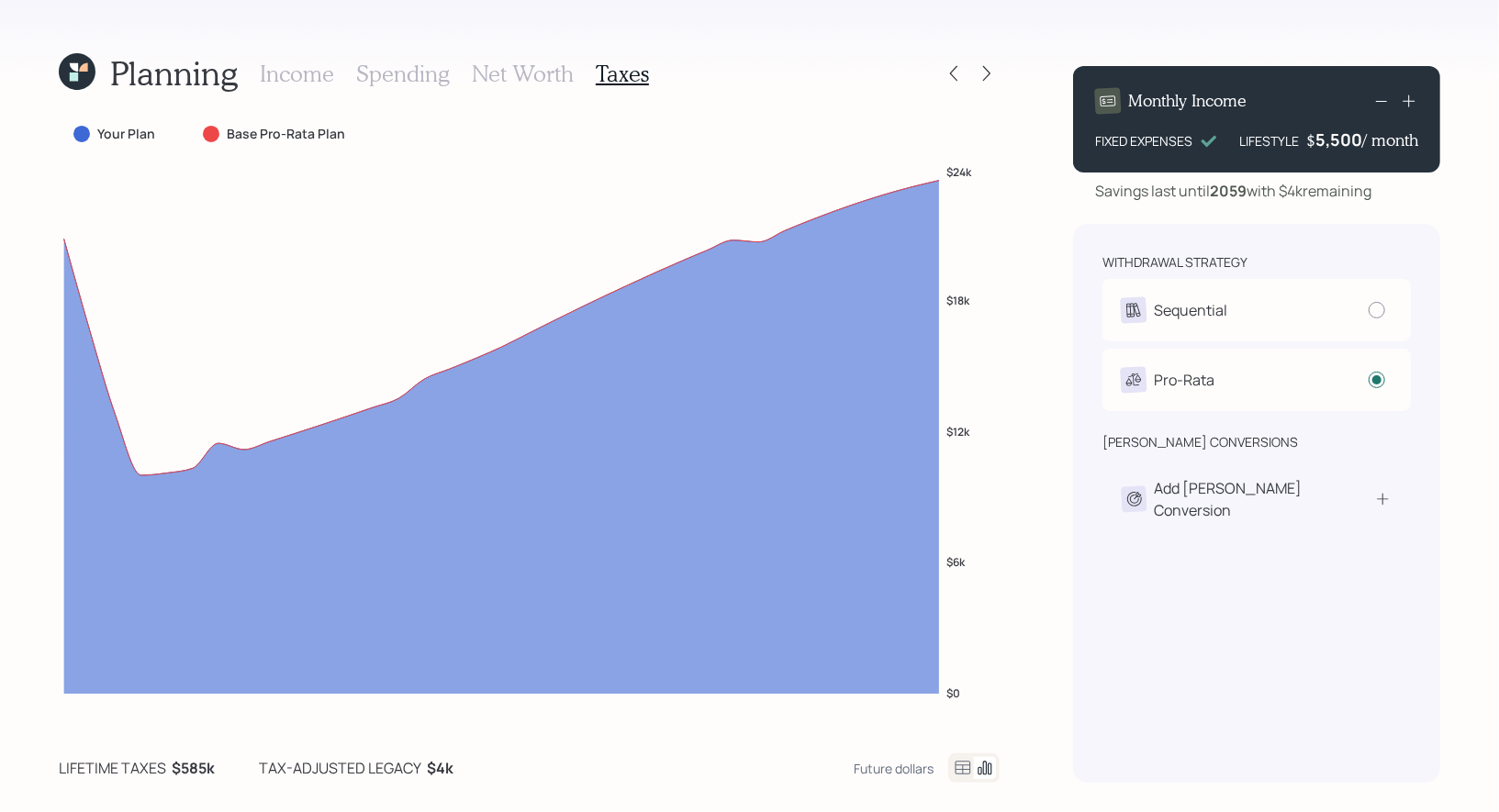
click at [526, 70] on h3 "Net Worth" at bounding box center [522, 74] width 102 height 27
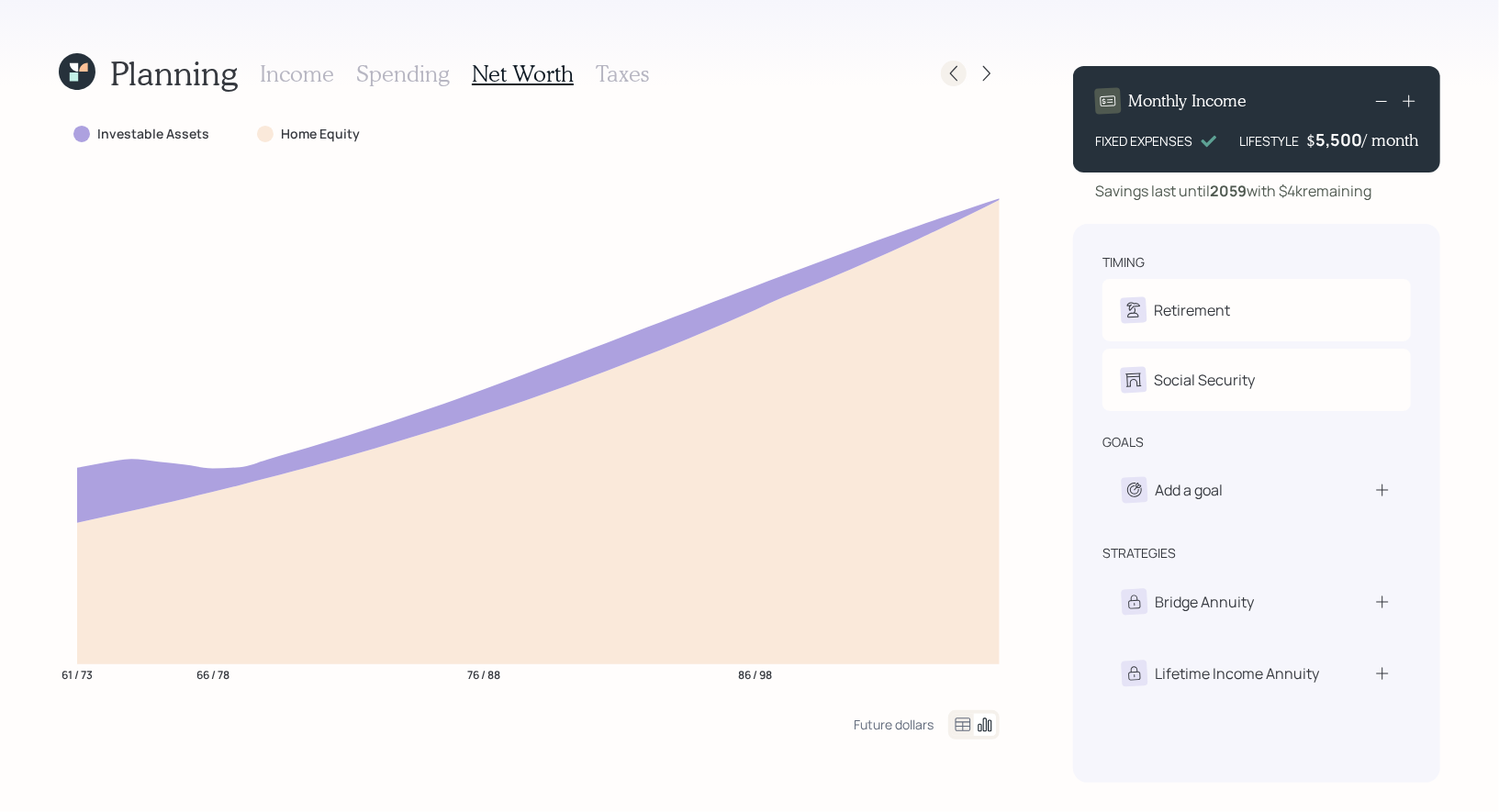
click at [958, 75] on icon at bounding box center [954, 74] width 19 height 19
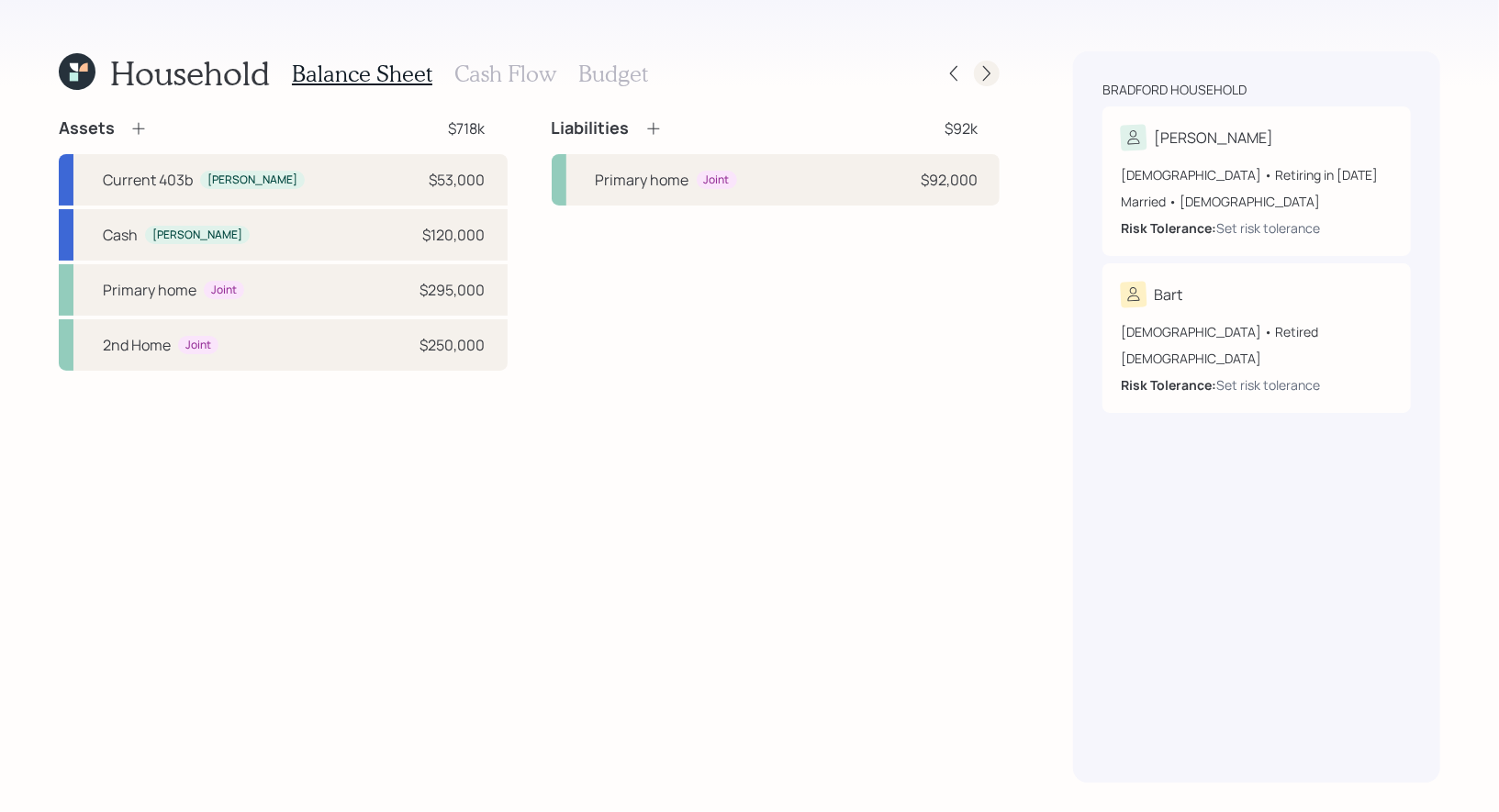
click at [991, 83] on div at bounding box center [987, 74] width 26 height 26
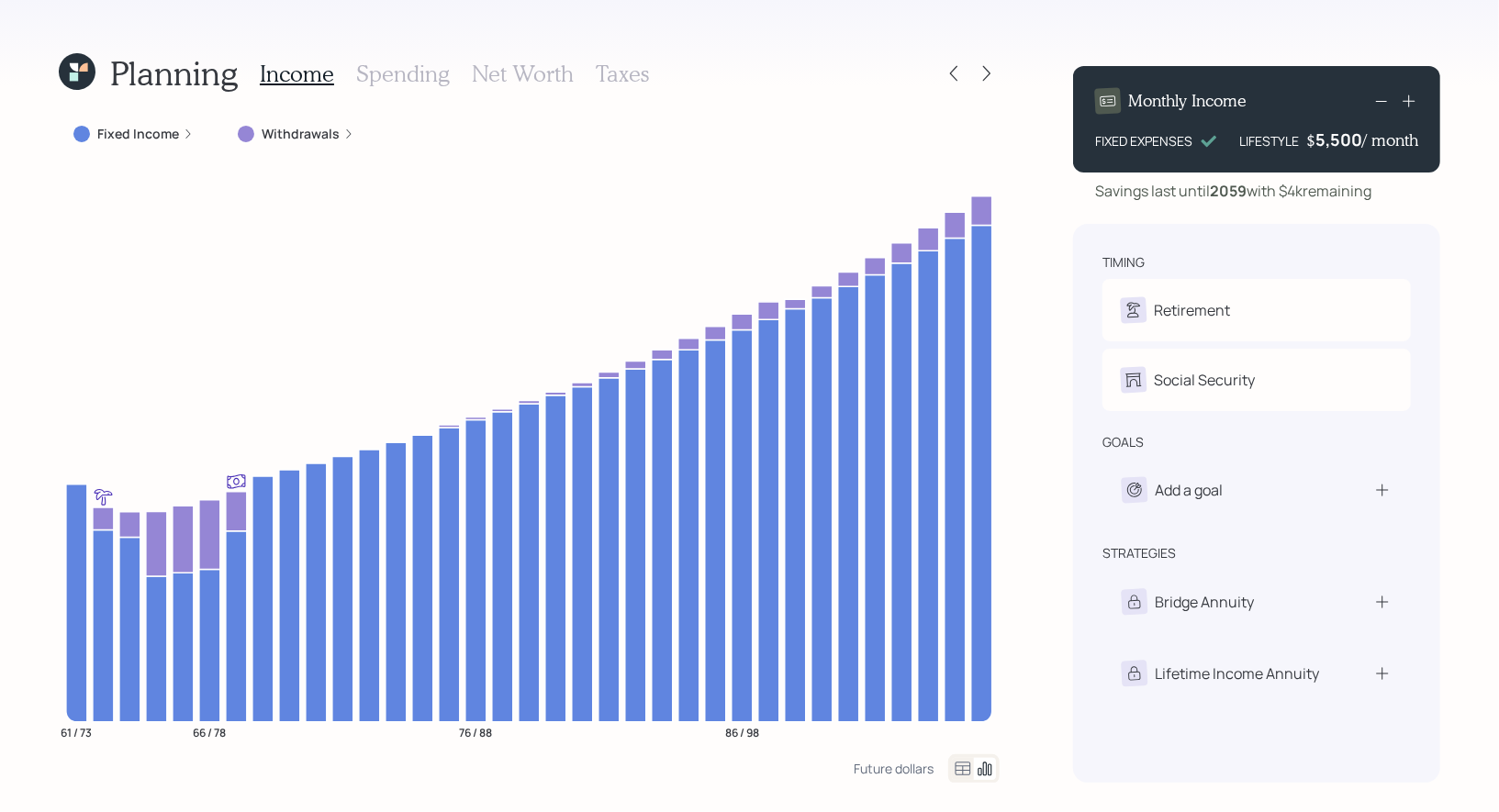
click at [160, 137] on label "Fixed Income" at bounding box center [138, 134] width 82 height 19
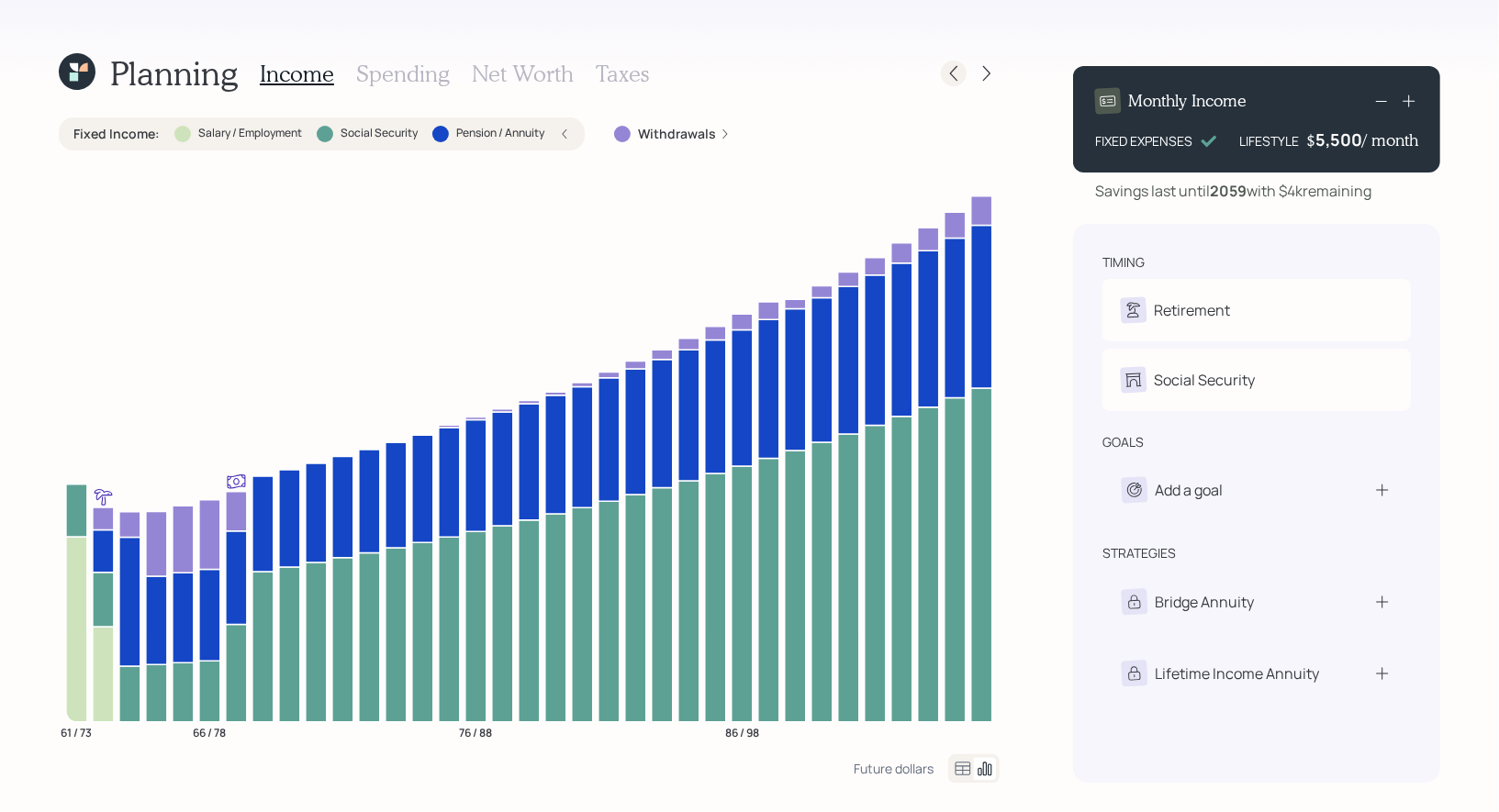
click at [959, 81] on icon at bounding box center [954, 74] width 19 height 19
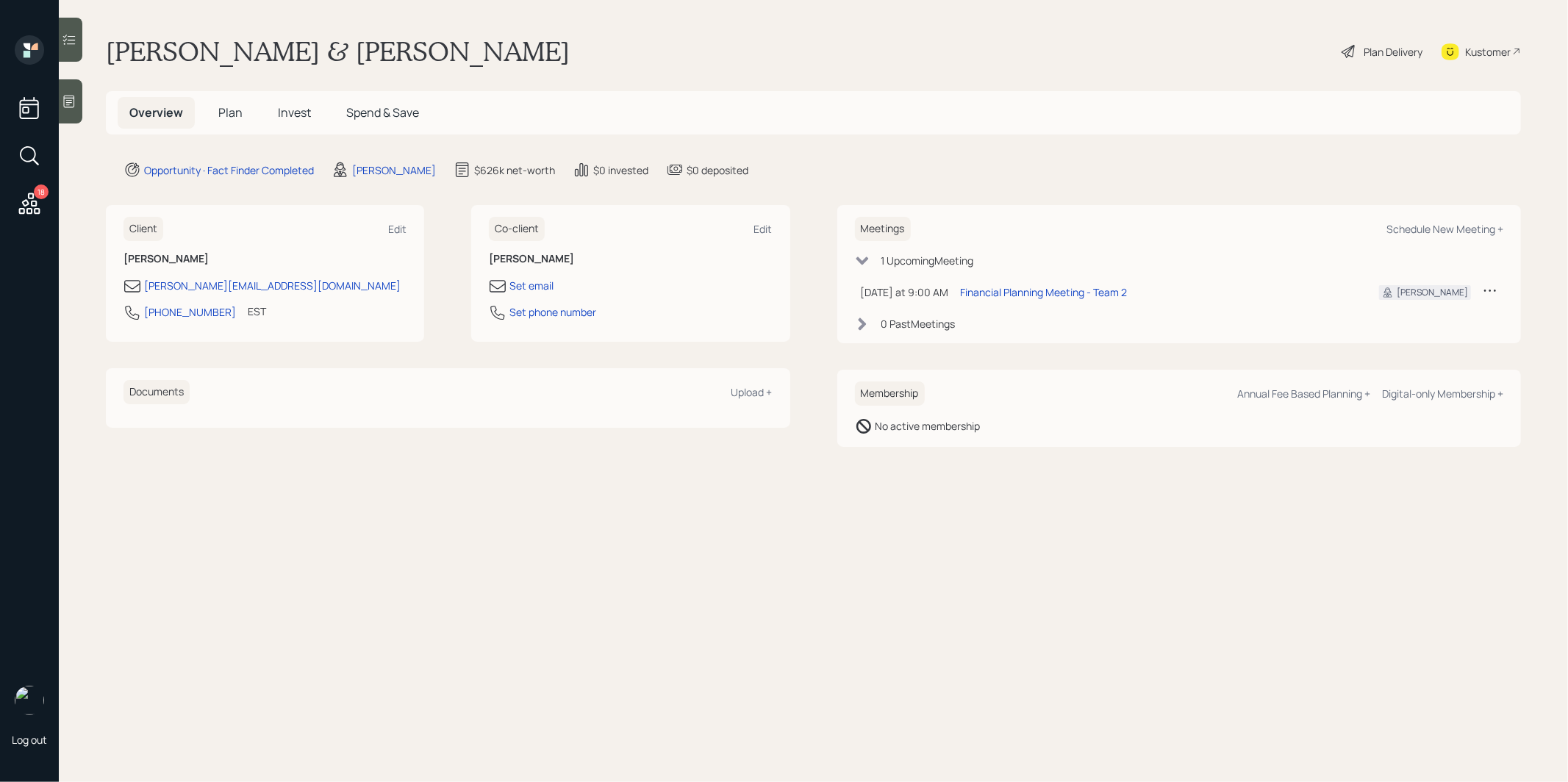
click at [232, 113] on span "Plan" at bounding box center [230, 113] width 24 height 16
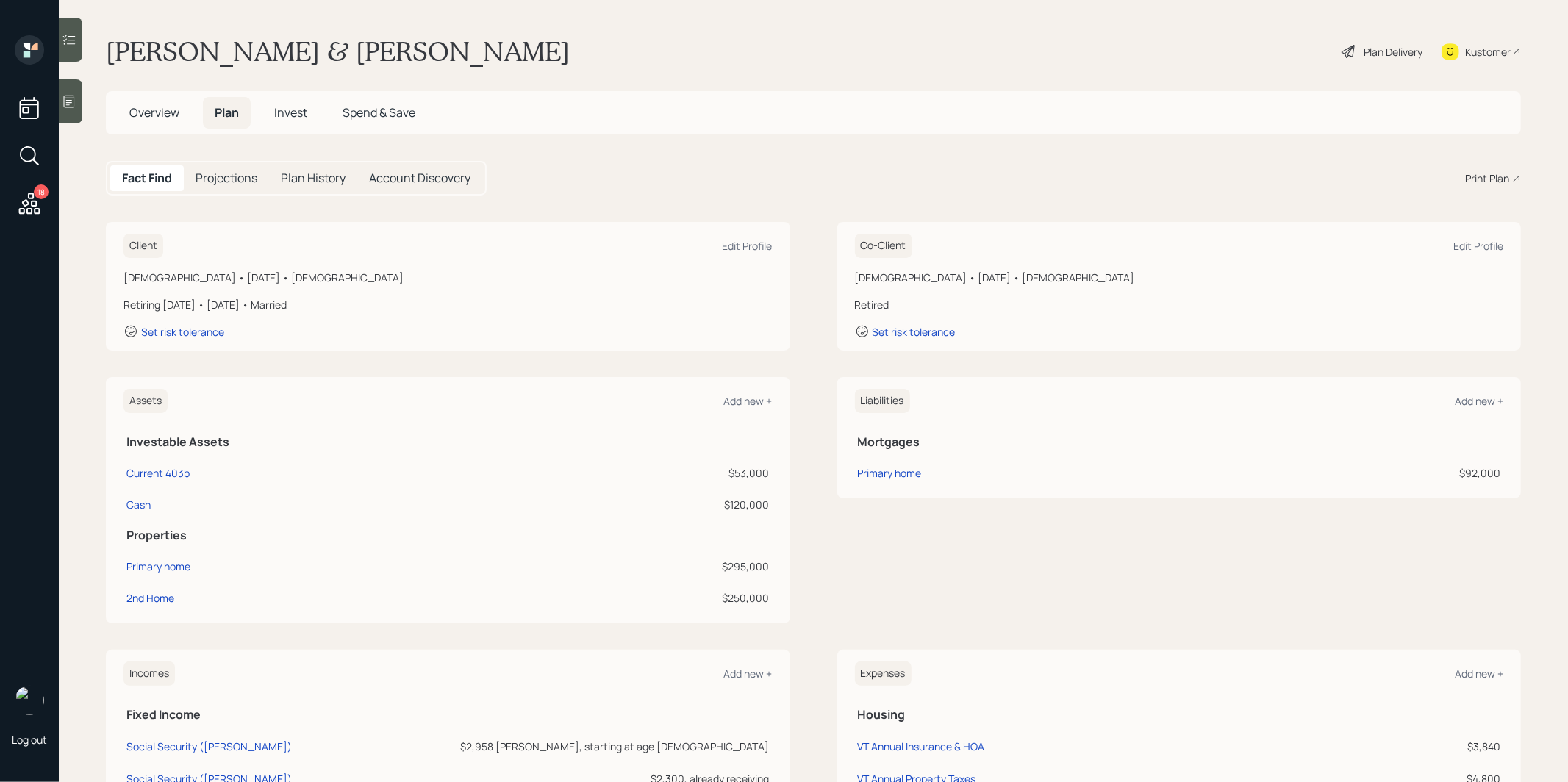
click at [1494, 176] on div "Print Plan" at bounding box center [1487, 178] width 44 height 16
